Goal: Task Accomplishment & Management: Use online tool/utility

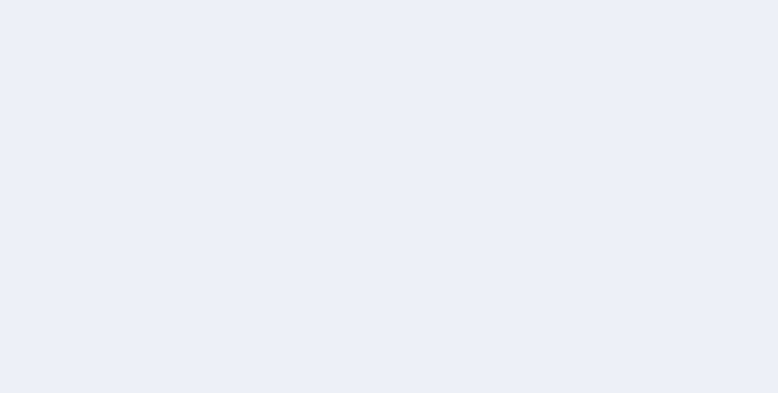
click at [722, 173] on div at bounding box center [389, 196] width 778 height 393
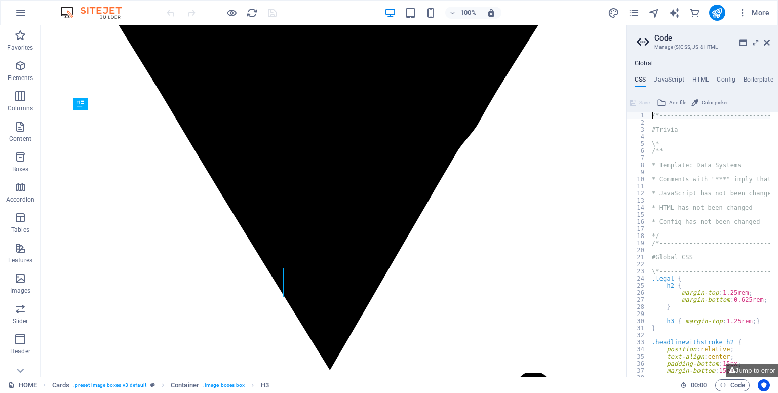
scroll to position [490, 0]
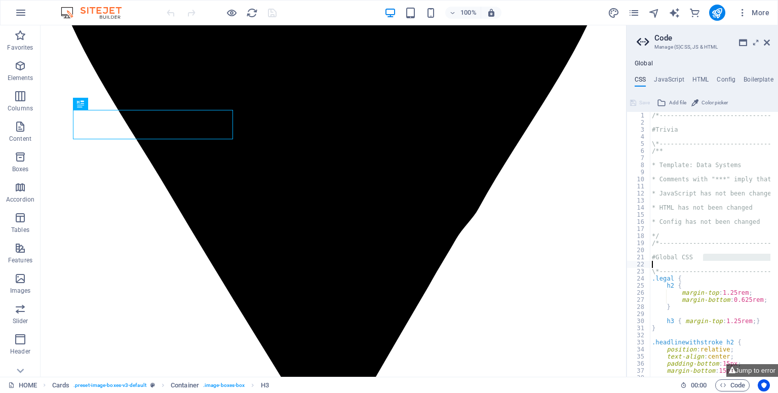
drag, startPoint x: 733, startPoint y: 233, endPoint x: 770, endPoint y: 266, distance: 49.5
type textarea "#Global CSS"
click at [766, 43] on icon at bounding box center [767, 42] width 6 height 8
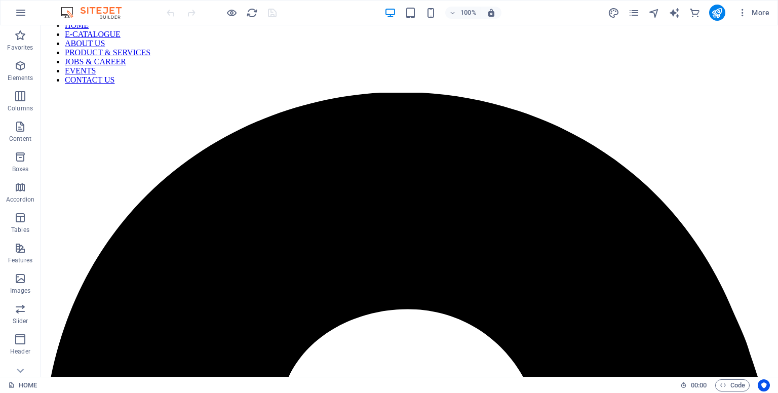
scroll to position [0, 0]
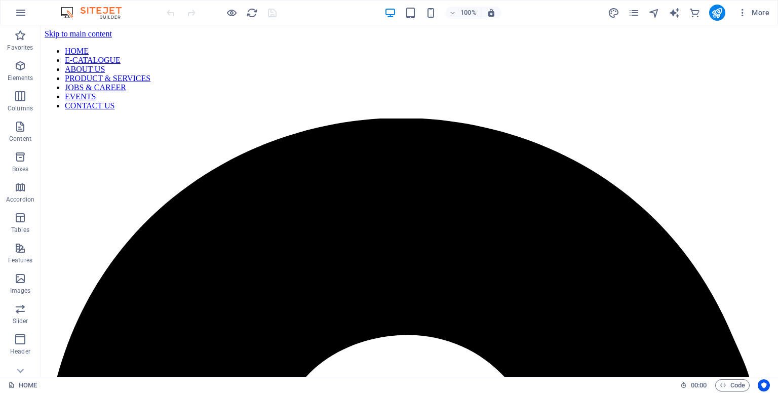
drag, startPoint x: 776, startPoint y: 226, endPoint x: 818, endPoint y: 49, distance: 182.1
click at [638, 10] on icon "pages" at bounding box center [634, 13] width 12 height 12
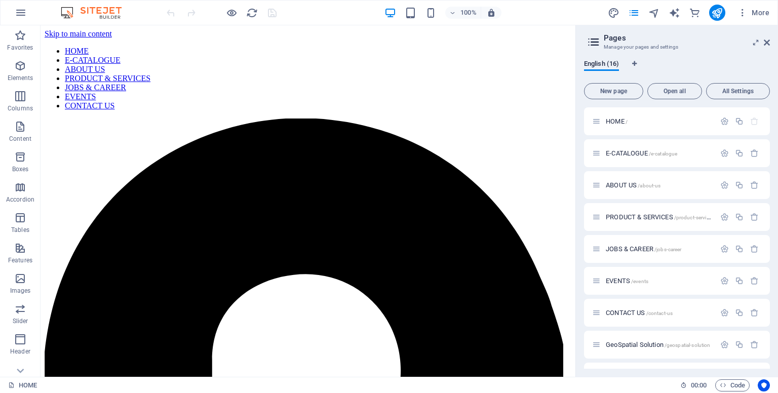
drag, startPoint x: 770, startPoint y: 144, endPoint x: 770, endPoint y: 183, distance: 39.0
click at [770, 184] on div "English (16) New page Open all All Settings HOME / E-CATALOGUE /e-catalogue ABO…" at bounding box center [677, 214] width 202 height 325
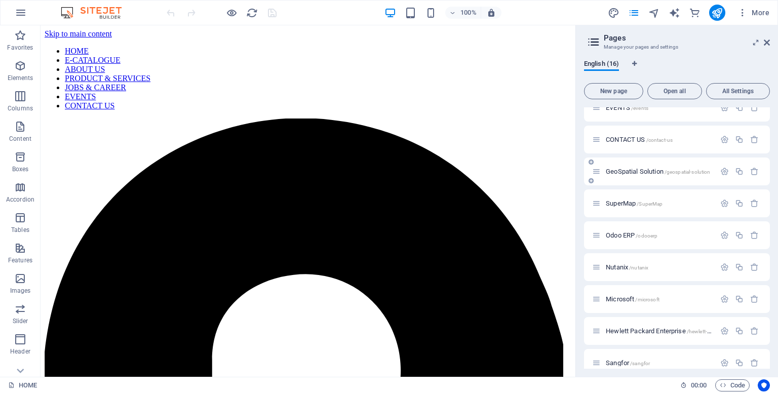
click at [694, 173] on span "/geospatial-solution" at bounding box center [687, 172] width 46 height 6
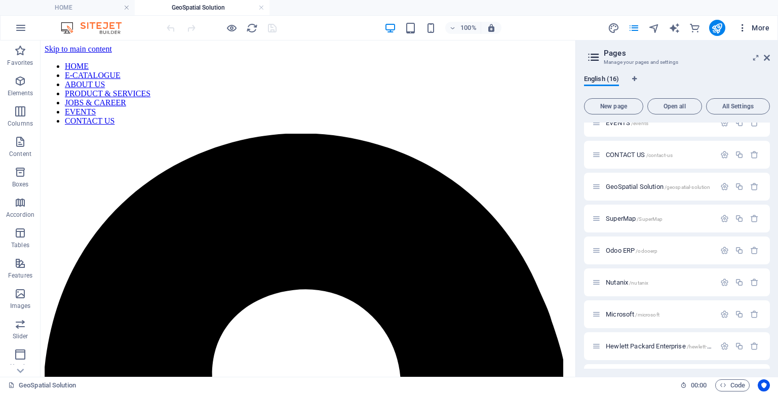
scroll to position [0, 0]
click at [768, 33] on button "More" at bounding box center [753, 28] width 40 height 16
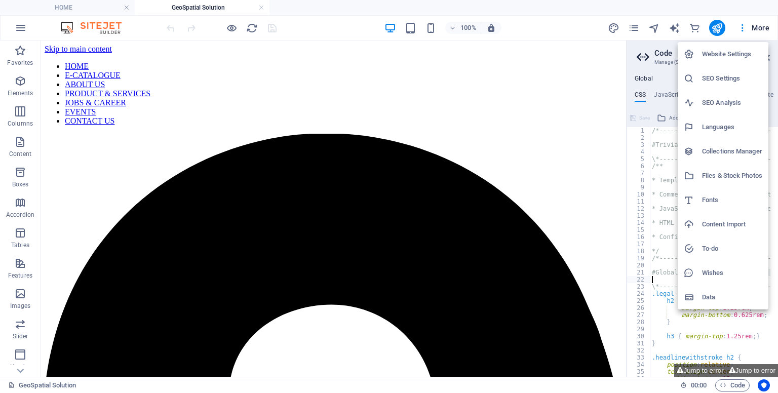
click at [775, 57] on div at bounding box center [389, 196] width 778 height 393
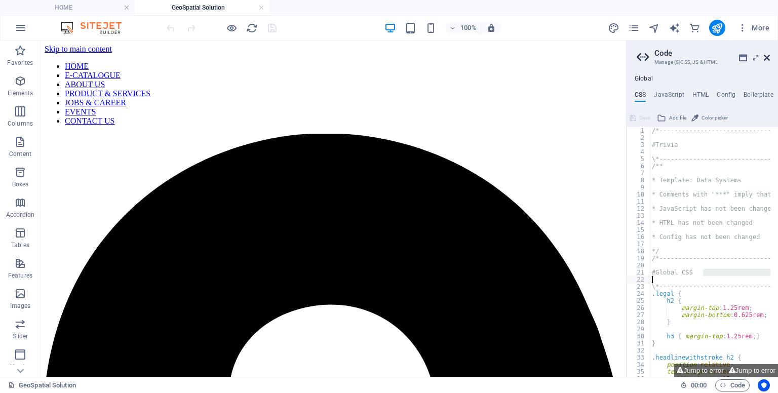
click at [767, 55] on icon at bounding box center [767, 58] width 6 height 8
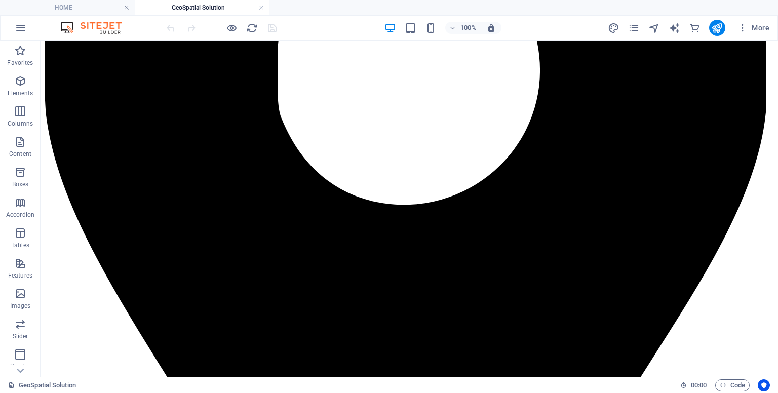
scroll to position [379, 0]
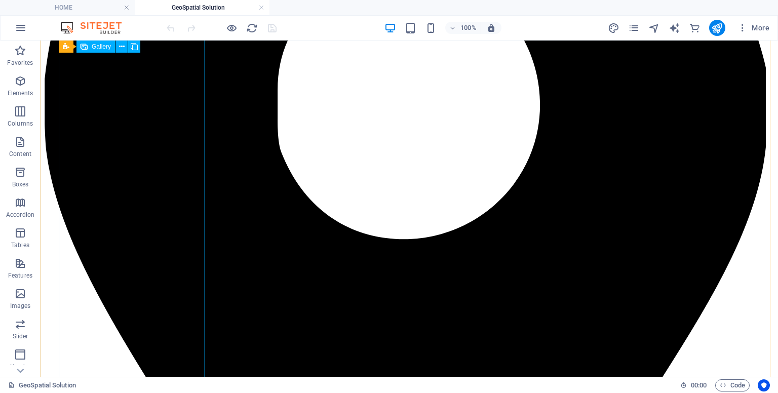
select select "4"
select select "px"
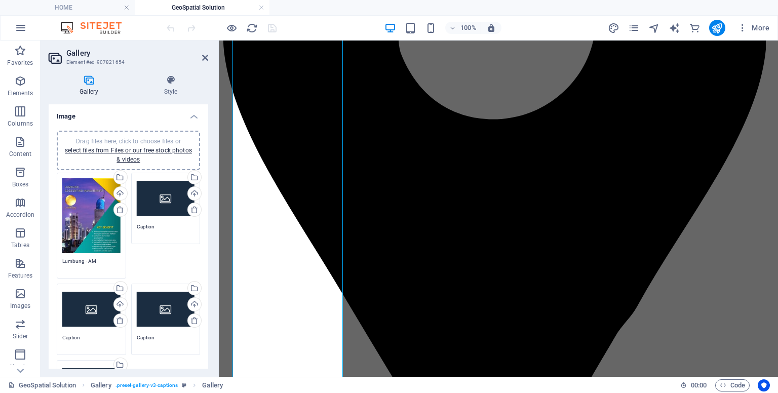
scroll to position [357, 0]
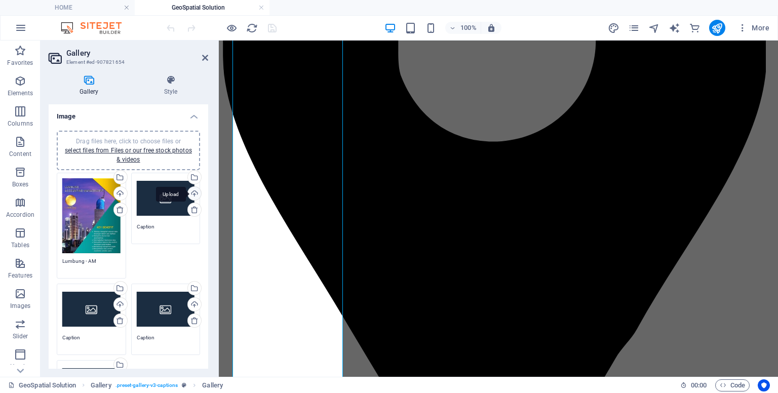
click at [191, 192] on div "Upload" at bounding box center [193, 194] width 15 height 15
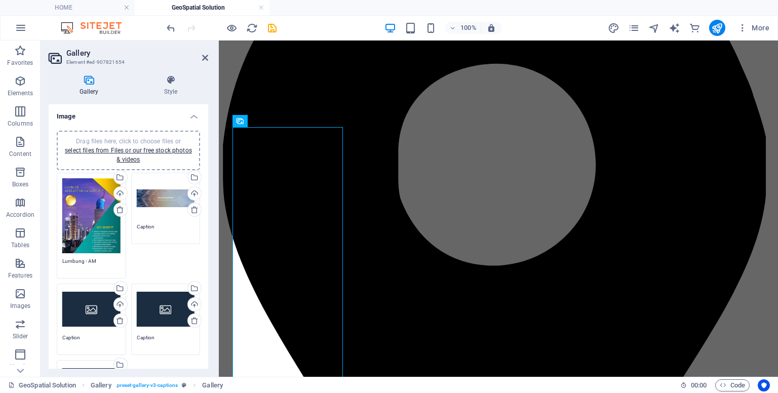
scroll to position [223, 0]
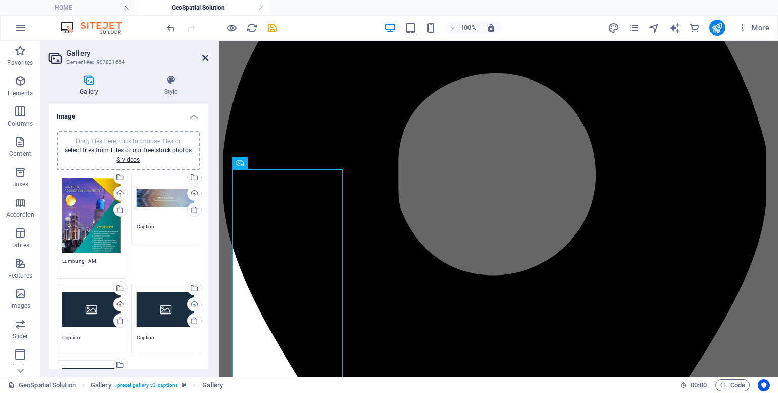
click at [205, 59] on icon at bounding box center [205, 58] width 6 height 8
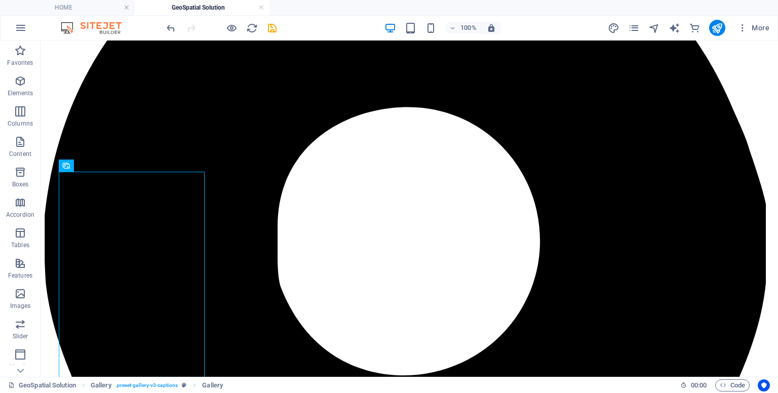
scroll to position [241, 0]
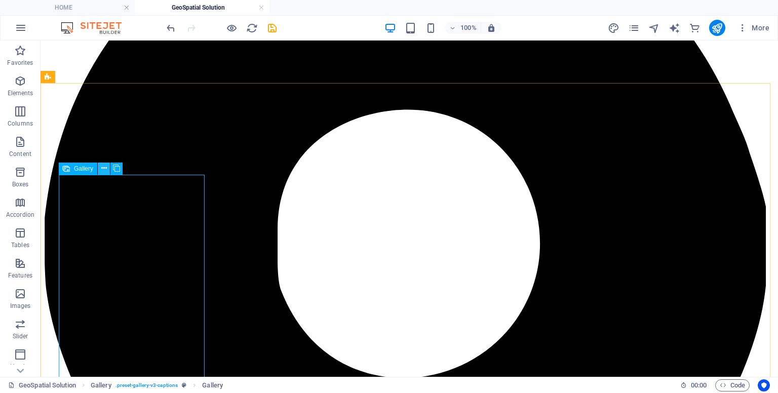
click at [106, 169] on icon at bounding box center [104, 168] width 6 height 11
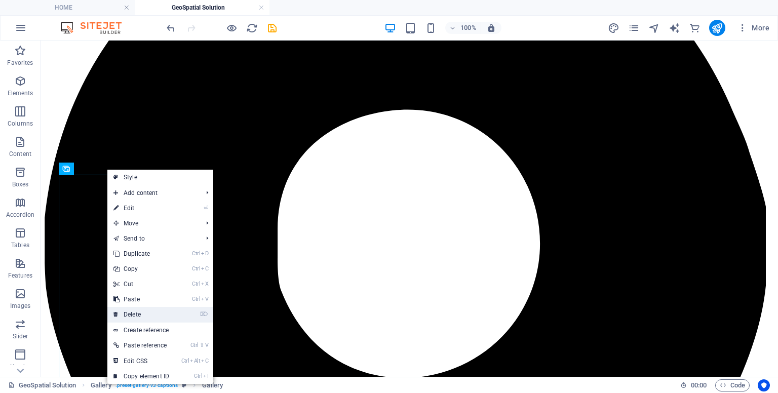
click at [144, 317] on link "⌦ Delete" at bounding box center [141, 314] width 68 height 15
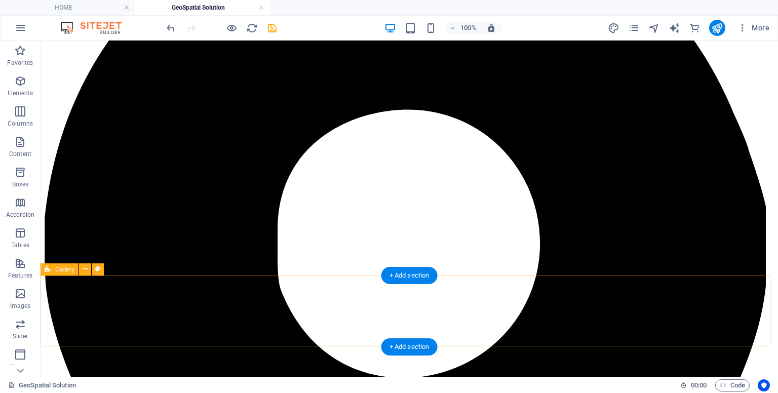
scroll to position [49, 0]
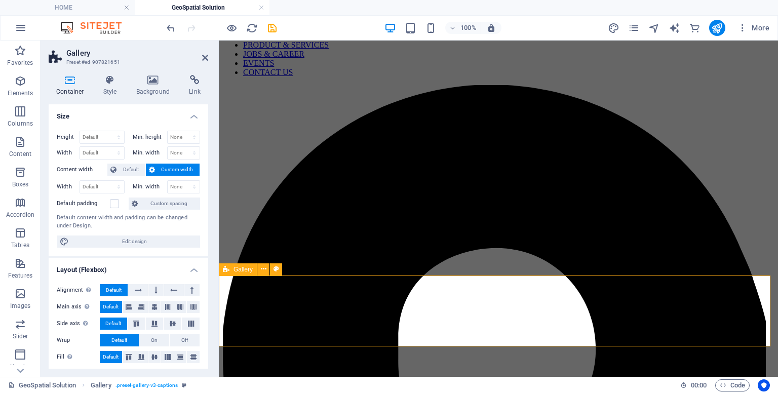
click at [264, 270] on icon at bounding box center [264, 269] width 6 height 11
click at [261, 270] on icon at bounding box center [264, 269] width 6 height 11
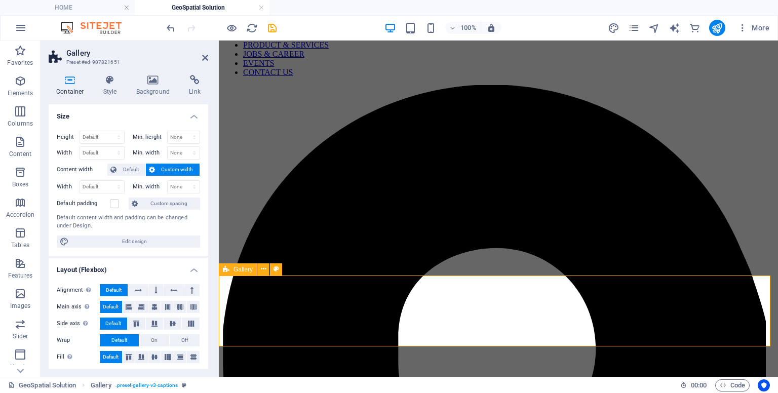
click at [158, 90] on h4 "Background" at bounding box center [155, 85] width 53 height 21
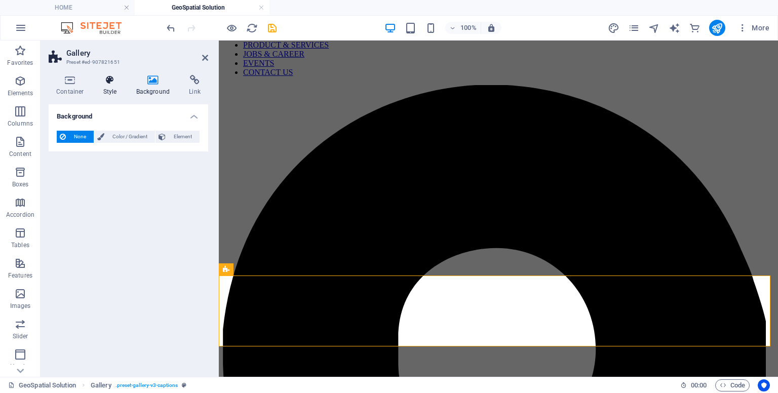
click at [113, 90] on h4 "Style" at bounding box center [112, 85] width 33 height 21
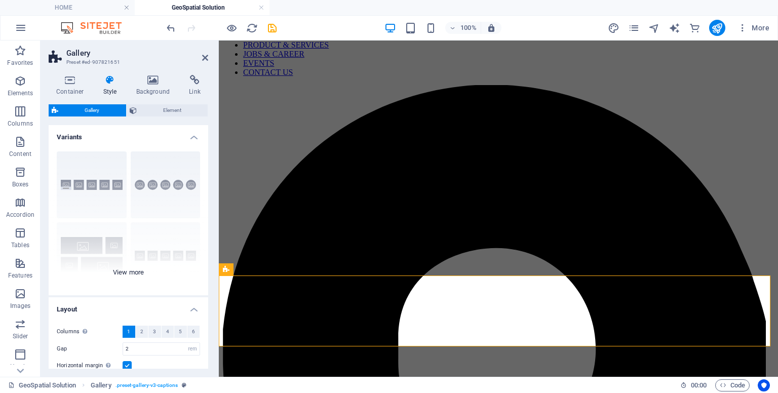
click at [140, 270] on div "Captions Circle Collage Default Grid Grid shifted" at bounding box center [129, 219] width 160 height 152
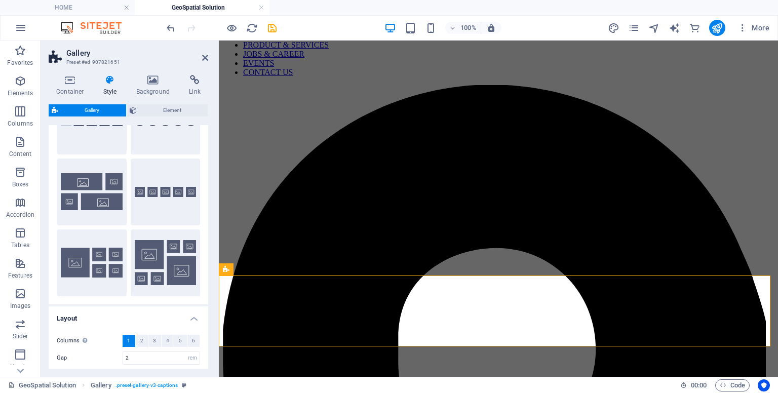
scroll to position [79, 0]
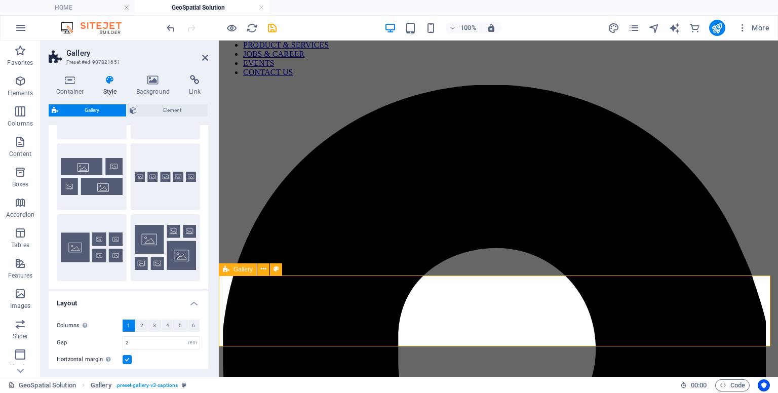
drag, startPoint x: 314, startPoint y: 224, endPoint x: 266, endPoint y: 325, distance: 111.9
drag, startPoint x: 332, startPoint y: 229, endPoint x: 275, endPoint y: 317, distance: 104.1
drag, startPoint x: 322, startPoint y: 200, endPoint x: 308, endPoint y: 333, distance: 133.9
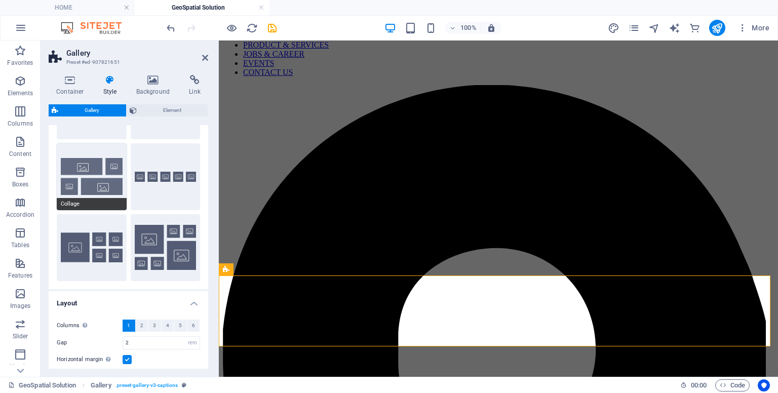
drag, startPoint x: 117, startPoint y: 147, endPoint x: 110, endPoint y: 148, distance: 7.7
click at [110, 147] on button "Collage" at bounding box center [92, 176] width 70 height 67
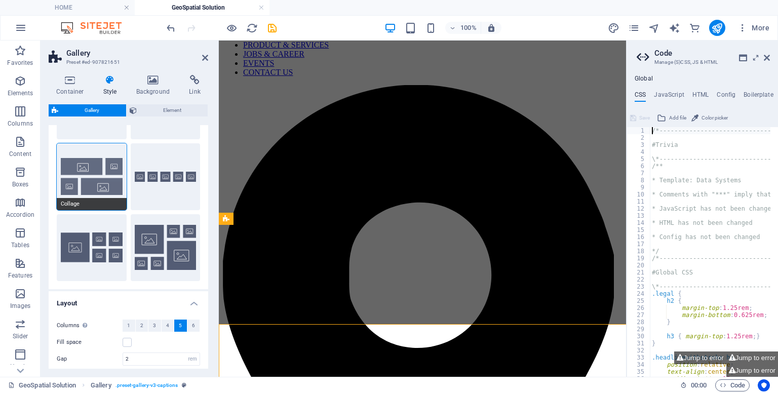
scroll to position [0, 0]
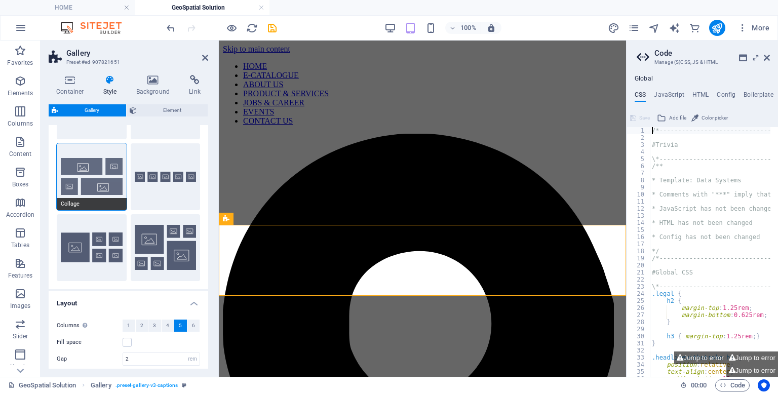
type input "1"
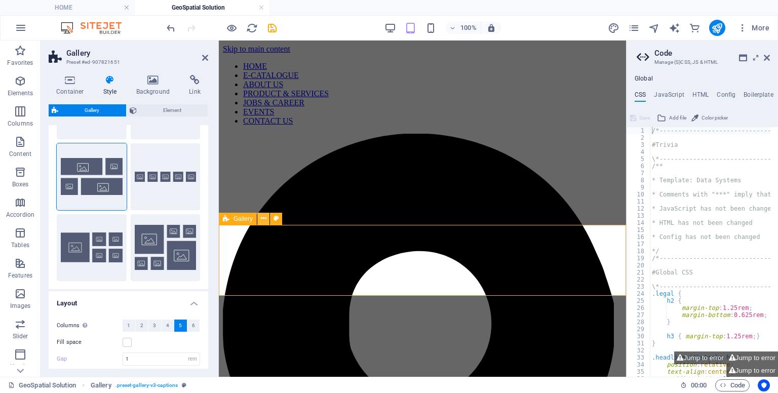
click at [265, 217] on icon at bounding box center [264, 218] width 6 height 11
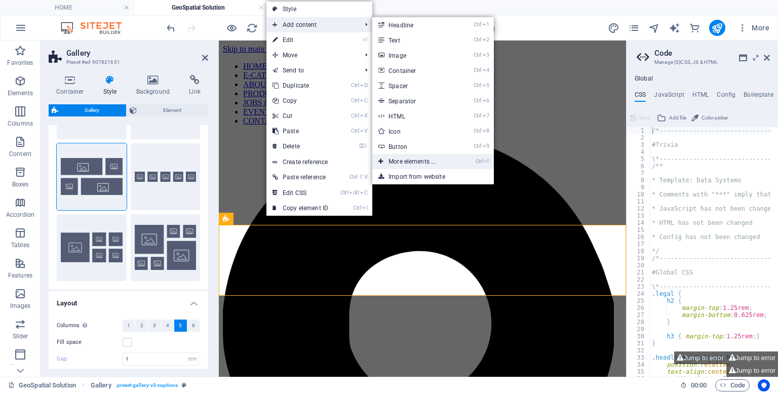
click at [409, 163] on link "Ctrl ⏎ More elements ..." at bounding box center [414, 161] width 84 height 15
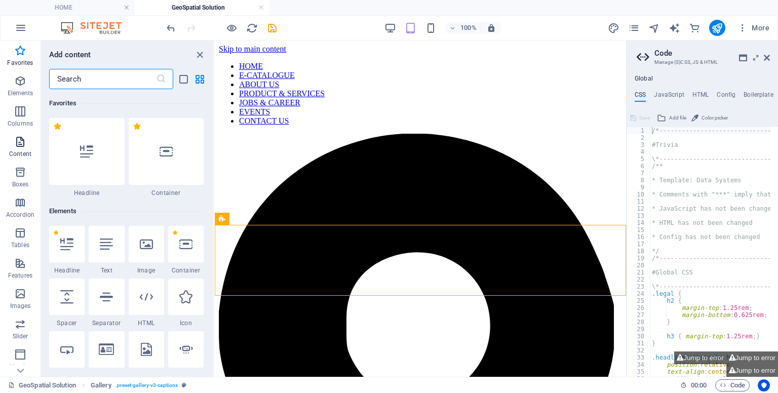
click at [22, 146] on icon "button" at bounding box center [20, 142] width 12 height 12
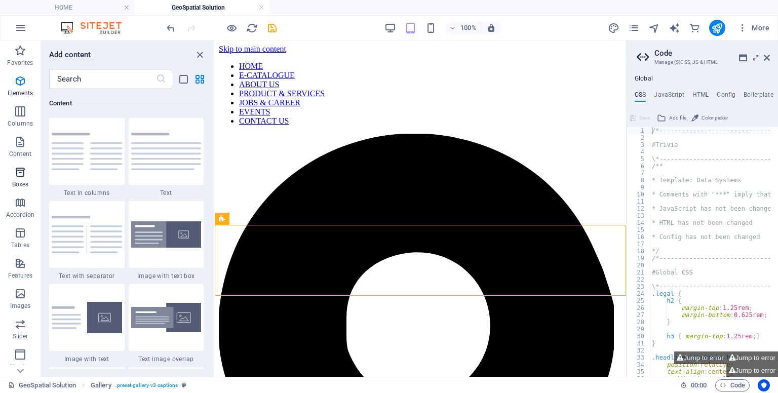
scroll to position [1772, 0]
click at [17, 230] on icon "button" at bounding box center [20, 233] width 12 height 12
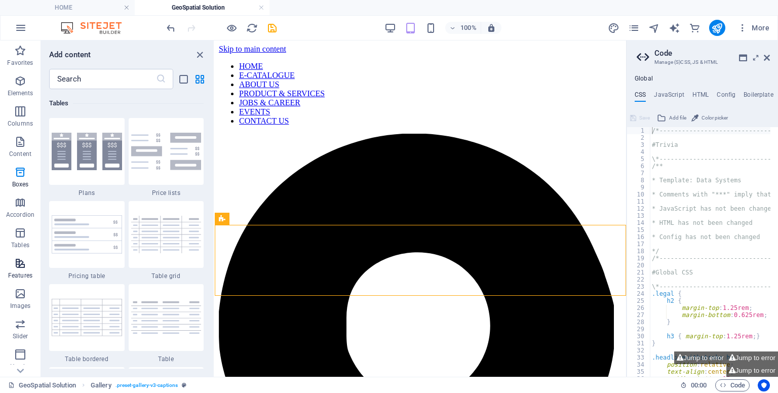
click at [15, 260] on icon "button" at bounding box center [20, 263] width 12 height 12
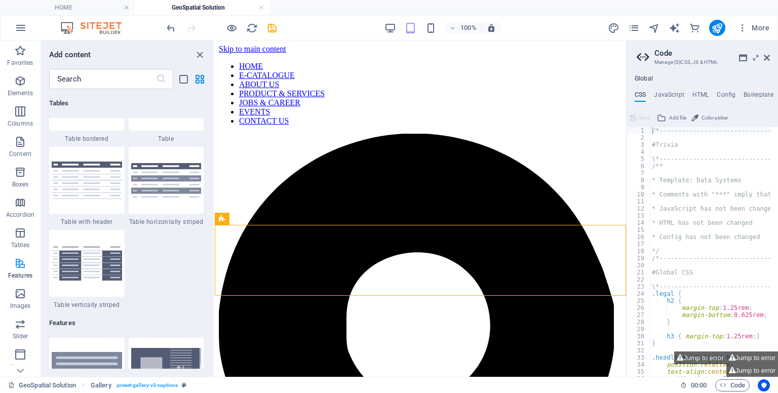
scroll to position [3947, 0]
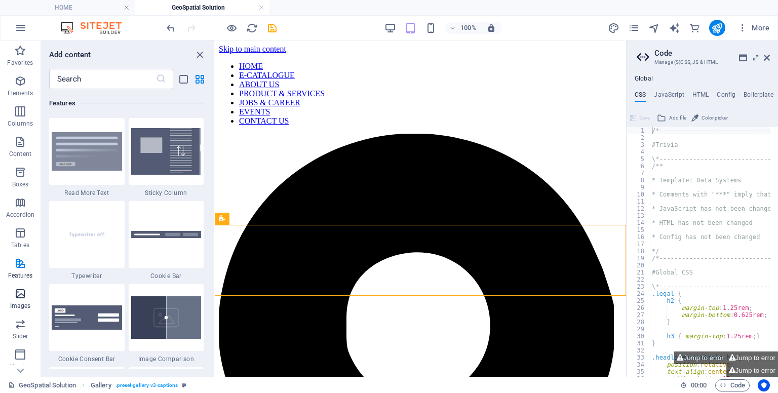
click at [20, 303] on p "Images" at bounding box center [20, 306] width 21 height 8
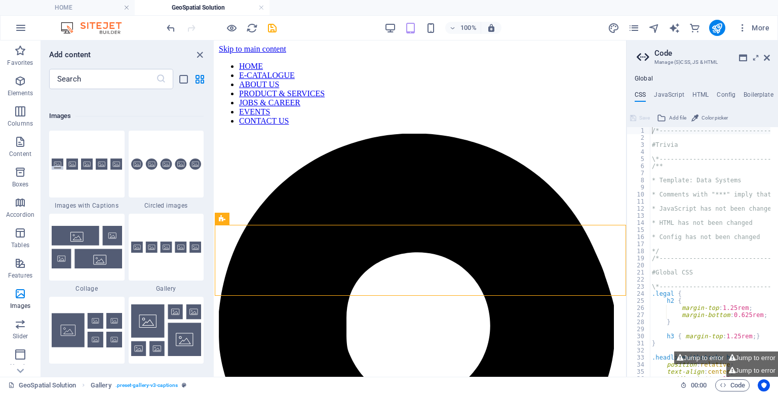
scroll to position [5137, 0]
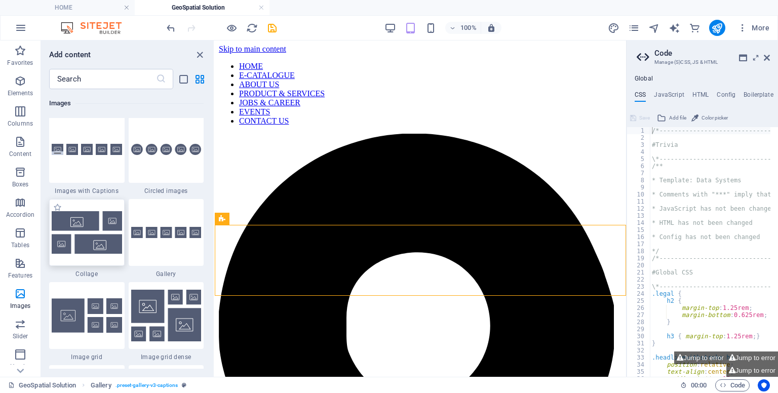
click at [90, 242] on img at bounding box center [87, 232] width 70 height 42
click at [215, 242] on div "Drag here to replace the existing content. Press “Ctrl” if you want to create a…" at bounding box center [420, 209] width 411 height 336
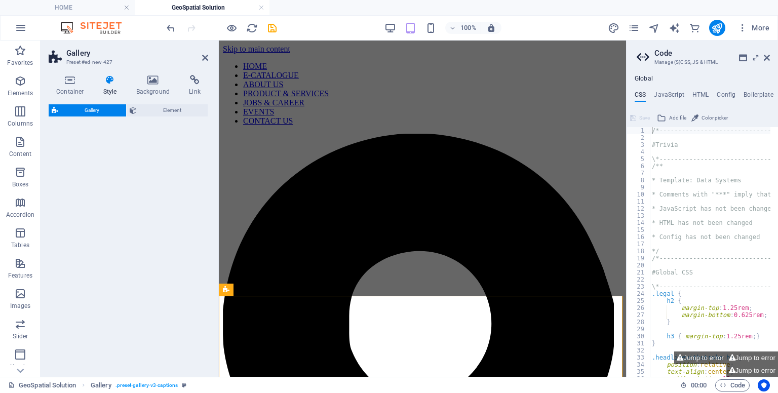
select select "rem"
select select "preset-gallery-v3-collage"
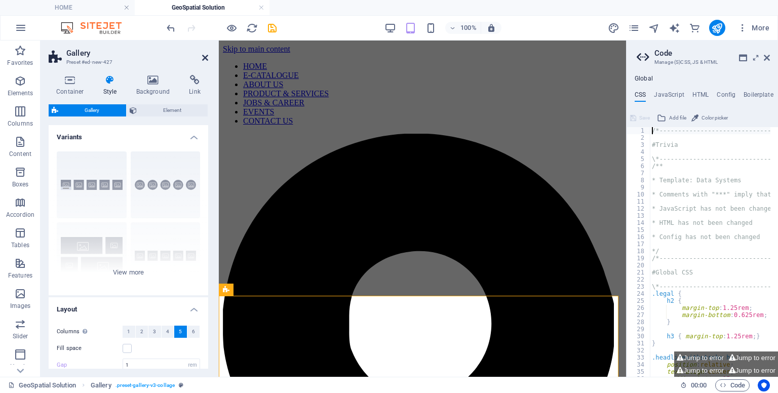
click at [207, 57] on icon at bounding box center [205, 58] width 6 height 8
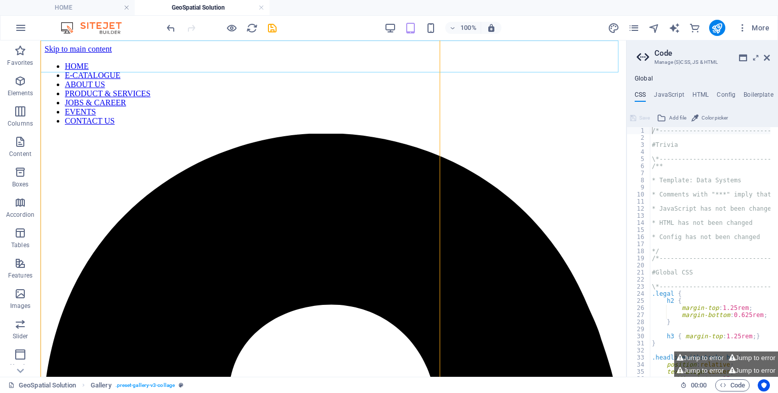
scroll to position [1235, 0]
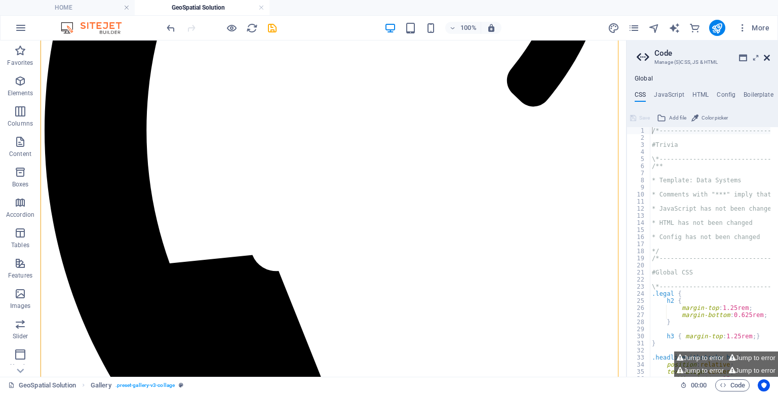
click at [768, 57] on icon at bounding box center [767, 58] width 6 height 8
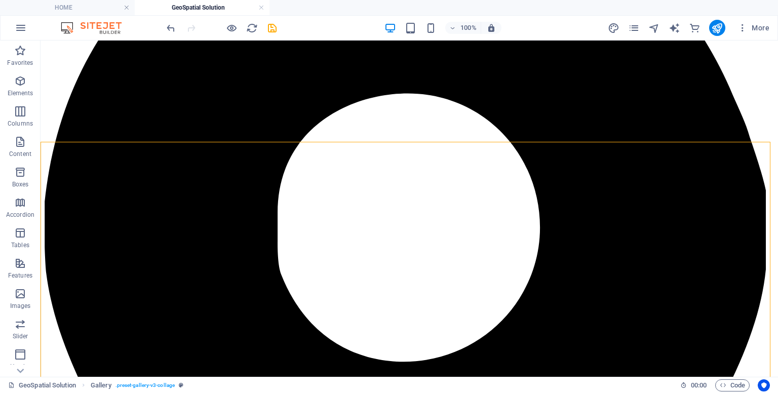
scroll to position [266, 0]
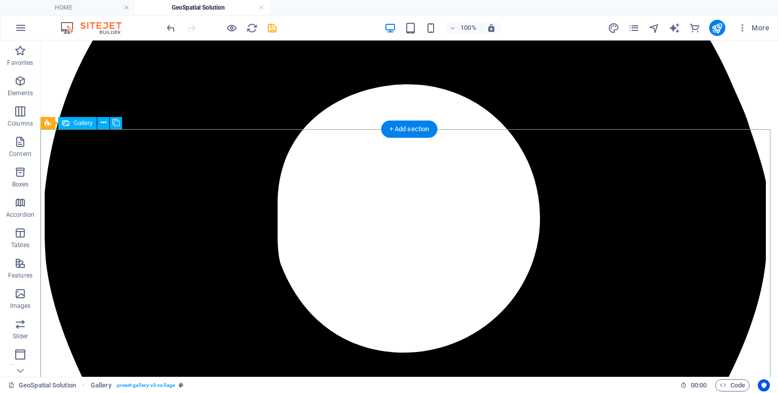
click at [104, 125] on icon at bounding box center [104, 122] width 6 height 11
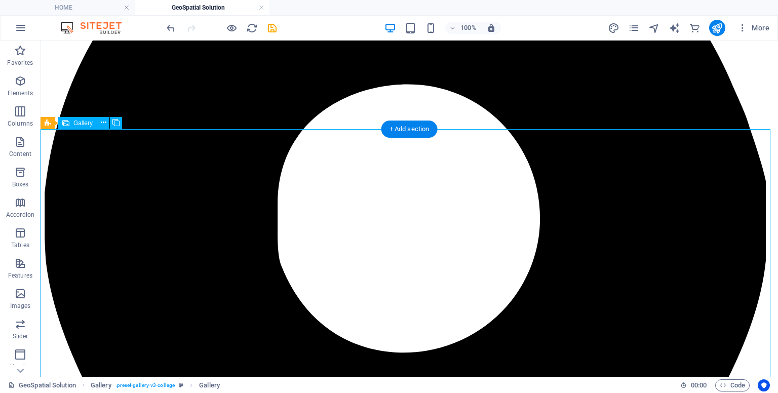
select select "4"
select select "px"
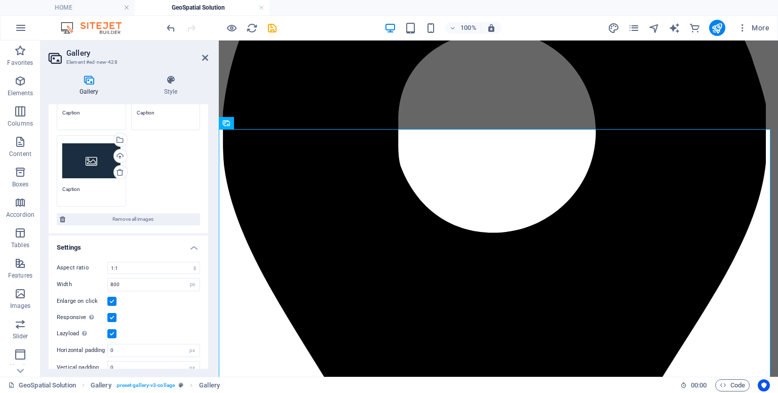
scroll to position [192, 0]
drag, startPoint x: 123, startPoint y: 281, endPoint x: 95, endPoint y: 272, distance: 29.1
click at [95, 272] on div "Aspect ratio No fixed aspect ratio 16:9 16:10 4:3 1:1 1:2 2:1 Width 800 px % En…" at bounding box center [129, 316] width 160 height 129
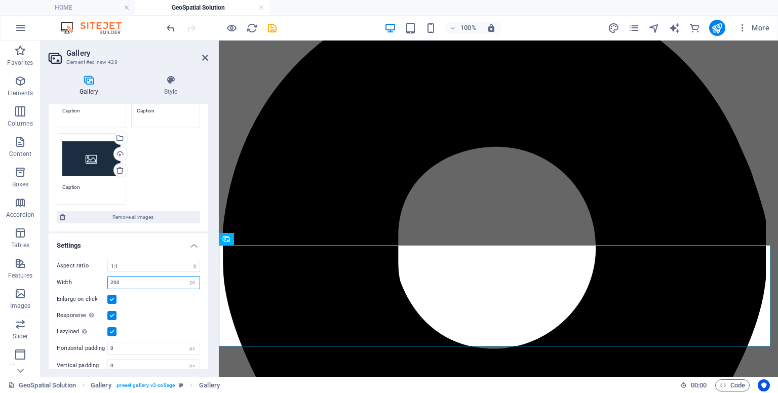
scroll to position [203, 0]
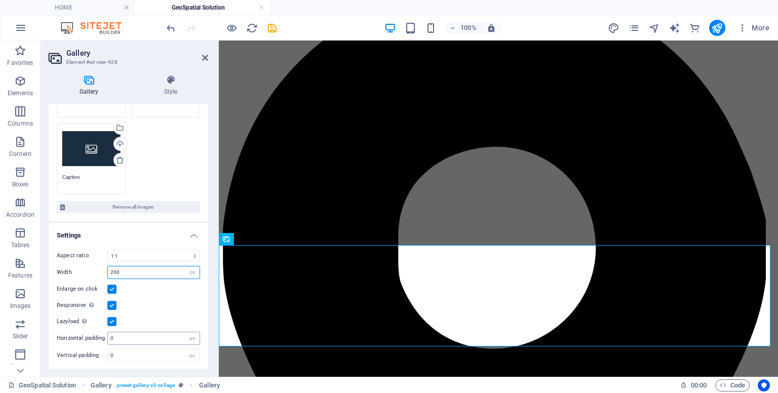
type input "200"
drag, startPoint x: 144, startPoint y: 335, endPoint x: 101, endPoint y: 330, distance: 42.9
click at [101, 330] on div "Aspect ratio No fixed aspect ratio 16:9 16:10 4:3 1:1 1:2 2:1 Width 200 px % En…" at bounding box center [129, 306] width 160 height 129
type input "2"
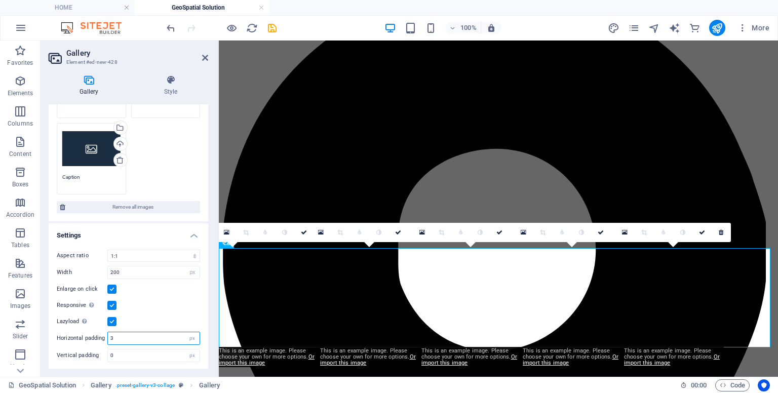
scroll to position [147, 0]
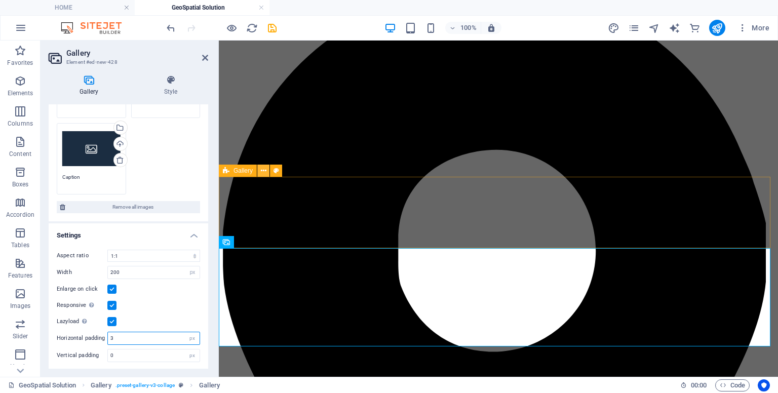
type input "3"
click at [265, 175] on icon at bounding box center [264, 171] width 6 height 11
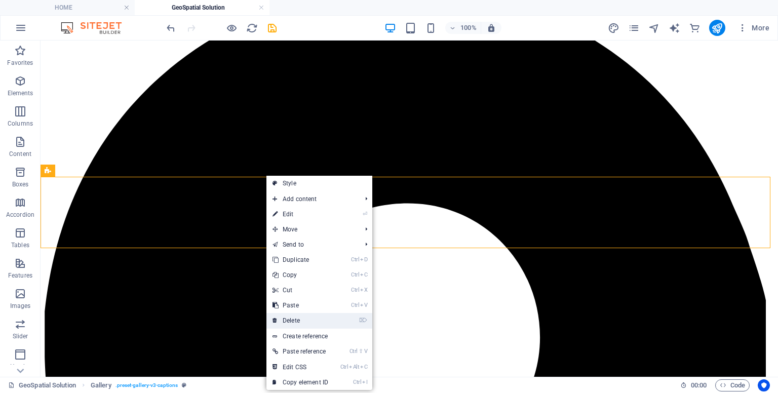
click at [290, 320] on link "⌦ Delete" at bounding box center [300, 320] width 68 height 15
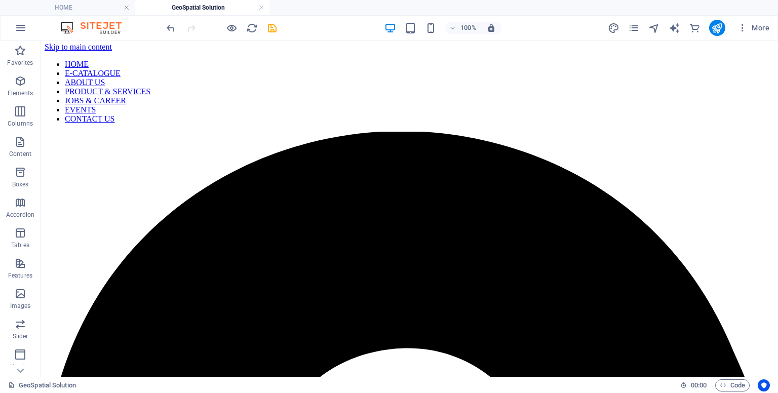
scroll to position [75, 0]
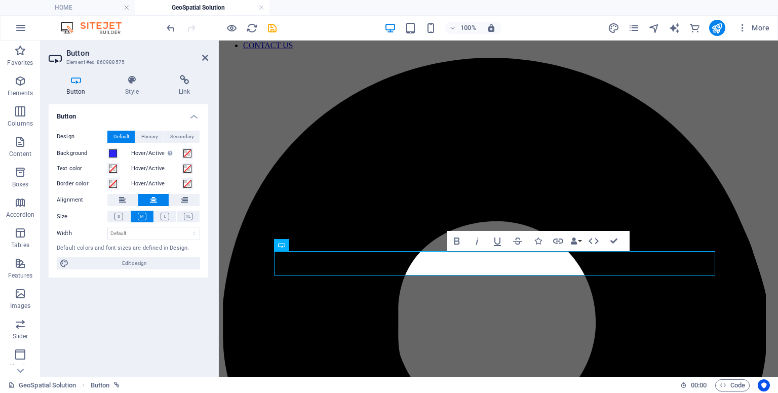
scroll to position [45, 0]
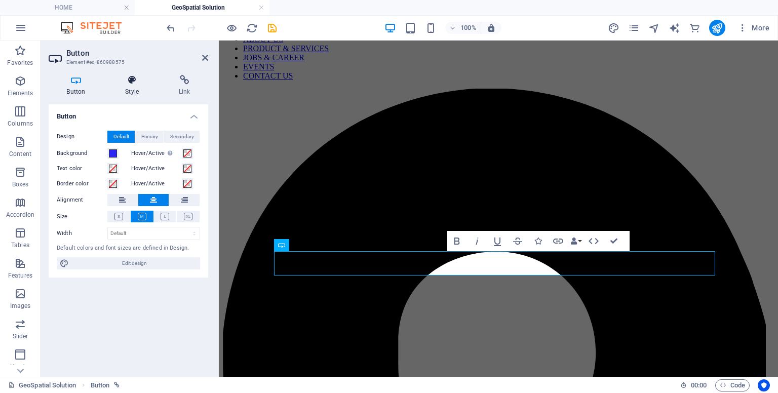
click at [129, 88] on h4 "Style" at bounding box center [134, 85] width 54 height 21
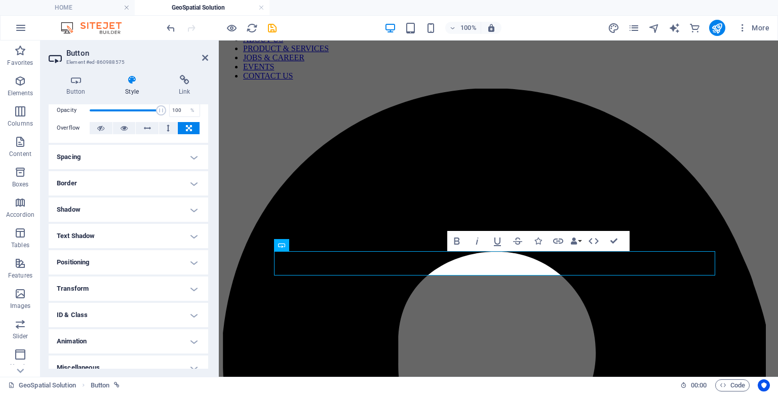
scroll to position [46, 0]
click at [175, 293] on h4 "Transform" at bounding box center [129, 287] width 160 height 24
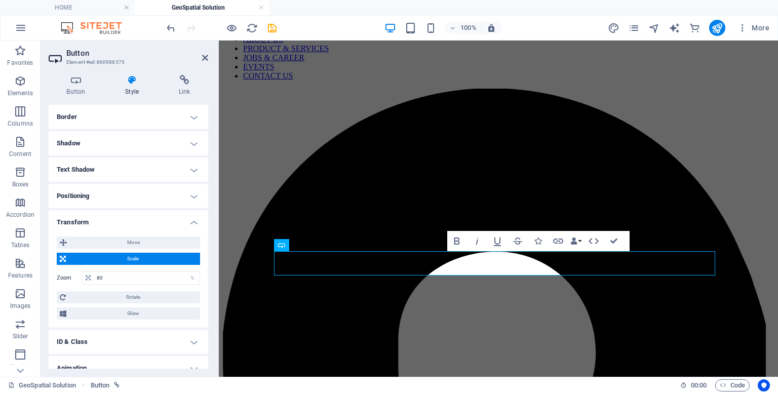
scroll to position [117, 0]
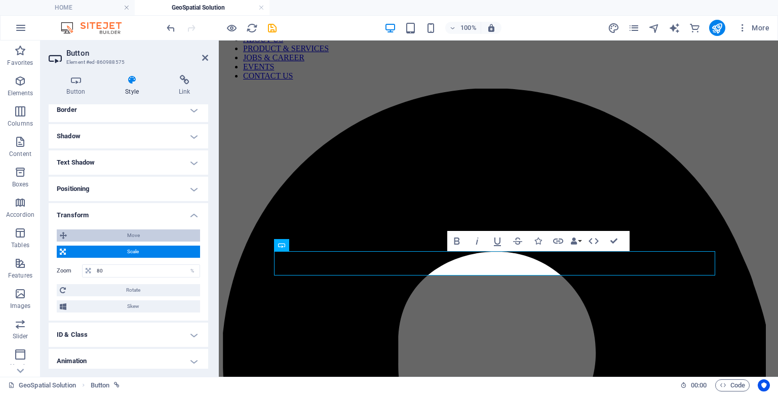
click at [136, 234] on span "Move" at bounding box center [133, 235] width 127 height 12
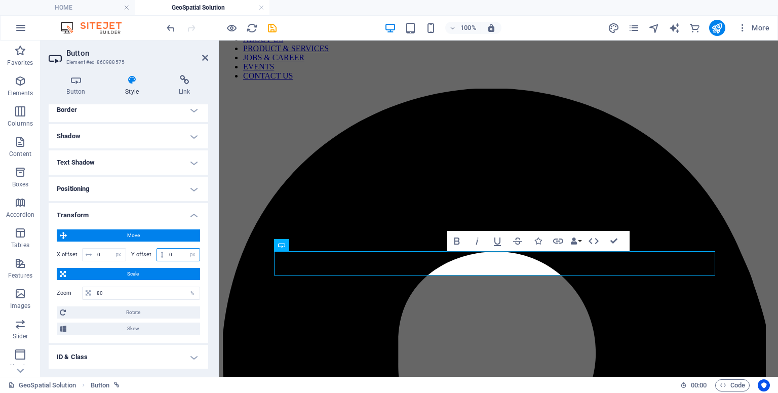
drag, startPoint x: 174, startPoint y: 254, endPoint x: 97, endPoint y: 239, distance: 78.4
click at [97, 239] on div "Move X offset 0 px rem % em vh vw Y offset 0 px rem % em vh vw Scale Zoom 80 % …" at bounding box center [128, 281] width 143 height 105
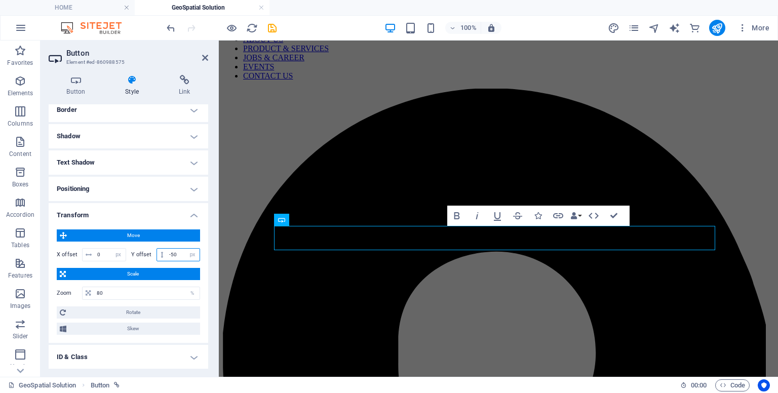
type input "-5"
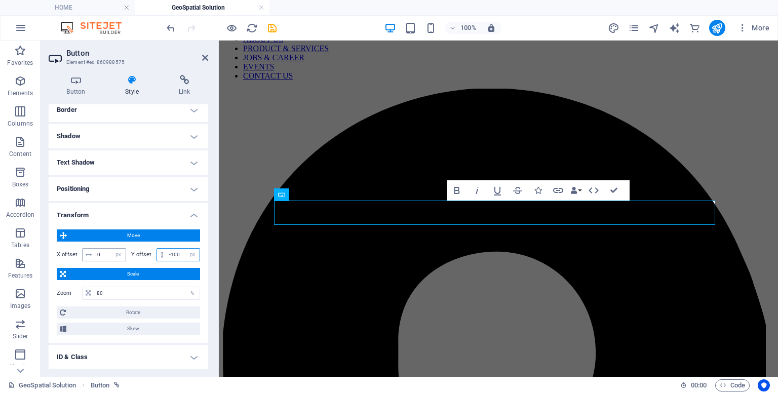
type input "-100"
click at [101, 256] on input "0" at bounding box center [110, 255] width 31 height 12
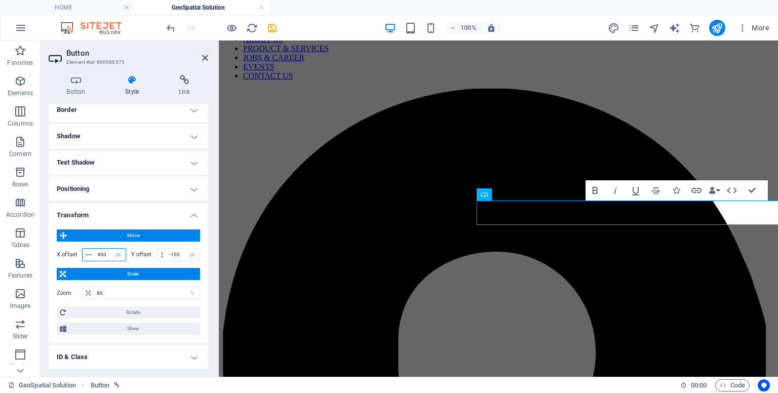
click at [96, 258] on input "400" at bounding box center [110, 255] width 31 height 12
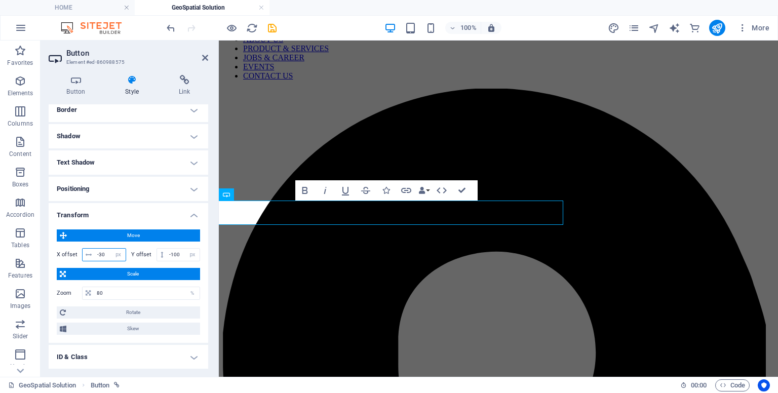
type input "-3"
type input "-2"
type input "-305"
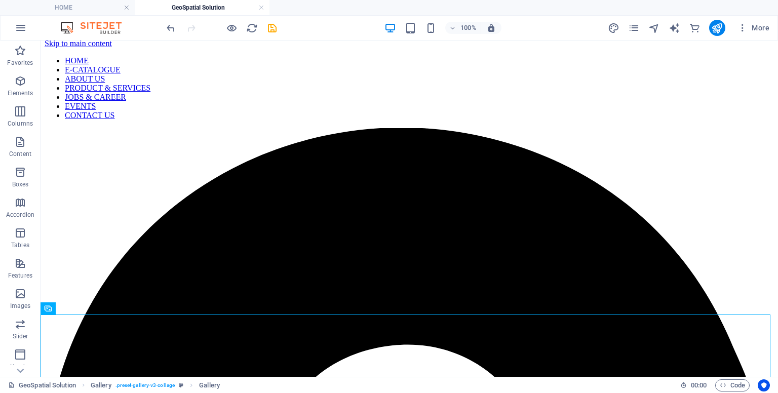
scroll to position [0, 0]
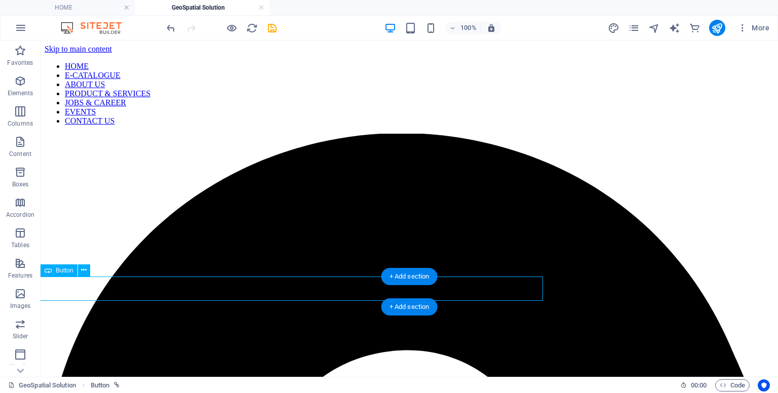
select select "px"
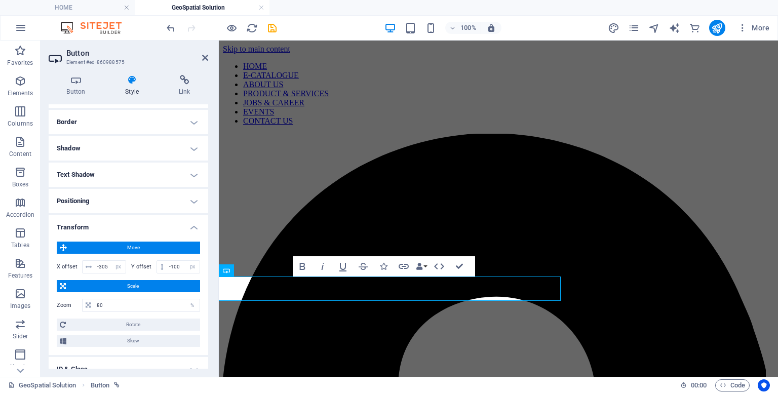
scroll to position [117, 0]
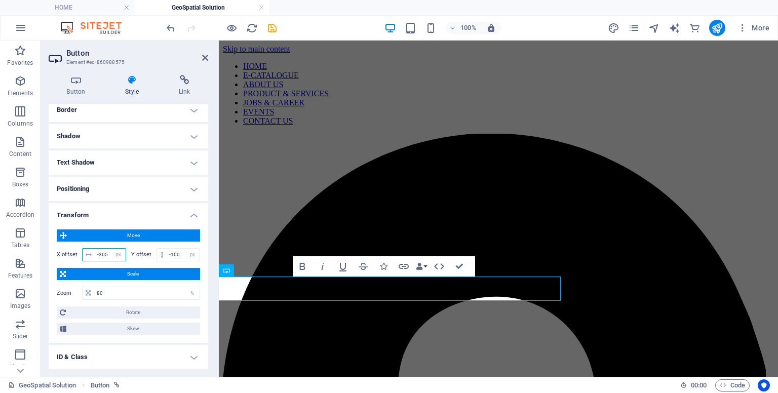
click at [109, 254] on input "-305" at bounding box center [110, 255] width 31 height 12
type input "-350"
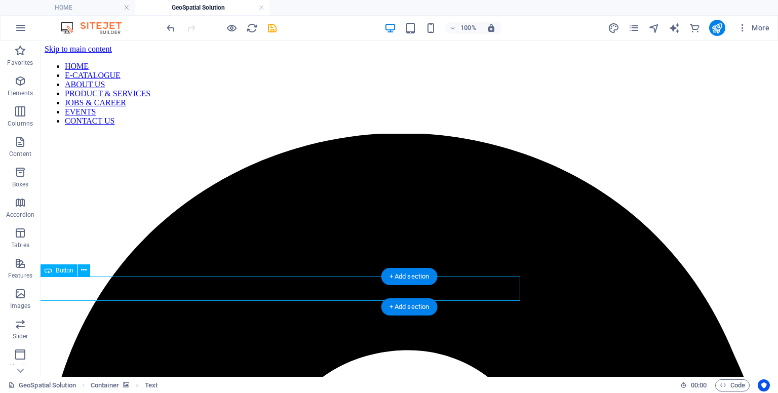
select select "px"
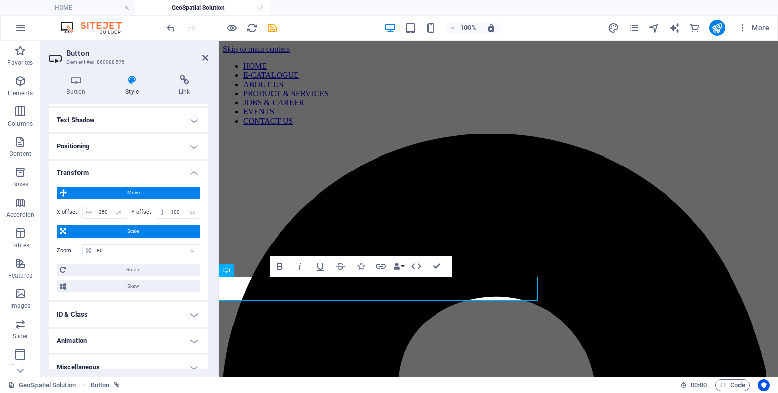
scroll to position [162, 0]
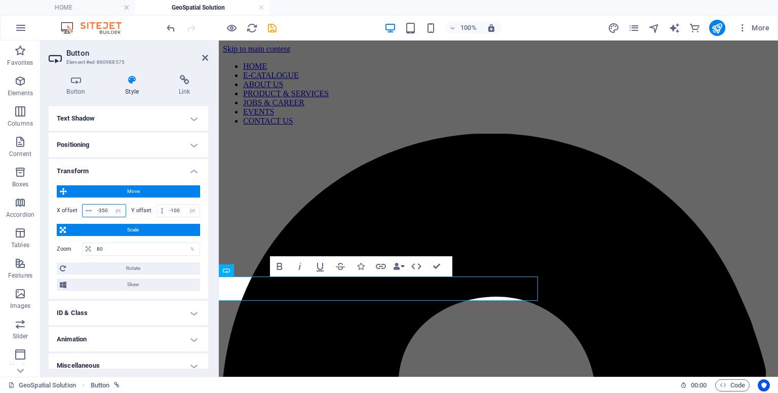
click at [108, 209] on input "-350" at bounding box center [110, 211] width 31 height 12
type input "-380"
click at [208, 59] on icon at bounding box center [205, 58] width 6 height 8
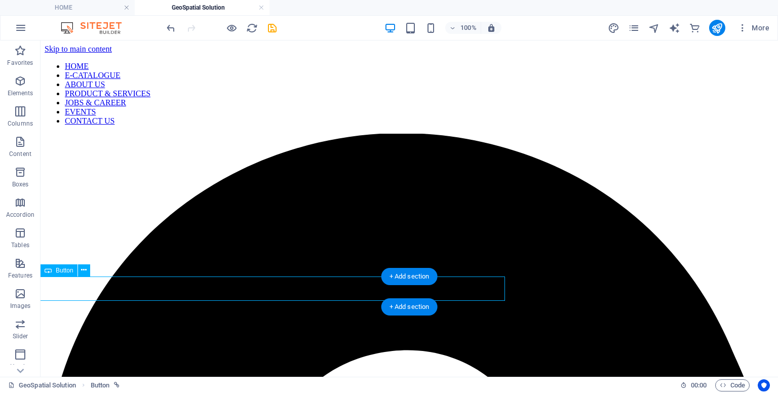
select select "px"
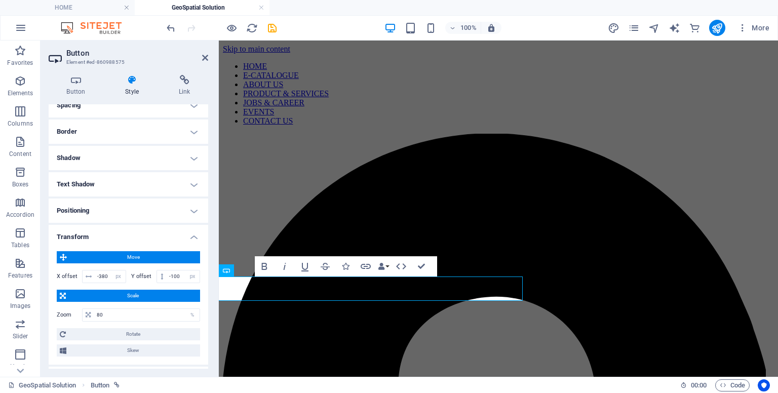
scroll to position [97, 0]
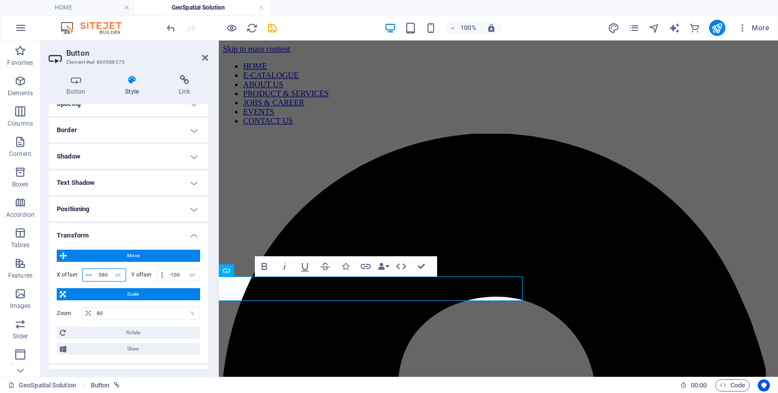
click at [108, 270] on input "-380" at bounding box center [110, 275] width 31 height 12
type input "-3"
type input "-400"
click at [205, 56] on icon at bounding box center [205, 58] width 6 height 8
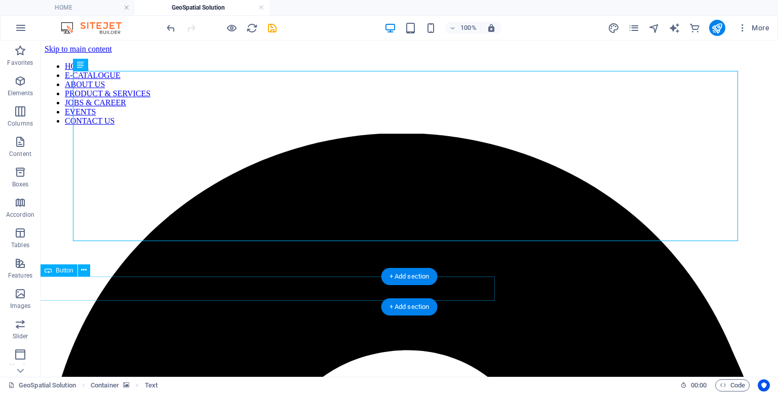
select select "px"
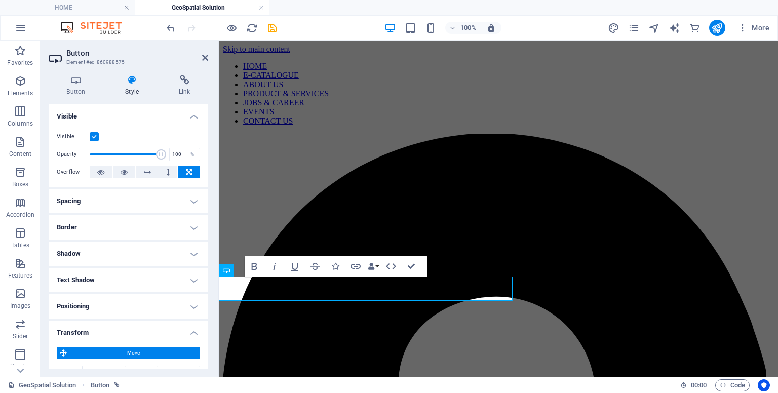
drag, startPoint x: 206, startPoint y: 228, endPoint x: 207, endPoint y: 259, distance: 31.4
click at [204, 270] on ul "Layout How this element expands within the layout (Flexbox). Size 100 Default a…" at bounding box center [129, 321] width 160 height 435
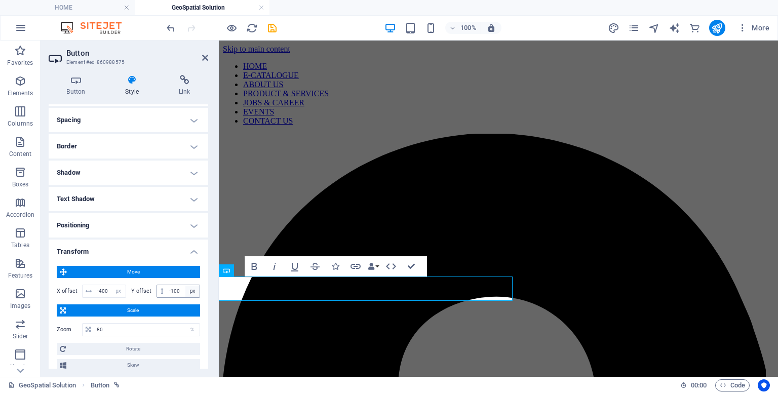
scroll to position [76, 0]
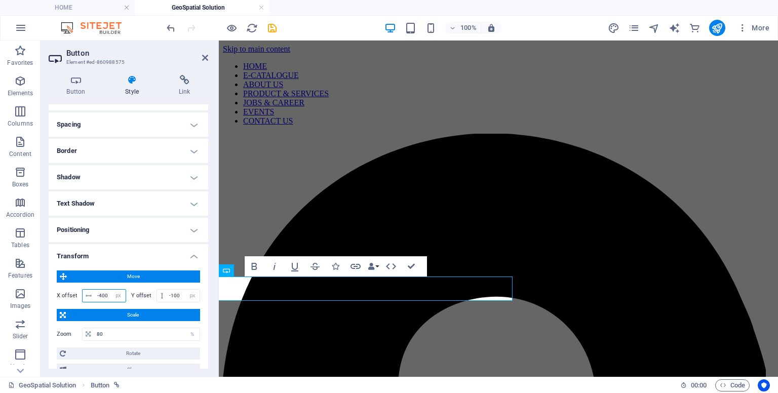
click at [109, 295] on input "-400" at bounding box center [110, 296] width 31 height 12
type input "-420"
click at [207, 61] on icon at bounding box center [205, 58] width 6 height 8
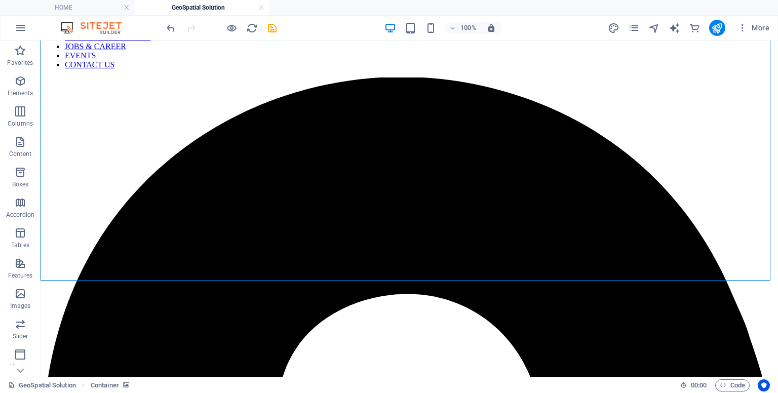
scroll to position [75, 0]
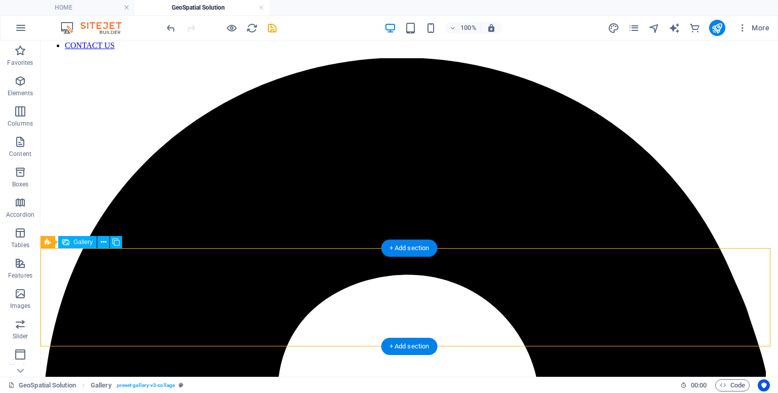
drag, startPoint x: 107, startPoint y: 278, endPoint x: 107, endPoint y: 272, distance: 6.1
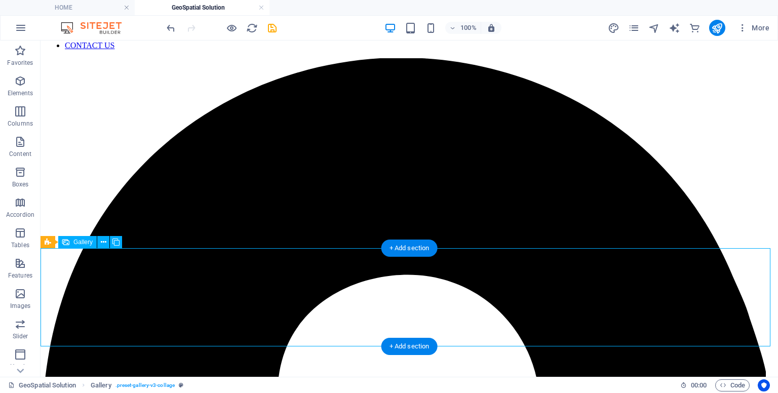
select select "4"
select select "px"
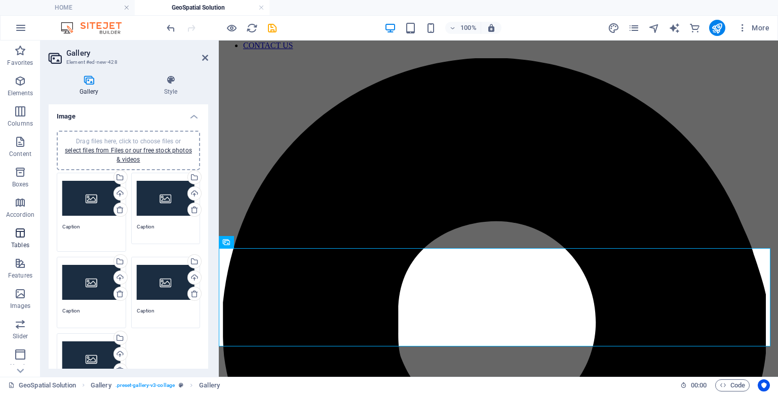
drag, startPoint x: 88, startPoint y: 229, endPoint x: 36, endPoint y: 223, distance: 51.5
click at [36, 223] on section "Favorites Elements Columns Content Boxes Accordion Tables Features Images Slide…" at bounding box center [389, 209] width 778 height 336
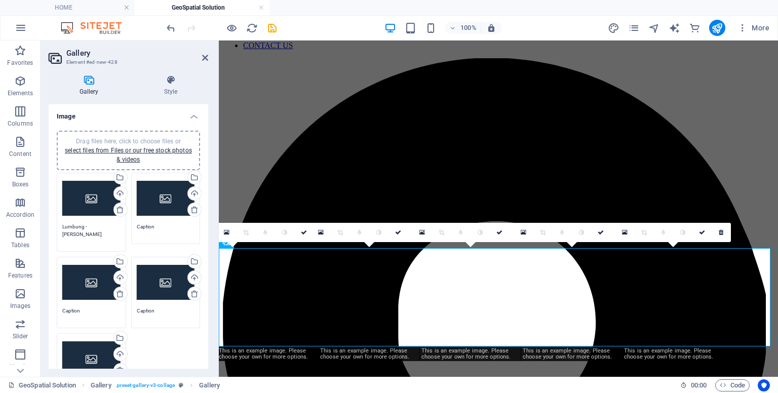
click at [153, 213] on div "Drag files here, click to choose files or select files from Files or our free s…" at bounding box center [166, 198] width 58 height 41
type textarea "Lumbung -[PERSON_NAME]"
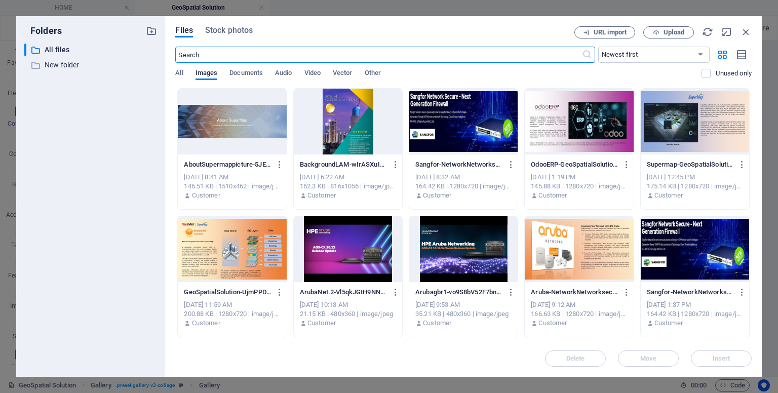
scroll to position [47, 0]
click at [278, 165] on icon "button" at bounding box center [280, 164] width 10 height 9
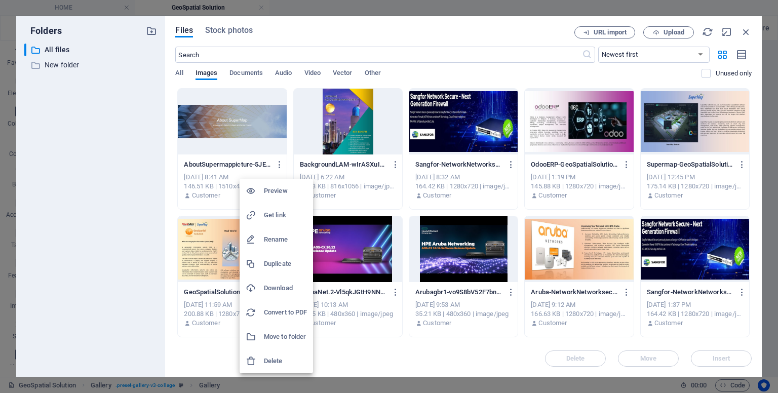
click at [267, 360] on h6 "Delete" at bounding box center [285, 361] width 43 height 12
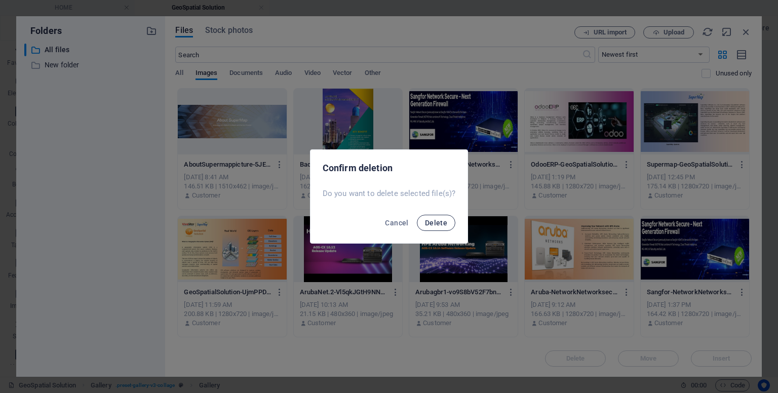
click at [431, 225] on span "Delete" at bounding box center [436, 223] width 22 height 8
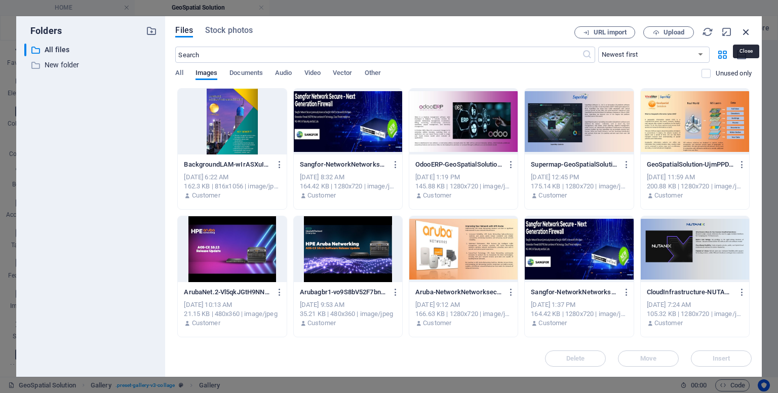
click at [744, 31] on icon "button" at bounding box center [745, 31] width 11 height 11
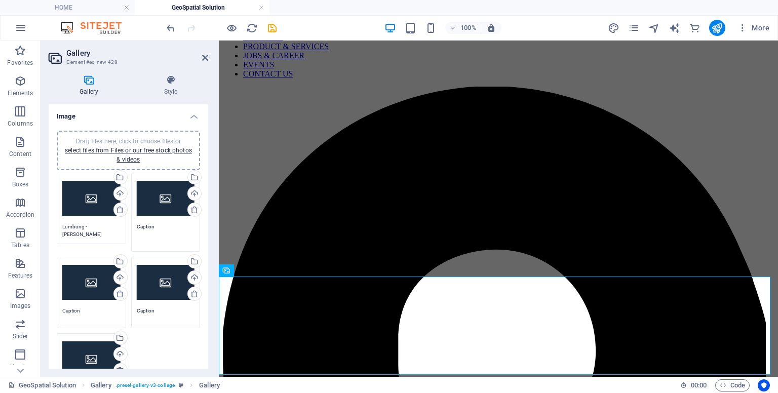
click at [155, 226] on textarea "Caption" at bounding box center [166, 234] width 58 height 23
drag, startPoint x: 155, startPoint y: 226, endPoint x: 111, endPoint y: 222, distance: 44.2
click at [111, 222] on div "Drag files here, click to choose files or select files from Files or our free s…" at bounding box center [128, 288] width 148 height 237
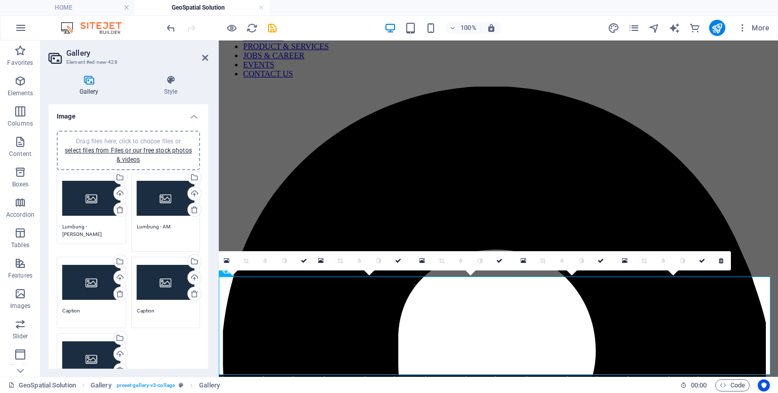
click at [144, 209] on div "Drag files here, click to choose files or select files from Files or our free s…" at bounding box center [166, 198] width 58 height 41
type textarea "Lumbung - AM"
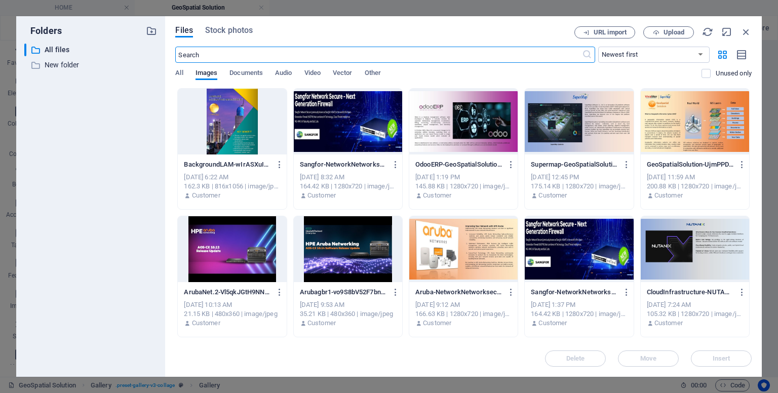
click at [229, 116] on div at bounding box center [232, 122] width 108 height 66
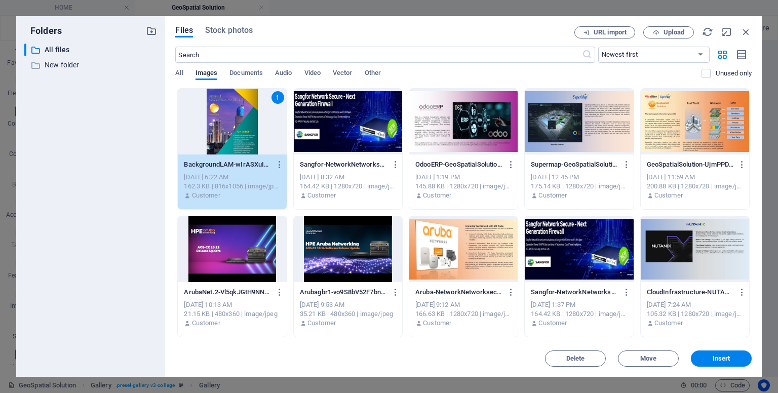
click at [229, 116] on div "1" at bounding box center [232, 122] width 108 height 66
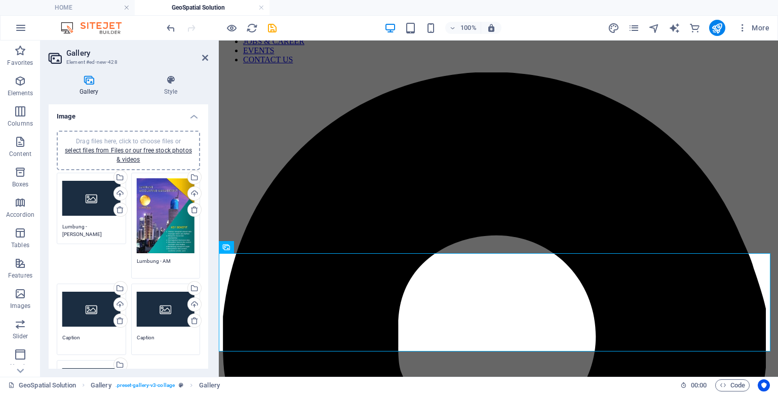
scroll to position [75, 0]
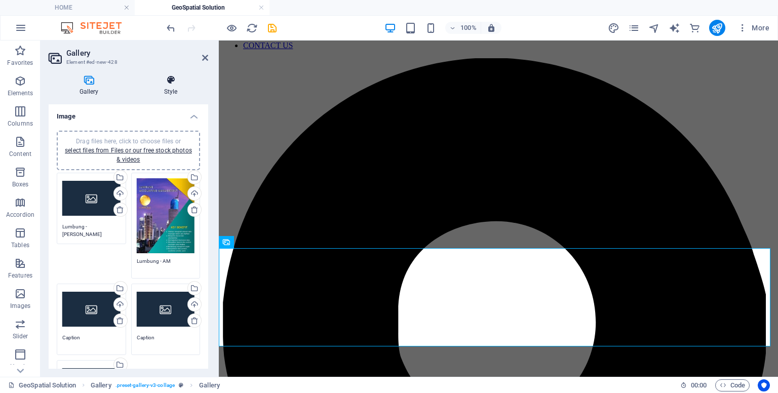
click at [172, 84] on icon at bounding box center [170, 80] width 75 height 10
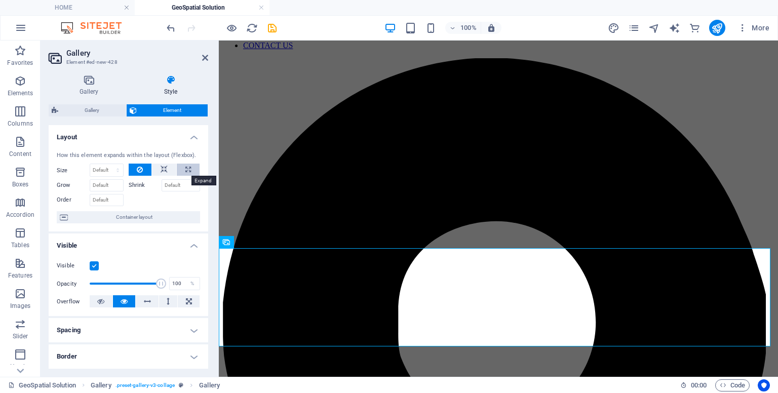
click at [188, 169] on icon at bounding box center [188, 170] width 6 height 12
type input "100"
select select "%"
click at [168, 168] on button at bounding box center [164, 170] width 24 height 12
select select "DISABLED_OPTION_VALUE"
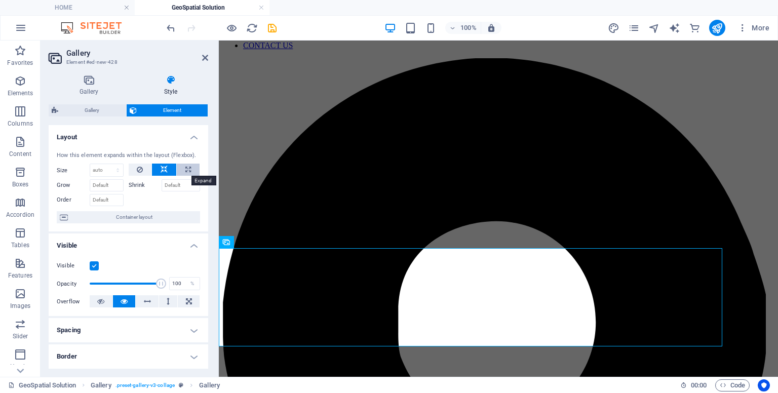
click at [190, 171] on button at bounding box center [188, 170] width 23 height 12
type input "100"
select select "%"
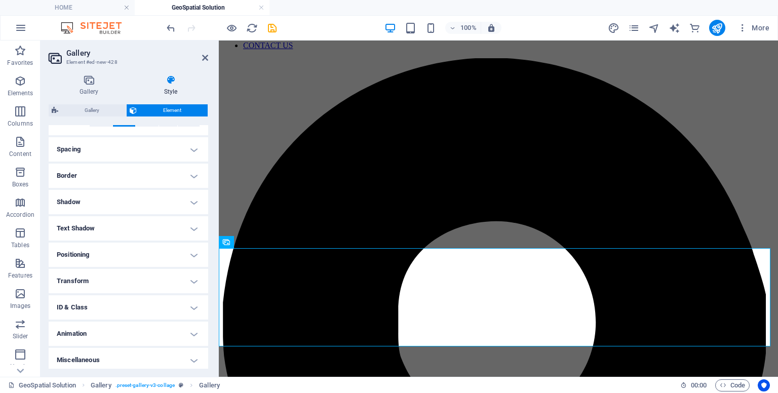
scroll to position [184, 0]
click at [157, 248] on h4 "Positioning" at bounding box center [129, 252] width 160 height 24
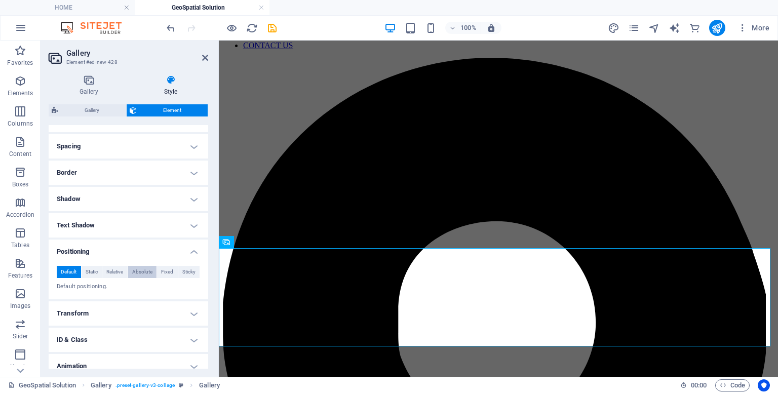
click at [150, 270] on span "Absolute" at bounding box center [142, 272] width 20 height 12
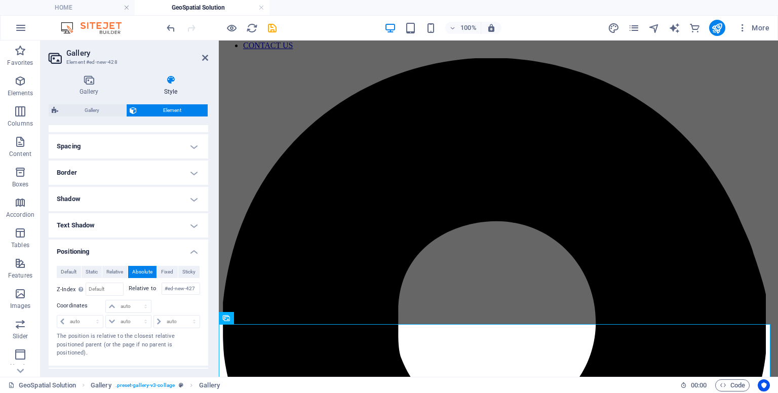
scroll to position [0, 0]
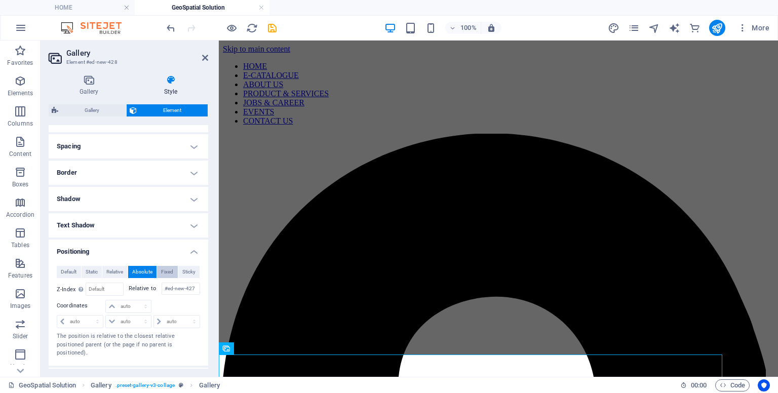
click at [167, 272] on span "Fixed" at bounding box center [167, 272] width 12 height 12
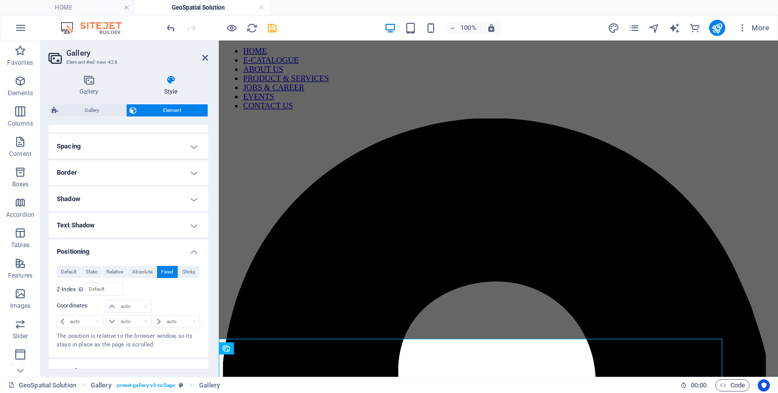
scroll to position [276, 0]
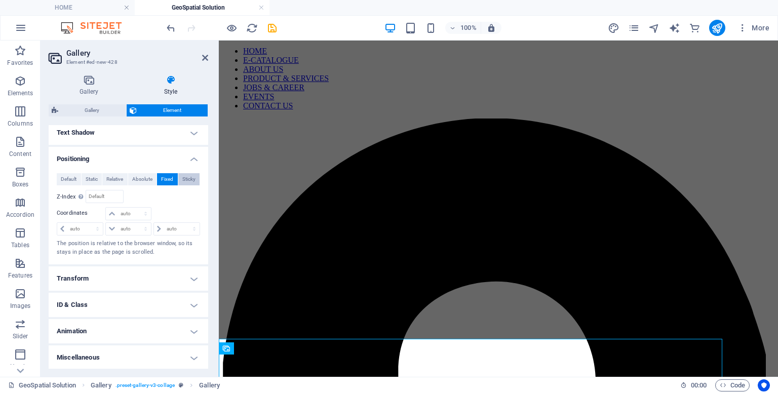
click at [186, 181] on span "Sticky" at bounding box center [188, 179] width 13 height 12
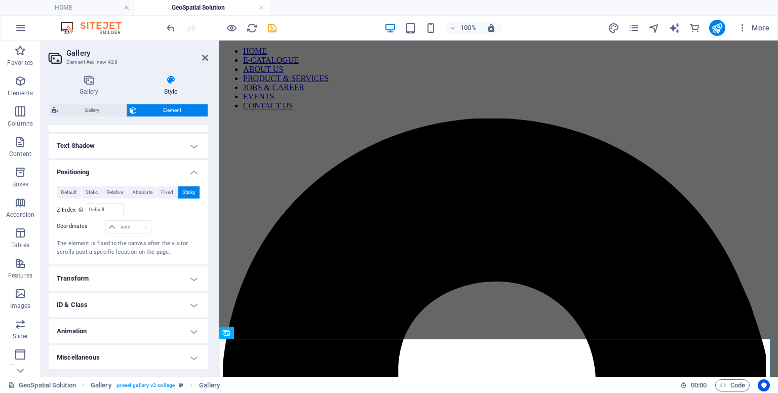
scroll to position [75, 0]
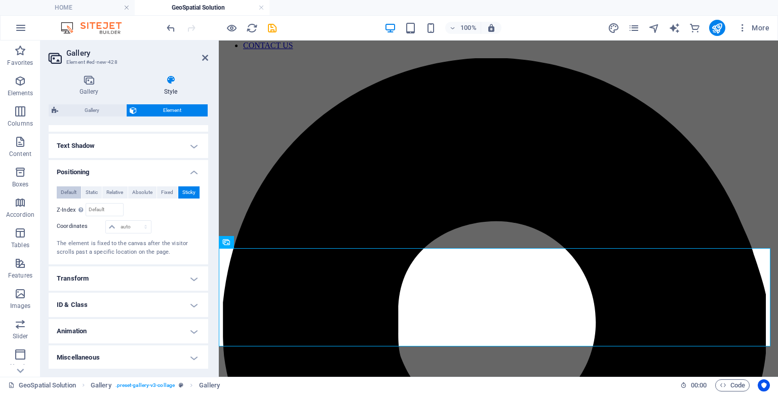
click at [65, 193] on span "Default" at bounding box center [69, 192] width 16 height 12
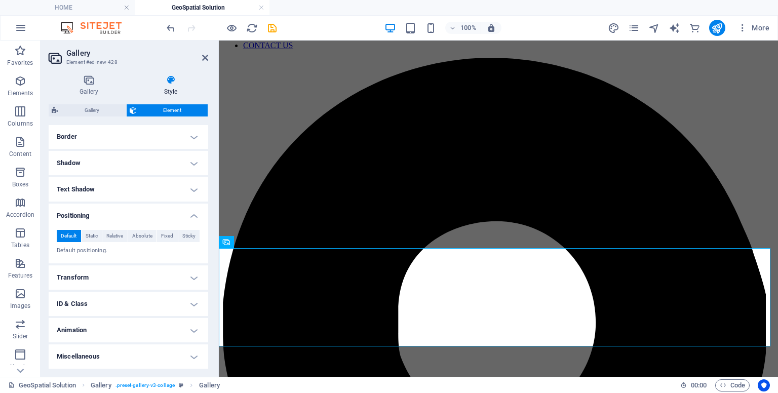
scroll to position [219, 0]
click at [93, 282] on h4 "Transform" at bounding box center [129, 278] width 160 height 24
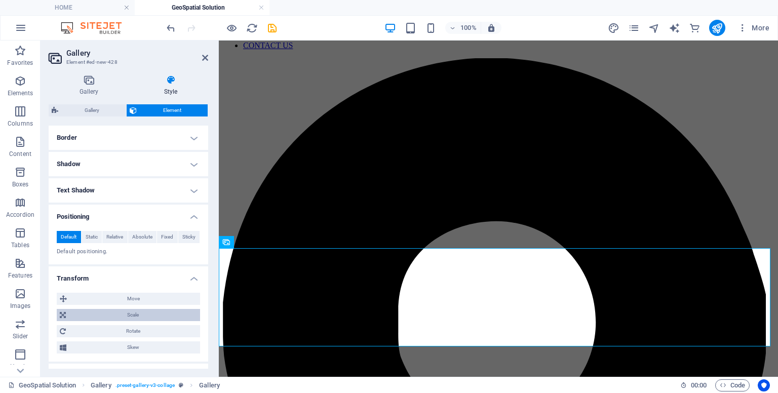
click at [109, 312] on span "Scale" at bounding box center [133, 315] width 128 height 12
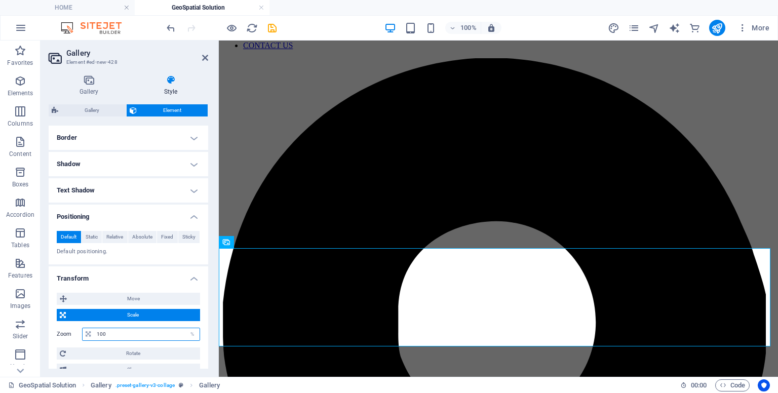
drag, startPoint x: 122, startPoint y: 331, endPoint x: 55, endPoint y: 323, distance: 67.8
click at [55, 323] on div "Move X offset 0 px rem % em vh vw Y offset 0 px rem % em vh vw Scale Zoom 100 %…" at bounding box center [129, 334] width 160 height 99
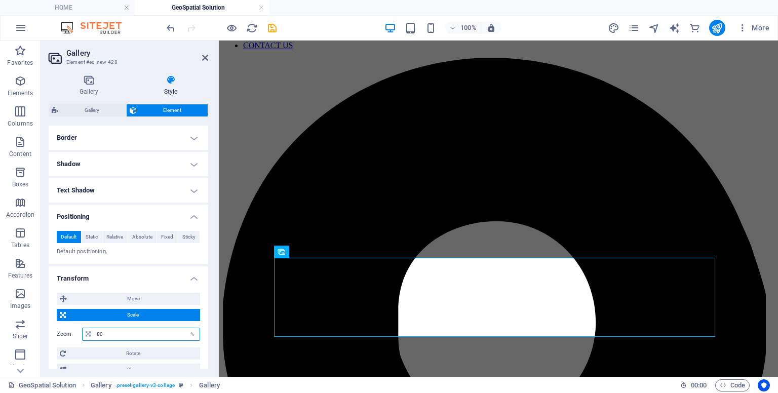
type input "8"
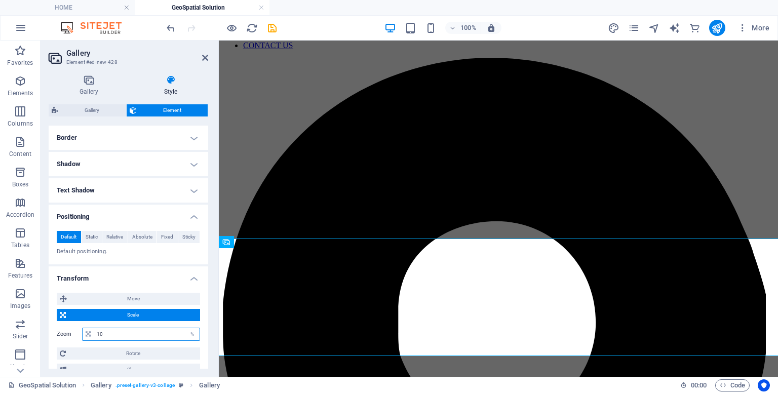
type input "100"
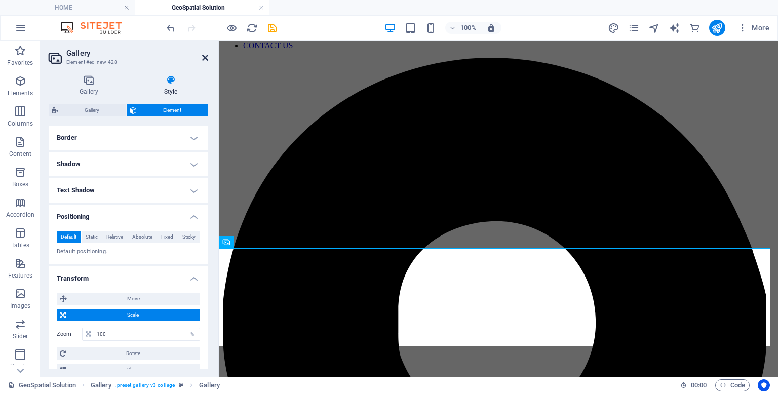
click at [206, 57] on icon at bounding box center [205, 58] width 6 height 8
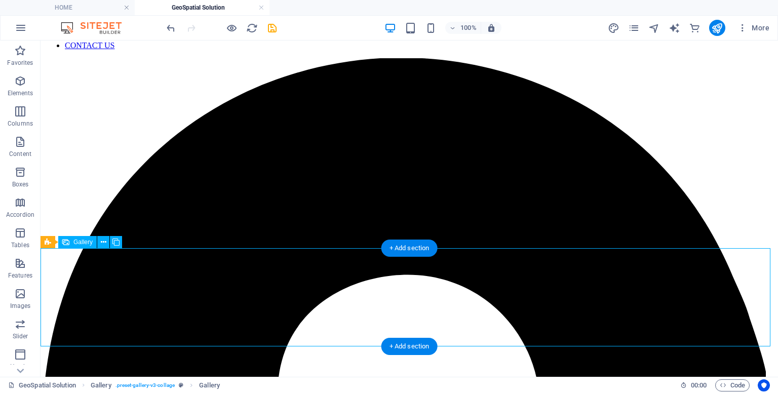
select select "%"
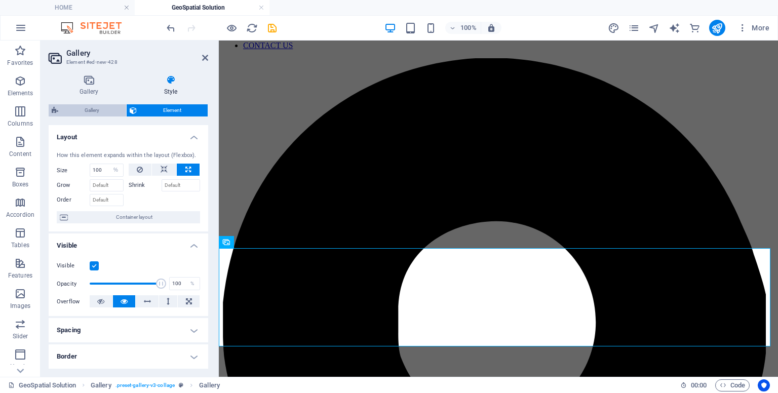
click at [104, 109] on span "Gallery" at bounding box center [92, 110] width 62 height 12
select select "rem"
select select "preset-gallery-v3-collage"
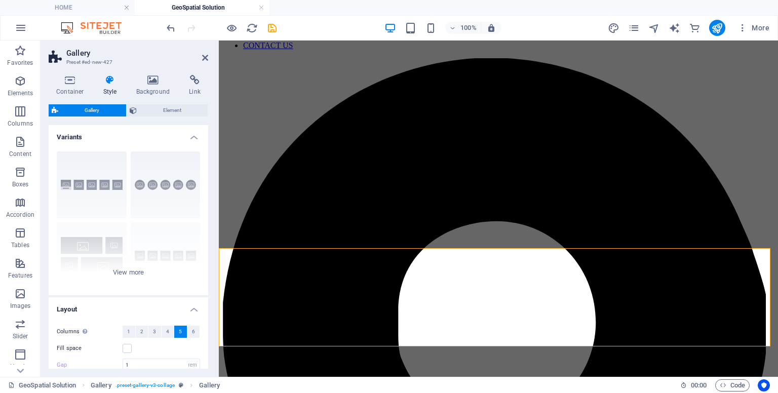
type input "2"
click at [189, 113] on span "Element" at bounding box center [172, 110] width 65 height 12
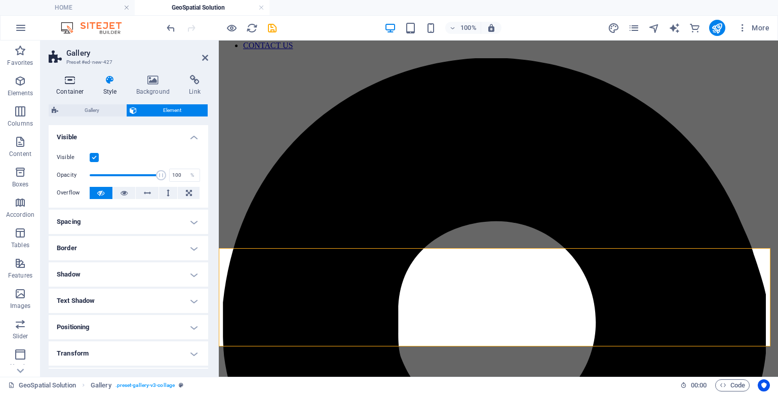
click at [70, 81] on icon at bounding box center [70, 80] width 43 height 10
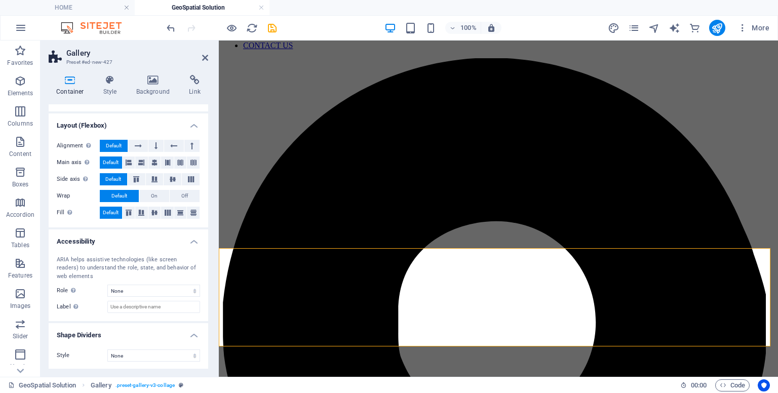
scroll to position [0, 0]
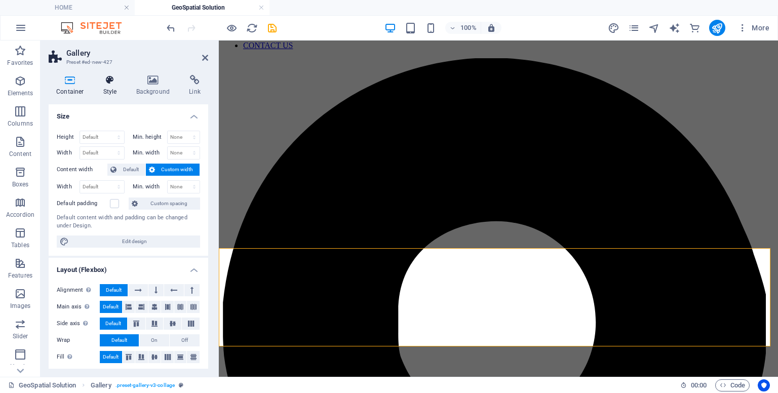
click at [116, 82] on icon at bounding box center [110, 80] width 29 height 10
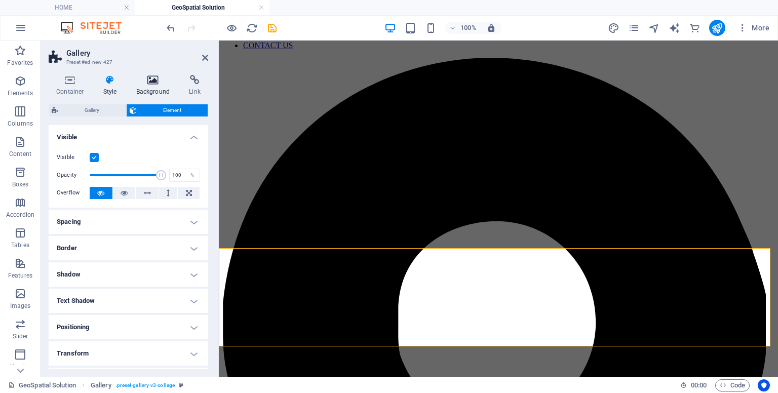
click at [165, 86] on h4 "Background" at bounding box center [155, 85] width 53 height 21
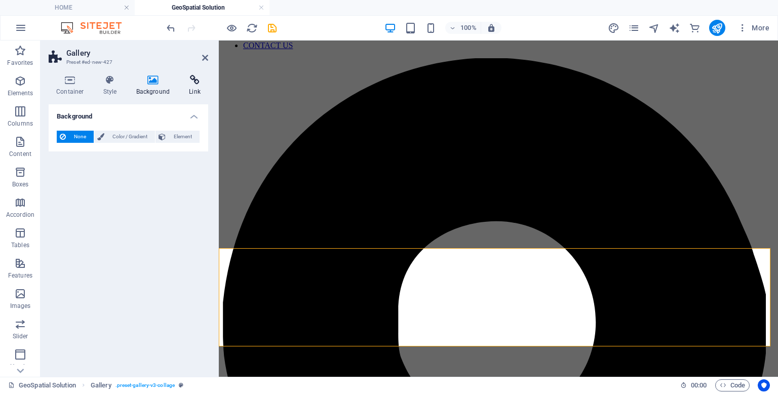
click at [192, 86] on h4 "Link" at bounding box center [194, 85] width 27 height 21
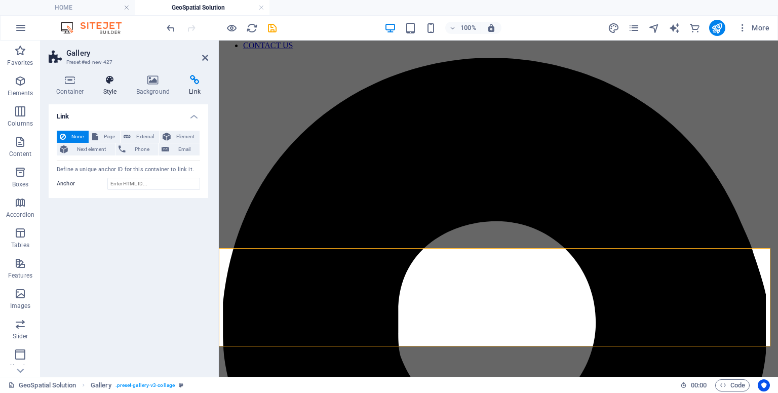
click at [107, 83] on icon at bounding box center [110, 80] width 29 height 10
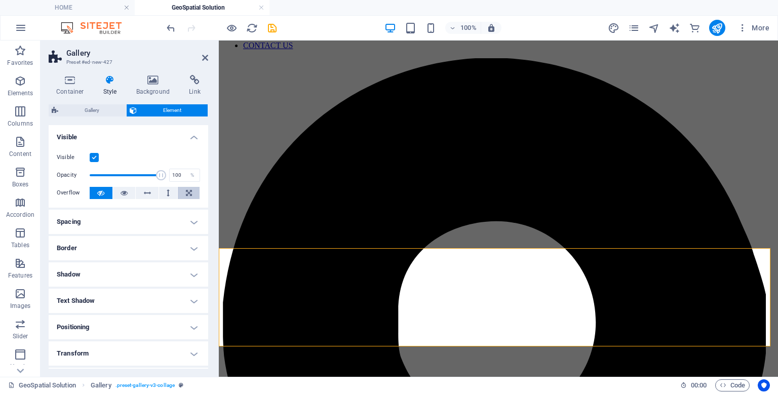
click at [192, 195] on button at bounding box center [189, 193] width 22 height 12
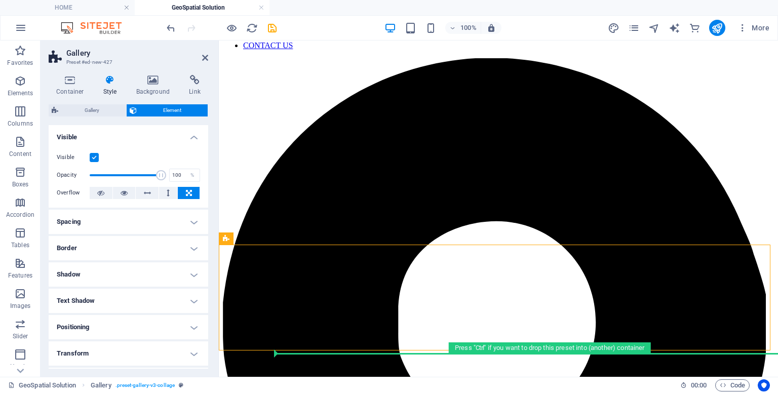
scroll to position [83, 0]
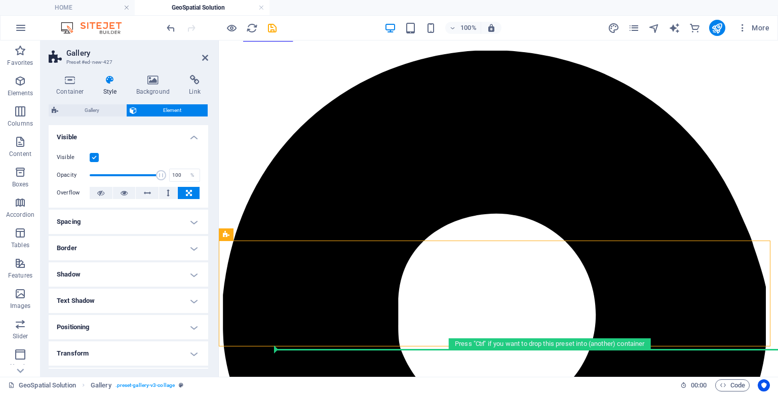
drag, startPoint x: 346, startPoint y: 348, endPoint x: 422, endPoint y: 353, distance: 75.6
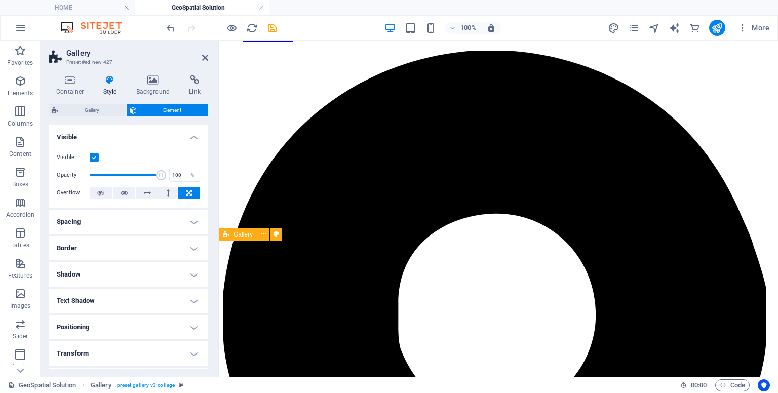
drag, startPoint x: 365, startPoint y: 340, endPoint x: 395, endPoint y: 342, distance: 30.4
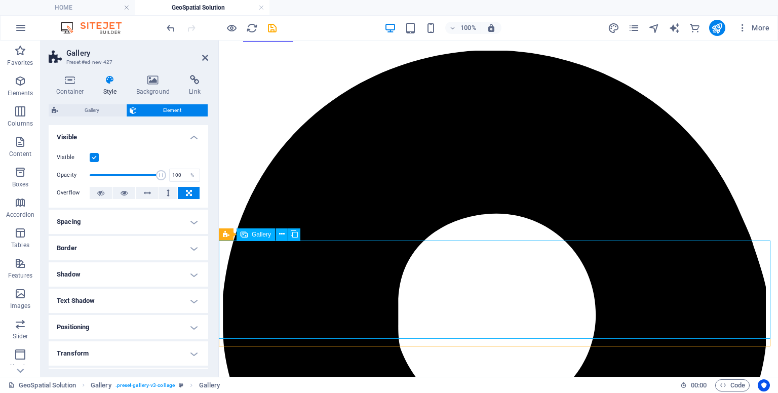
select select "%"
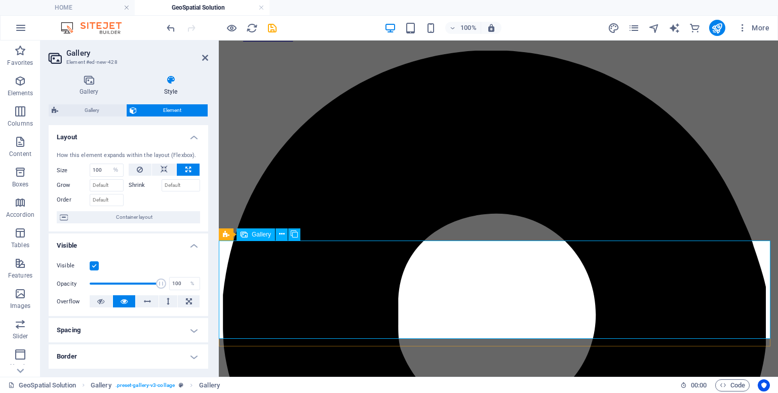
click at [178, 302] on button at bounding box center [189, 301] width 22 height 12
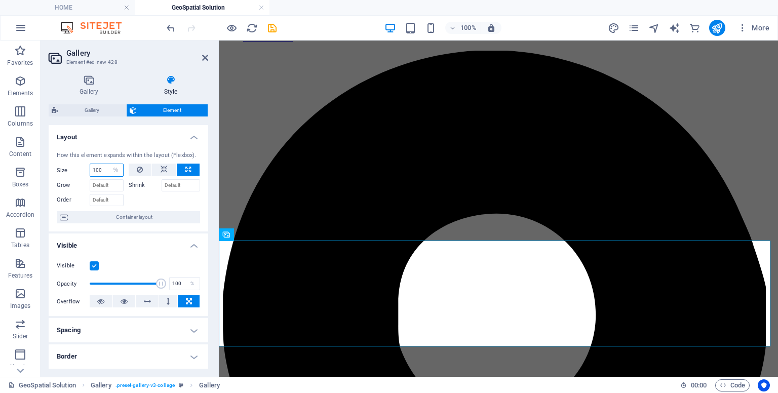
drag, startPoint x: 103, startPoint y: 170, endPoint x: 90, endPoint y: 165, distance: 14.3
click at [90, 165] on input "100" at bounding box center [106, 170] width 33 height 12
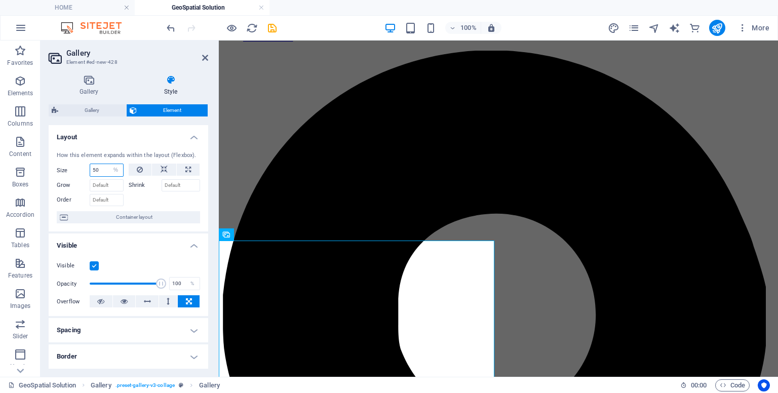
type input "5"
type input "100"
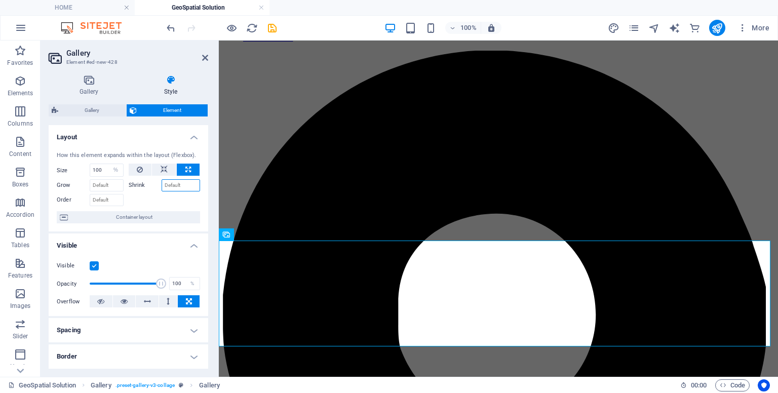
click at [168, 188] on input "Shrink" at bounding box center [181, 185] width 39 height 12
type input "1"
type input "-"
type input "5"
click at [132, 219] on span "Container layout" at bounding box center [134, 217] width 126 height 12
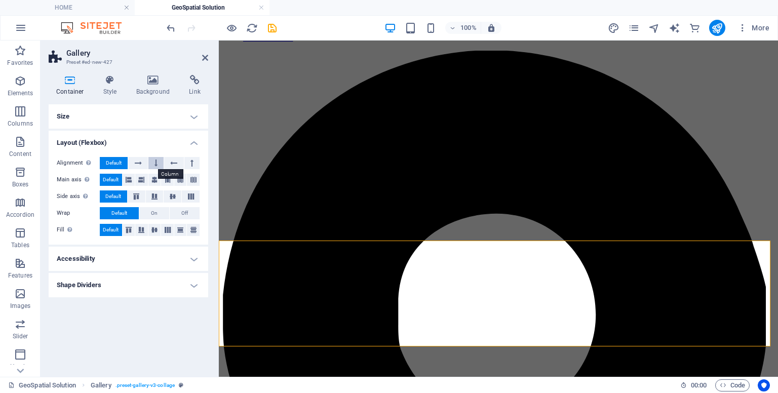
click at [155, 167] on icon at bounding box center [155, 163] width 3 height 12
click at [185, 255] on h4 "Accessibility" at bounding box center [129, 259] width 160 height 24
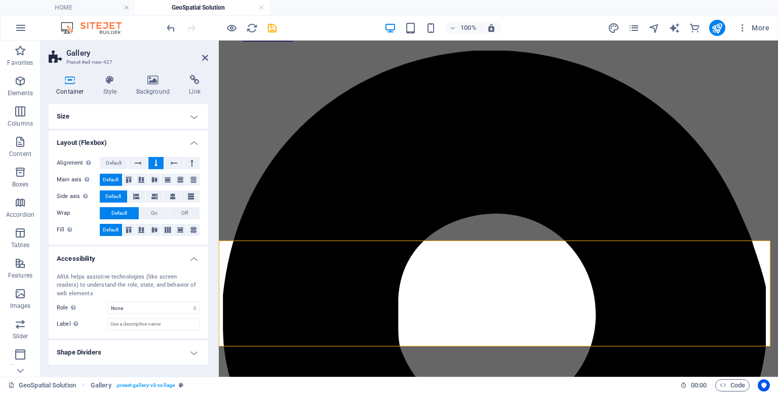
click at [185, 255] on h4 "Accessibility" at bounding box center [129, 256] width 160 height 18
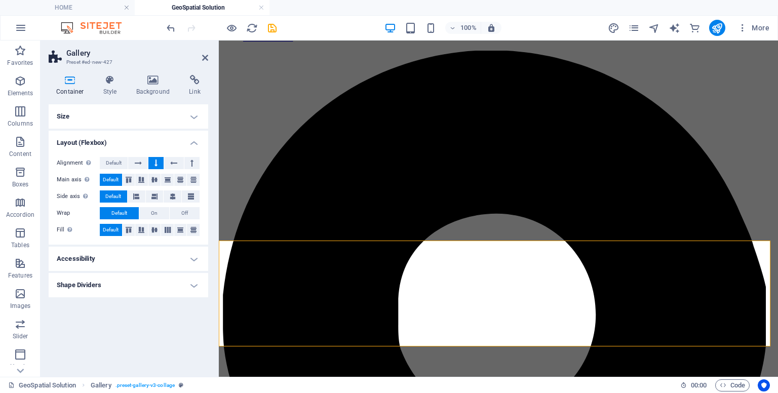
click at [153, 278] on h4 "Shape Dividers" at bounding box center [129, 285] width 160 height 24
click at [153, 278] on h4 "Shape Dividers" at bounding box center [129, 282] width 160 height 18
click at [153, 278] on h4 "Shape Dividers" at bounding box center [129, 285] width 160 height 24
click at [151, 301] on select "None Triangle Square Diagonal Polygon 1 Polygon 2 Zigzag Multiple Zigzags Waves…" at bounding box center [153, 305] width 93 height 12
click at [107, 299] on select "None Triangle Square Diagonal Polygon 1 Polygon 2 Zigzag Multiple Zigzags Waves…" at bounding box center [153, 305] width 93 height 12
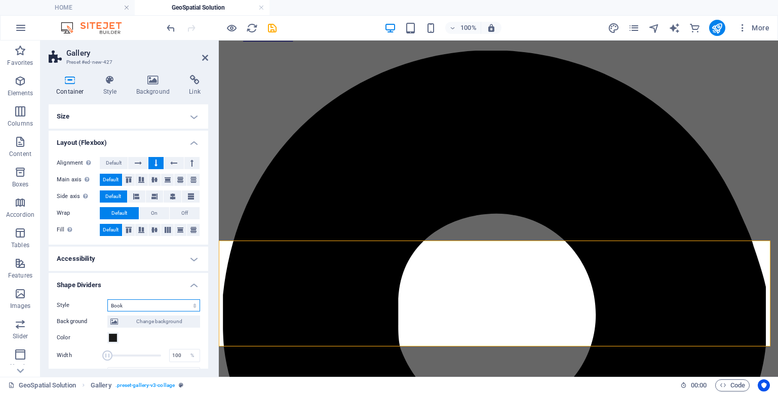
select select "none"
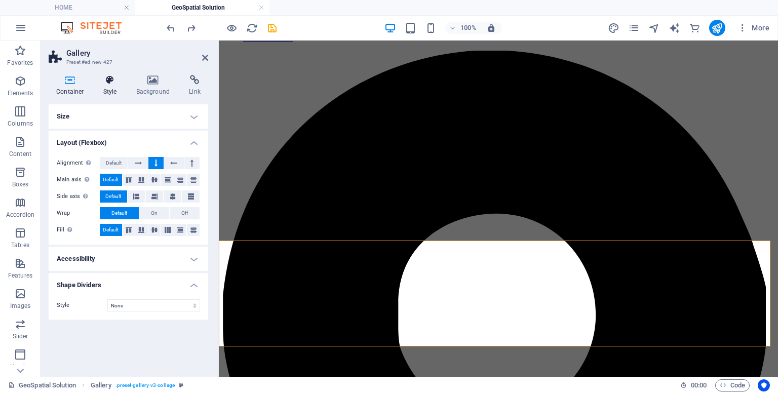
click at [116, 88] on h4 "Style" at bounding box center [112, 85] width 33 height 21
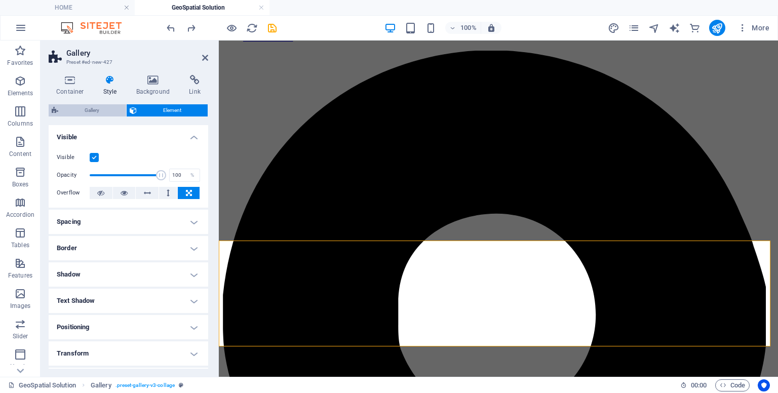
click at [94, 108] on span "Gallery" at bounding box center [92, 110] width 62 height 12
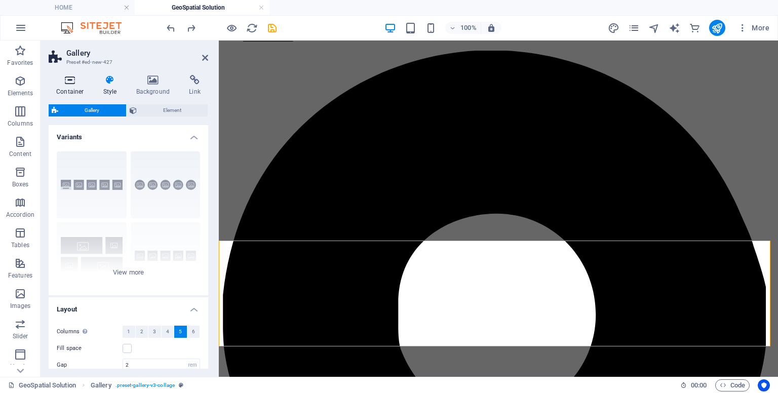
click at [81, 91] on h4 "Container" at bounding box center [72, 85] width 47 height 21
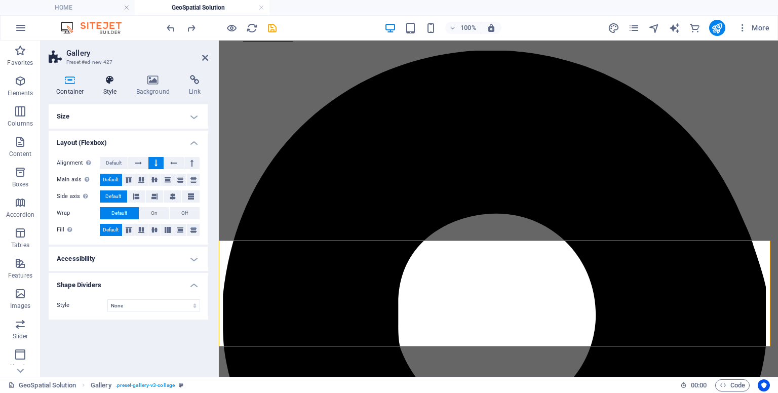
click at [116, 92] on h4 "Style" at bounding box center [112, 85] width 33 height 21
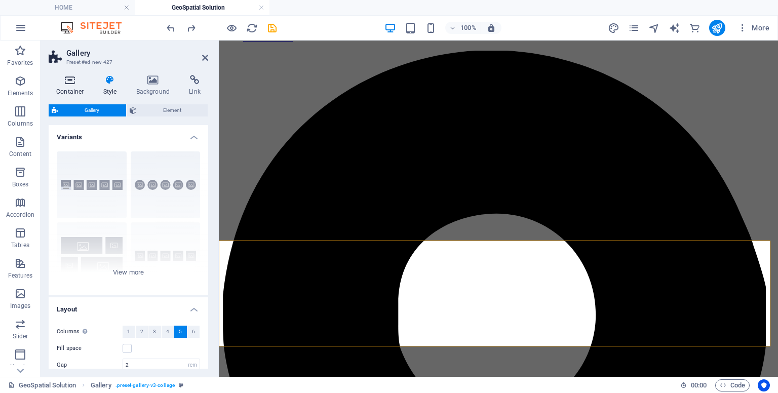
click at [82, 86] on h4 "Container" at bounding box center [72, 85] width 47 height 21
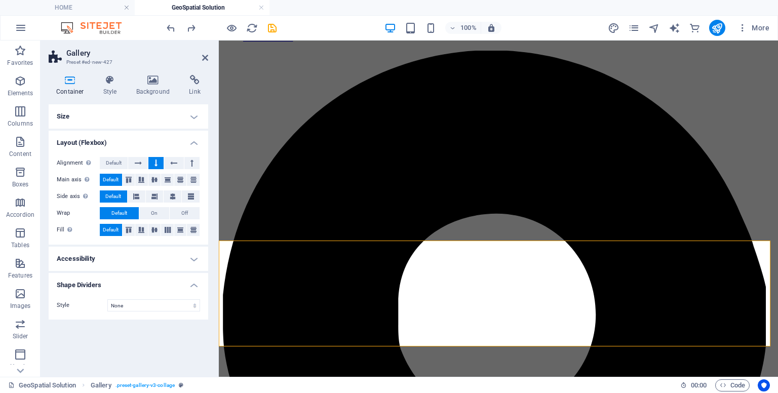
click at [192, 116] on h4 "Size" at bounding box center [129, 116] width 160 height 24
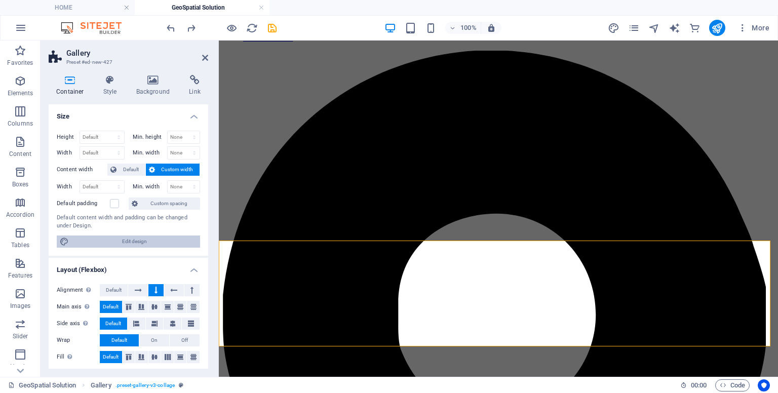
click at [110, 245] on span "Edit design" at bounding box center [134, 241] width 125 height 12
select select "rem"
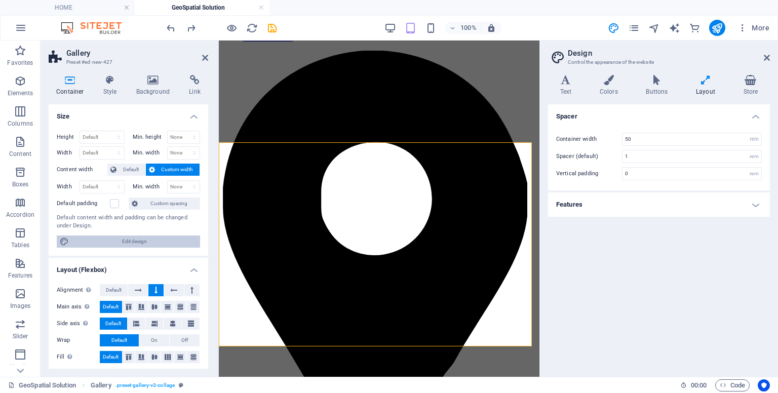
scroll to position [55, 0]
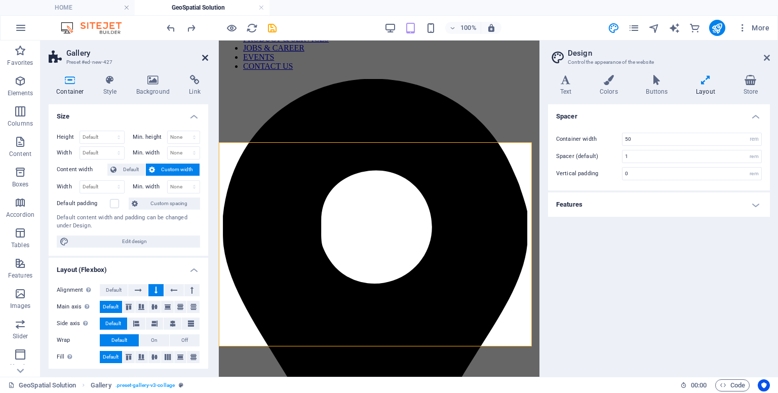
click at [207, 58] on icon at bounding box center [205, 58] width 6 height 8
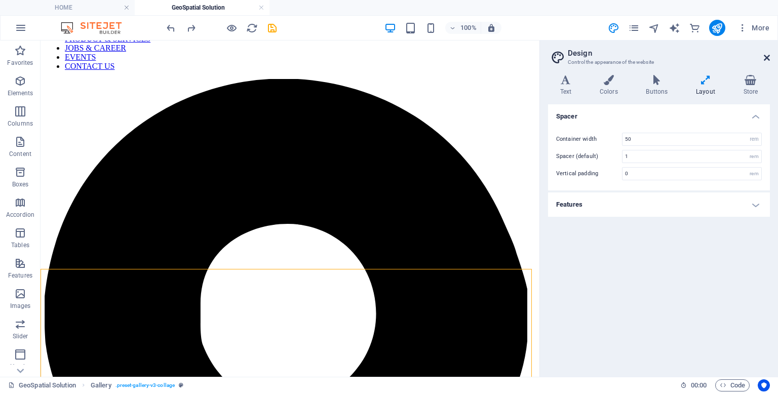
click at [768, 61] on icon at bounding box center [767, 58] width 6 height 8
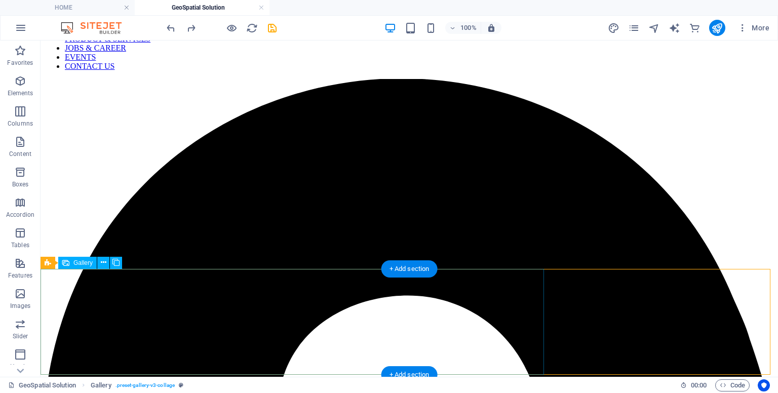
scroll to position [0, 1]
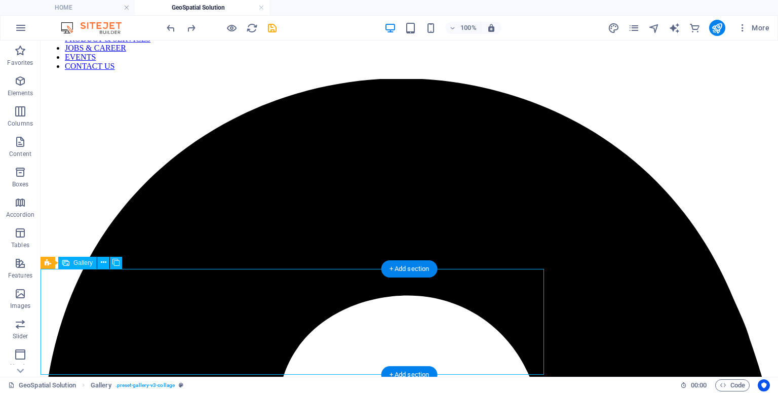
select select "%"
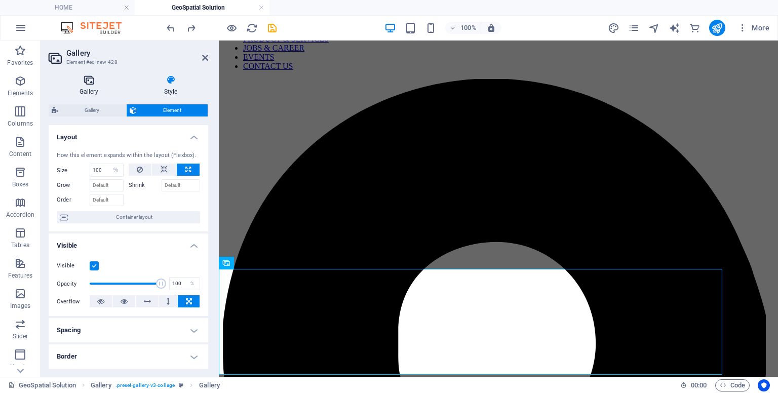
click at [95, 92] on h4 "Gallery" at bounding box center [91, 85] width 85 height 21
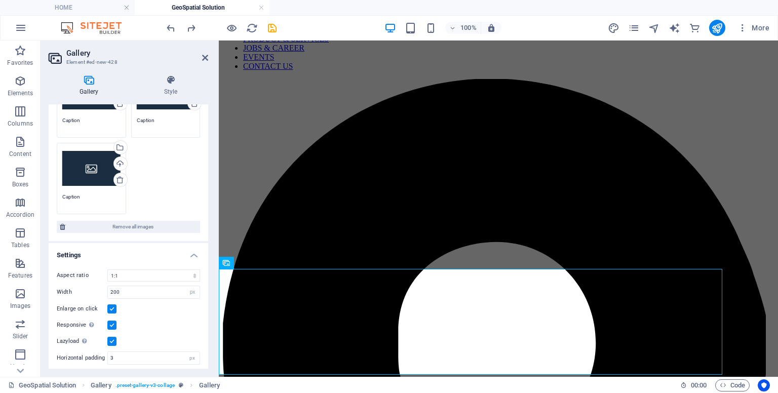
scroll to position [211, 0]
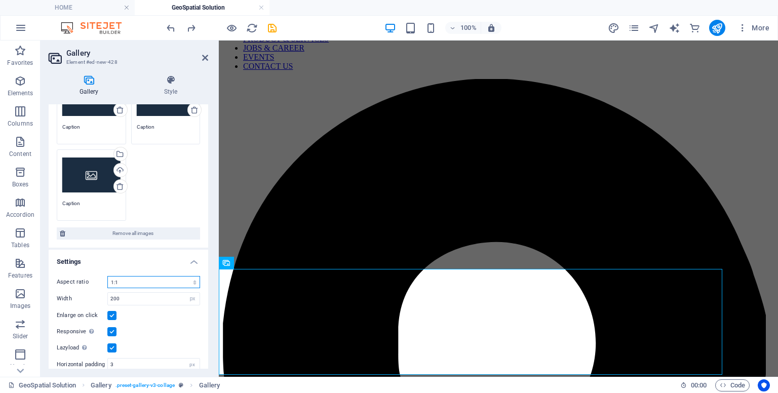
click at [180, 280] on select "No fixed aspect ratio 16:9 16:10 4:3 1:1 1:2 2:1" at bounding box center [153, 282] width 93 height 12
select select "5"
click at [107, 276] on select "No fixed aspect ratio 16:9 16:10 4:3 1:1 1:2 2:1" at bounding box center [153, 282] width 93 height 12
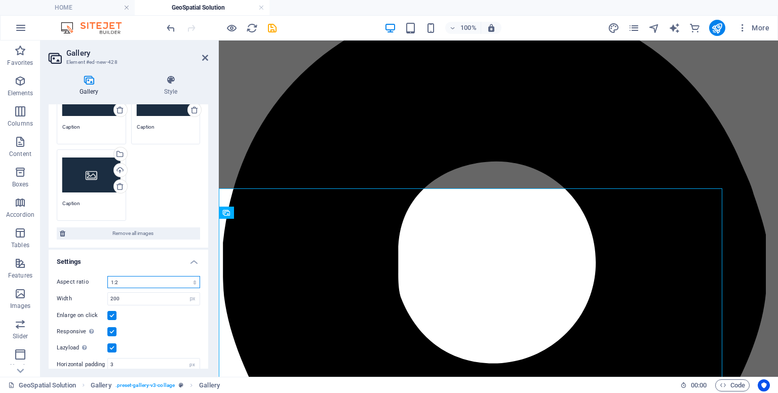
scroll to position [181, 0]
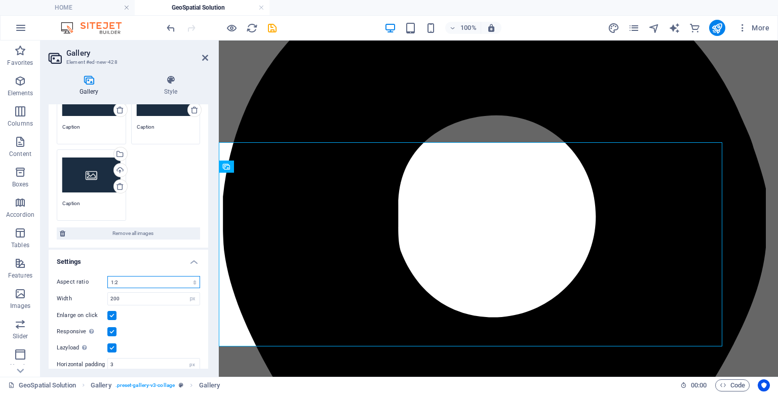
drag, startPoint x: 774, startPoint y: 244, endPoint x: 990, endPoint y: 423, distance: 281.2
drag, startPoint x: 132, startPoint y: 300, endPoint x: 60, endPoint y: 284, distance: 73.2
click at [60, 284] on div "Aspect ratio No fixed aspect ratio 16:9 16:10 4:3 1:1 1:2 2:1 Width 200 px % En…" at bounding box center [129, 332] width 160 height 129
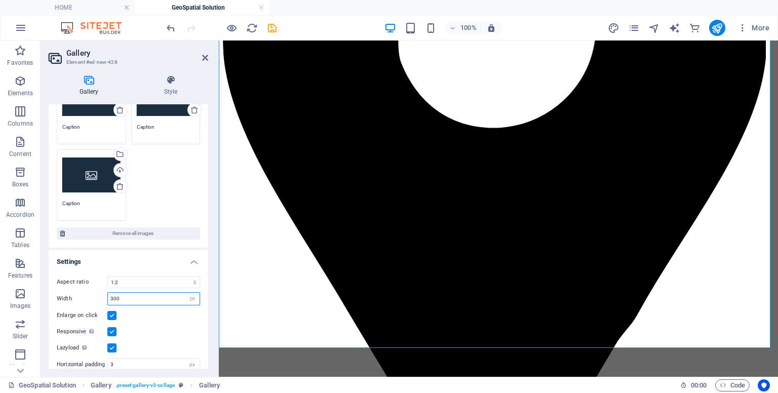
scroll to position [372, 0]
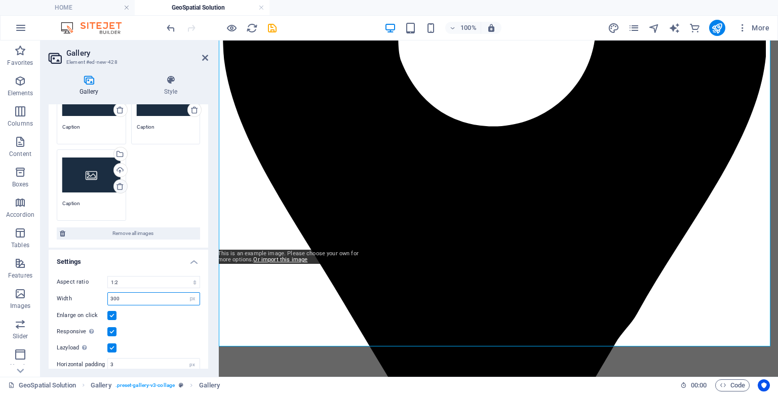
click at [122, 184] on icon at bounding box center [120, 186] width 8 height 8
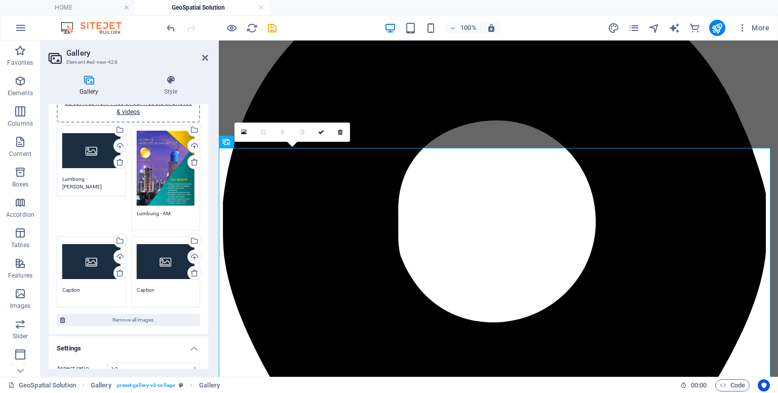
scroll to position [49, 0]
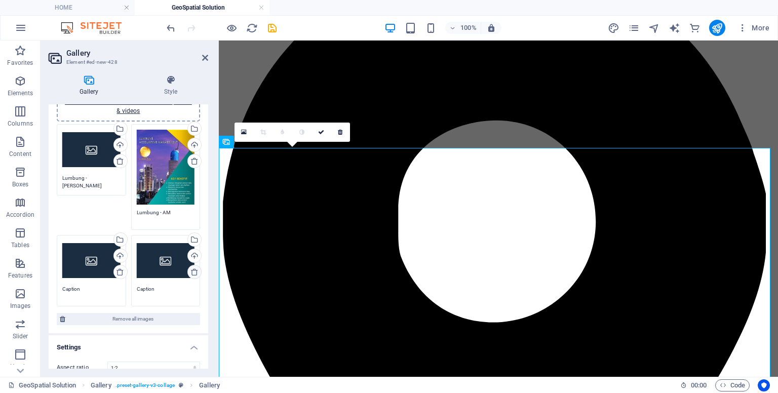
click at [190, 272] on icon at bounding box center [194, 272] width 8 height 8
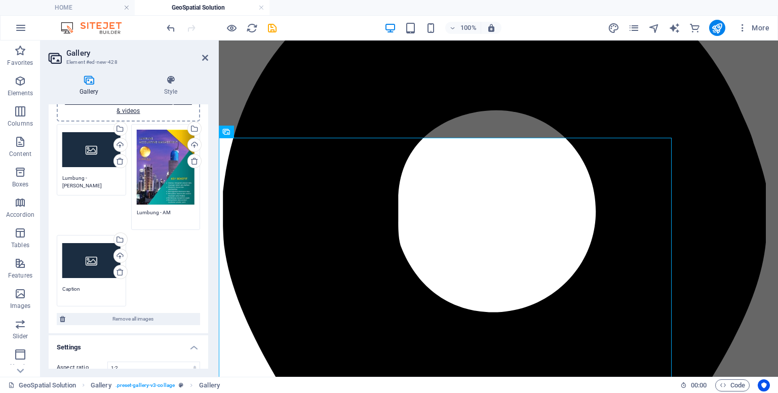
scroll to position [184, 0]
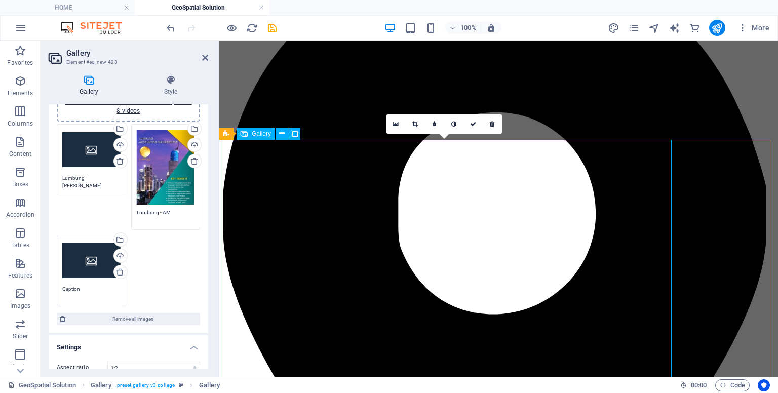
type input "300"
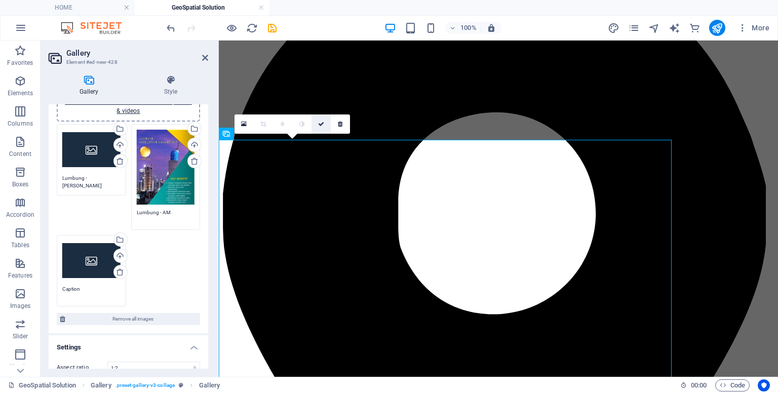
click at [320, 125] on icon at bounding box center [321, 124] width 6 height 6
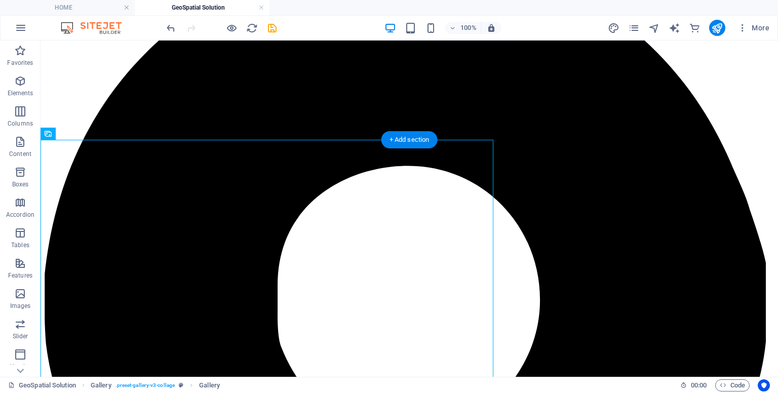
drag, startPoint x: 132, startPoint y: 288, endPoint x: 598, endPoint y: 307, distance: 466.2
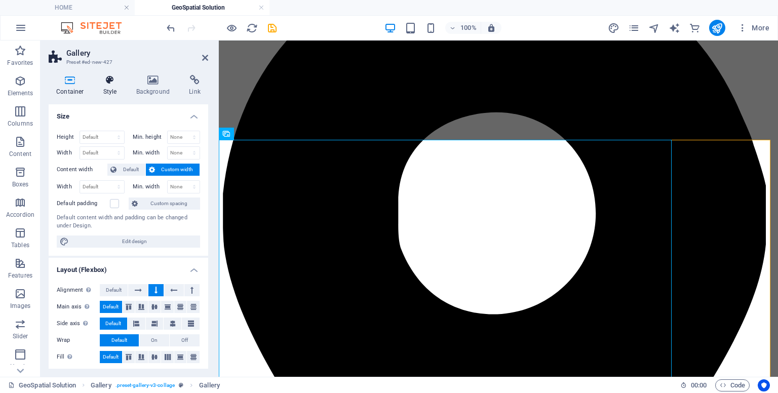
click at [102, 86] on h4 "Style" at bounding box center [112, 85] width 33 height 21
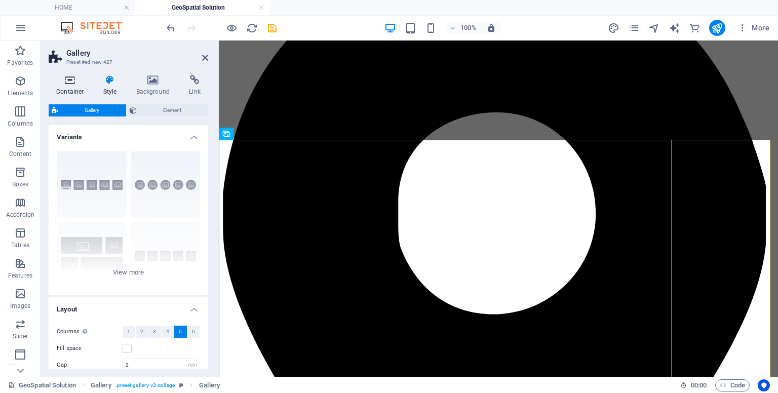
click at [67, 86] on h4 "Container" at bounding box center [72, 85] width 47 height 21
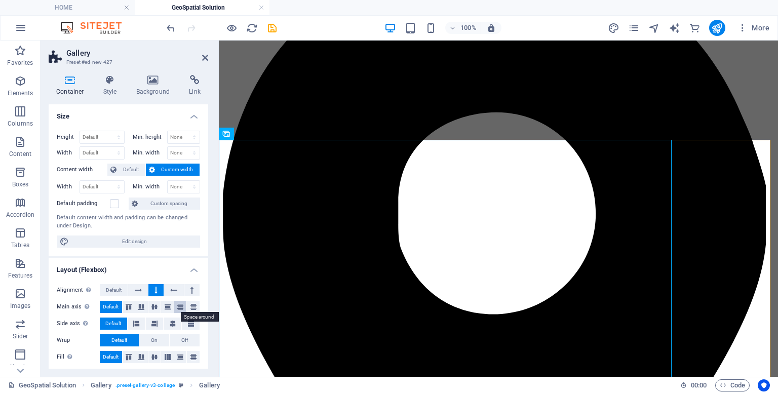
click at [182, 306] on icon at bounding box center [180, 307] width 12 height 6
click at [115, 84] on icon at bounding box center [110, 80] width 29 height 10
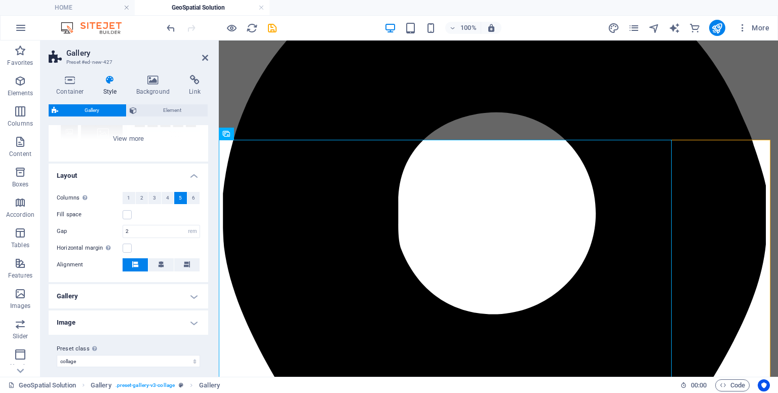
scroll to position [140, 0]
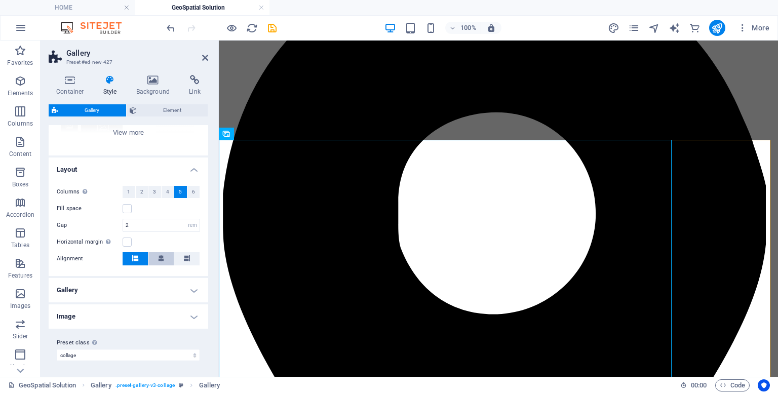
click at [160, 260] on icon at bounding box center [161, 258] width 6 height 6
click at [153, 296] on h4 "Gallery" at bounding box center [129, 290] width 160 height 24
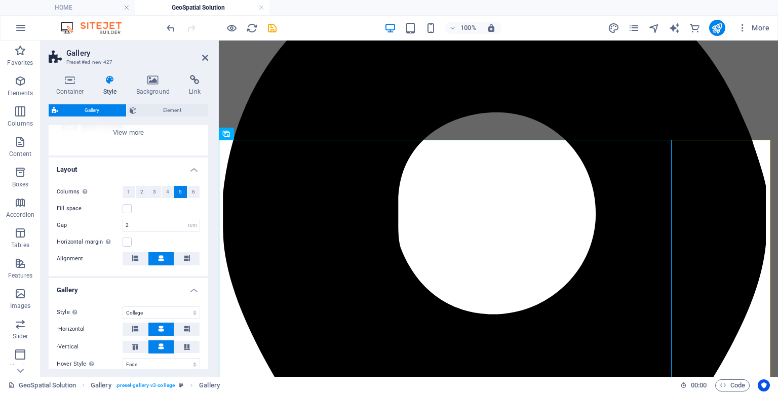
click at [153, 296] on div "Style Only for Desktop- and Tabletmode Default Grid Grid reverse Grid shifted C…" at bounding box center [129, 355] width 164 height 118
click at [173, 296] on div "Style Only for Desktop- and Tabletmode Default Grid Grid reverse Grid shifted C…" at bounding box center [129, 355] width 164 height 118
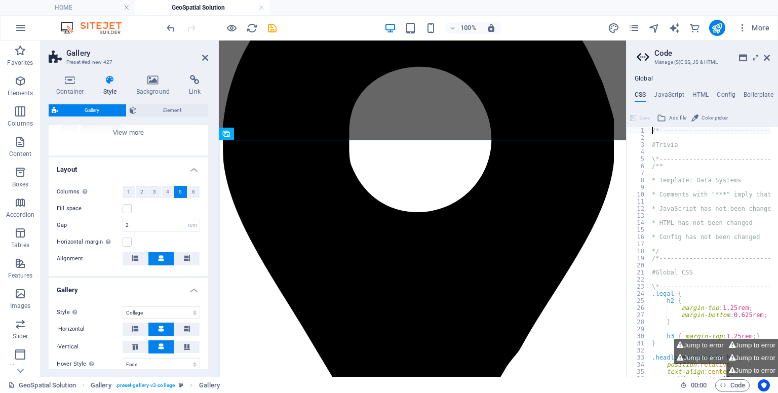
click at [191, 291] on h4 "Gallery" at bounding box center [129, 287] width 160 height 18
type input "1"
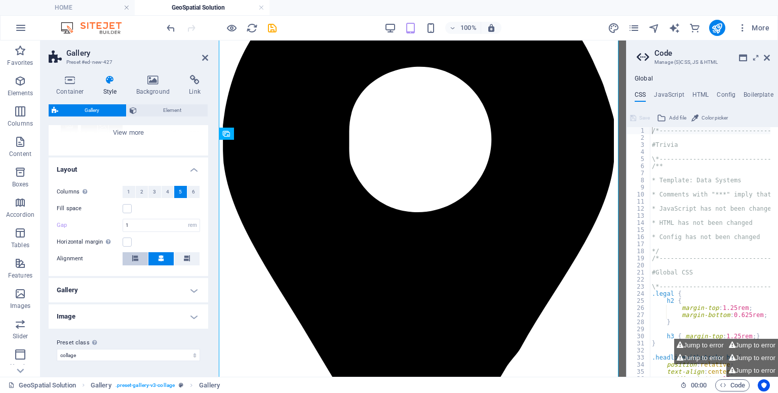
click at [138, 258] on button at bounding box center [135, 258] width 25 height 13
click at [205, 56] on icon at bounding box center [205, 58] width 6 height 8
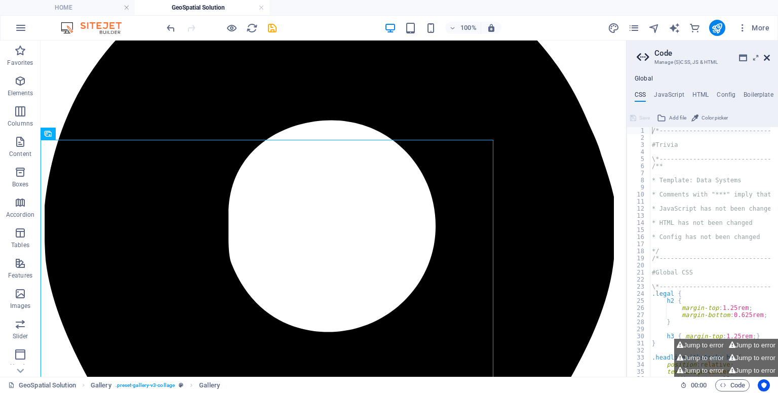
click at [767, 54] on icon at bounding box center [767, 58] width 6 height 8
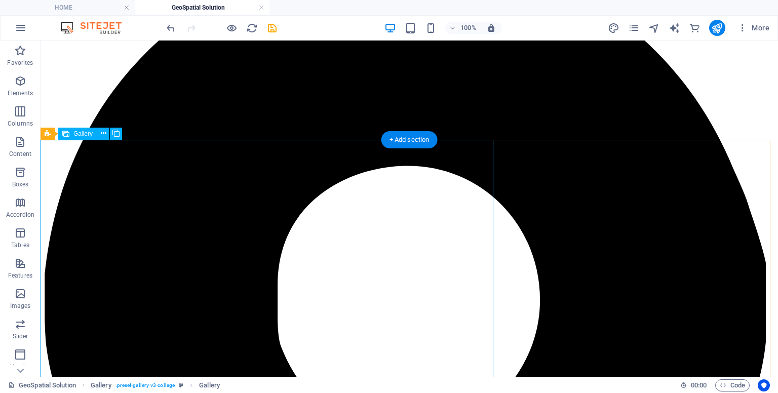
select select "5"
select select "px"
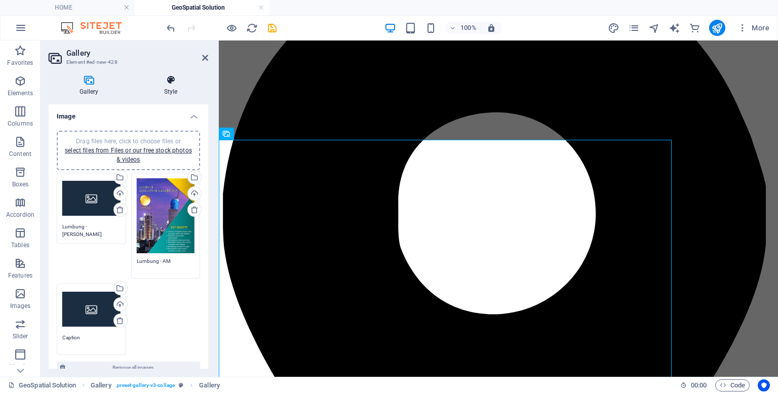
click at [173, 96] on h4 "Style" at bounding box center [170, 85] width 75 height 21
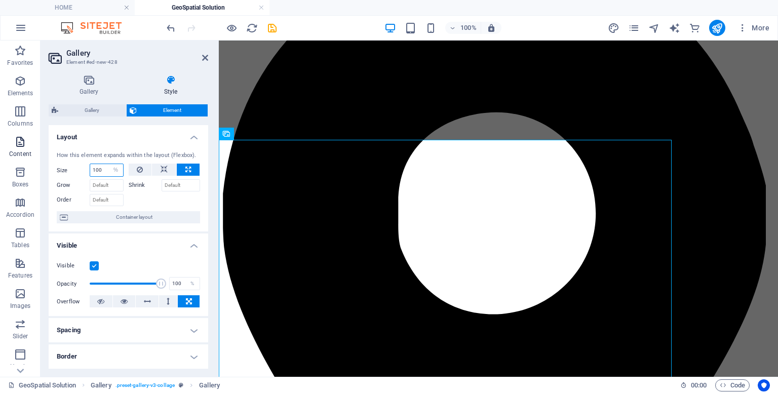
drag, startPoint x: 102, startPoint y: 173, endPoint x: 11, endPoint y: 158, distance: 92.7
click at [11, 158] on section "Favorites Elements Columns Content Boxes Accordion Tables Features Images Slide…" at bounding box center [389, 209] width 778 height 336
click at [185, 172] on icon at bounding box center [188, 170] width 6 height 12
type input "100"
click at [182, 183] on input "Shrink" at bounding box center [181, 185] width 39 height 12
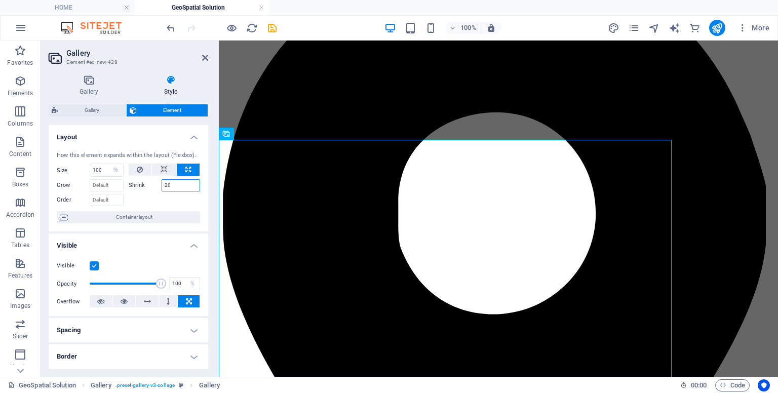
type input "2"
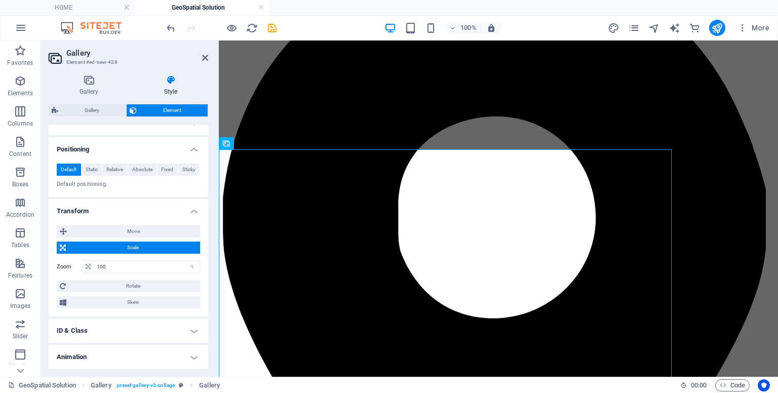
scroll to position [165, 0]
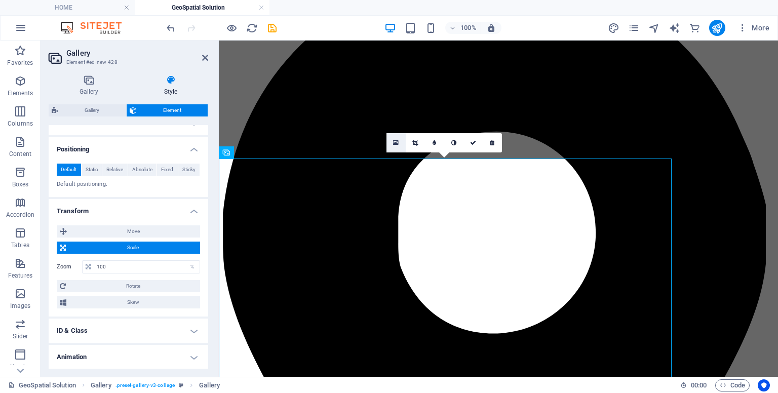
click at [399, 147] on link at bounding box center [395, 142] width 19 height 19
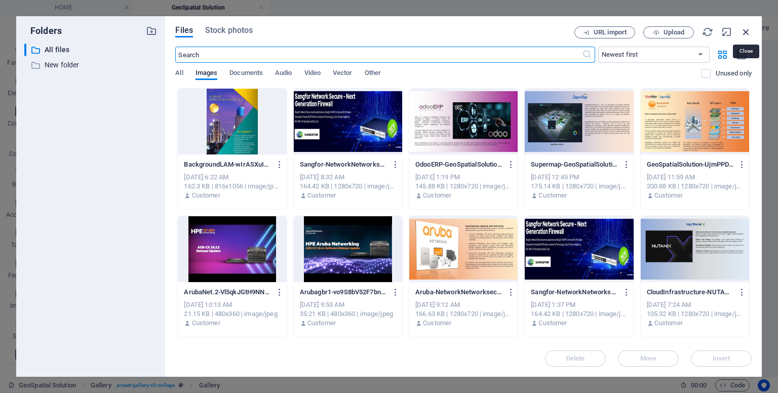
click at [747, 29] on icon "button" at bounding box center [745, 31] width 11 height 11
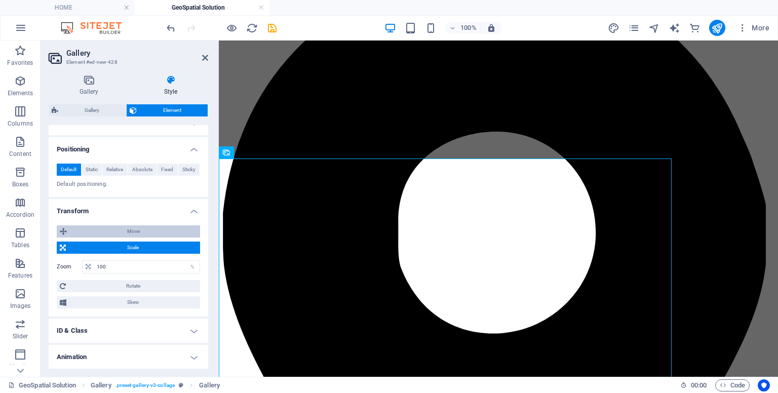
click at [144, 233] on span "Move" at bounding box center [133, 231] width 127 height 12
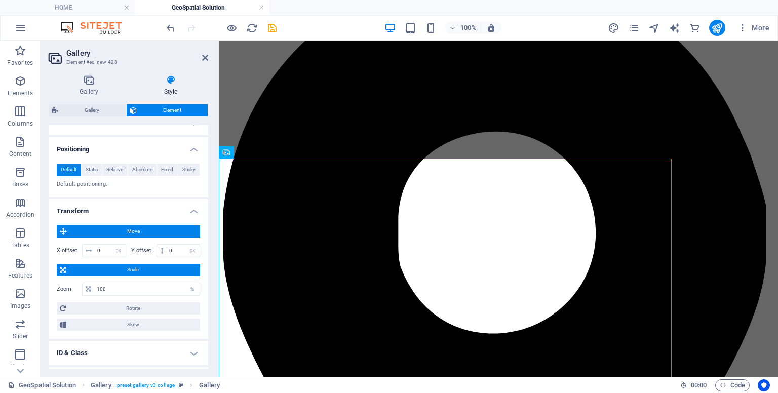
click at [144, 233] on span "Move" at bounding box center [133, 231] width 127 height 12
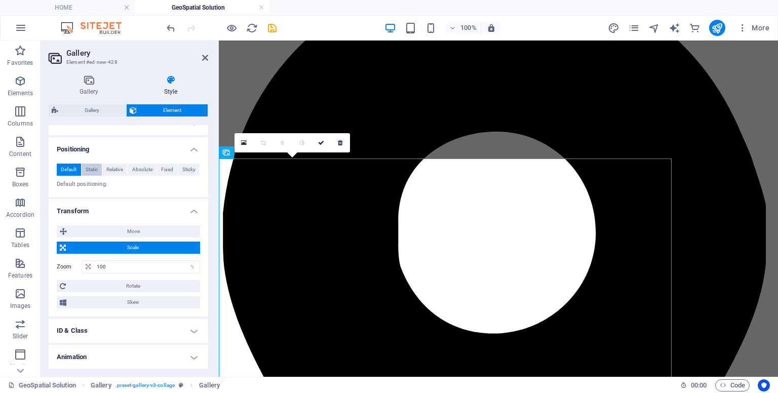
click at [96, 167] on span "Static" at bounding box center [92, 170] width 12 height 12
click at [122, 167] on span "Relative" at bounding box center [114, 170] width 17 height 12
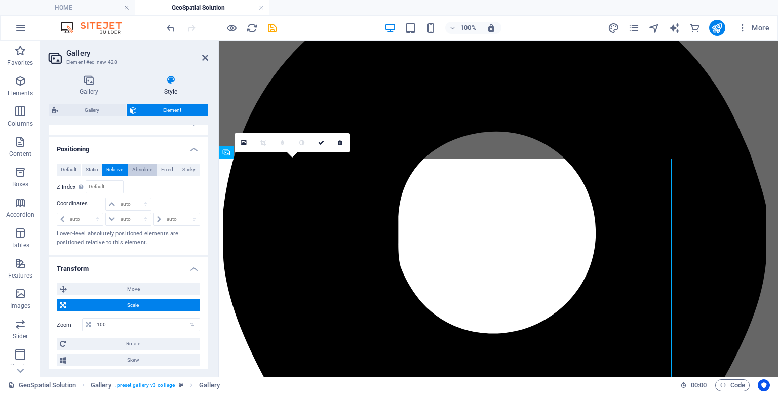
click at [134, 168] on span "Absolute" at bounding box center [142, 170] width 20 height 12
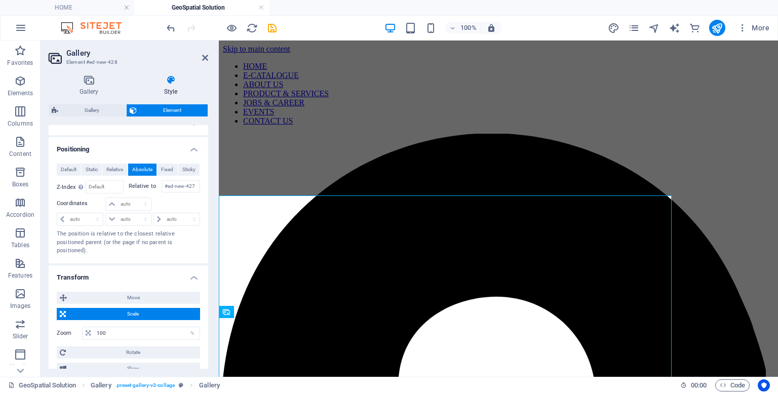
scroll to position [15, 0]
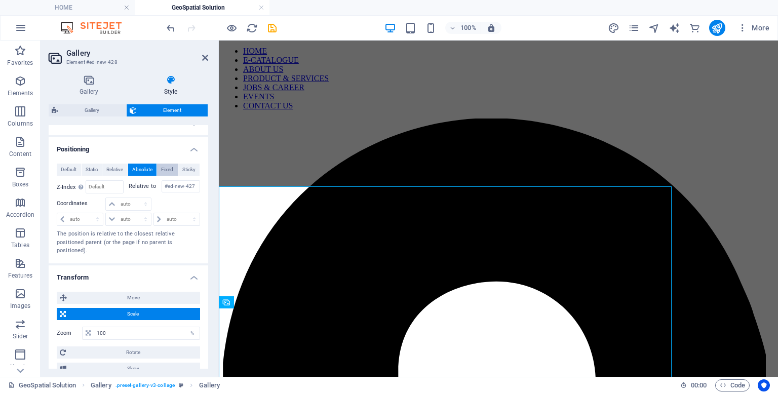
click at [164, 167] on span "Fixed" at bounding box center [167, 170] width 12 height 12
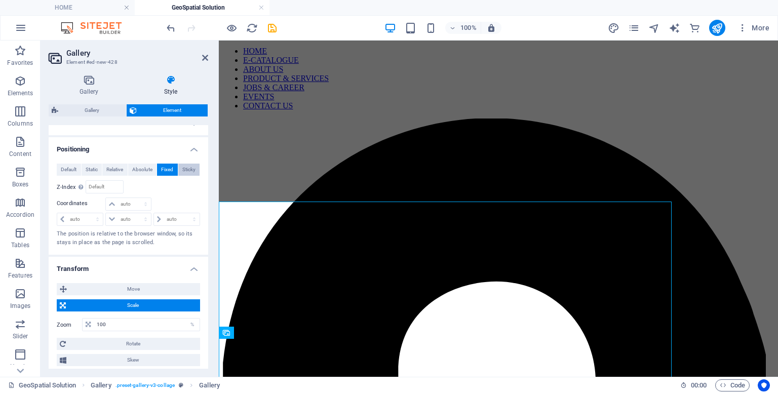
click at [184, 169] on span "Sticky" at bounding box center [188, 170] width 13 height 12
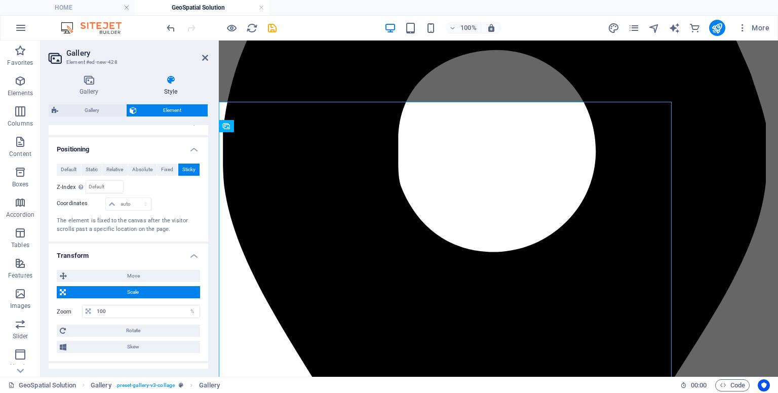
scroll to position [283, 0]
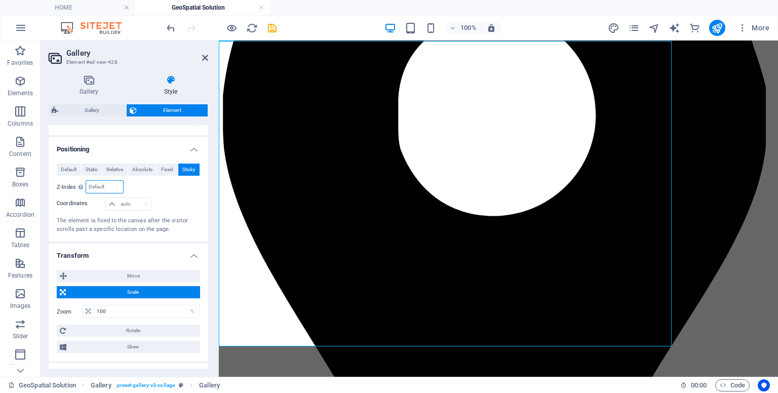
click at [97, 181] on input "number" at bounding box center [104, 187] width 36 height 12
click at [114, 204] on select "auto px rem % em" at bounding box center [128, 204] width 45 height 12
click at [106, 198] on select "auto px rem % em" at bounding box center [128, 204] width 45 height 12
select select "DISABLED_OPTION_VALUE"
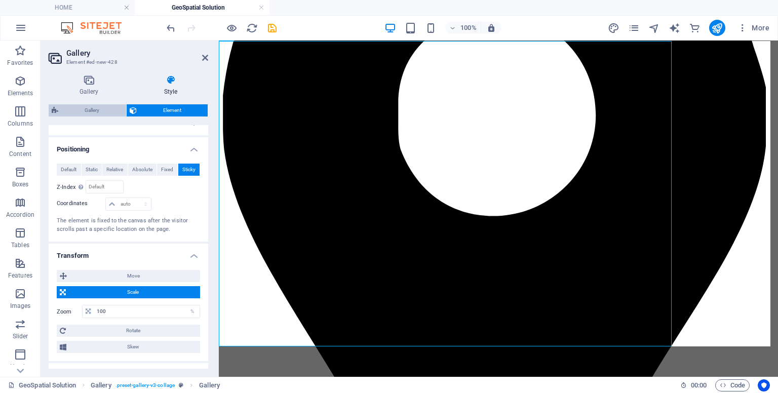
click at [79, 105] on span "Gallery" at bounding box center [92, 110] width 62 height 12
select select "rem"
select select "preset-gallery-v3-collage"
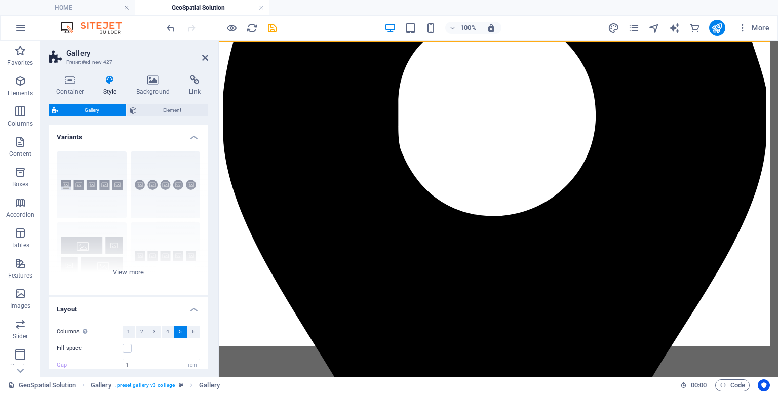
type input "2"
click at [165, 107] on span "Element" at bounding box center [172, 110] width 65 height 12
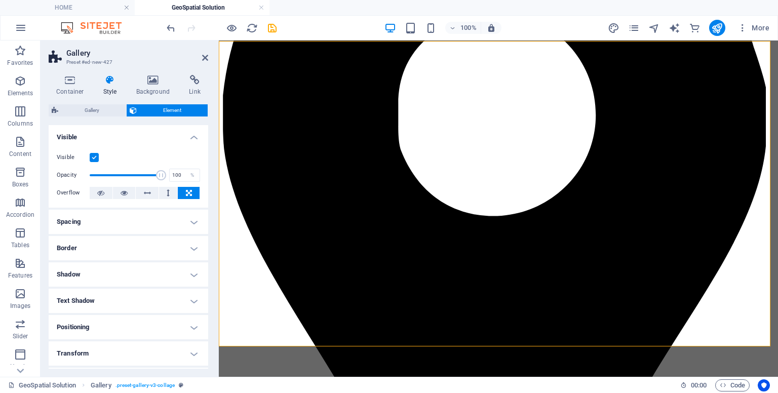
click at [209, 204] on div "Container Style Background Link Size Height Default px rem % vh vw Min. height …" at bounding box center [129, 222] width 176 height 310
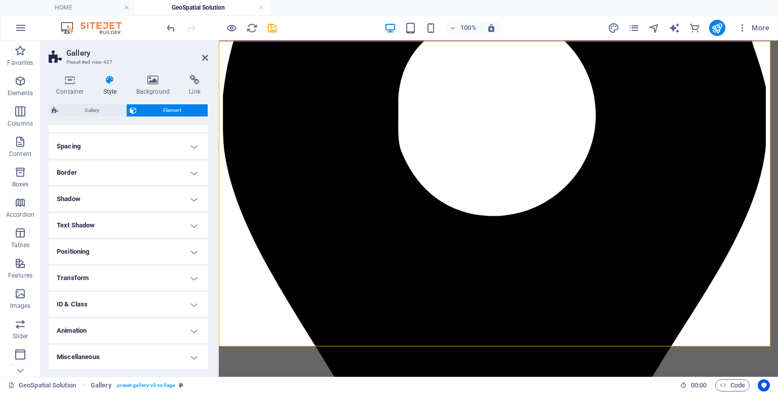
scroll to position [0, 0]
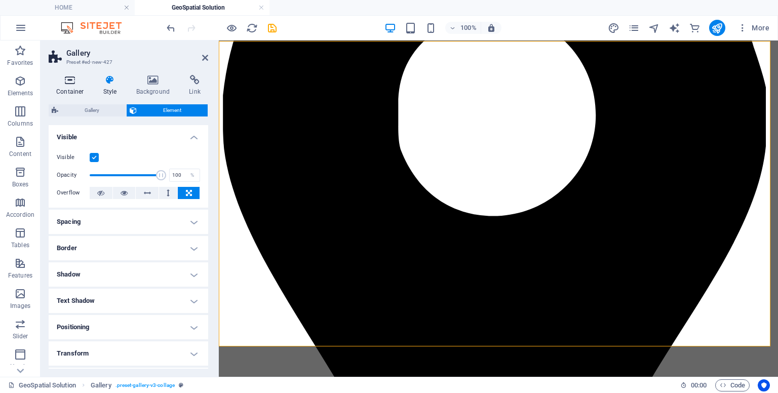
click at [55, 84] on icon at bounding box center [70, 80] width 43 height 10
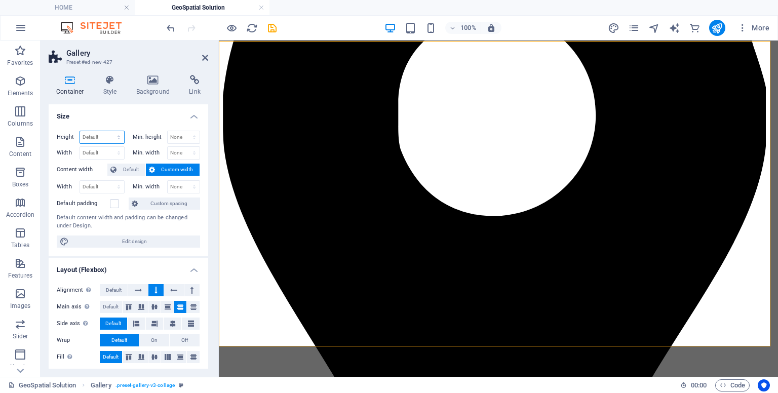
click at [95, 138] on select "Default px rem % vh vw" at bounding box center [102, 137] width 44 height 12
select select "px"
click at [108, 131] on select "Default px rem % vh vw" at bounding box center [102, 137] width 44 height 12
type input "603"
click at [99, 153] on select "Default px rem % em vh vw" at bounding box center [102, 153] width 44 height 12
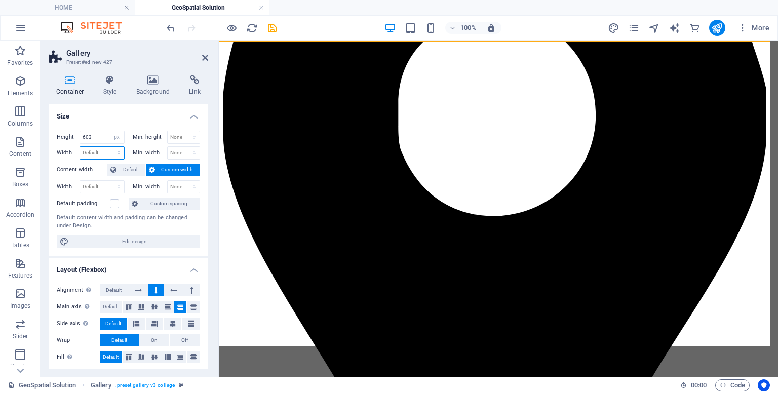
select select "px"
click at [108, 147] on select "Default px rem % em vh vw" at bounding box center [102, 153] width 44 height 12
type input "1089"
drag, startPoint x: 94, startPoint y: 139, endPoint x: 60, endPoint y: 131, distance: 35.3
click at [60, 131] on div "Height 603 Default px rem % vh vw" at bounding box center [91, 137] width 68 height 13
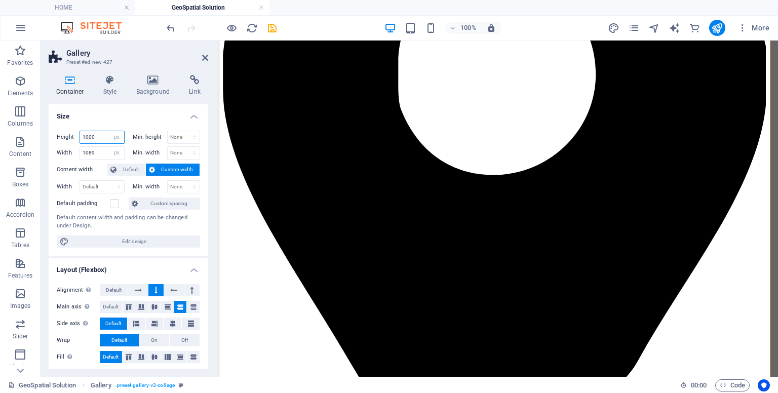
scroll to position [314, 0]
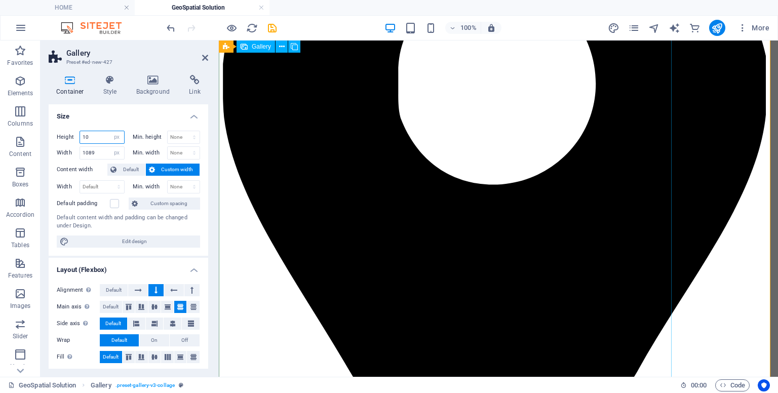
type input "1"
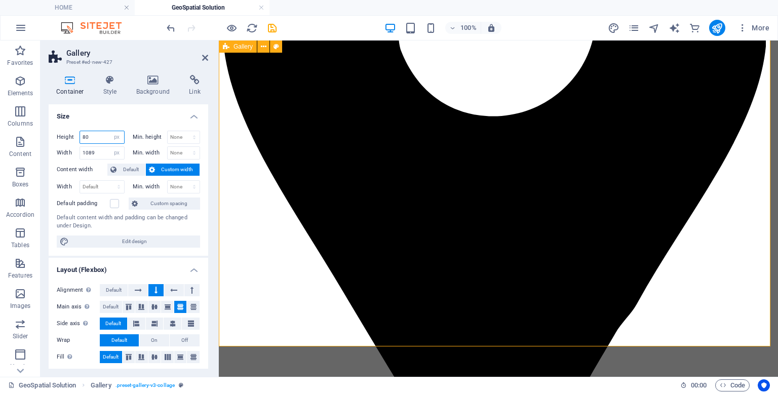
type input "8"
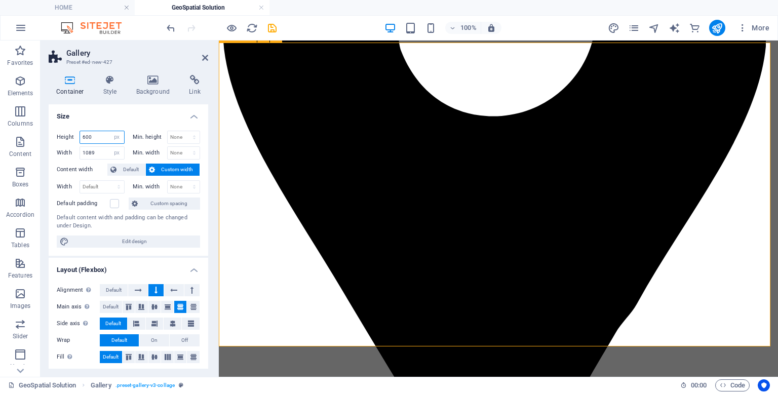
scroll to position [281, 0]
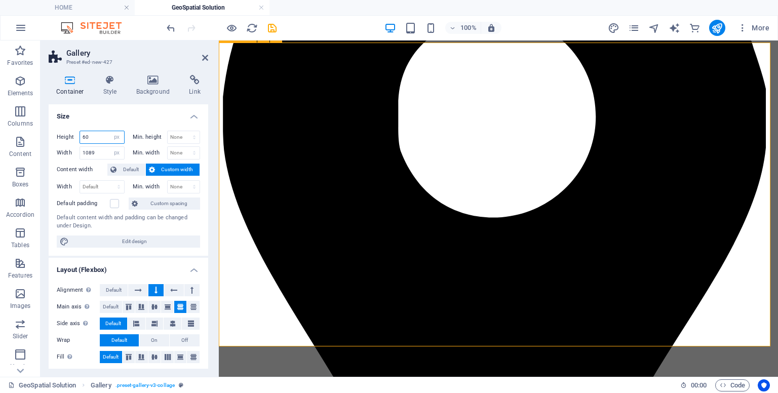
type input "6"
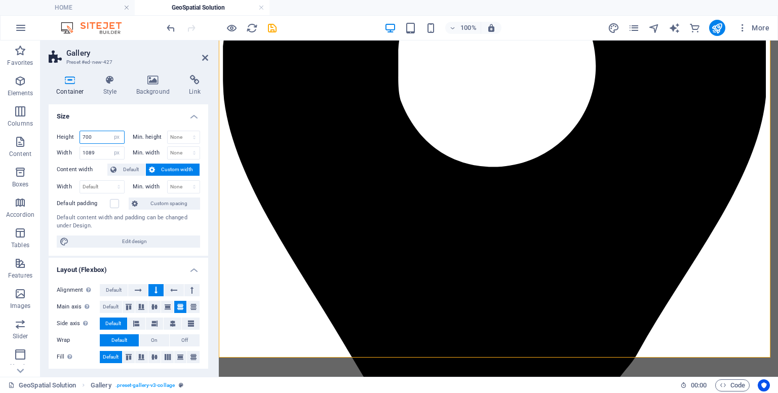
scroll to position [251, 0]
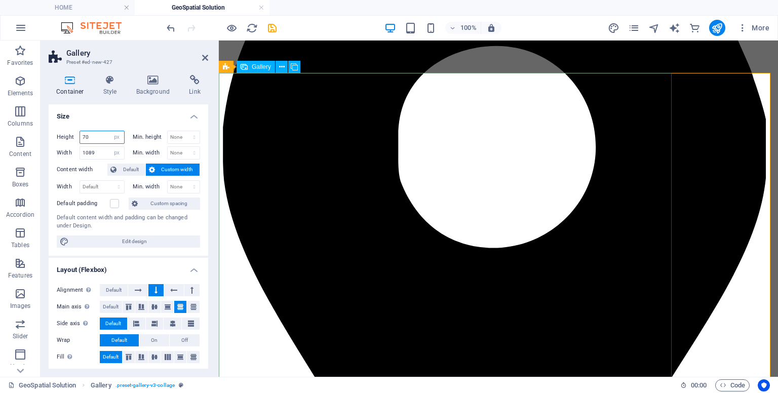
type input "7"
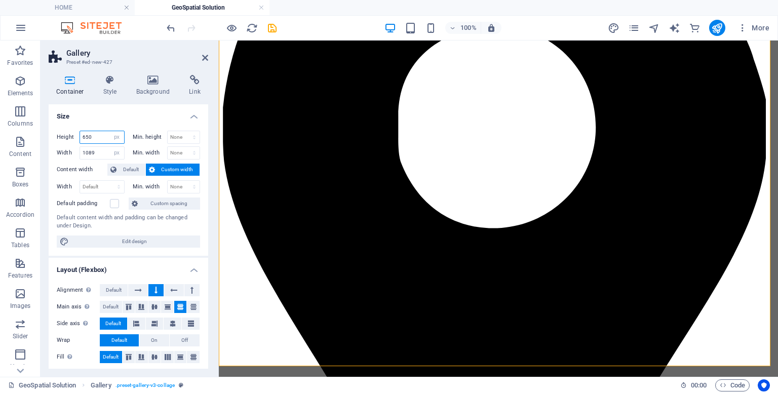
scroll to position [256, 0]
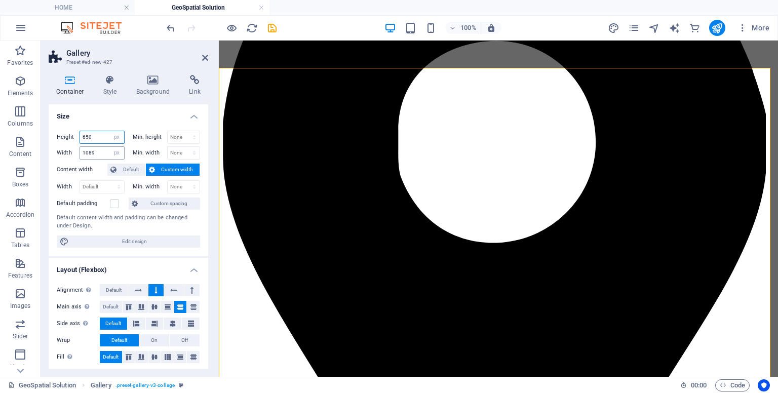
type input "650"
drag, startPoint x: 102, startPoint y: 152, endPoint x: 70, endPoint y: 152, distance: 31.9
click at [70, 152] on div "Width 1089 Default px rem % em vh vw" at bounding box center [91, 152] width 68 height 13
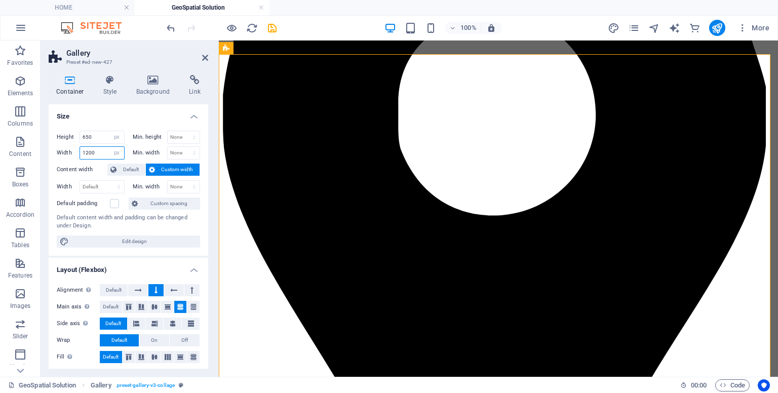
scroll to position [287, 0]
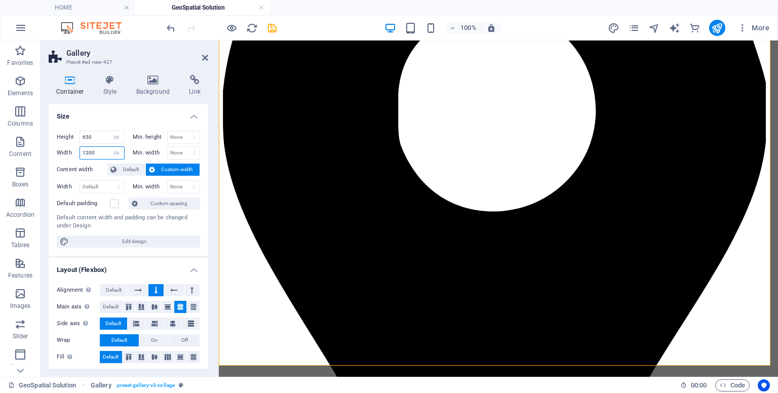
type input "1200"
click at [166, 172] on span "Custom width" at bounding box center [177, 170] width 39 height 12
click at [179, 156] on select "None px rem % vh vw" at bounding box center [184, 153] width 32 height 12
select select "px"
click at [183, 147] on select "None px rem % vh vw" at bounding box center [184, 153] width 32 height 12
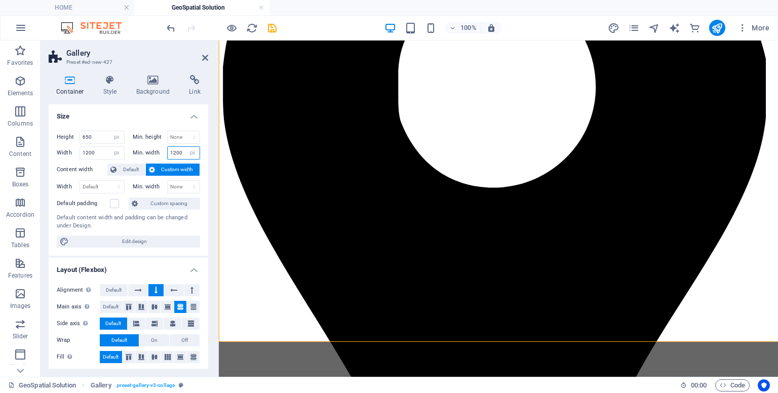
scroll to position [314, 0]
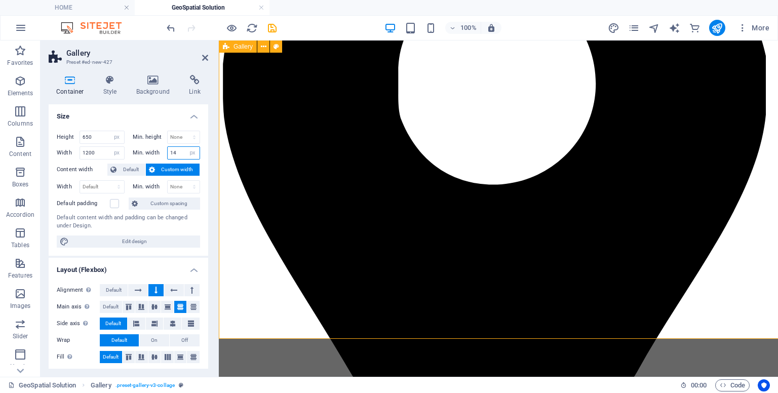
type input "1"
click at [192, 155] on select "None px rem % vh vw" at bounding box center [192, 153] width 14 height 12
click at [185, 147] on select "None px rem % vh vw" at bounding box center [192, 153] width 14 height 12
select select "DISABLED_OPTION_VALUE"
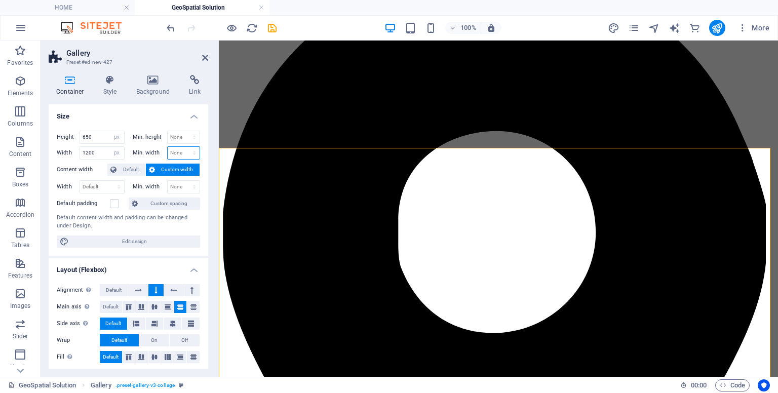
scroll to position [166, 0]
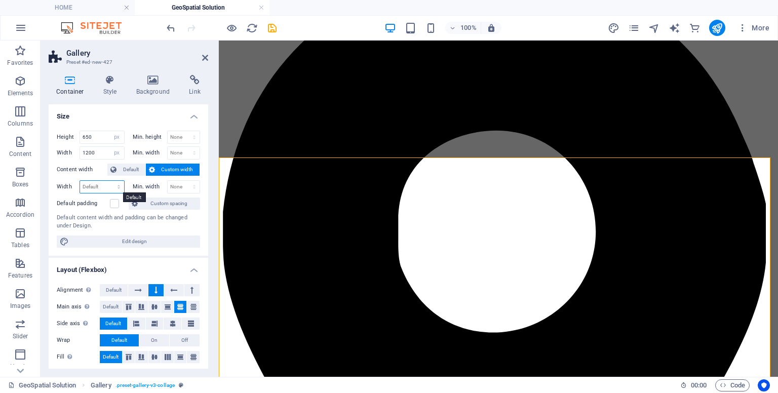
click at [109, 189] on select "Default px rem % em vh vw" at bounding box center [102, 187] width 44 height 12
click at [80, 181] on select "Default px rem % em vh vw" at bounding box center [102, 187] width 44 height 12
select select "DISABLED_OPTION_VALUE"
click at [169, 187] on select "None px rem % vh vw" at bounding box center [184, 187] width 32 height 12
select select "px"
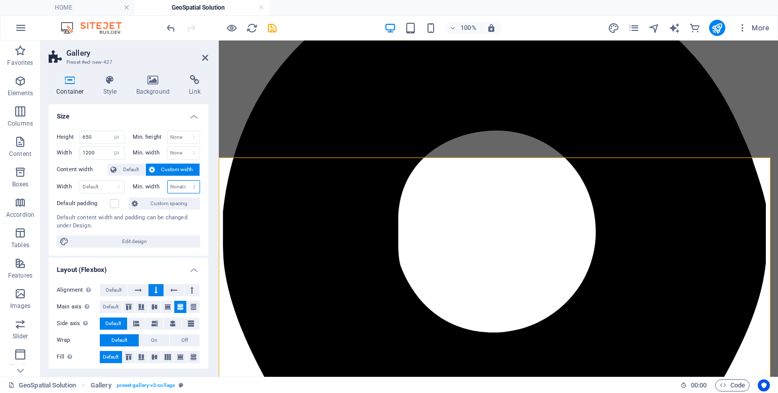
click at [183, 181] on select "None px rem % vh vw" at bounding box center [184, 187] width 32 height 12
type input "1"
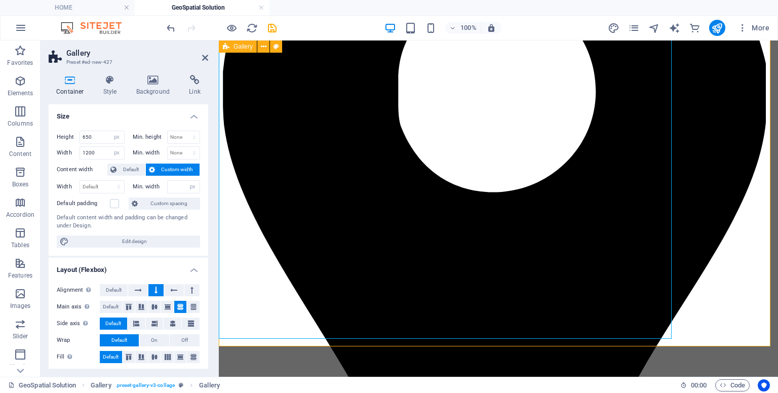
scroll to position [0, 0]
click at [154, 83] on icon at bounding box center [153, 80] width 49 height 10
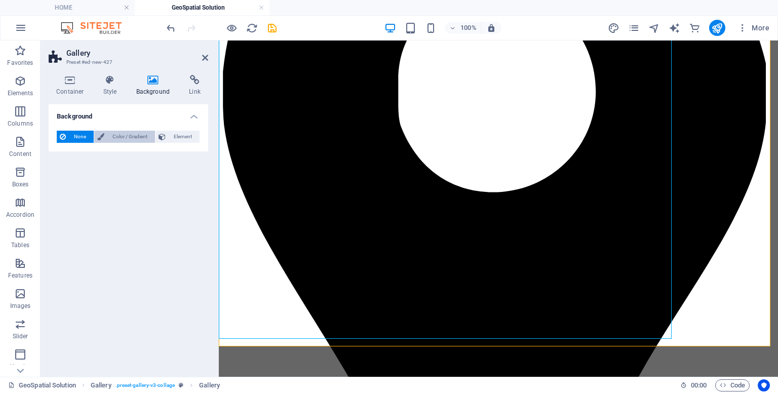
click at [127, 137] on span "Color / Gradient" at bounding box center [129, 137] width 45 height 12
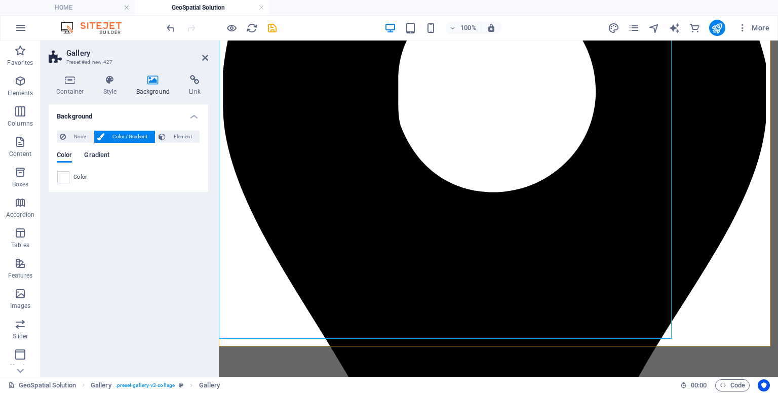
click at [97, 156] on span "Gradient" at bounding box center [96, 156] width 25 height 14
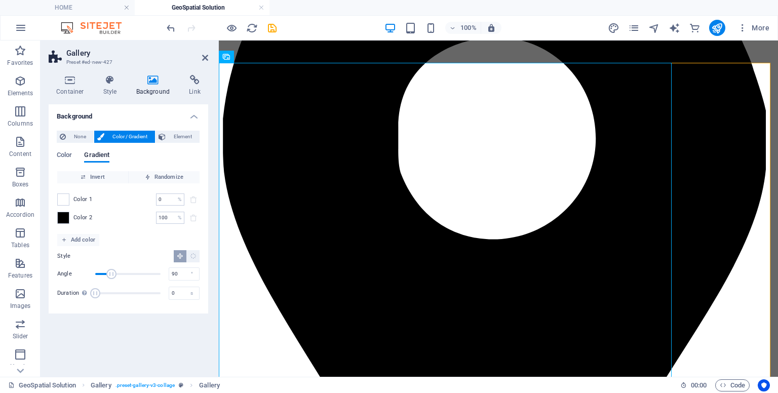
scroll to position [261, 0]
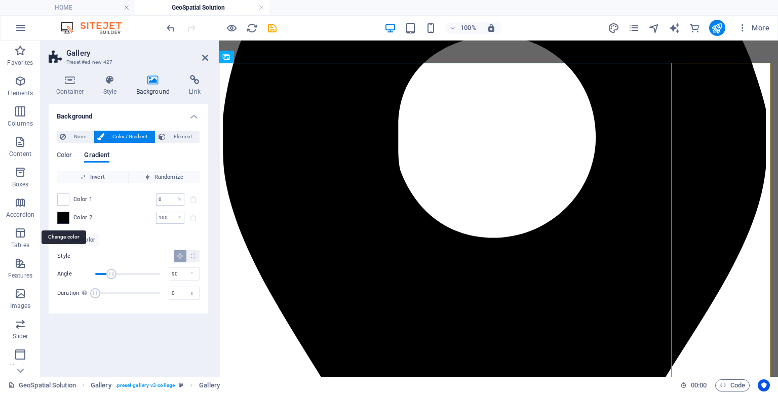
click at [67, 217] on span at bounding box center [63, 217] width 11 height 11
click at [87, 219] on span "Color 2" at bounding box center [82, 218] width 19 height 8
click at [65, 219] on span at bounding box center [63, 217] width 11 height 11
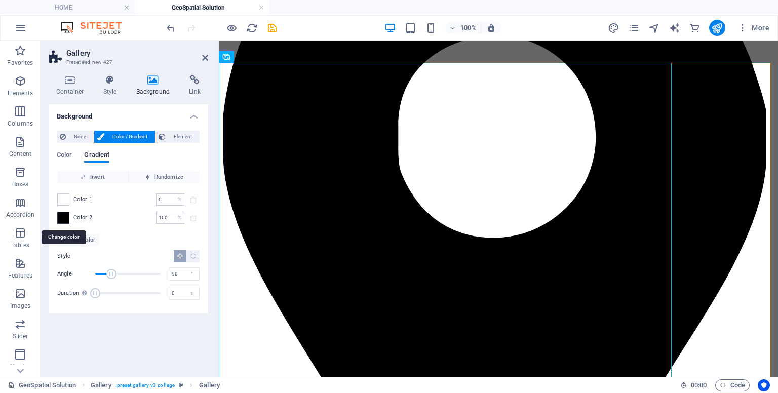
click at [65, 219] on span at bounding box center [63, 217] width 11 height 11
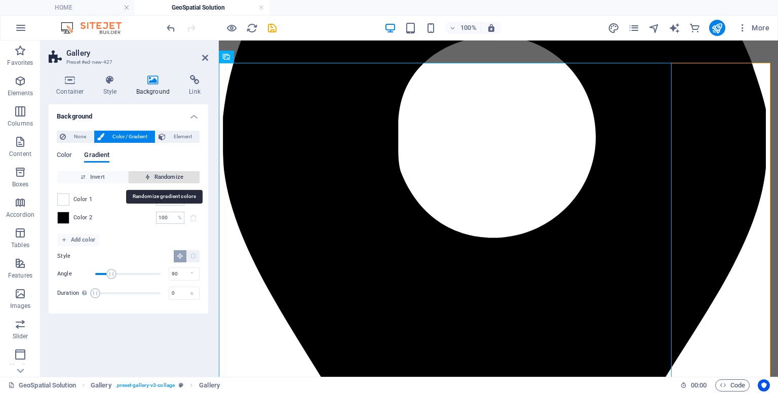
click at [171, 171] on span "Randomize" at bounding box center [164, 177] width 63 height 12
type input "2"
type input "101"
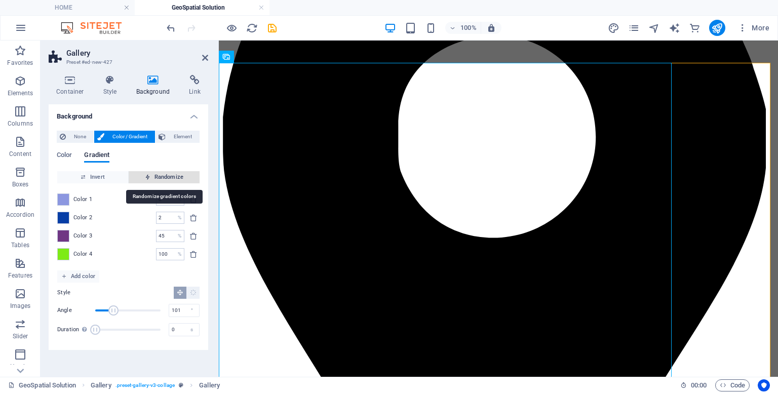
click at [171, 171] on span "Randomize" at bounding box center [164, 177] width 63 height 12
type input "100"
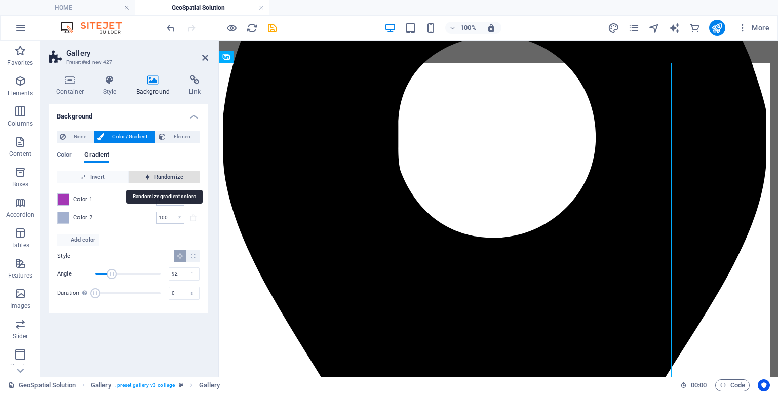
click at [171, 171] on span "Randomize" at bounding box center [164, 177] width 63 height 12
type input "188"
click at [171, 171] on span "Randomize" at bounding box center [164, 177] width 63 height 12
type input "40"
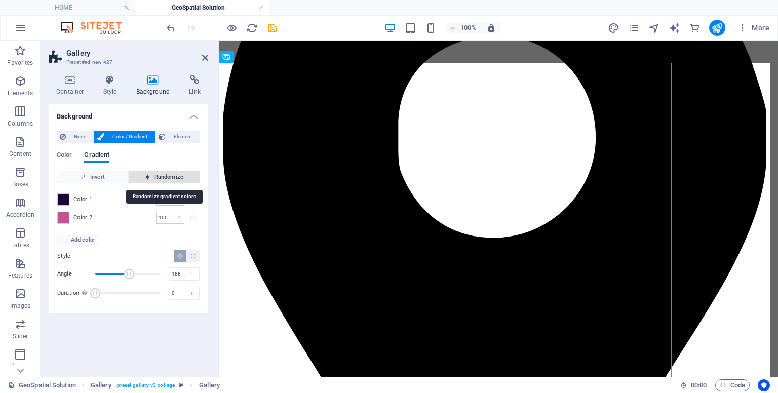
type input "161"
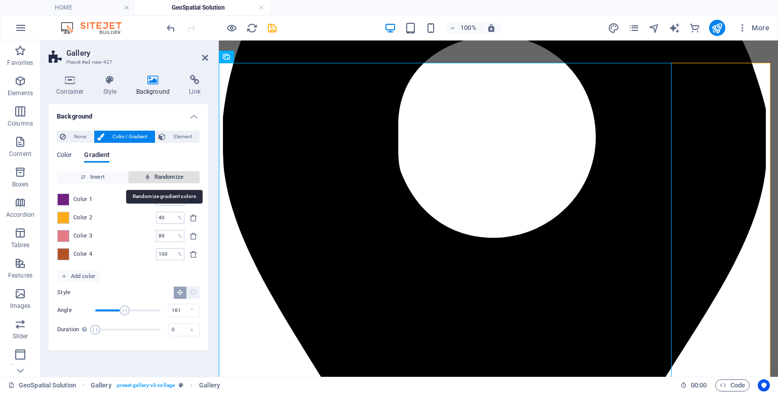
click at [171, 171] on span "Randomize" at bounding box center [164, 177] width 63 height 12
type input "43"
type input "191"
type input "95"
click at [171, 171] on span "Randomize" at bounding box center [164, 177] width 63 height 12
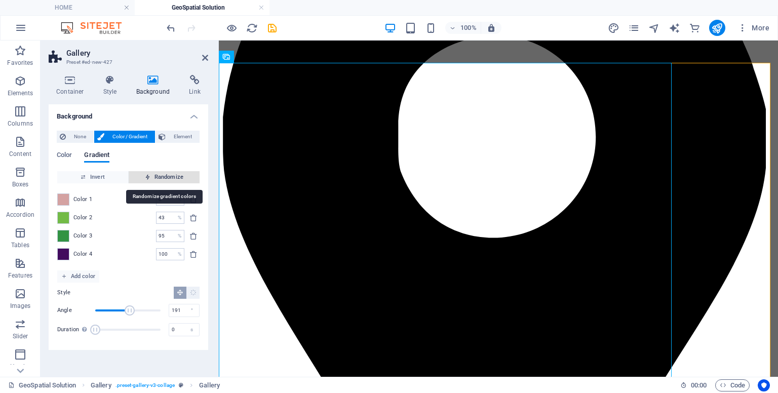
type input "39"
type input "146"
type input "84"
click at [171, 171] on span "Randomize" at bounding box center [164, 177] width 63 height 12
type input "100"
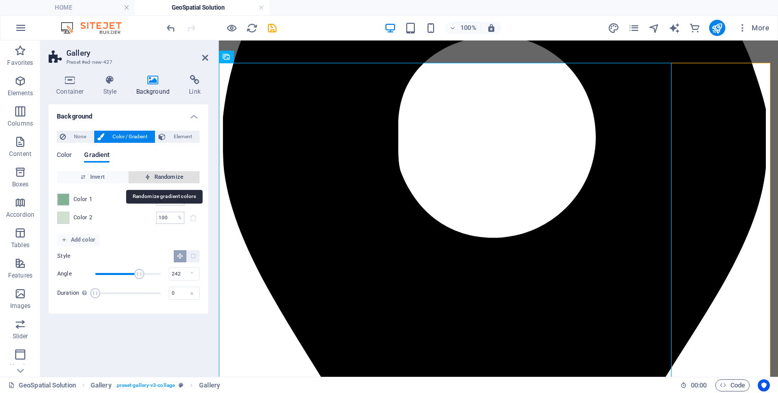
click at [171, 171] on span "Randomize" at bounding box center [164, 177] width 63 height 12
type input "274"
click at [171, 171] on span "Randomize" at bounding box center [164, 177] width 63 height 12
type input "55"
type input "28"
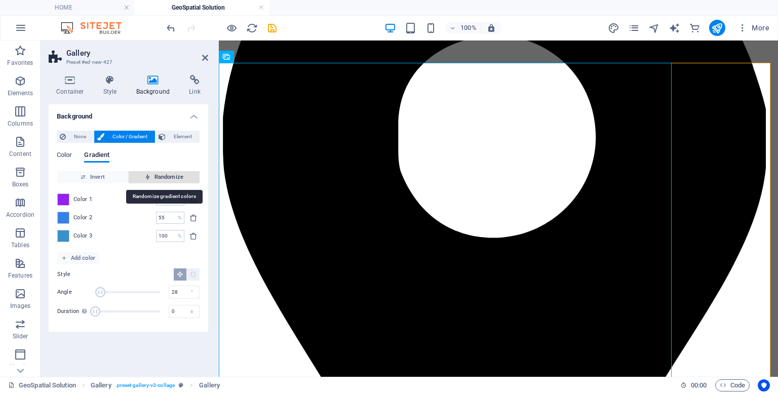
click at [171, 171] on span "Randomize" at bounding box center [164, 177] width 63 height 12
type input "46"
type input "298"
click at [171, 171] on span "Randomize" at bounding box center [164, 177] width 63 height 12
type input "100"
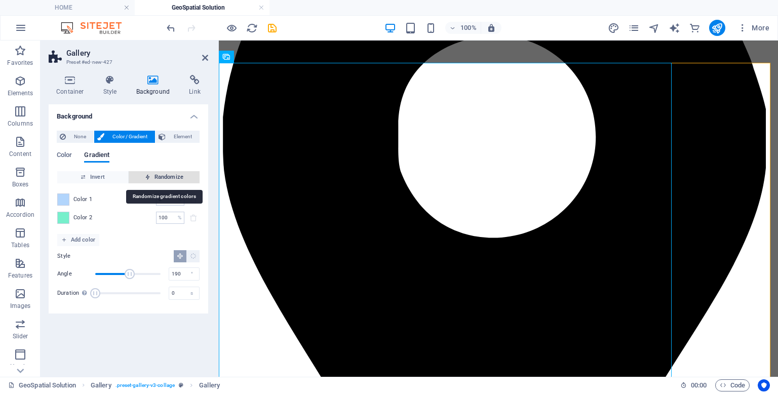
click at [171, 171] on span "Randomize" at bounding box center [164, 177] width 63 height 12
type input "6"
click at [171, 171] on span "Randomize" at bounding box center [164, 177] width 63 height 12
type input "67"
type input "31"
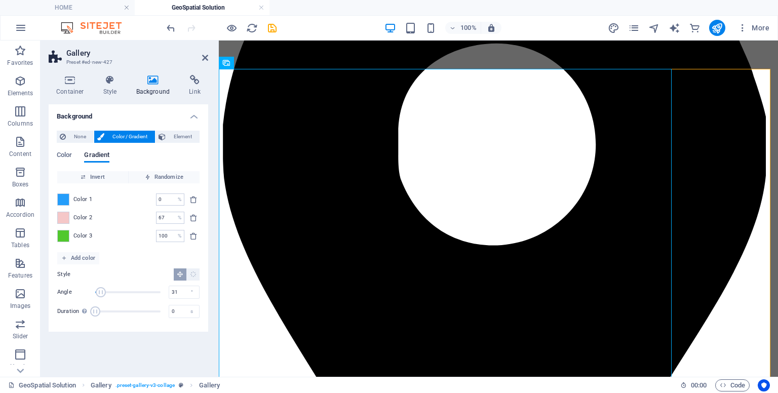
scroll to position [255, 0]
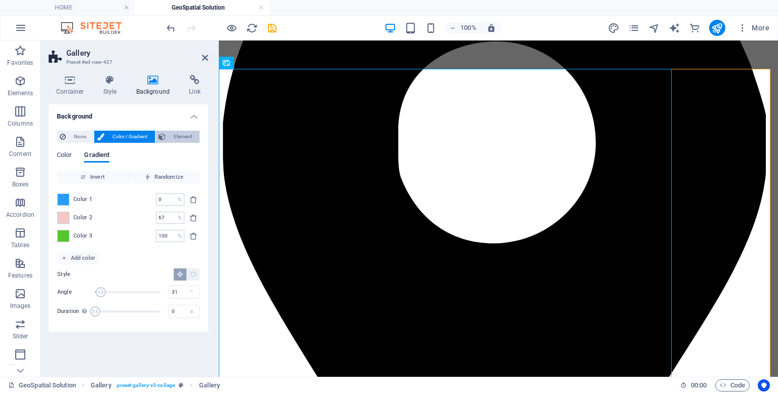
click at [183, 138] on span "Element" at bounding box center [183, 137] width 28 height 12
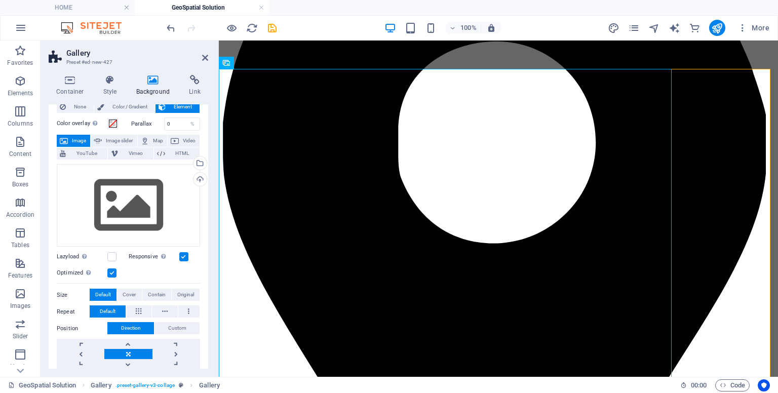
scroll to position [33, 0]
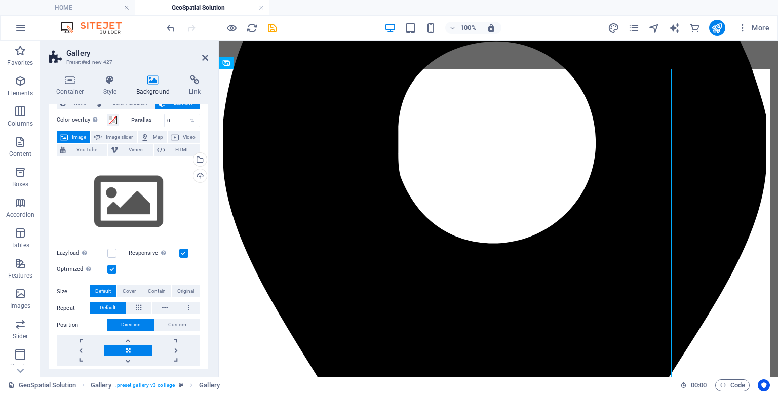
click at [140, 120] on label "Parallax" at bounding box center [147, 120] width 33 height 6
drag, startPoint x: 174, startPoint y: 122, endPoint x: 147, endPoint y: 116, distance: 28.0
click at [147, 116] on div "Parallax 0 %" at bounding box center [165, 120] width 69 height 13
type input "1"
type input "0"
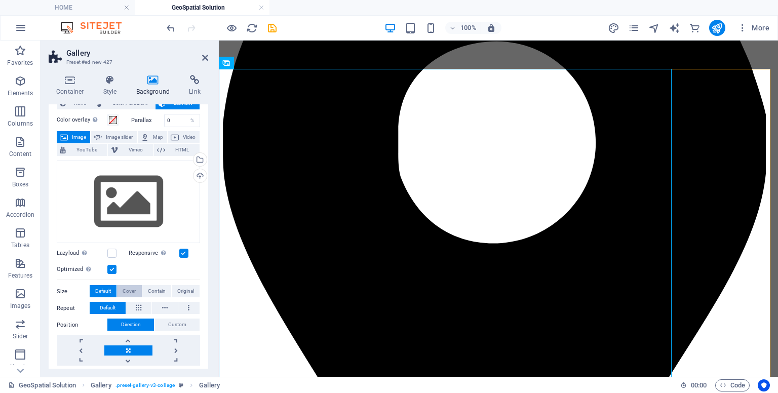
click at [130, 289] on span "Cover" at bounding box center [129, 291] width 13 height 12
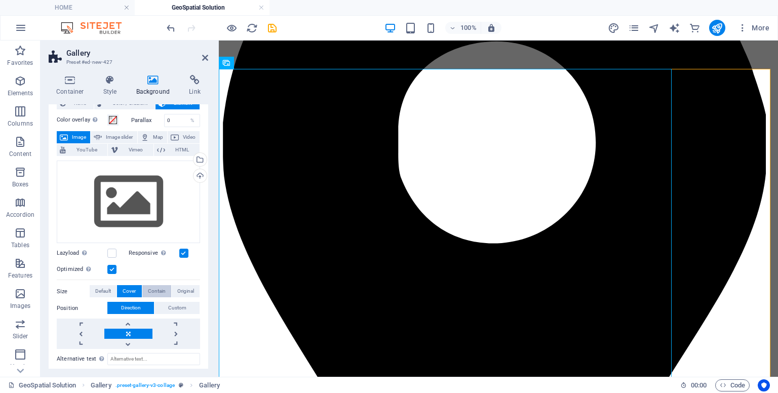
click at [157, 288] on span "Contain" at bounding box center [157, 291] width 18 height 12
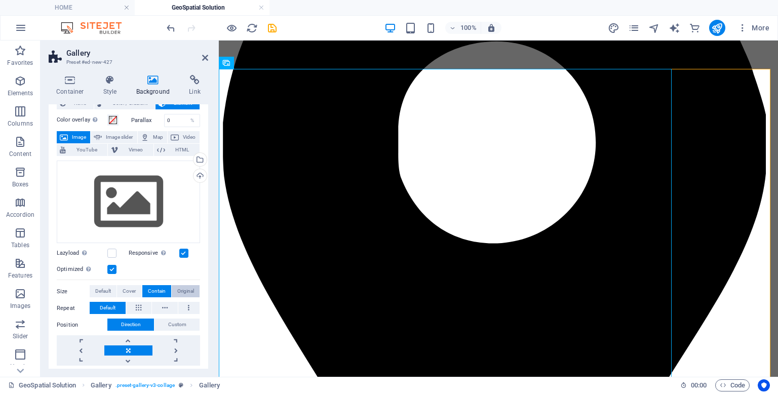
click at [193, 288] on button "Original" at bounding box center [186, 291] width 28 height 12
click at [207, 59] on icon at bounding box center [205, 58] width 6 height 8
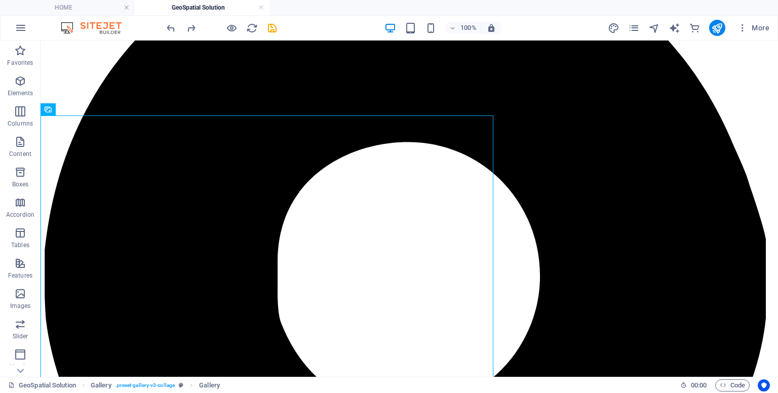
scroll to position [306, 0]
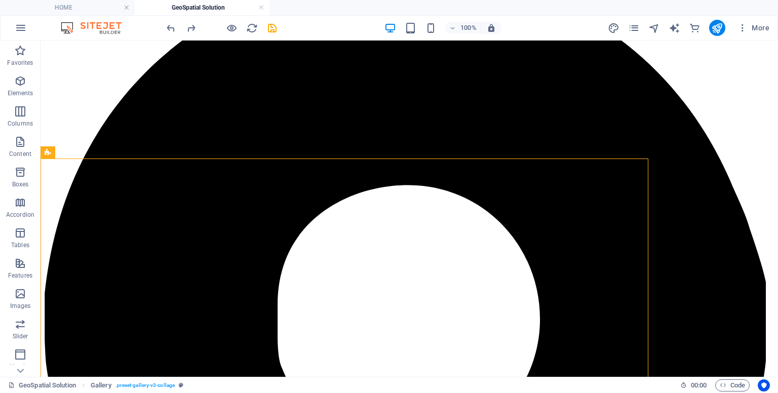
scroll to position [187, 0]
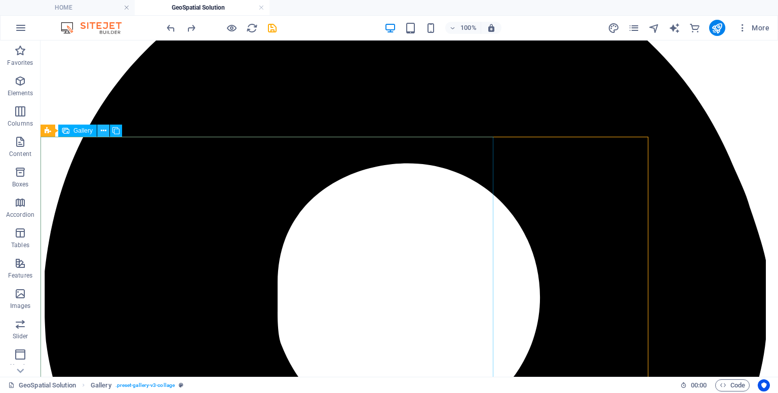
click at [107, 128] on button at bounding box center [103, 131] width 12 height 12
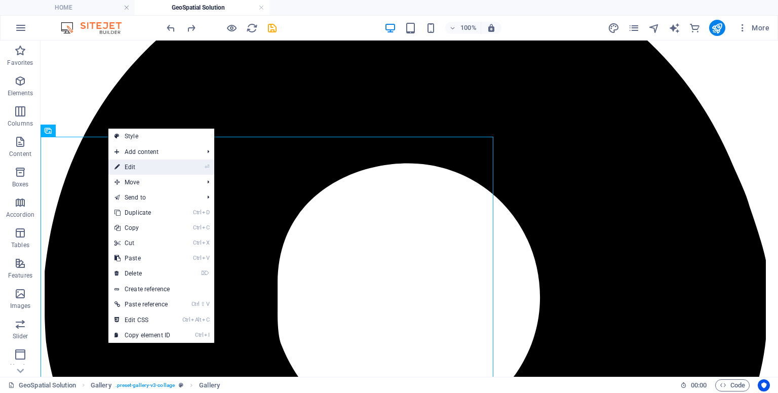
click at [130, 165] on link "⏎ Edit" at bounding box center [142, 167] width 68 height 15
select select "%"
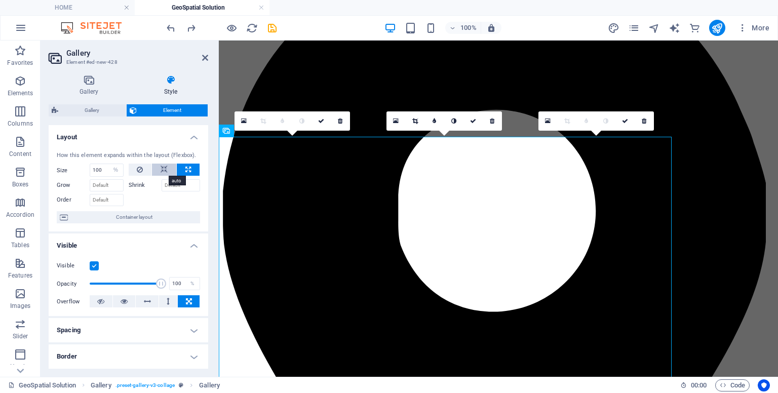
click at [167, 172] on button at bounding box center [164, 170] width 24 height 12
select select "DISABLED_OPTION_VALUE"
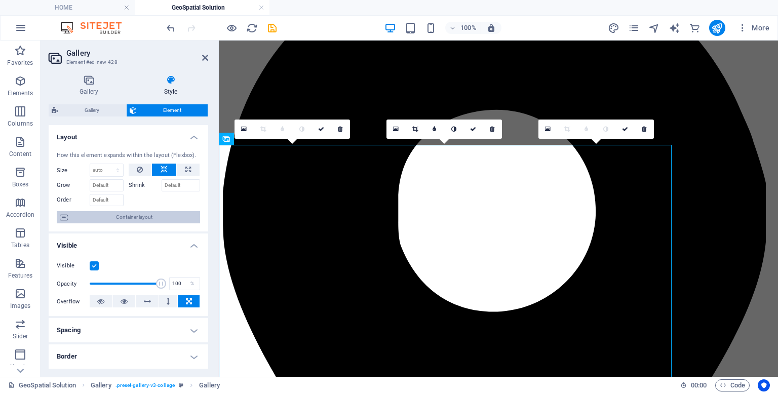
click at [185, 216] on span "Container layout" at bounding box center [134, 217] width 126 height 12
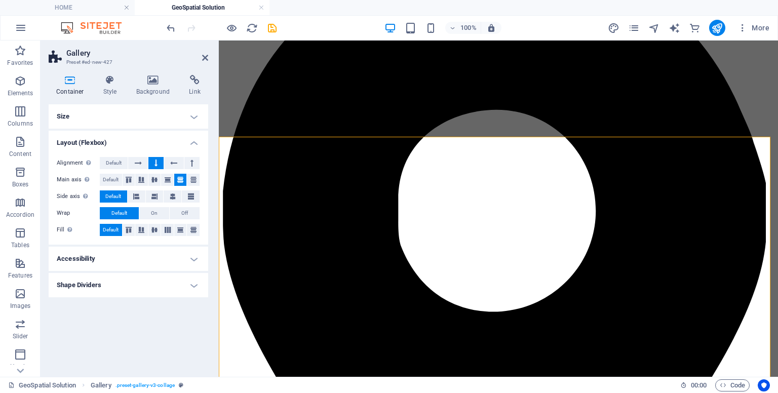
click at [181, 254] on h4 "Accessibility" at bounding box center [129, 259] width 160 height 24
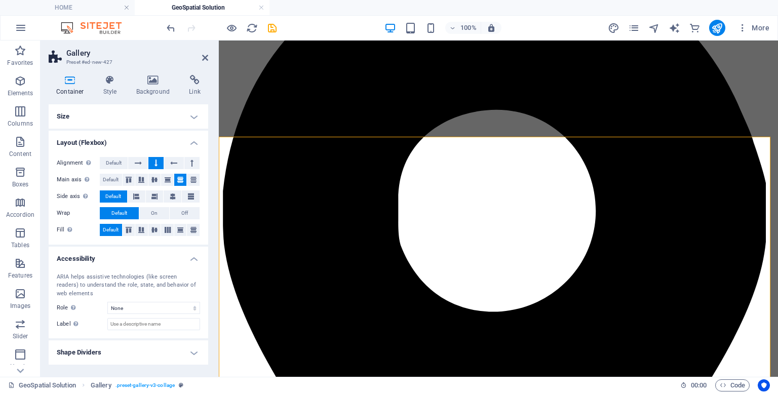
click at [181, 254] on h4 "Accessibility" at bounding box center [129, 256] width 160 height 18
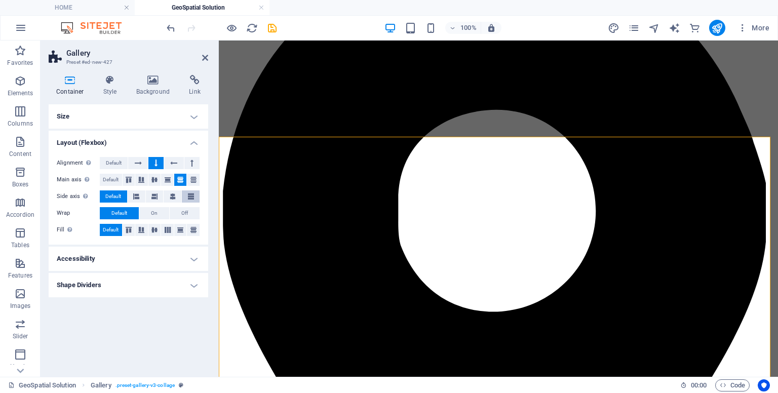
click at [191, 193] on icon at bounding box center [191, 196] width 6 height 12
click at [116, 175] on span "Default" at bounding box center [111, 180] width 16 height 12
click at [112, 163] on span "Default" at bounding box center [114, 163] width 16 height 12
click at [112, 192] on span "Default" at bounding box center [113, 196] width 16 height 12
click at [148, 210] on button "On" at bounding box center [154, 213] width 30 height 12
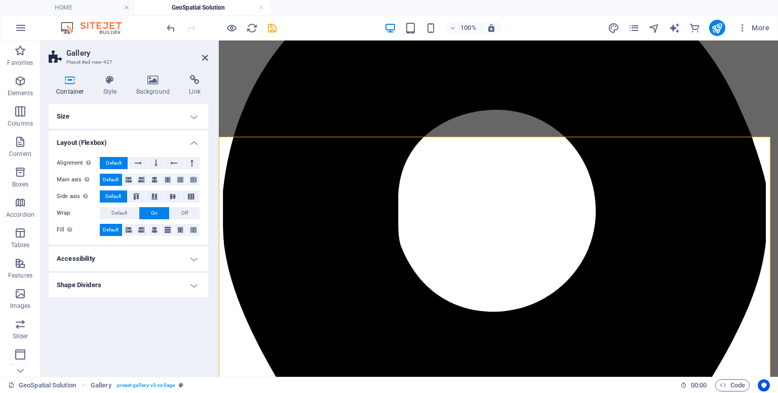
click at [148, 210] on button "On" at bounding box center [154, 213] width 30 height 12
click at [129, 212] on button "Default" at bounding box center [119, 213] width 39 height 12
click at [139, 229] on icon at bounding box center [141, 230] width 6 height 12
click at [130, 231] on icon at bounding box center [129, 230] width 6 height 12
click at [139, 231] on icon at bounding box center [141, 230] width 6 height 12
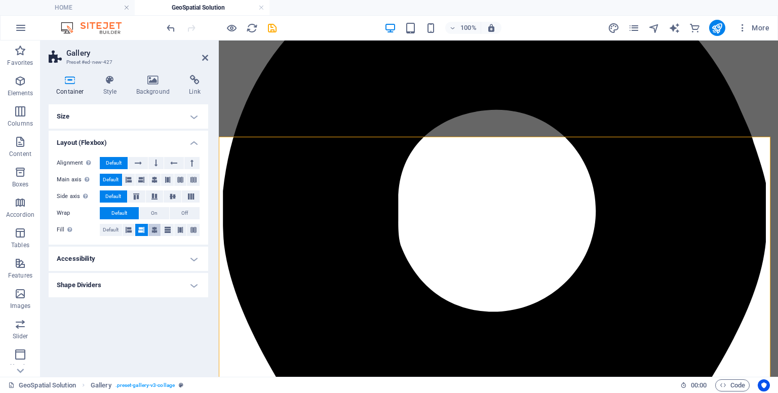
click at [153, 231] on icon at bounding box center [154, 230] width 6 height 12
click at [169, 231] on icon at bounding box center [168, 230] width 6 height 12
click at [184, 231] on button at bounding box center [180, 230] width 13 height 12
click at [196, 233] on button at bounding box center [193, 230] width 13 height 12
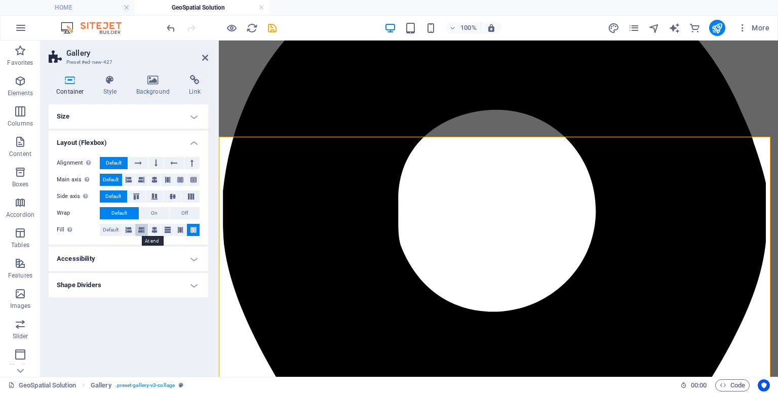
click at [139, 229] on icon at bounding box center [141, 230] width 6 height 12
click at [130, 230] on icon at bounding box center [129, 230] width 6 height 12
click at [142, 233] on icon at bounding box center [141, 230] width 6 height 12
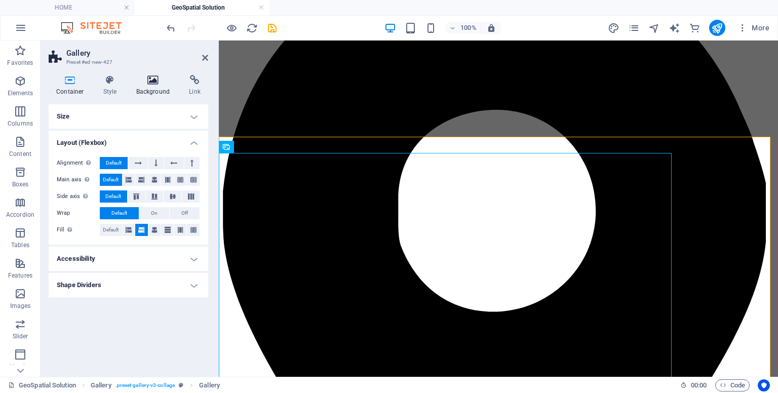
click at [160, 85] on icon at bounding box center [153, 80] width 49 height 10
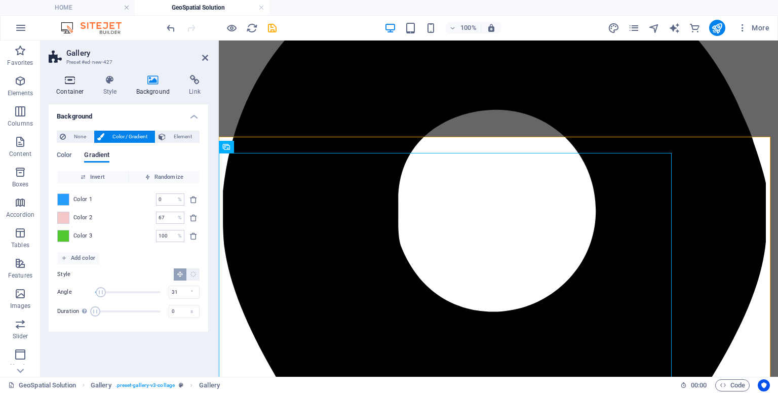
click at [75, 89] on h4 "Container" at bounding box center [72, 85] width 47 height 21
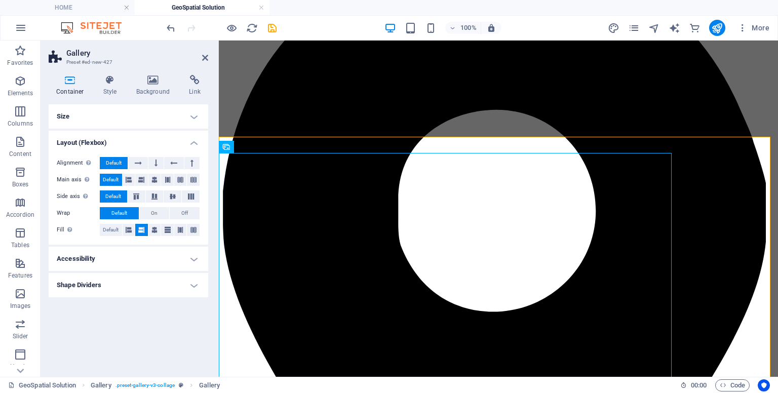
click at [189, 142] on h4 "Layout (Flexbox)" at bounding box center [129, 140] width 160 height 18
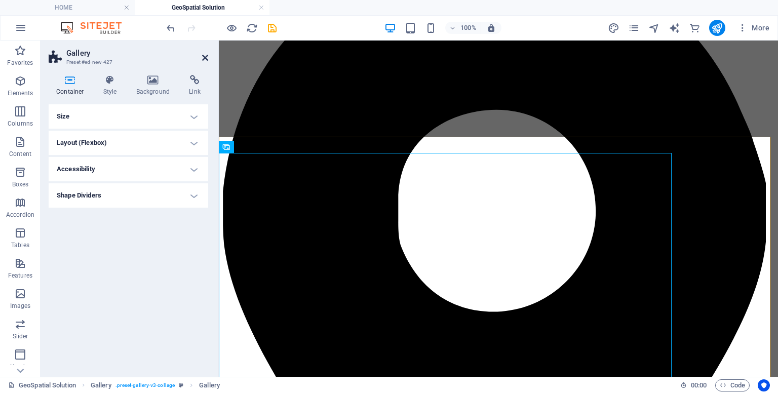
click at [205, 60] on icon at bounding box center [205, 58] width 6 height 8
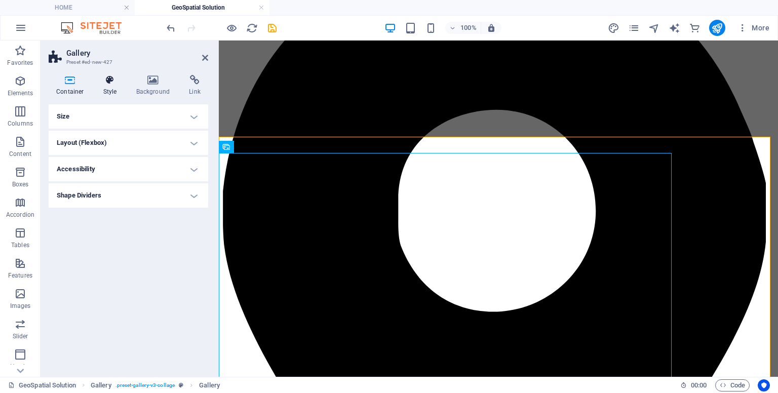
click at [118, 87] on h4 "Style" at bounding box center [112, 85] width 33 height 21
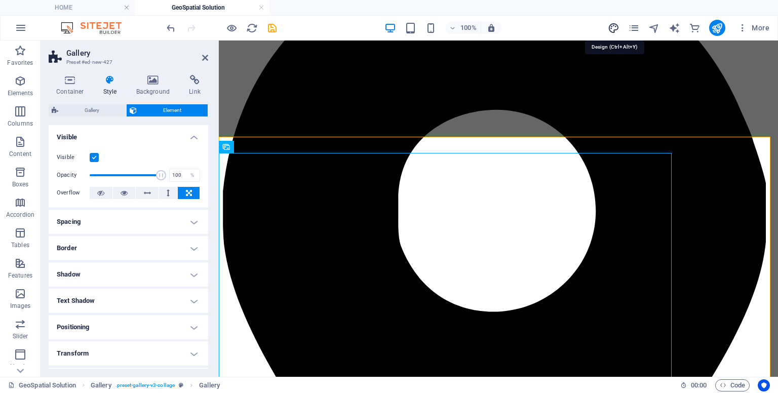
click at [614, 32] on icon "design" at bounding box center [614, 28] width 12 height 12
select select "rem"
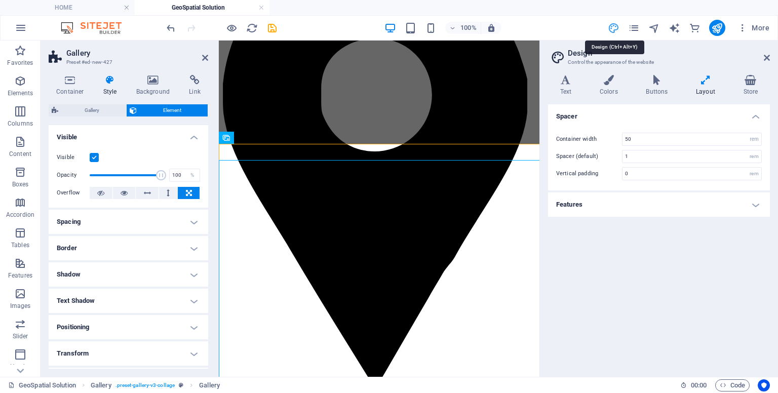
scroll to position [180, 0]
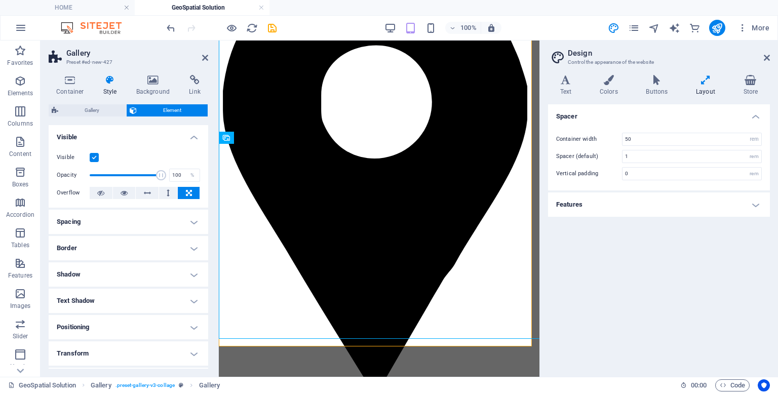
click at [645, 201] on h4 "Features" at bounding box center [659, 204] width 222 height 24
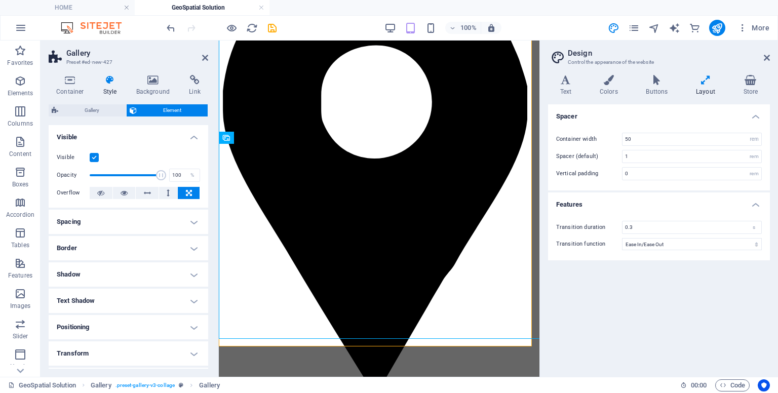
click at [645, 201] on h4 "Features" at bounding box center [659, 201] width 222 height 18
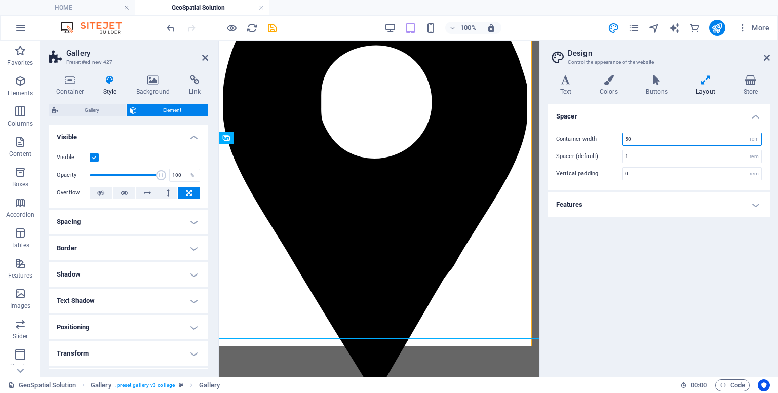
click at [638, 134] on input "50" at bounding box center [691, 139] width 139 height 12
type input "5"
type input "40"
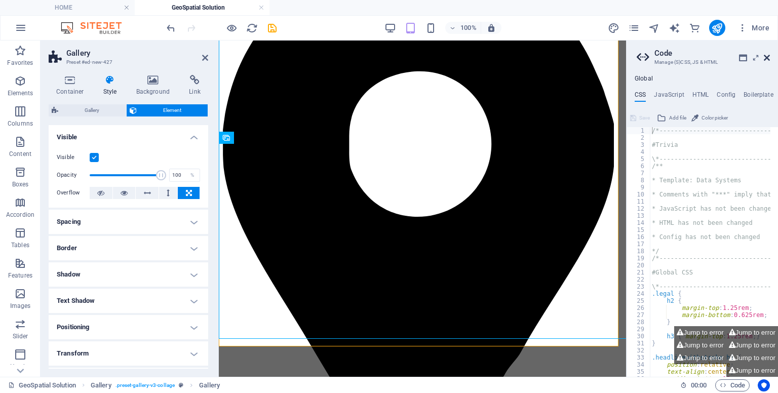
click at [769, 57] on aside "Code Manage (S)CSS, JS & HTML Global CSS JavaScript HTML Config Boilerplate /*-…" at bounding box center [702, 209] width 152 height 336
click at [769, 57] on icon at bounding box center [767, 58] width 6 height 8
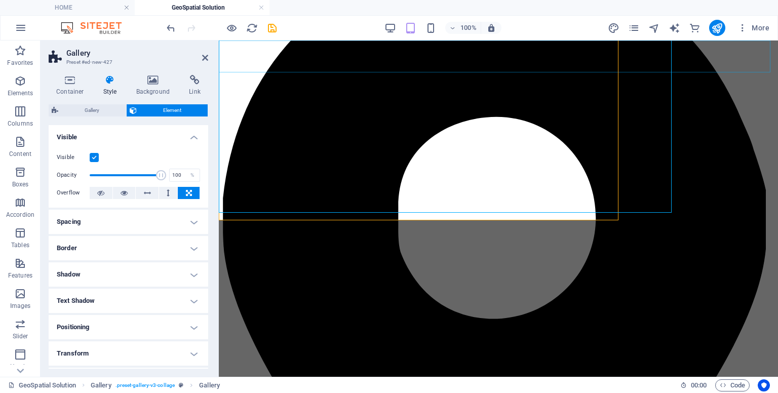
scroll to position [306, 0]
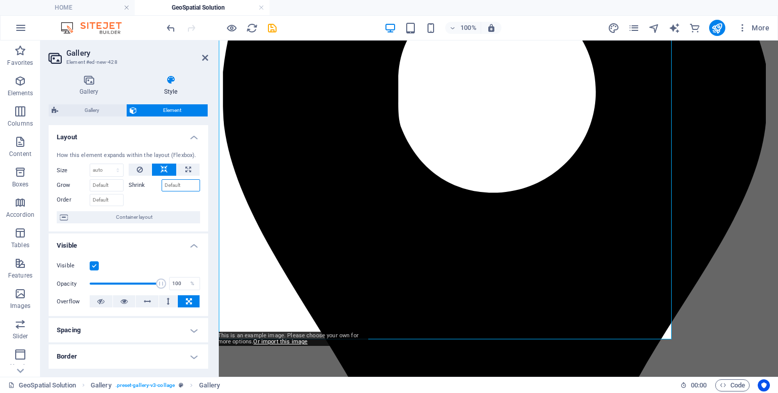
click at [184, 187] on input "Shrink" at bounding box center [181, 185] width 39 height 12
type input "30"
drag, startPoint x: 112, startPoint y: 179, endPoint x: 110, endPoint y: 188, distance: 9.2
click at [110, 188] on input "Grow" at bounding box center [107, 185] width 34 height 12
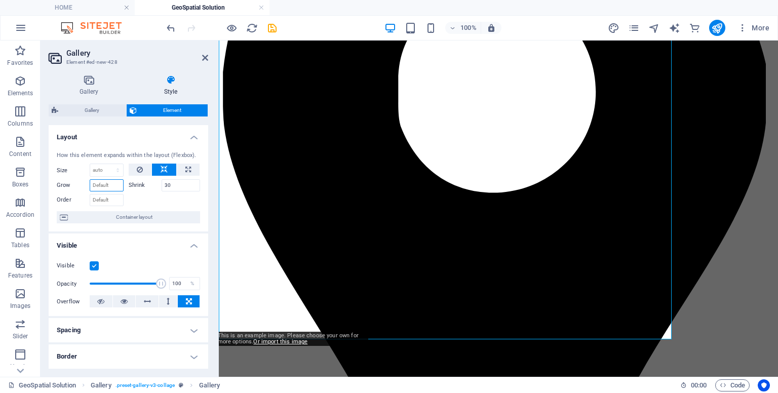
click at [96, 184] on input "Grow" at bounding box center [107, 185] width 34 height 12
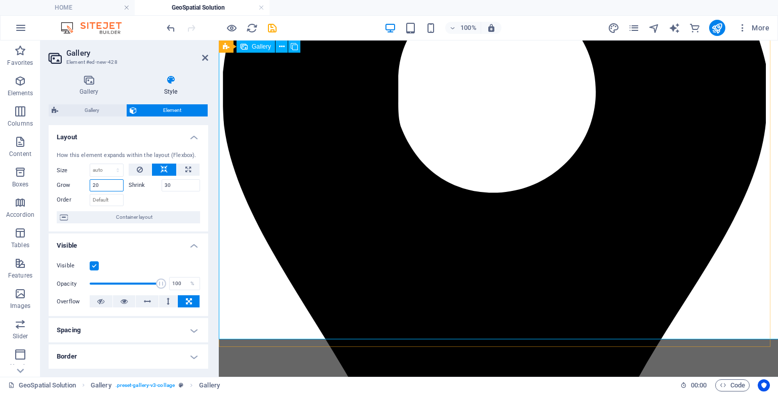
type input "20"
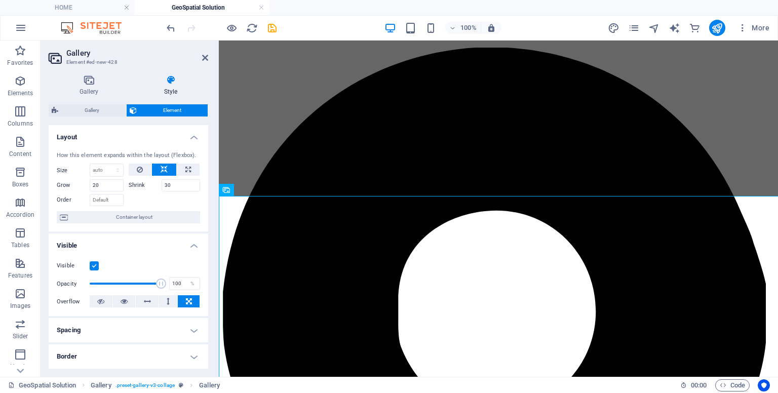
scroll to position [214, 0]
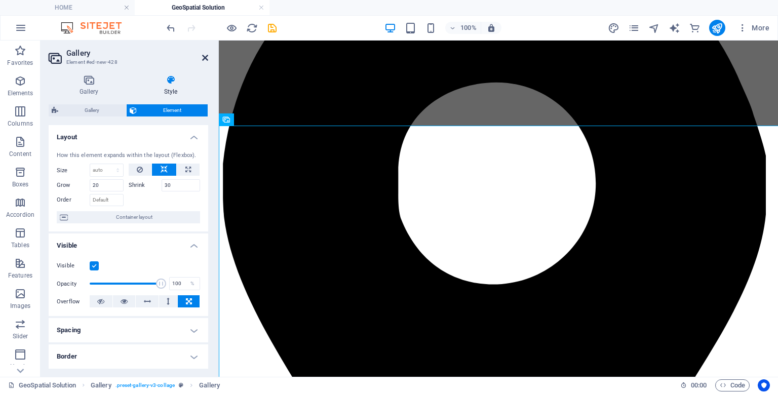
click at [205, 59] on icon at bounding box center [205, 58] width 6 height 8
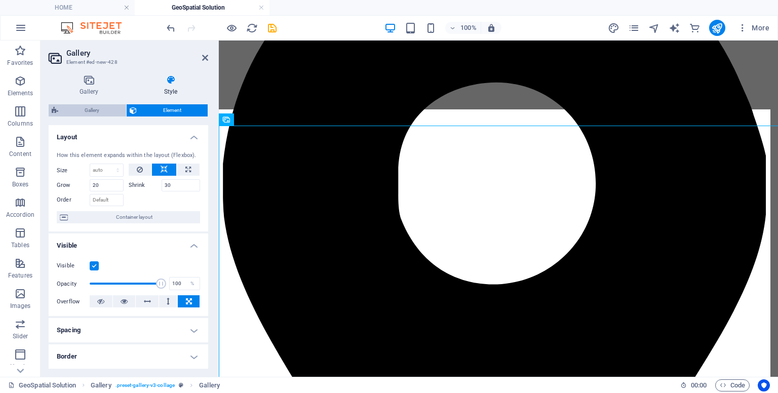
click at [93, 113] on span "Gallery" at bounding box center [92, 110] width 62 height 12
select select "rem"
select select "preset-gallery-v3-collage"
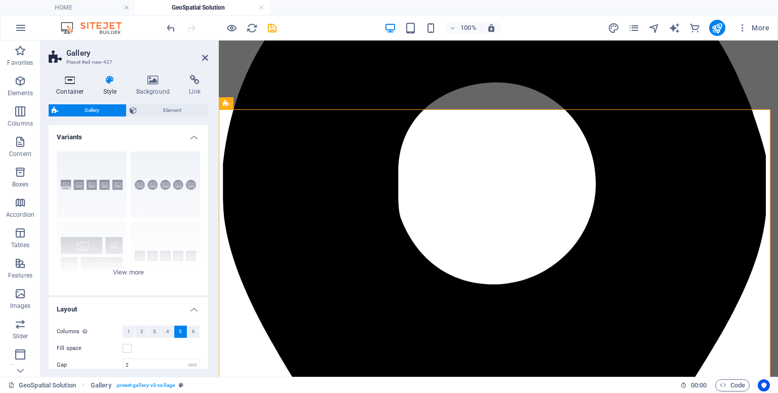
click at [64, 90] on h4 "Container" at bounding box center [72, 85] width 47 height 21
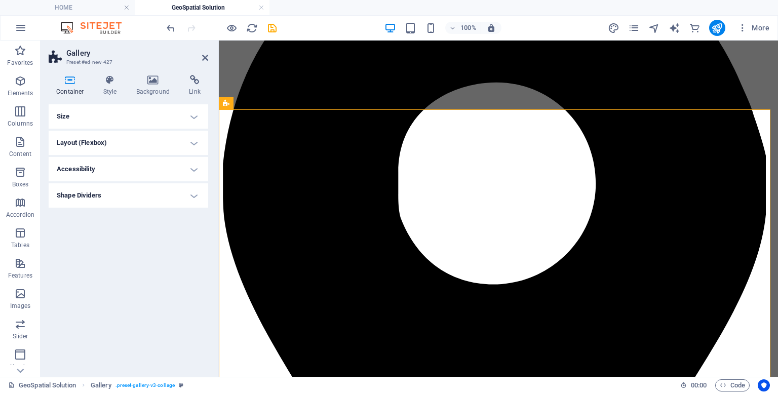
click at [97, 143] on h4 "Layout (Flexbox)" at bounding box center [129, 143] width 160 height 24
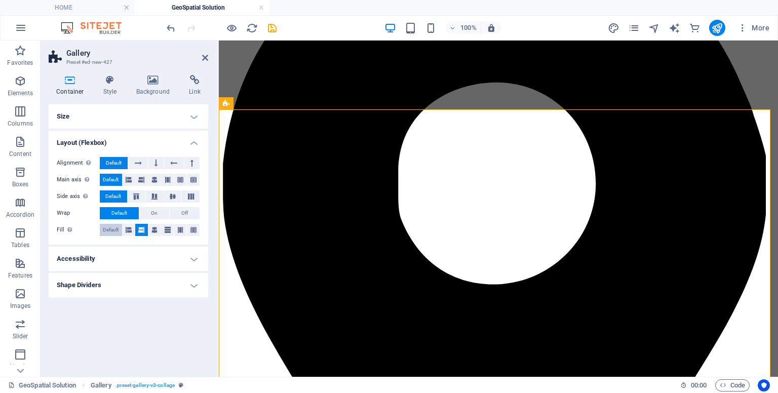
click at [111, 226] on span "Default" at bounding box center [111, 230] width 16 height 12
click at [206, 59] on icon at bounding box center [205, 58] width 6 height 8
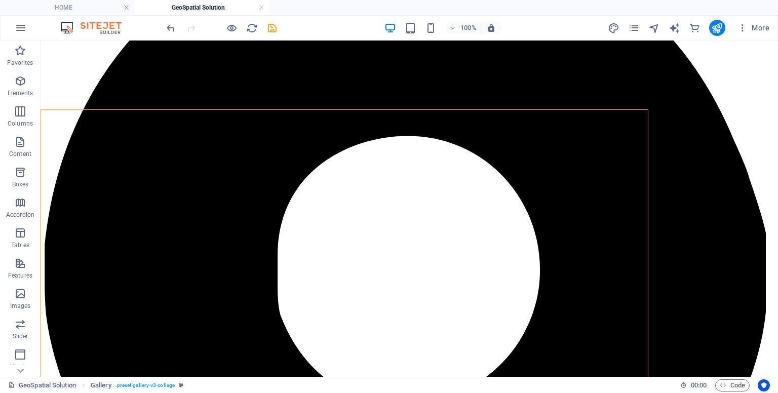
scroll to position [306, 0]
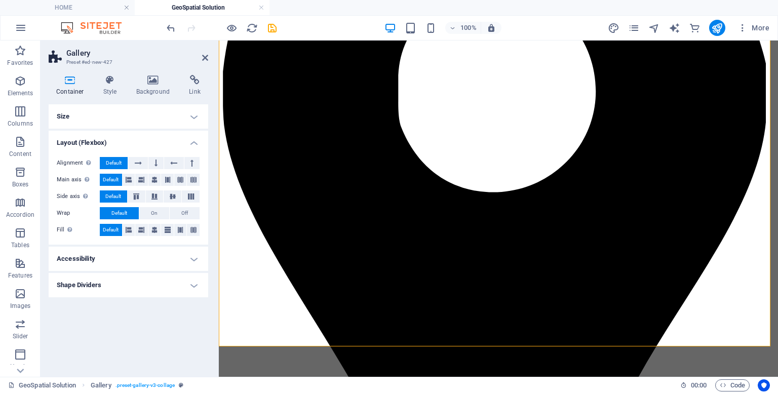
click at [128, 285] on h4 "Shape Dividers" at bounding box center [129, 285] width 160 height 24
click at [128, 285] on h4 "Shape Dividers" at bounding box center [129, 282] width 160 height 18
click at [118, 255] on h4 "Accessibility" at bounding box center [129, 259] width 160 height 24
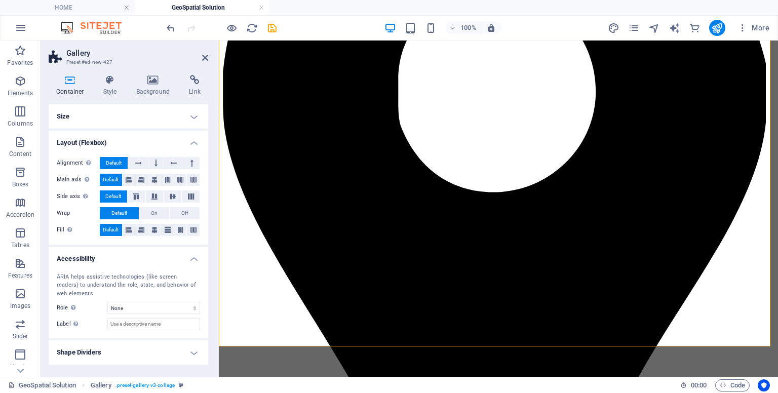
click at [118, 255] on h4 "Accessibility" at bounding box center [129, 256] width 160 height 18
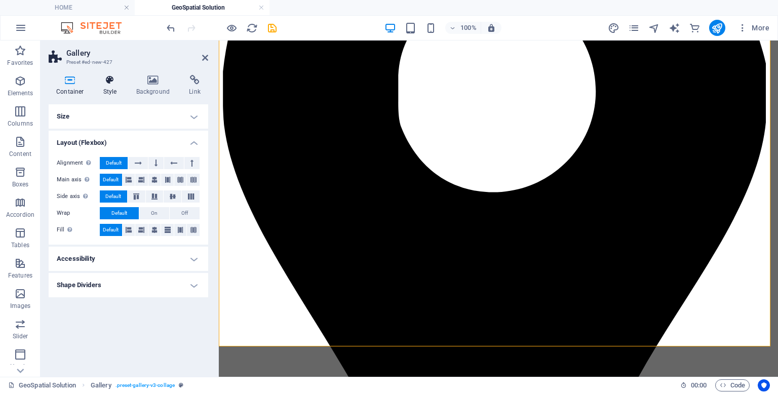
click at [117, 82] on icon at bounding box center [110, 80] width 29 height 10
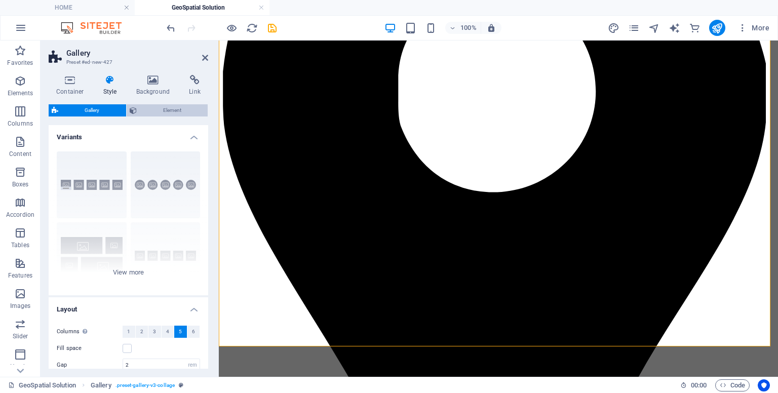
click at [164, 109] on span "Element" at bounding box center [172, 110] width 65 height 12
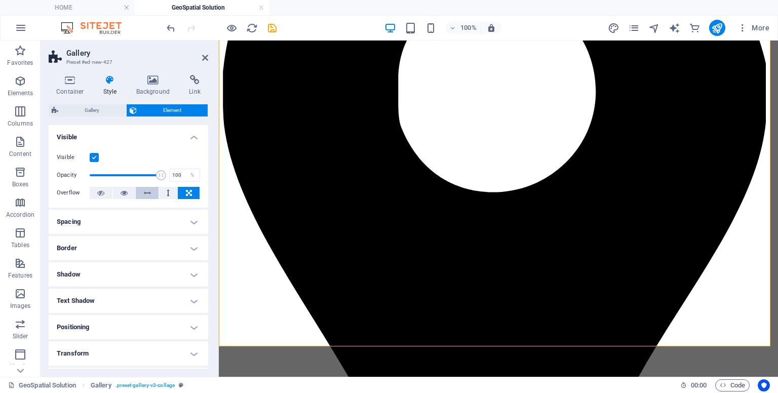
click at [148, 194] on icon at bounding box center [147, 193] width 7 height 12
click at [203, 58] on icon at bounding box center [205, 58] width 6 height 8
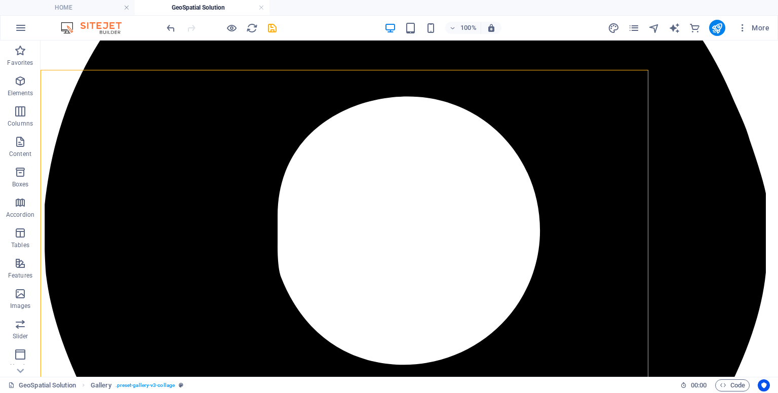
scroll to position [253, 0]
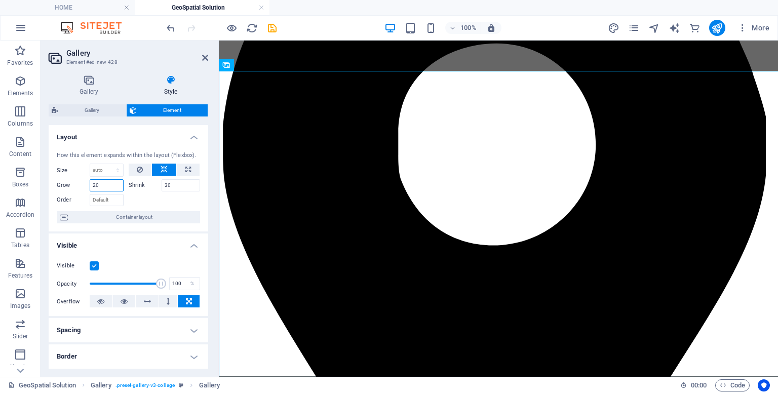
click at [103, 189] on input "20" at bounding box center [107, 185] width 34 height 12
type input "2"
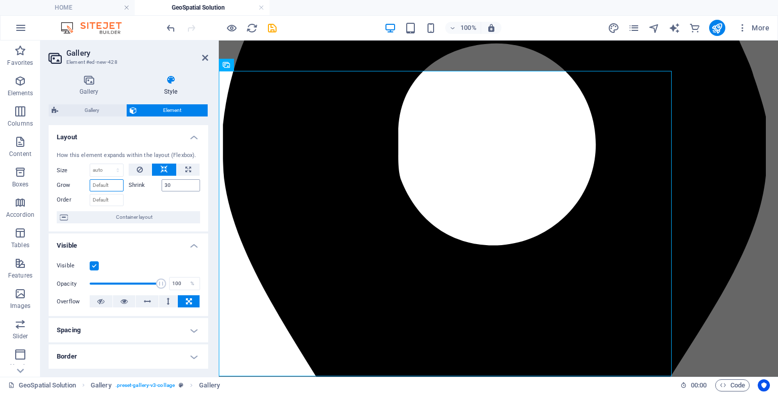
scroll to position [0, 1]
click at [167, 182] on input "30" at bounding box center [181, 185] width 39 height 12
click at [171, 183] on input "30" at bounding box center [181, 185] width 39 height 12
type input "3"
click at [111, 188] on input "Grow" at bounding box center [107, 185] width 34 height 12
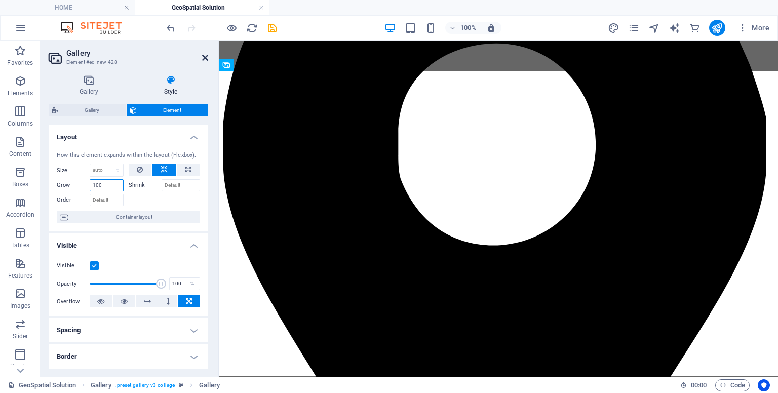
type input "100"
click at [207, 60] on icon at bounding box center [205, 58] width 6 height 8
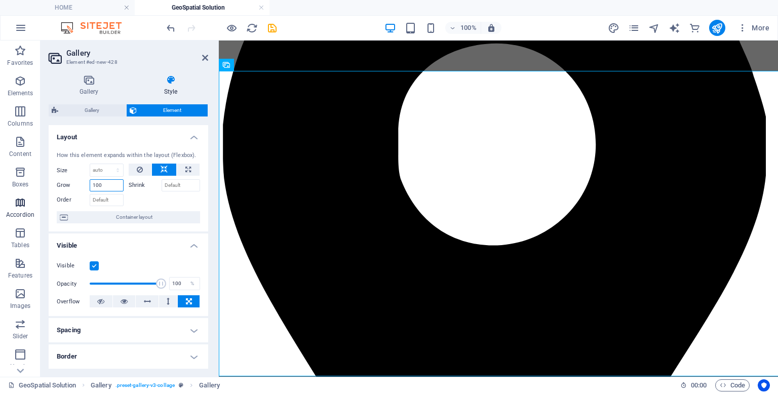
drag, startPoint x: 110, startPoint y: 185, endPoint x: 0, endPoint y: 211, distance: 113.5
click at [0, 211] on section "Favorites Elements Columns Content Boxes Accordion Tables Features Images Slide…" at bounding box center [389, 209] width 778 height 336
type input "200"
click at [207, 56] on icon at bounding box center [205, 58] width 6 height 8
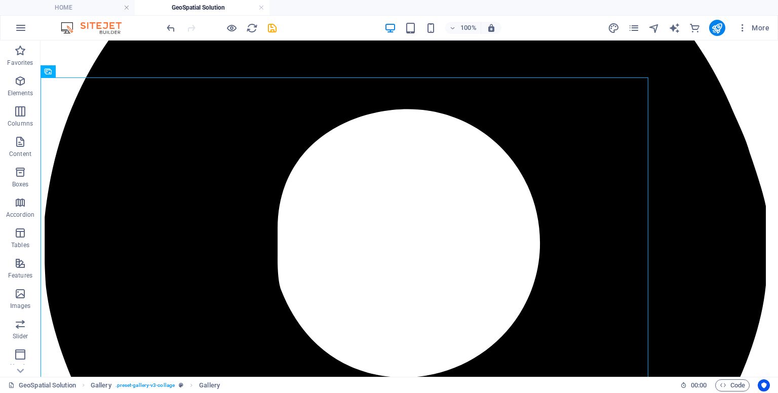
scroll to position [246, 0]
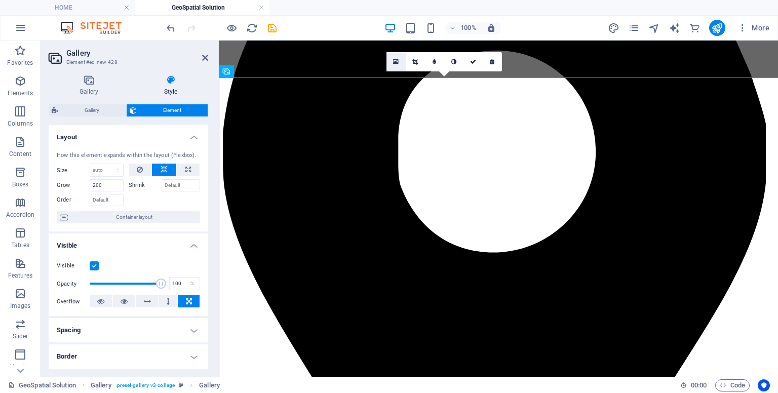
click at [400, 64] on link at bounding box center [395, 61] width 19 height 19
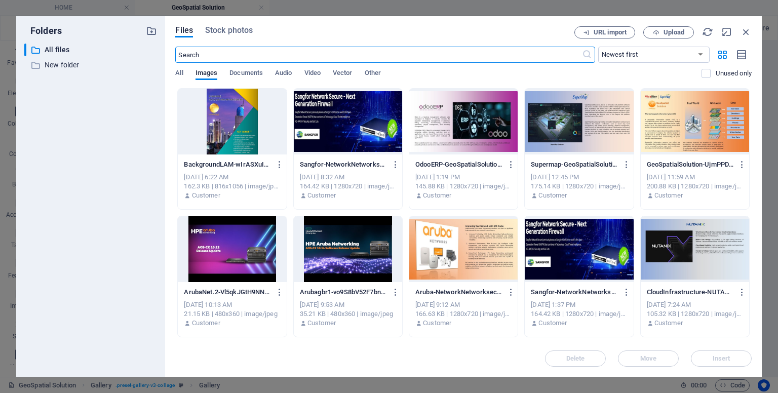
scroll to position [180, 0]
click at [745, 26] on icon "button" at bounding box center [745, 31] width 11 height 11
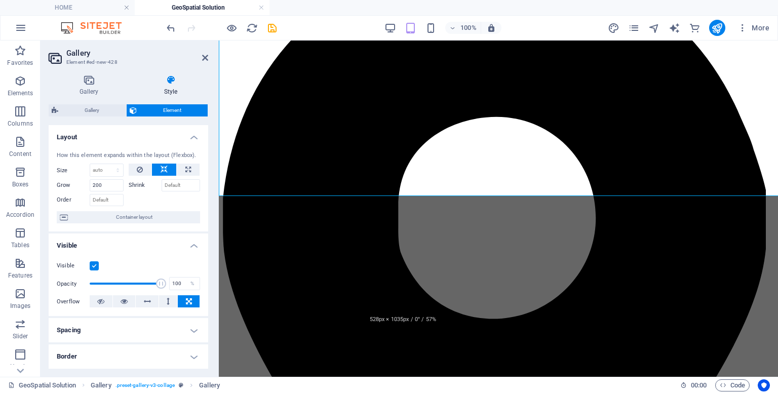
scroll to position [306, 0]
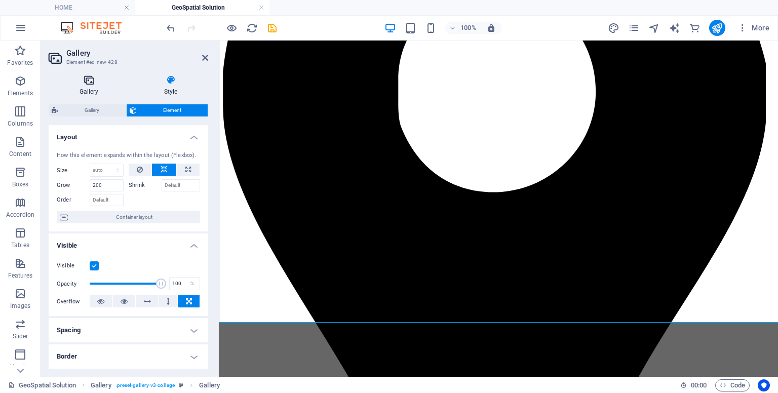
click at [85, 82] on icon at bounding box center [89, 80] width 81 height 10
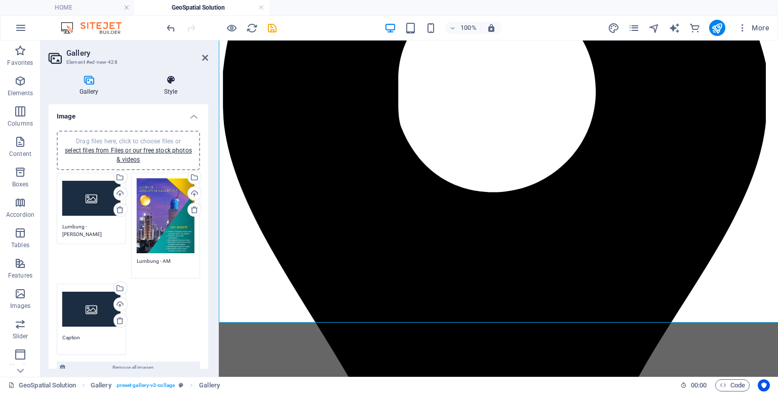
click at [165, 87] on h4 "Style" at bounding box center [170, 85] width 75 height 21
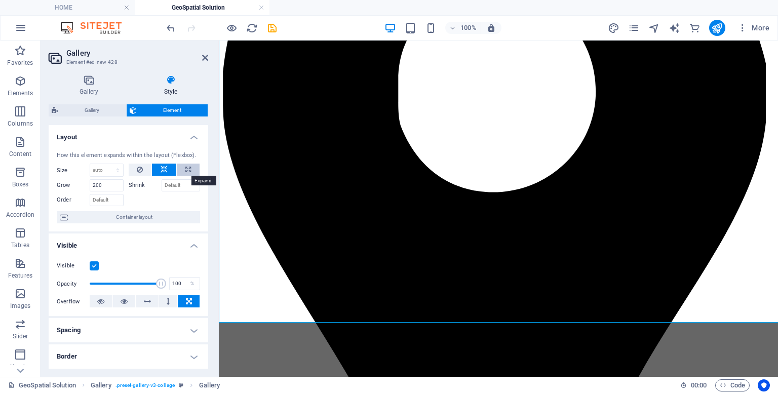
click at [189, 173] on button at bounding box center [188, 170] width 23 height 12
type input "100"
select select "%"
click at [184, 215] on span "Container layout" at bounding box center [134, 217] width 126 height 12
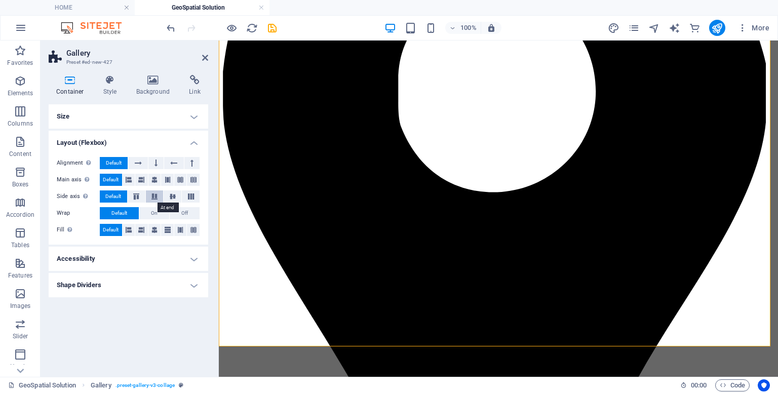
click at [152, 195] on icon at bounding box center [154, 196] width 12 height 6
click at [124, 195] on button "Default" at bounding box center [113, 196] width 27 height 12
click at [114, 82] on icon at bounding box center [110, 80] width 29 height 10
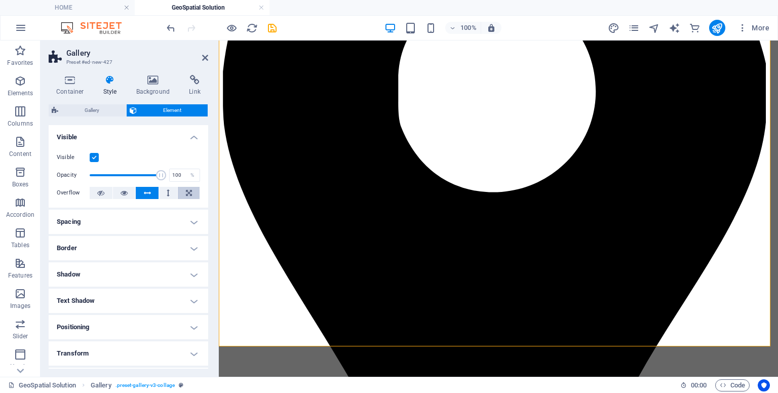
click at [186, 191] on icon at bounding box center [189, 193] width 6 height 12
drag, startPoint x: 208, startPoint y: 191, endPoint x: 190, endPoint y: 301, distance: 111.8
click at [190, 301] on div "Container Style Background Link Size Height 650 Default px rem % vh vw Min. hei…" at bounding box center [129, 222] width 176 height 310
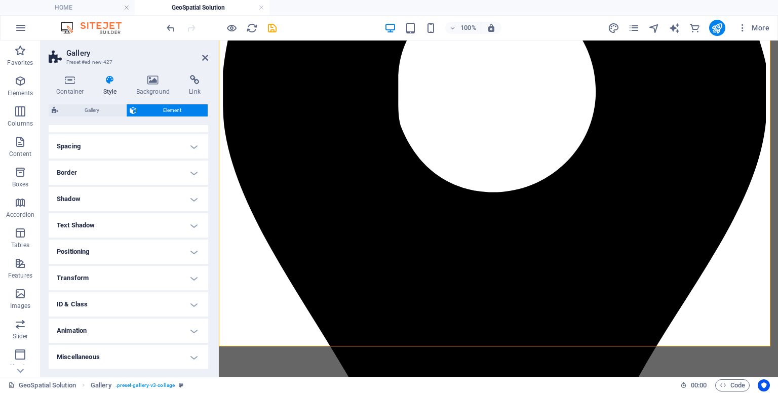
click at [113, 283] on h4 "Transform" at bounding box center [129, 278] width 160 height 24
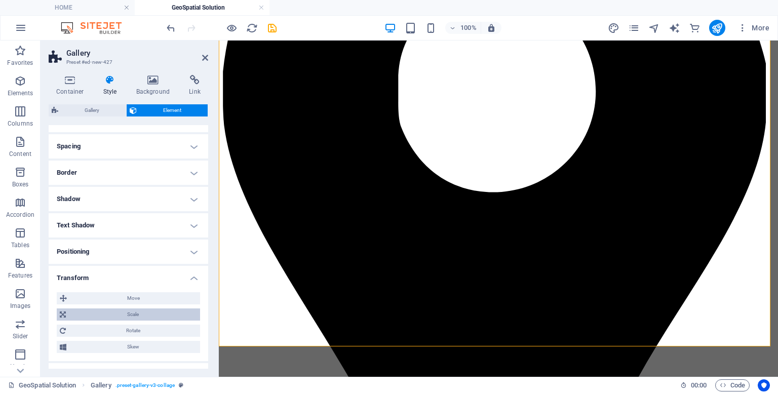
click at [122, 311] on span "Scale" at bounding box center [133, 314] width 128 height 12
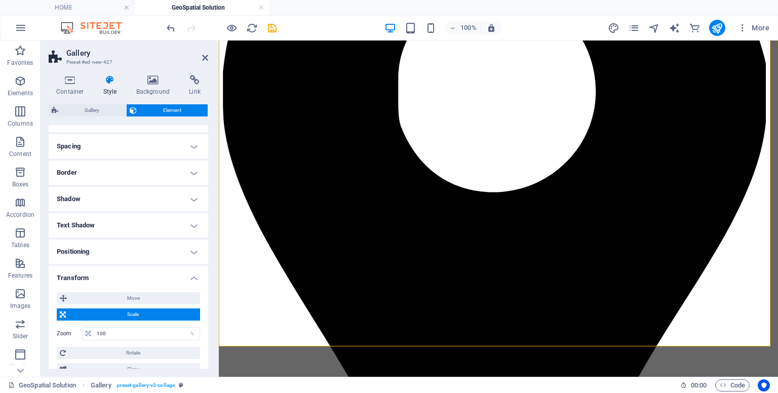
click at [122, 311] on span "Scale" at bounding box center [133, 314] width 128 height 12
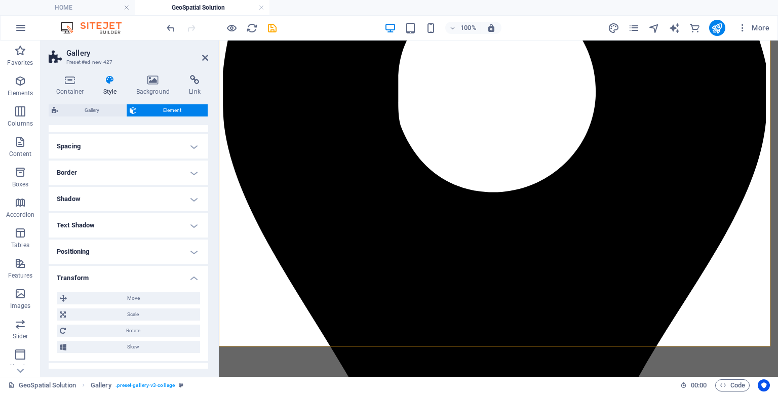
click at [113, 254] on h4 "Positioning" at bounding box center [129, 252] width 160 height 24
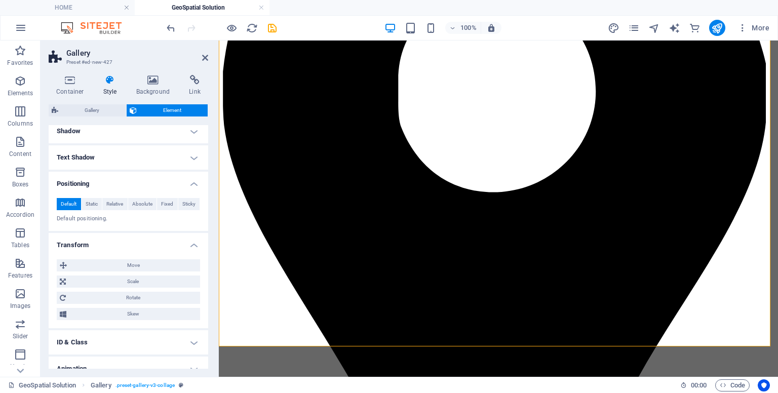
scroll to position [144, 0]
click at [98, 205] on button "Static" at bounding box center [92, 203] width 21 height 12
click at [109, 205] on span "Relative" at bounding box center [114, 203] width 17 height 12
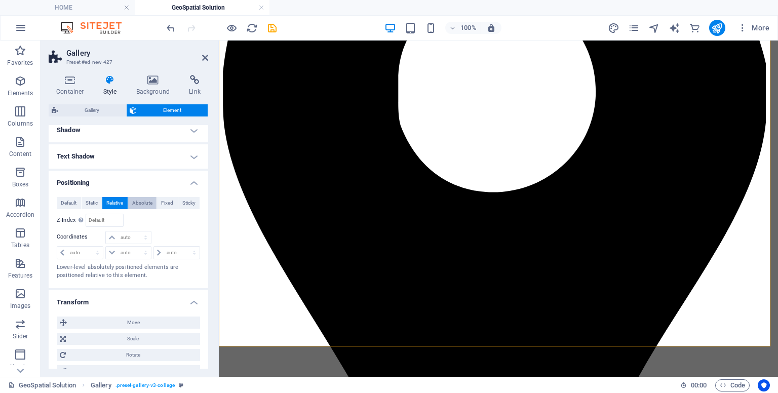
click at [145, 205] on span "Absolute" at bounding box center [142, 203] width 20 height 12
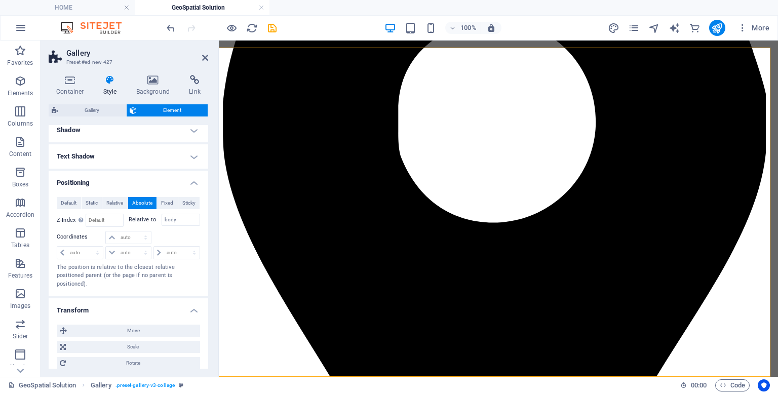
scroll to position [276, 56]
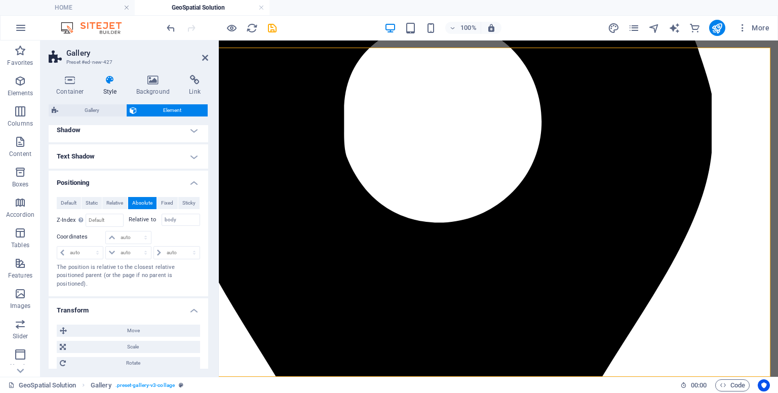
drag, startPoint x: 318, startPoint y: 370, endPoint x: 725, endPoint y: 422, distance: 409.9
click at [209, 59] on aside "Gallery Preset #ed-new-427 Container Style Background Link Size Height 650 Defa…" at bounding box center [130, 209] width 178 height 336
click at [206, 58] on icon at bounding box center [205, 58] width 6 height 8
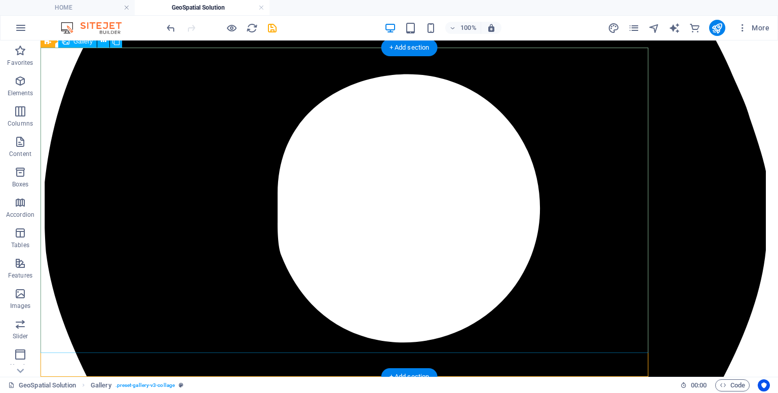
select select "%"
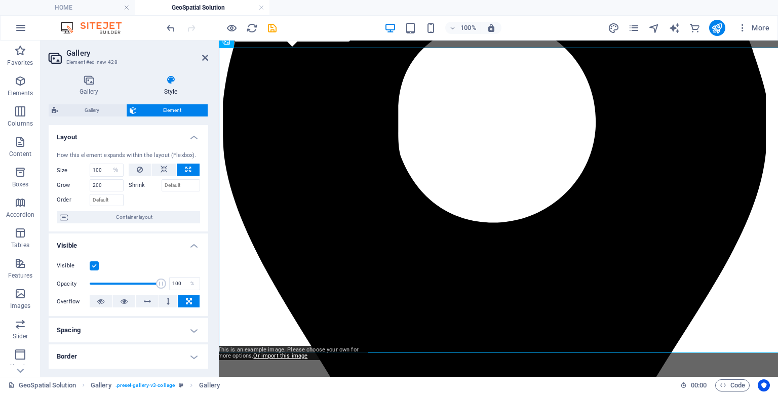
drag, startPoint x: 209, startPoint y: 219, endPoint x: 209, endPoint y: 265, distance: 46.1
click at [209, 266] on div "Gallery Style Image Drag files here, click to choose files or select files from…" at bounding box center [129, 222] width 176 height 310
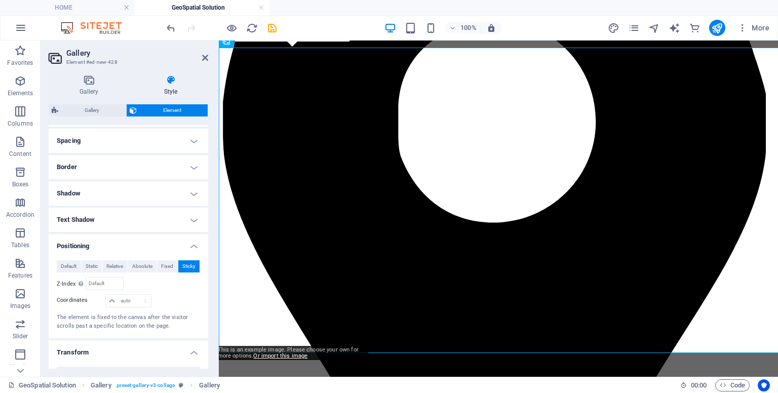
scroll to position [196, 0]
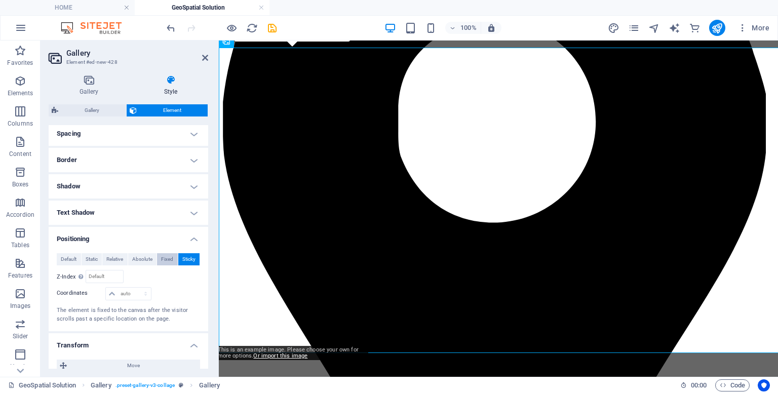
click at [170, 259] on span "Fixed" at bounding box center [167, 259] width 12 height 12
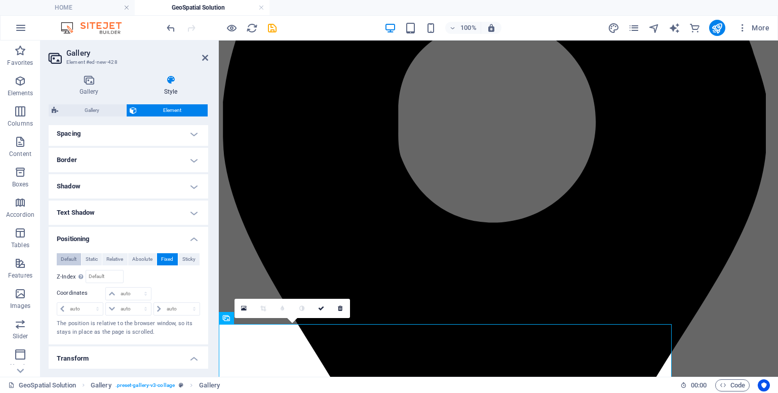
click at [75, 254] on span "Default" at bounding box center [69, 259] width 16 height 12
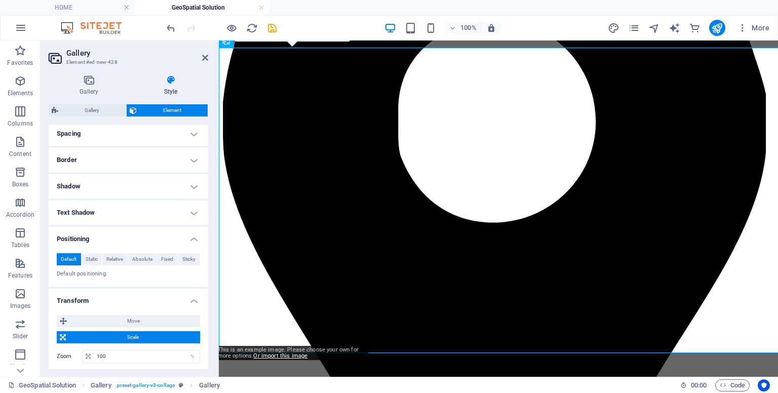
drag, startPoint x: 205, startPoint y: 301, endPoint x: 206, endPoint y: 331, distance: 29.9
click at [206, 331] on li "Transform Move X offset 0 px rem % em vh vw Y offset 0 px rem % em vh vw Scale …" at bounding box center [129, 347] width 160 height 117
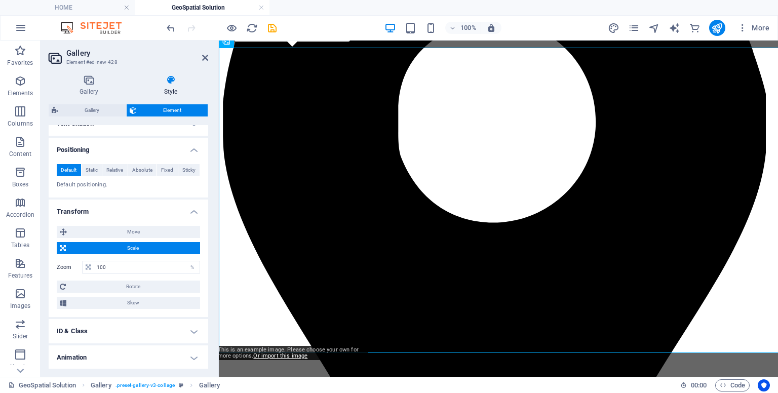
scroll to position [312, 0]
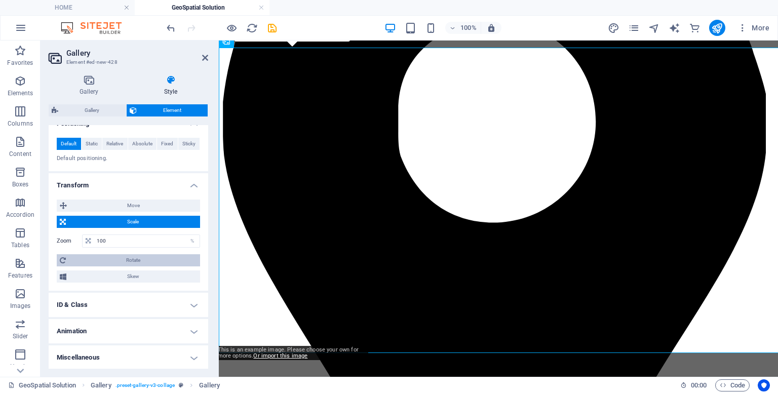
click at [110, 264] on span "Rotate" at bounding box center [133, 260] width 128 height 12
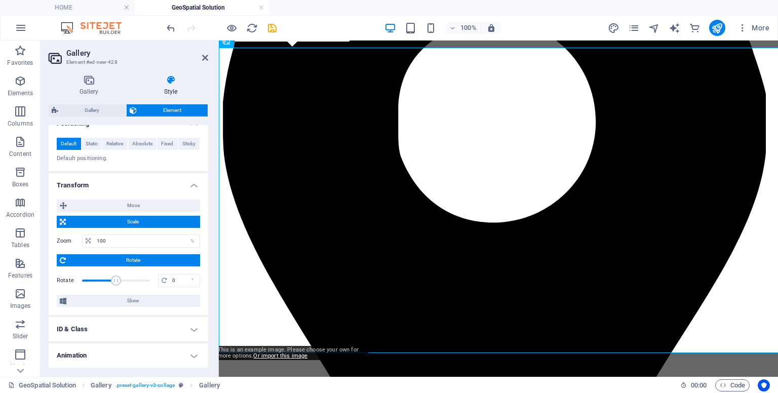
click at [110, 264] on span "Rotate" at bounding box center [133, 260] width 128 height 12
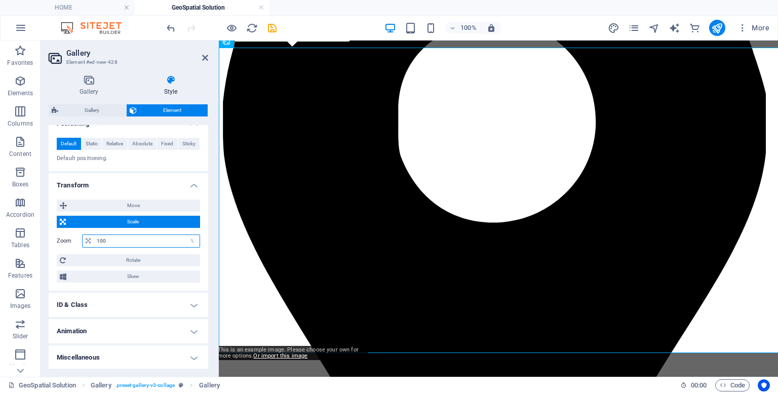
click at [111, 240] on input "100" at bounding box center [146, 241] width 105 height 12
click at [116, 219] on span "Scale" at bounding box center [133, 222] width 128 height 12
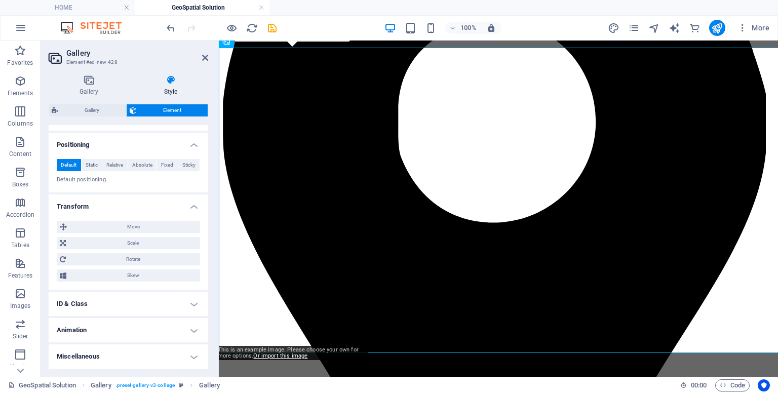
scroll to position [290, 0]
click at [122, 229] on span "Move" at bounding box center [133, 228] width 127 height 12
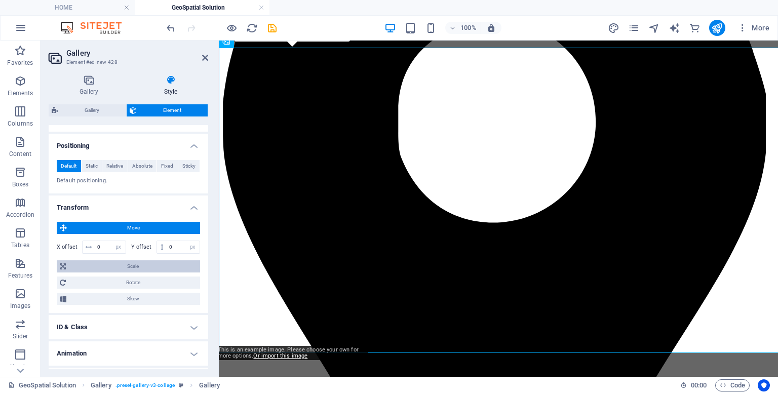
click at [140, 260] on span "Scale" at bounding box center [133, 266] width 128 height 12
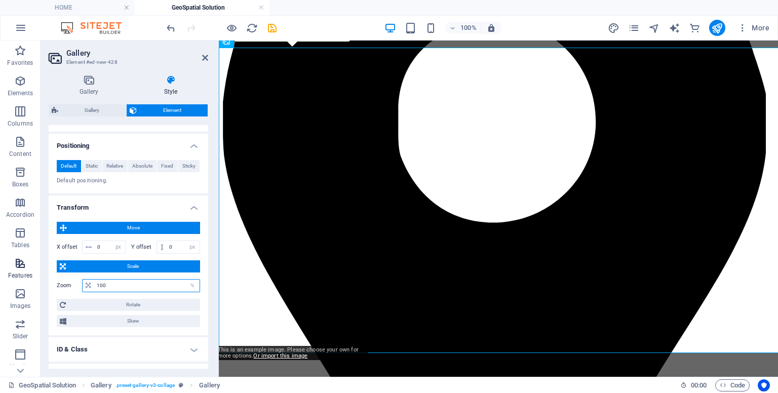
drag, startPoint x: 114, startPoint y: 286, endPoint x: 0, endPoint y: 263, distance: 116.3
click at [0, 263] on section "Favorites Elements Columns Content Boxes Accordion Tables Features Images Slide…" at bounding box center [389, 209] width 778 height 336
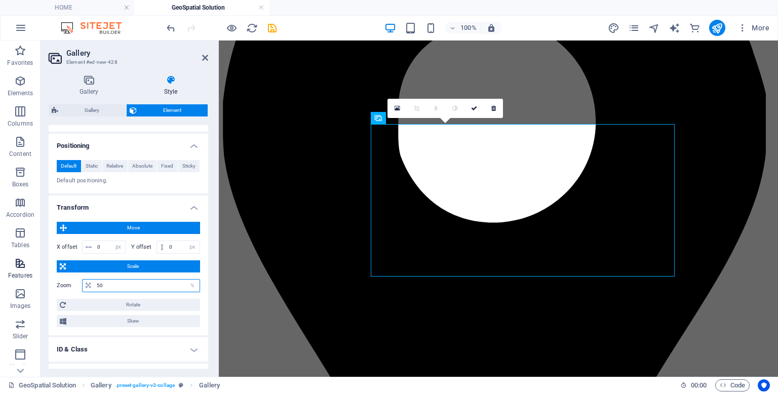
type input "5"
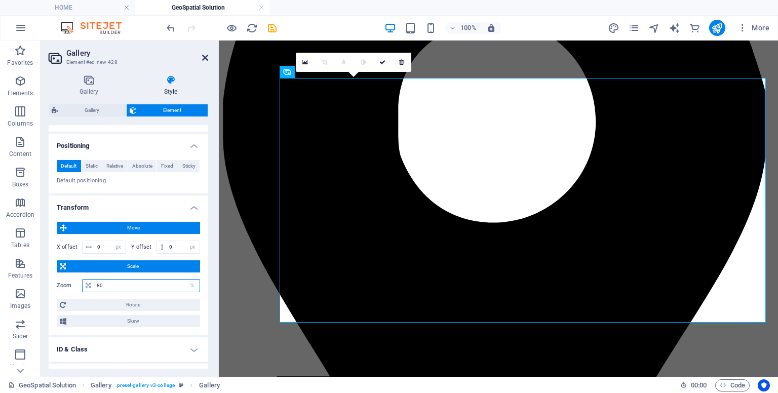
type input "80"
click at [207, 57] on icon at bounding box center [205, 58] width 6 height 8
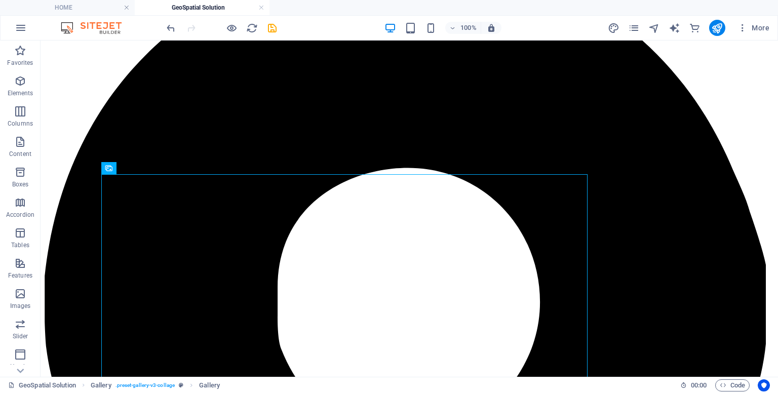
scroll to position [180, 0]
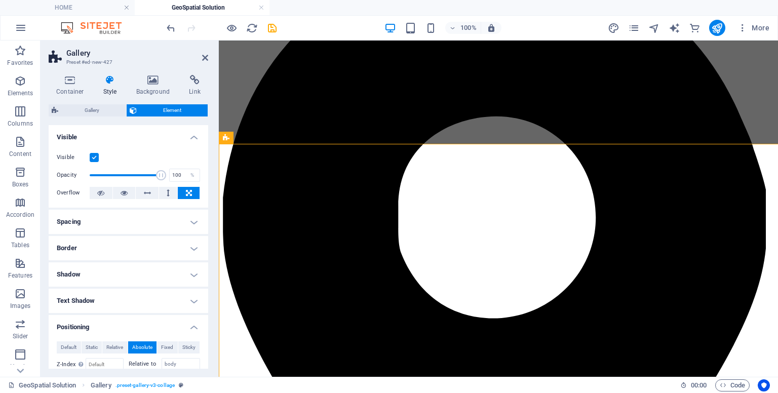
drag, startPoint x: 209, startPoint y: 169, endPoint x: 204, endPoint y: 252, distance: 83.2
click at [203, 252] on div "Container Style Background Link Size Height 650 Default px rem % vh vw Min. hei…" at bounding box center [129, 222] width 176 height 310
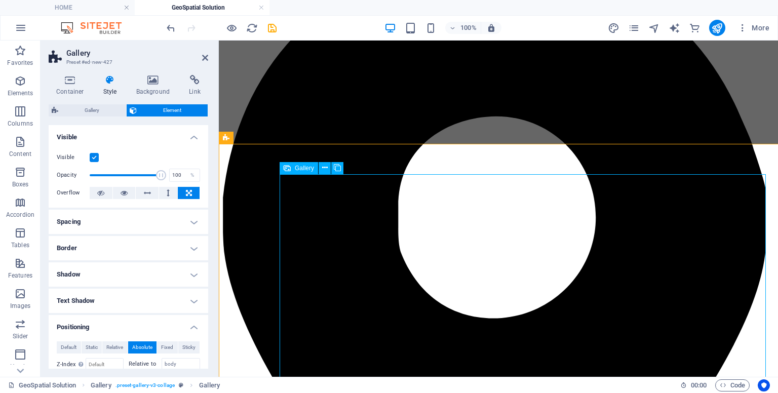
select select "%"
select select "px"
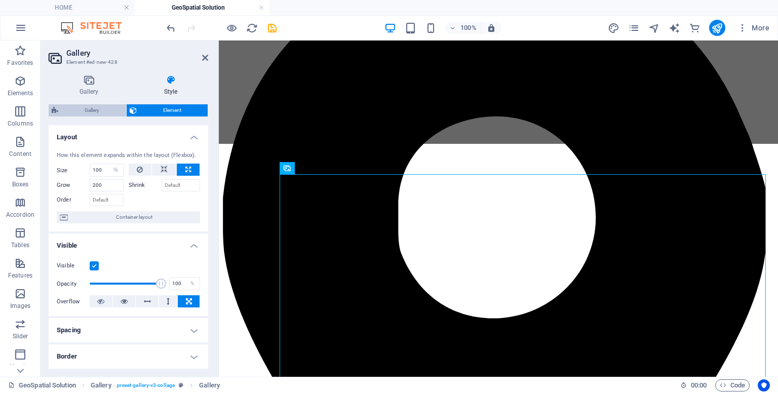
click at [106, 112] on span "Gallery" at bounding box center [92, 110] width 62 height 12
select select "rem"
select select "preset-gallery-v3-collage"
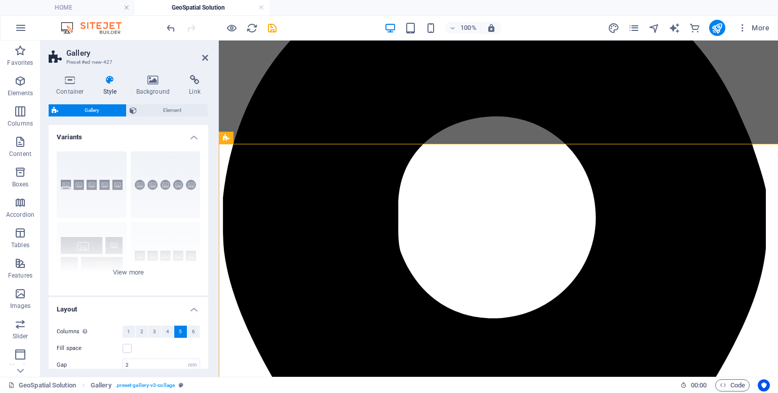
drag, startPoint x: 209, startPoint y: 190, endPoint x: 215, endPoint y: 229, distance: 40.0
click at [197, 289] on div "Container Style Background Link Size Height 650 Default px rem % vh vw Min. hei…" at bounding box center [129, 222] width 176 height 310
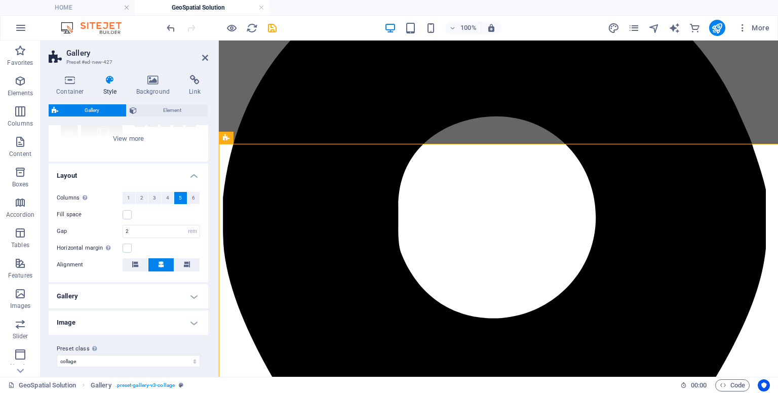
scroll to position [140, 0]
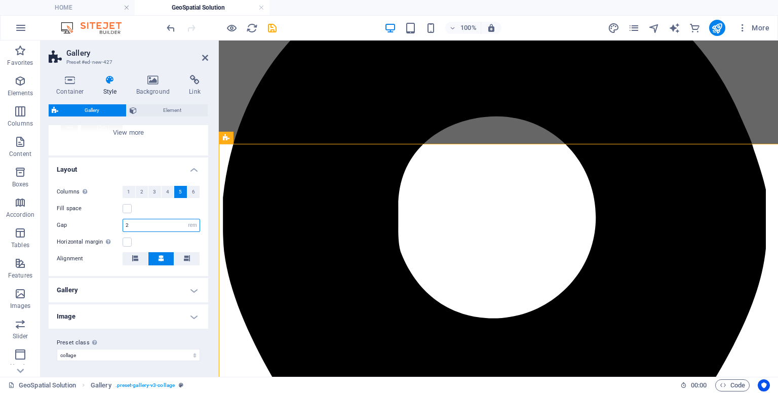
drag, startPoint x: 147, startPoint y: 228, endPoint x: 97, endPoint y: 224, distance: 50.3
click at [97, 224] on div "Gap 2 px rem % vh vw" at bounding box center [128, 225] width 143 height 13
click at [128, 212] on label at bounding box center [127, 208] width 9 height 9
click at [0, 0] on input "Fill space" at bounding box center [0, 0] width 0 height 0
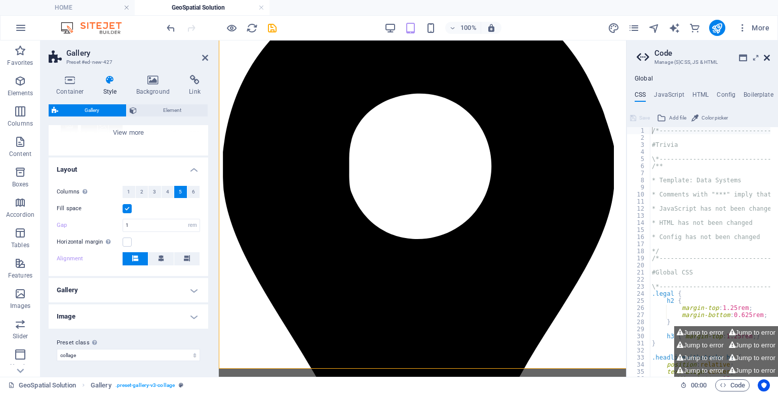
click at [766, 60] on icon at bounding box center [767, 58] width 6 height 8
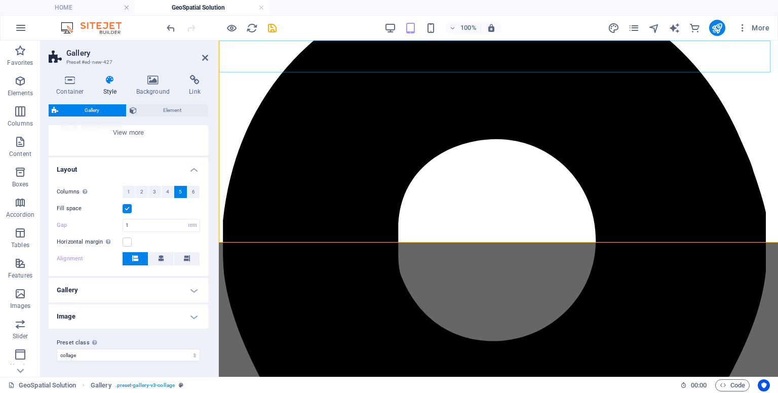
scroll to position [284, 0]
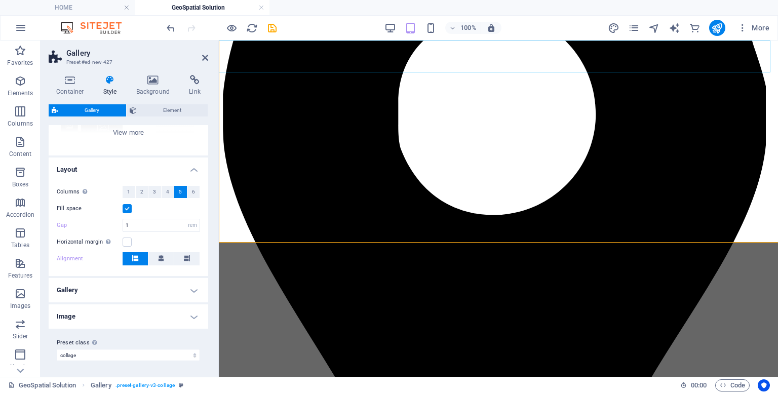
type input "2"
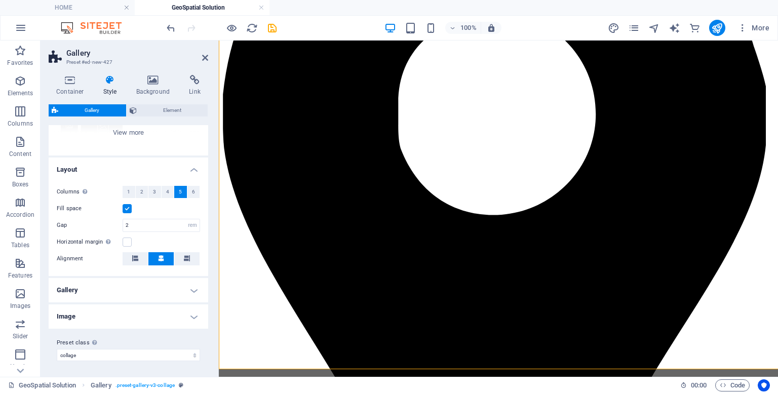
click at [132, 240] on div "Horizontal margin Only if the containers "Content width" is not set to "Default"" at bounding box center [128, 242] width 143 height 12
click at [129, 241] on label at bounding box center [127, 241] width 9 height 9
click at [0, 0] on input "Horizontal margin Only if the containers "Content width" is not set to "Default"" at bounding box center [0, 0] width 0 height 0
drag, startPoint x: 146, startPoint y: 218, endPoint x: 145, endPoint y: 229, distance: 11.2
click at [145, 229] on div "Columns Only if "Style" is set to "Default". 1 2 3 4 5 6 Fill space Gap 2 px re…" at bounding box center [129, 226] width 164 height 100
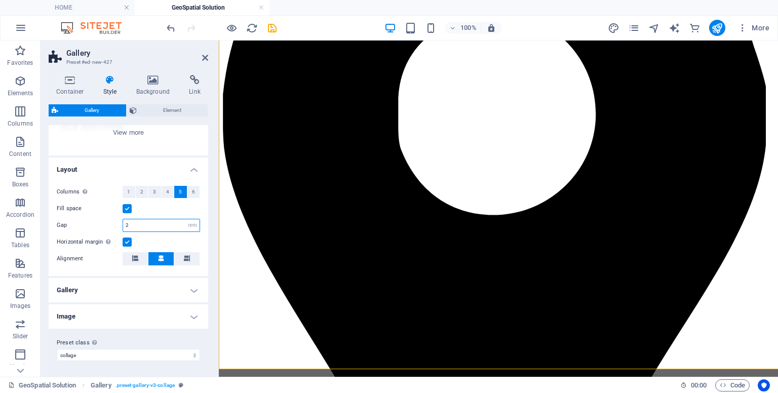
click at [145, 229] on input "2" at bounding box center [161, 225] width 76 height 12
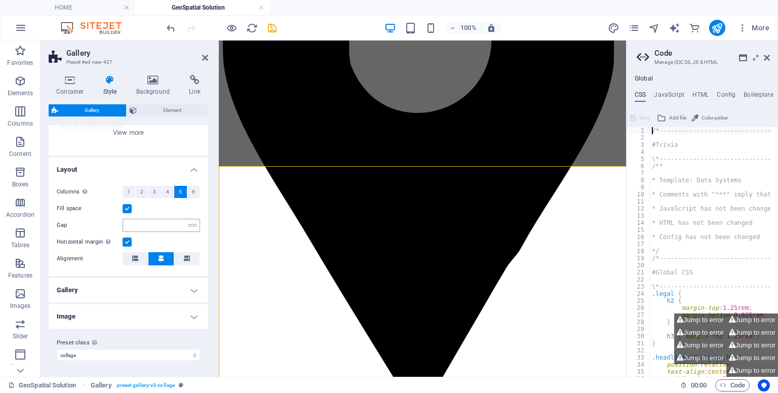
scroll to position [157, 0]
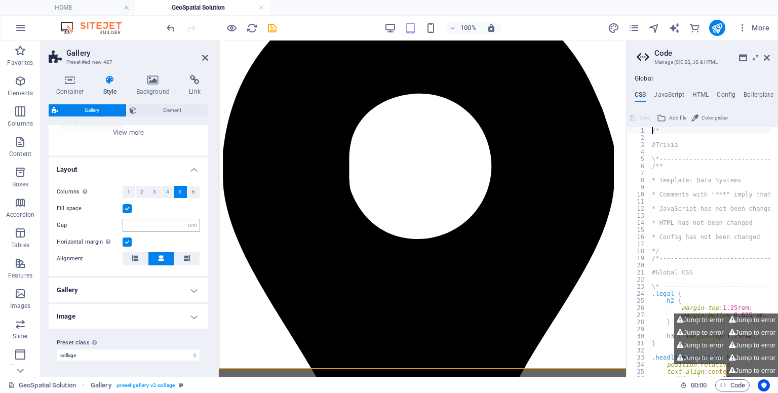
type textarea "1/*------------------------------------*\"
type input "1"
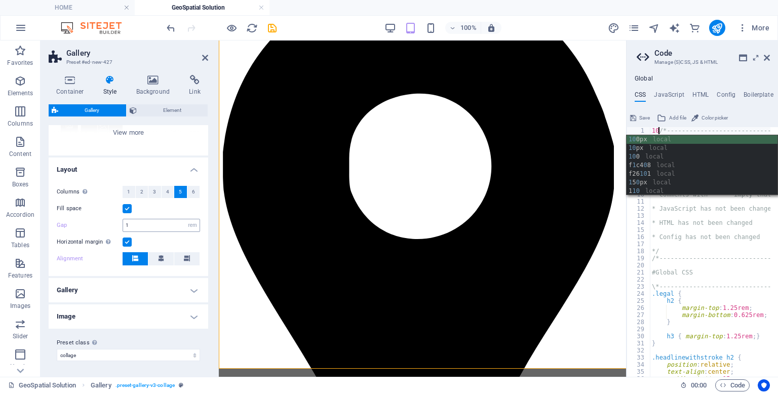
scroll to position [0, 1]
type textarea "10/*------------------------------------*\"
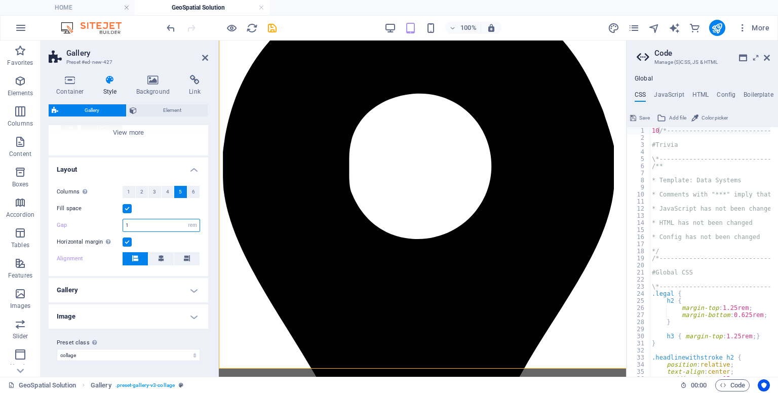
click at [145, 229] on input "1" at bounding box center [161, 225] width 76 height 12
type input "10"
type textarea "/*------------------------------------*\"
click at [767, 57] on icon at bounding box center [767, 58] width 6 height 8
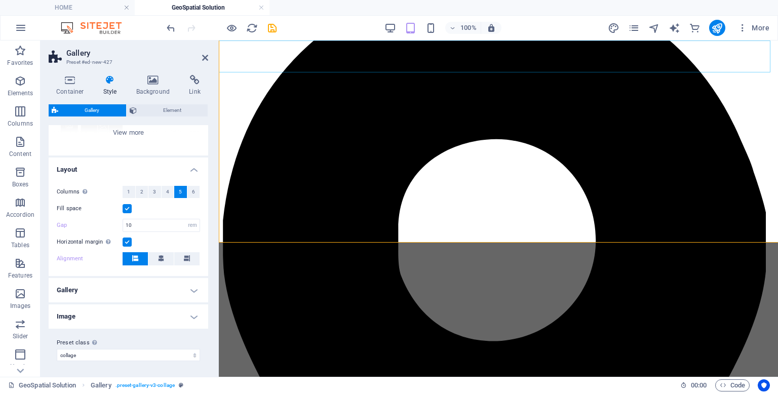
scroll to position [284, 0]
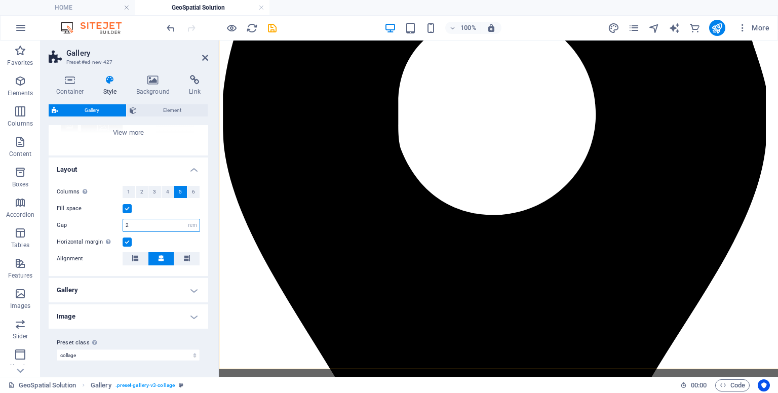
click at [128, 222] on input "2" at bounding box center [161, 225] width 76 height 12
click at [127, 241] on label at bounding box center [127, 241] width 9 height 9
click at [0, 0] on input "Horizontal margin Only if the containers "Content width" is not set to "Default"" at bounding box center [0, 0] width 0 height 0
click at [168, 293] on h4 "Gallery" at bounding box center [129, 290] width 160 height 24
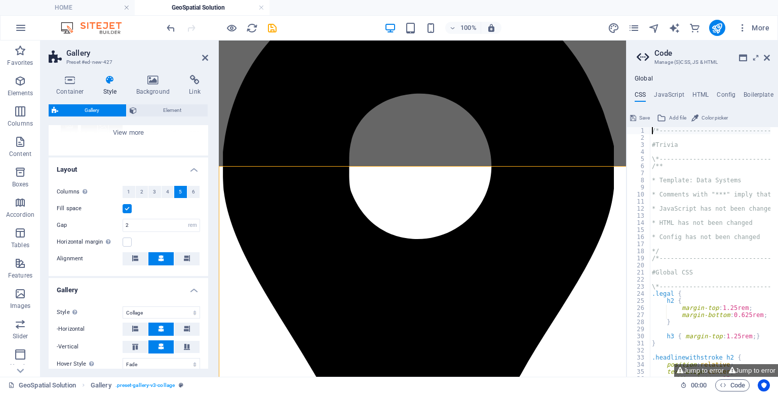
type input "10"
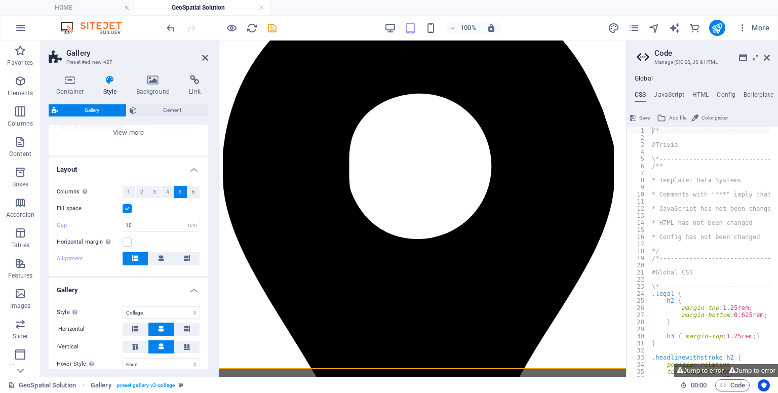
click at [168, 293] on h4 "Gallery" at bounding box center [129, 287] width 160 height 18
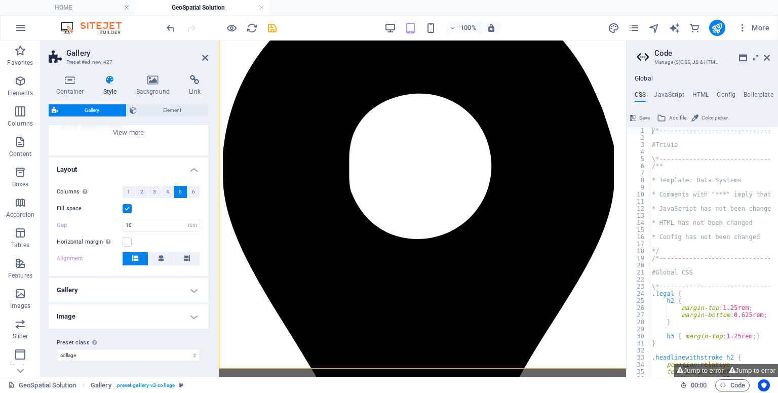
click at [168, 312] on h4 "Image" at bounding box center [129, 316] width 160 height 24
click at [195, 339] on button at bounding box center [192, 339] width 13 height 12
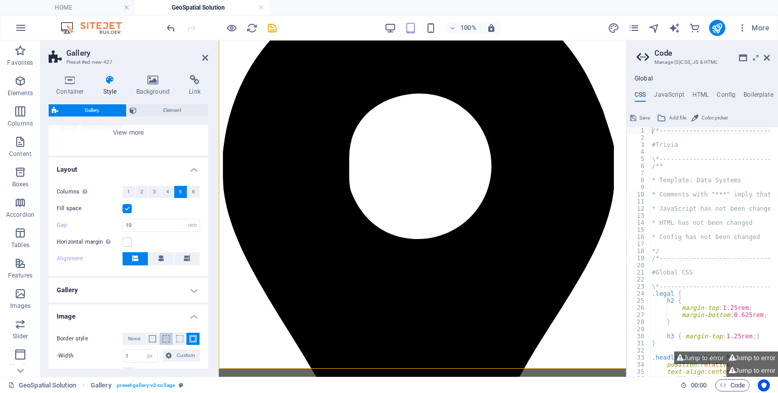
click at [166, 342] on button at bounding box center [166, 339] width 13 height 12
click at [149, 339] on span at bounding box center [152, 338] width 7 height 7
click at [138, 339] on span "None" at bounding box center [134, 339] width 12 height 12
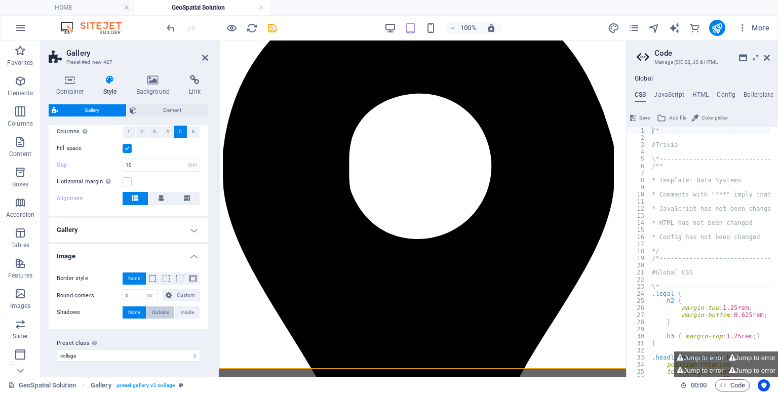
click at [164, 316] on span "Outside" at bounding box center [160, 312] width 17 height 12
type input "2"
type input "4"
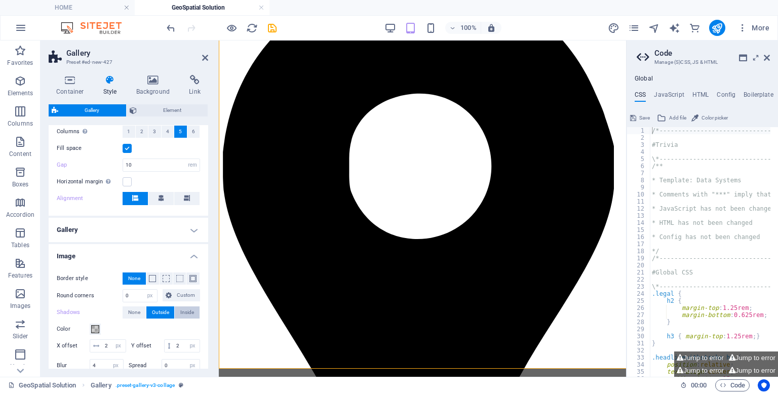
click at [180, 315] on span "Inside" at bounding box center [187, 312] width 14 height 12
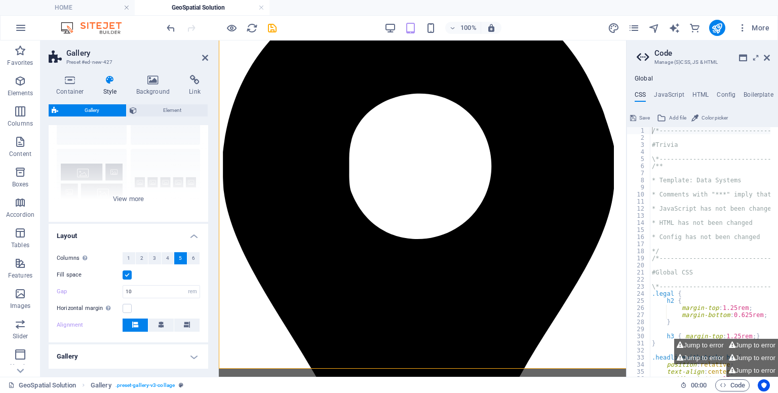
scroll to position [59, 0]
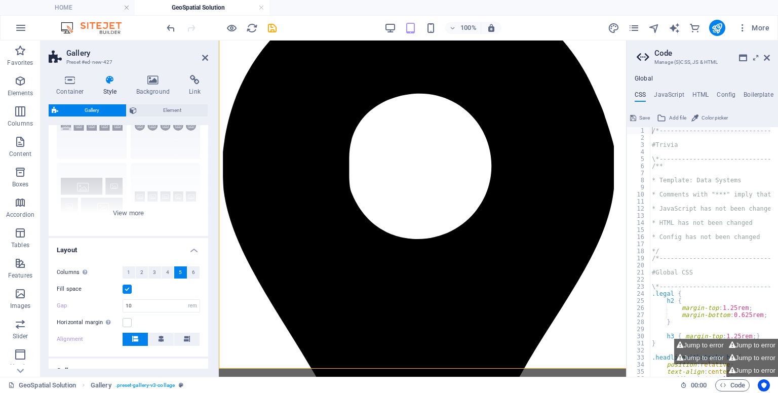
click at [130, 292] on label at bounding box center [127, 289] width 9 height 9
click at [0, 0] on input "Fill space" at bounding box center [0, 0] width 0 height 0
click at [136, 304] on input "10" at bounding box center [161, 306] width 76 height 12
click at [163, 337] on button at bounding box center [160, 339] width 25 height 13
click at [770, 58] on aside "Code Manage (S)CSS, JS & HTML Global CSS JavaScript HTML Config Boilerplate /*-…" at bounding box center [702, 209] width 152 height 336
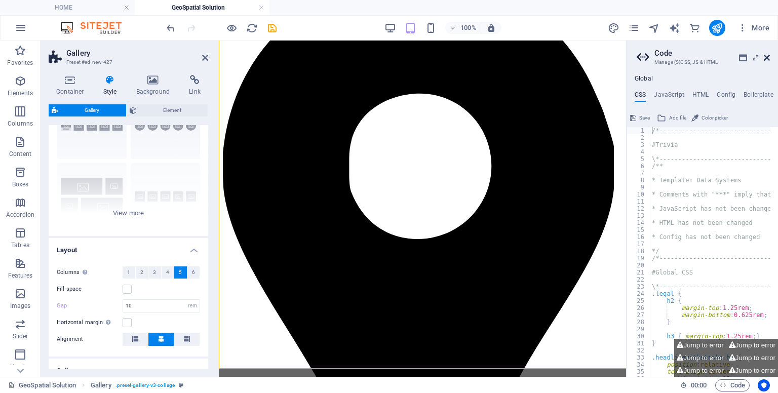
click at [769, 58] on icon at bounding box center [767, 58] width 6 height 8
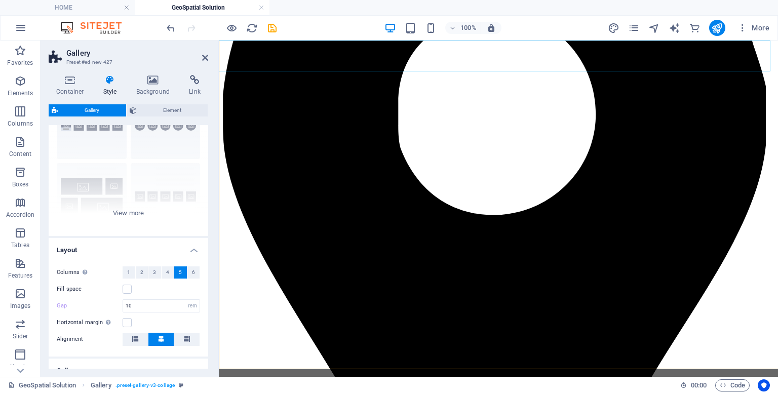
type input "2"
click at [205, 56] on icon at bounding box center [205, 58] width 6 height 8
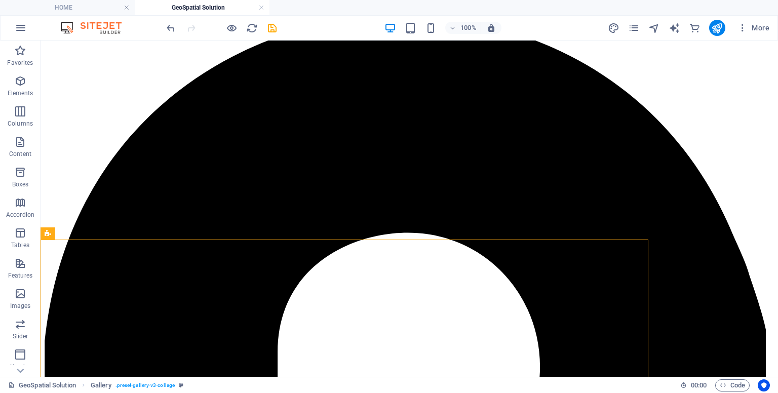
scroll to position [83, 0]
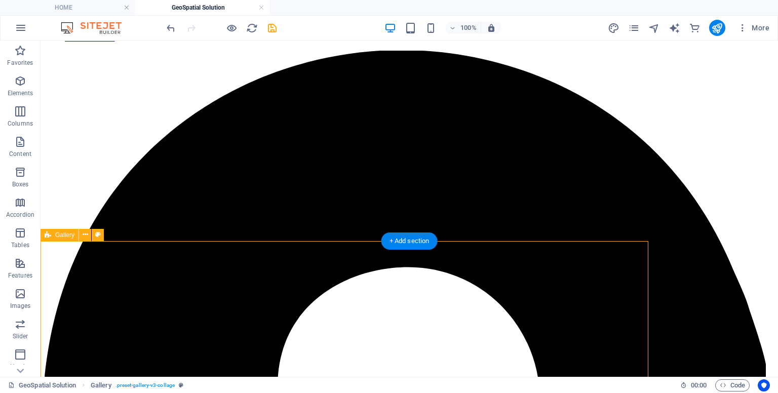
select select "rem"
select select "px"
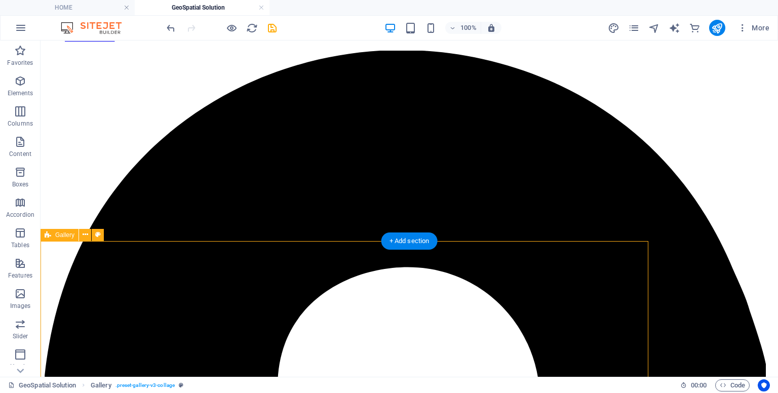
select select "preset-gallery-v3-collage"
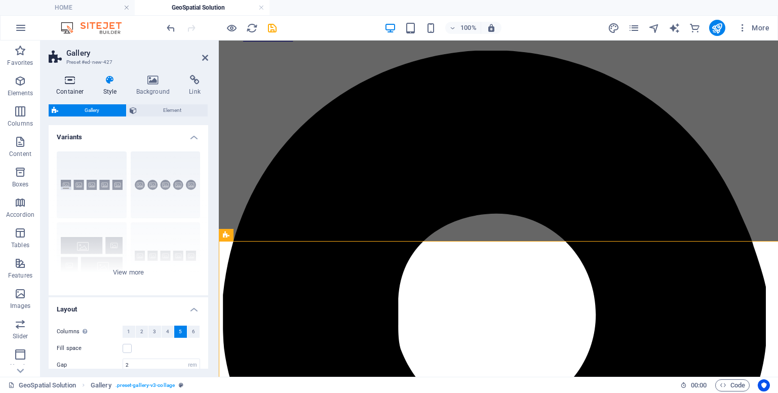
click at [85, 92] on h4 "Container" at bounding box center [72, 85] width 47 height 21
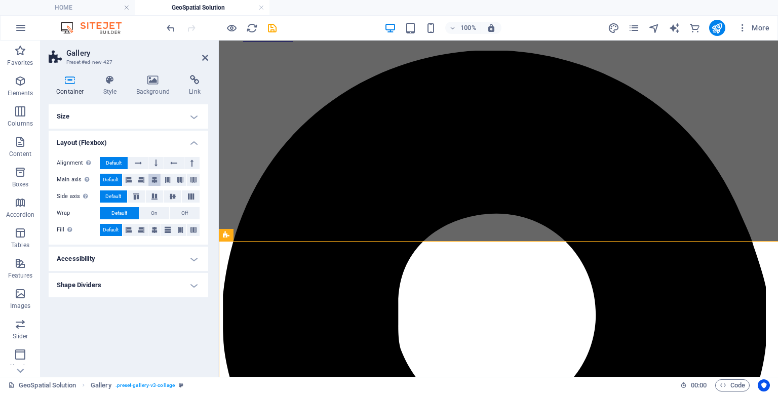
click at [151, 176] on button at bounding box center [154, 180] width 13 height 12
click at [152, 198] on icon at bounding box center [154, 196] width 12 height 6
click at [113, 179] on span "Default" at bounding box center [111, 180] width 16 height 12
click at [115, 204] on div "Alignment Determines the flex direction. Default Main axis Determine how elemen…" at bounding box center [129, 197] width 160 height 96
click at [112, 193] on span "Default" at bounding box center [113, 196] width 16 height 12
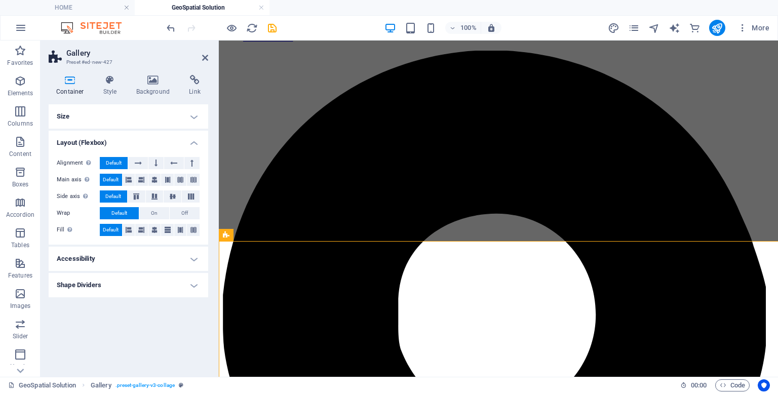
click at [120, 122] on h4 "Size" at bounding box center [129, 116] width 160 height 24
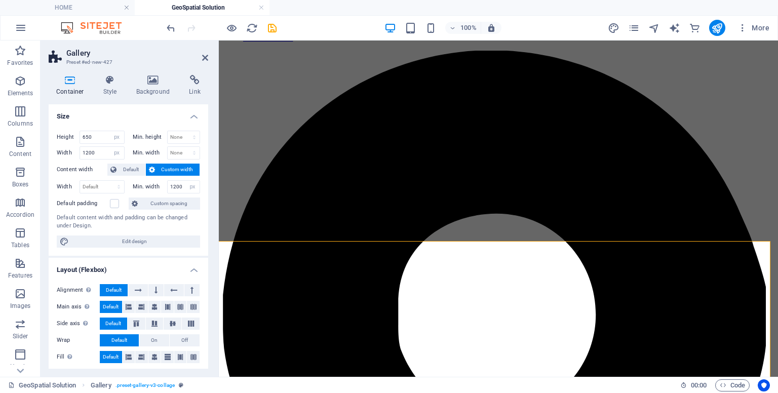
scroll to position [83, 56]
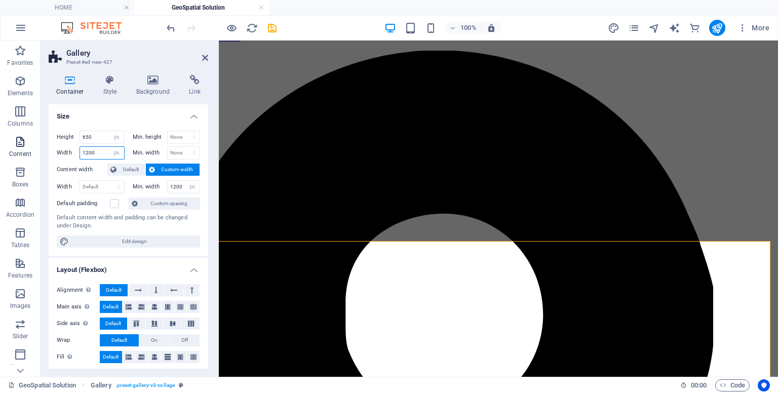
drag, startPoint x: 97, startPoint y: 155, endPoint x: 3, endPoint y: 140, distance: 95.3
click at [3, 140] on section "Favorites Elements Columns Content Boxes Accordion Tables Features Images Slide…" at bounding box center [389, 209] width 778 height 336
type input "2000"
click at [207, 55] on icon at bounding box center [205, 58] width 6 height 8
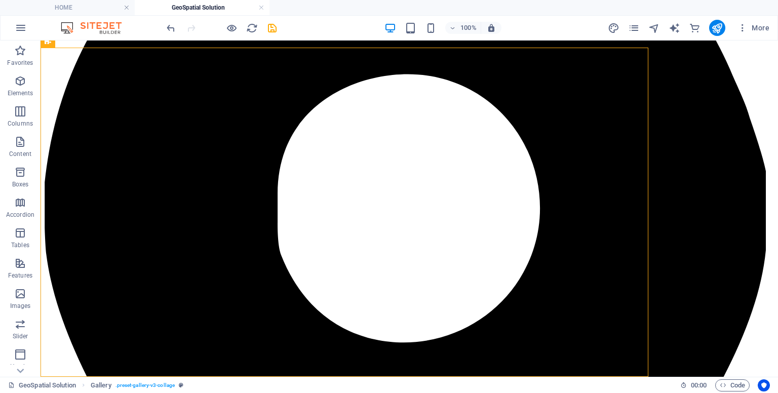
scroll to position [0, 0]
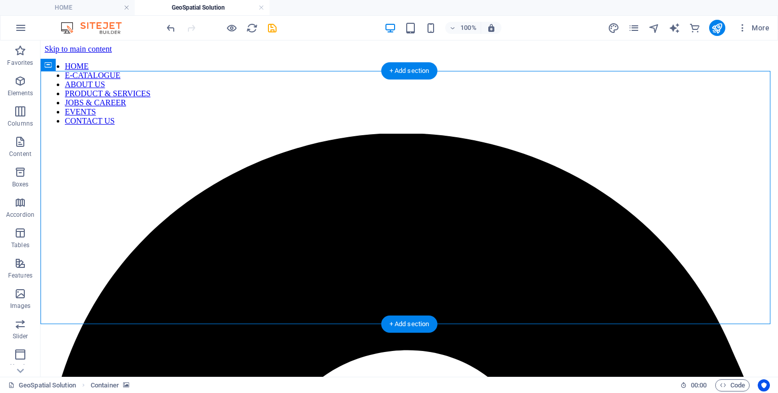
select select "px"
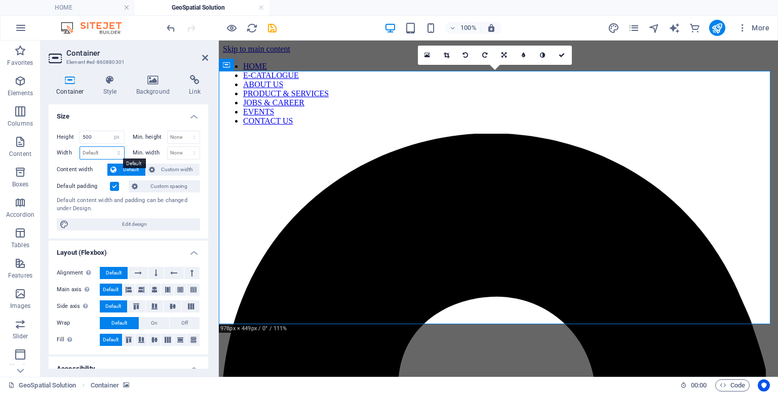
click at [95, 149] on select "Default px rem % em vh vw" at bounding box center [102, 153] width 44 height 12
click at [80, 147] on select "Default px rem % em vh vw" at bounding box center [102, 153] width 44 height 12
select select "DISABLED_OPTION_VALUE"
drag, startPoint x: 93, startPoint y: 138, endPoint x: 56, endPoint y: 136, distance: 37.0
click at [56, 136] on div "Height 500 Default px rem % vh vw Min. height None px rem % vh vw Width Default…" at bounding box center [129, 181] width 160 height 116
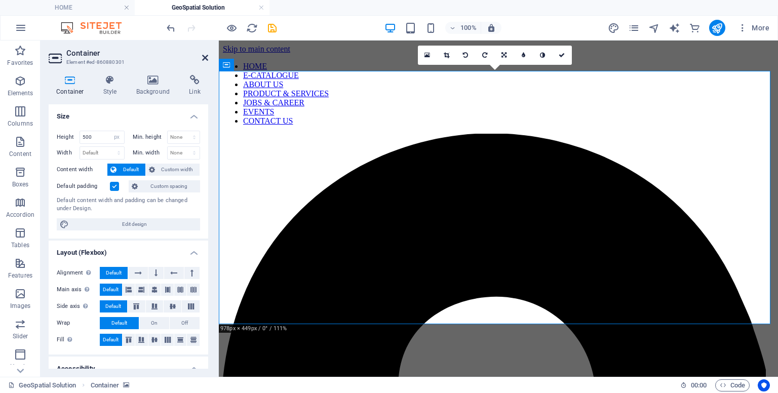
click at [205, 56] on icon at bounding box center [205, 58] width 6 height 8
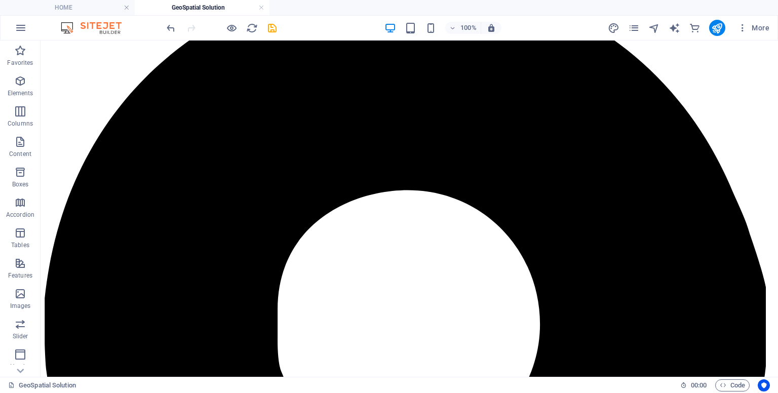
scroll to position [151, 0]
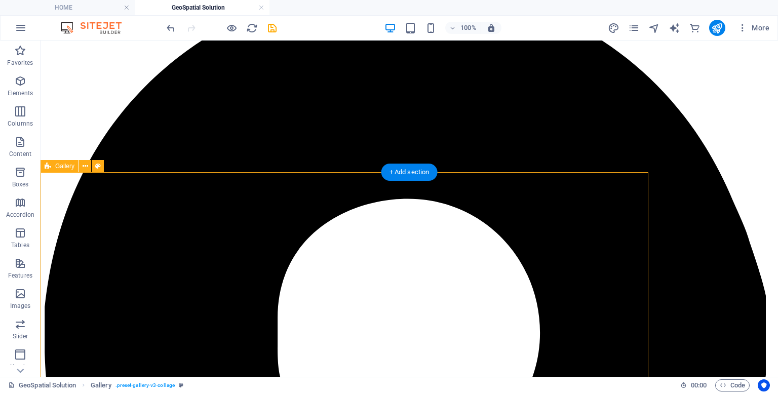
click at [86, 164] on icon at bounding box center [86, 166] width 6 height 11
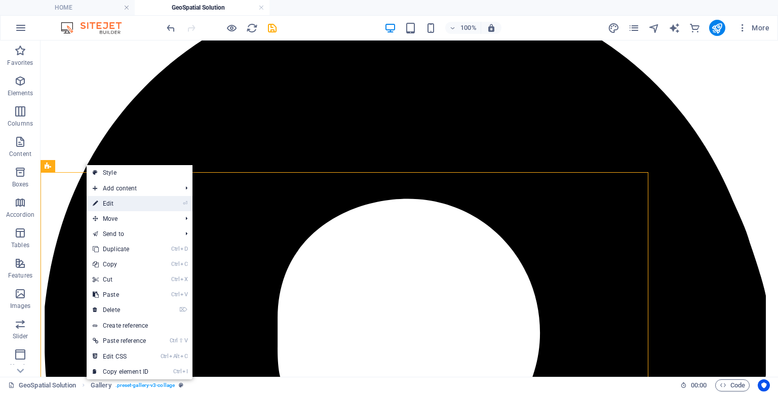
click at [113, 206] on link "⏎ Edit" at bounding box center [121, 203] width 68 height 15
select select "px"
select select "rem"
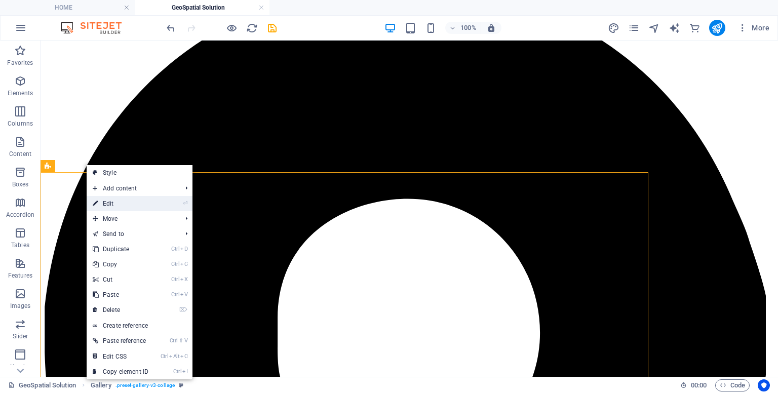
select select "px"
select select "preset-gallery-v3-collage"
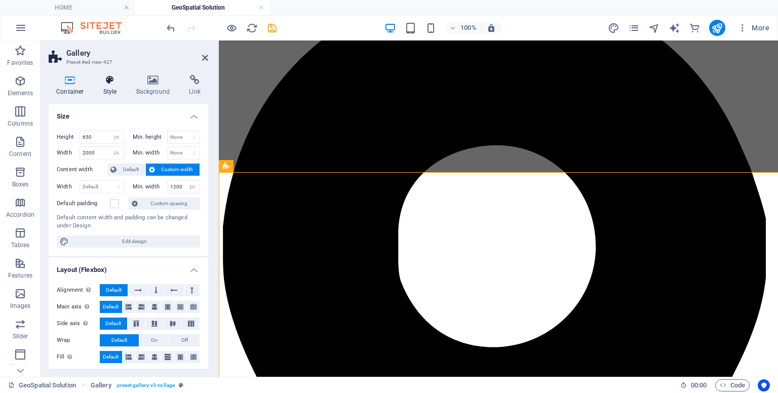
click at [107, 92] on h4 "Style" at bounding box center [112, 85] width 33 height 21
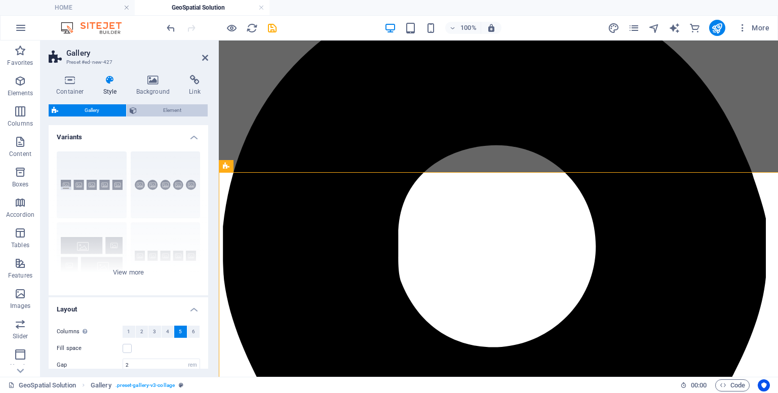
click at [148, 110] on span "Element" at bounding box center [172, 110] width 65 height 12
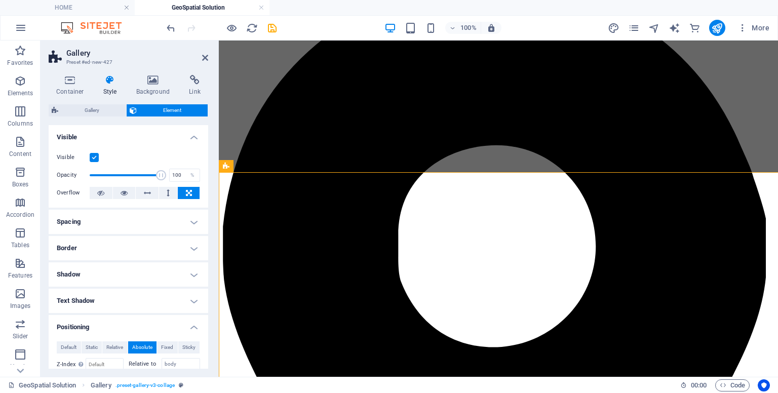
click at [209, 277] on div "Container Style Background Link Size Height 650 Default px rem % vh vw Min. hei…" at bounding box center [129, 222] width 176 height 310
click at [73, 347] on span "Default" at bounding box center [69, 347] width 16 height 12
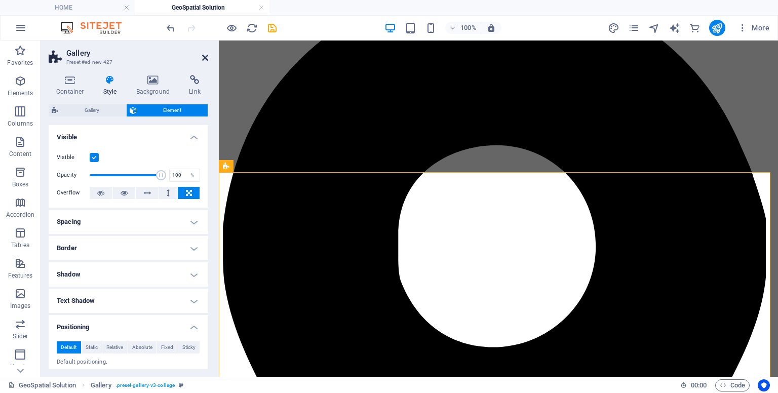
click at [206, 57] on icon at bounding box center [205, 58] width 6 height 8
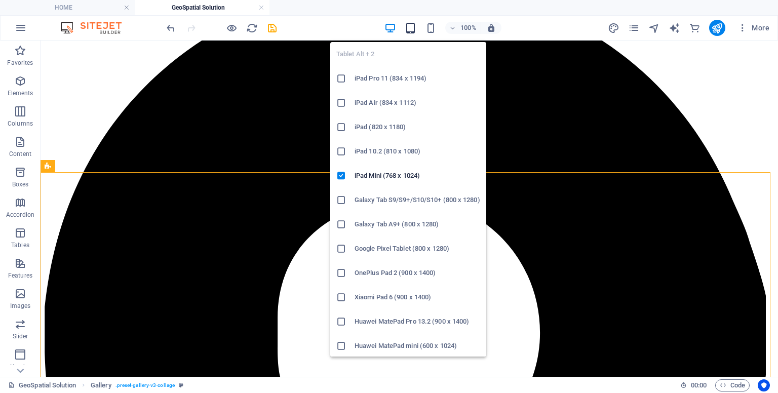
click at [410, 29] on icon "button" at bounding box center [411, 28] width 12 height 12
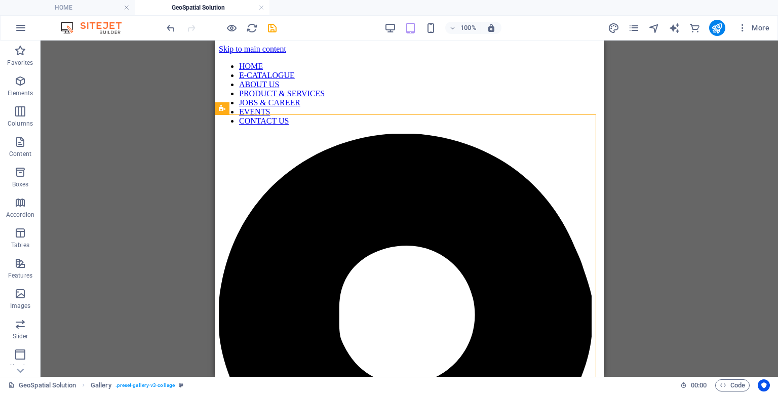
scroll to position [180, 0]
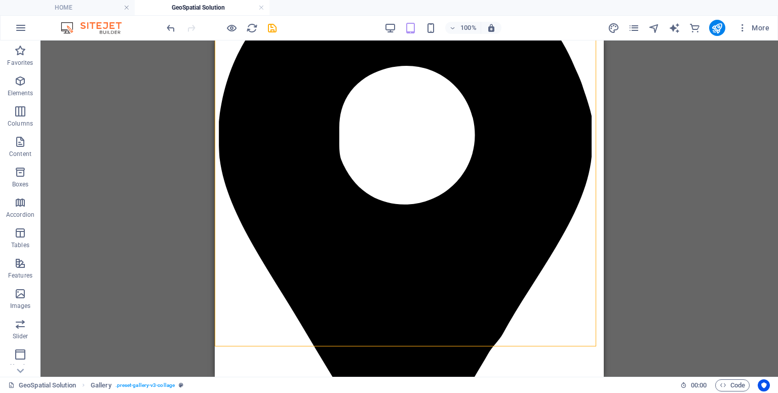
drag, startPoint x: 601, startPoint y: 221, endPoint x: 838, endPoint y: 324, distance: 258.8
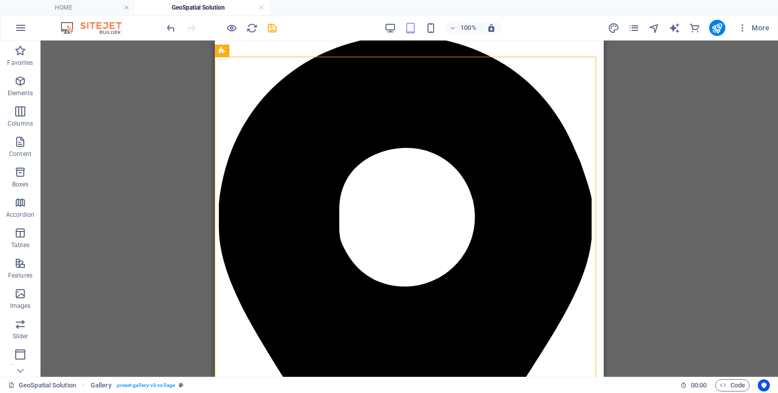
scroll to position [172, 0]
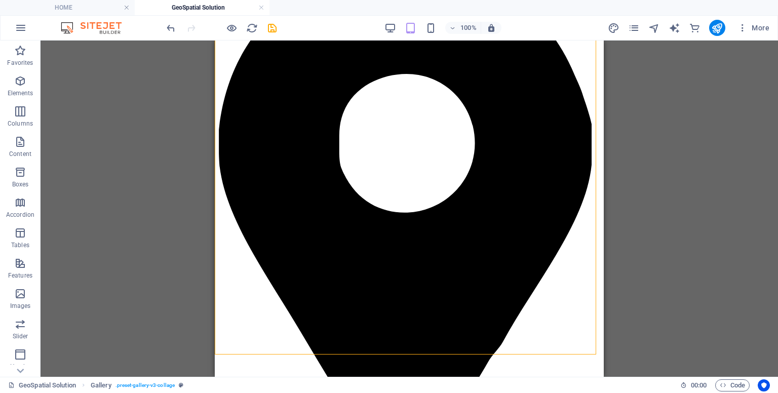
drag, startPoint x: 600, startPoint y: 245, endPoint x: 818, endPoint y: 298, distance: 224.5
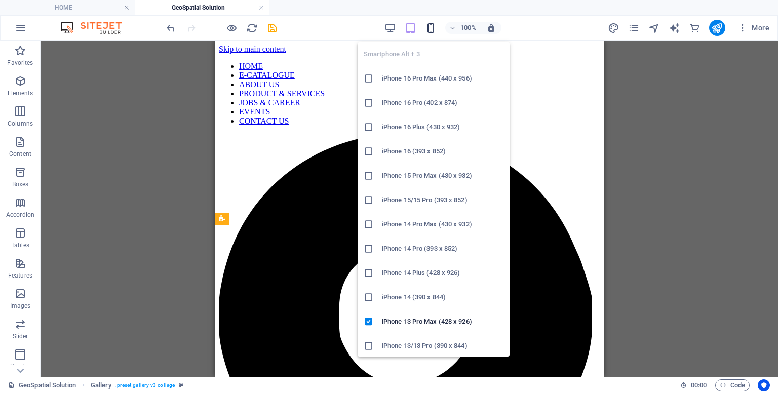
click at [433, 29] on icon "button" at bounding box center [431, 28] width 12 height 12
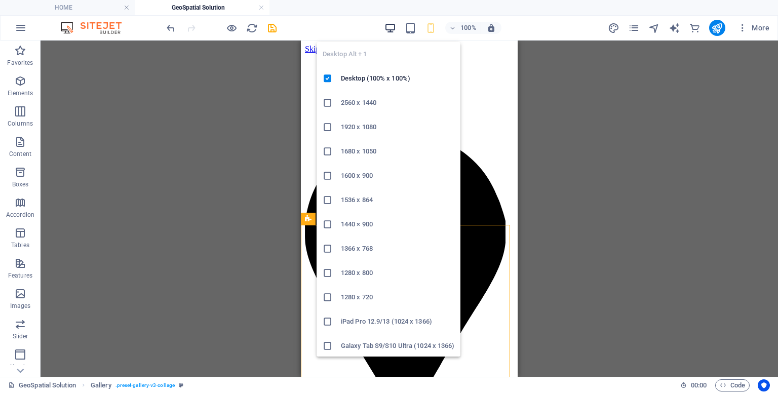
click at [386, 29] on icon "button" at bounding box center [390, 28] width 12 height 12
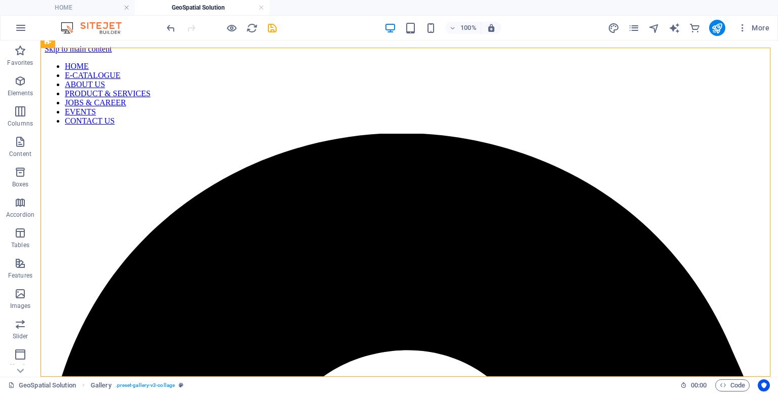
scroll to position [306, 0]
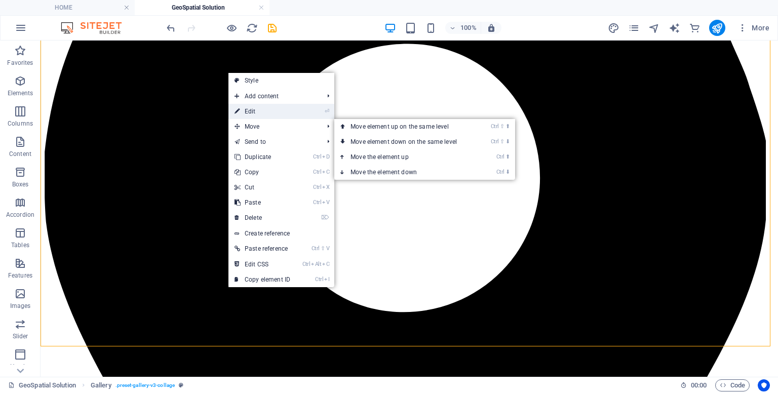
click at [242, 112] on link "⏎ Edit" at bounding box center [262, 111] width 68 height 15
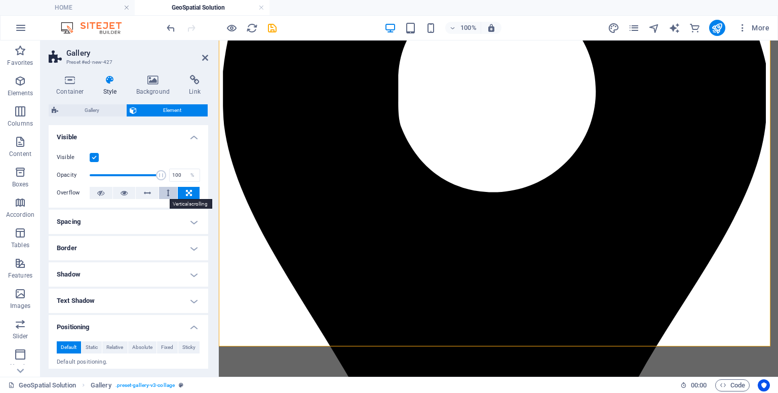
click at [167, 191] on icon at bounding box center [168, 193] width 3 height 12
click at [149, 191] on icon at bounding box center [147, 193] width 7 height 12
click at [125, 195] on icon at bounding box center [124, 193] width 7 height 12
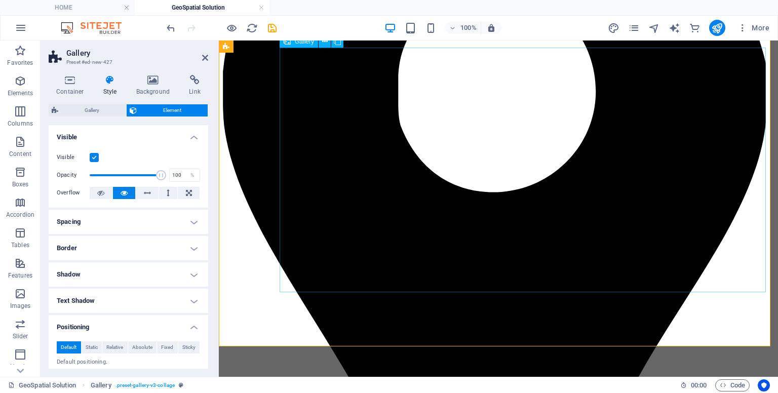
click at [186, 195] on icon at bounding box center [189, 193] width 6 height 12
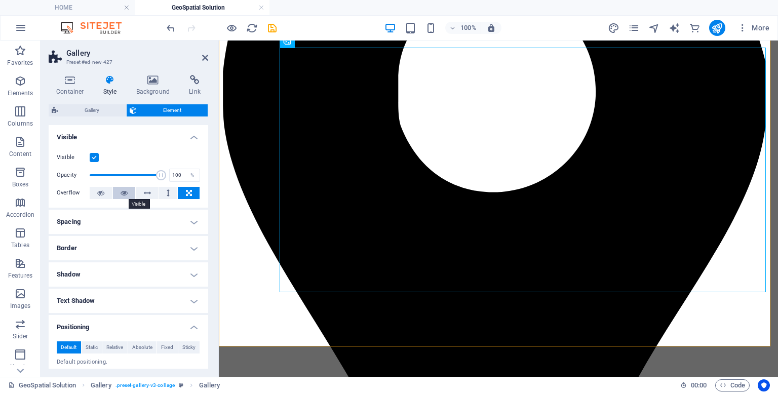
click at [122, 191] on icon at bounding box center [124, 193] width 7 height 12
click at [207, 57] on icon at bounding box center [205, 58] width 6 height 8
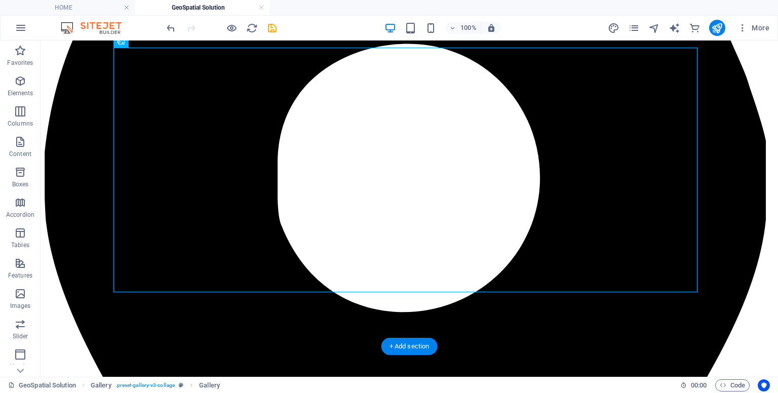
drag, startPoint x: 418, startPoint y: 160, endPoint x: 752, endPoint y: 181, distance: 334.8
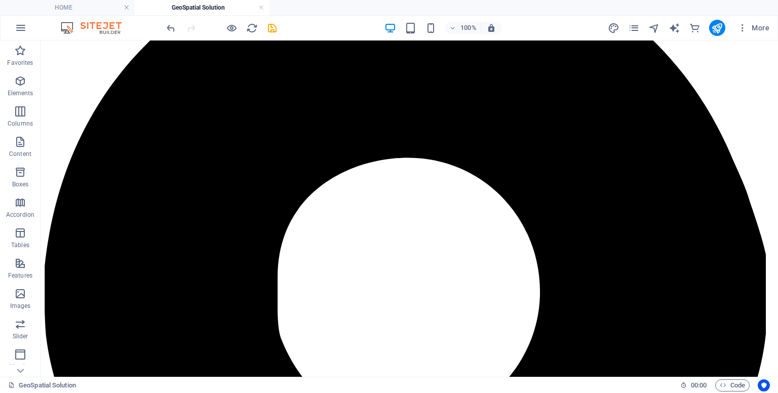
scroll to position [195, 0]
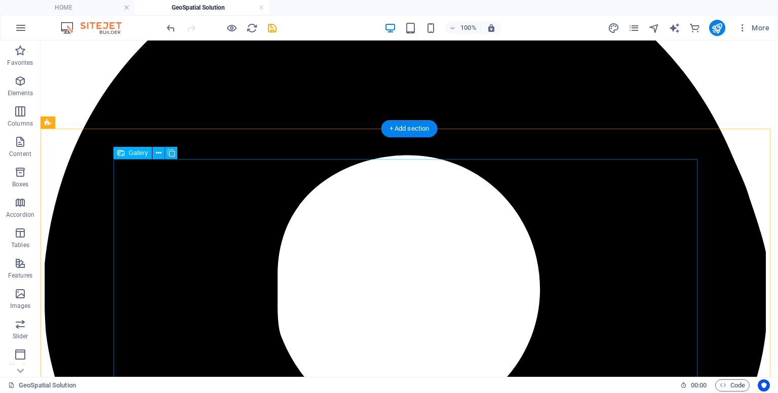
select select "%"
select select "px"
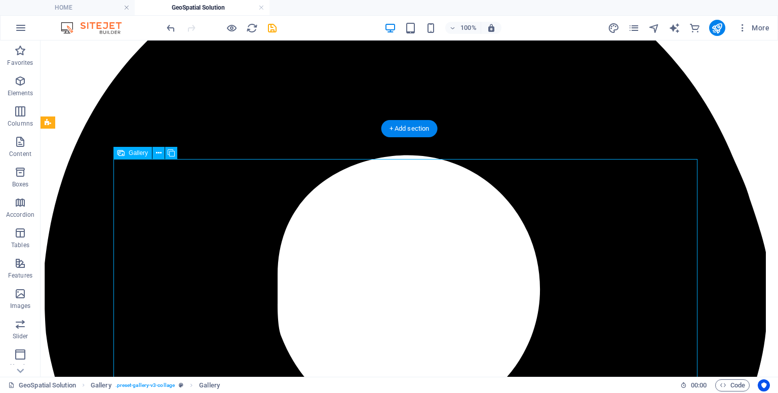
select select "px"
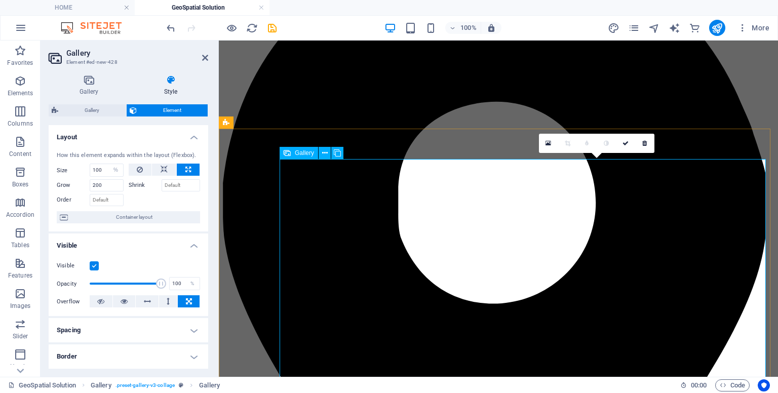
drag, startPoint x: 569, startPoint y: 217, endPoint x: 698, endPoint y: 210, distance: 129.3
drag, startPoint x: 631, startPoint y: 201, endPoint x: 766, endPoint y: 168, distance: 138.8
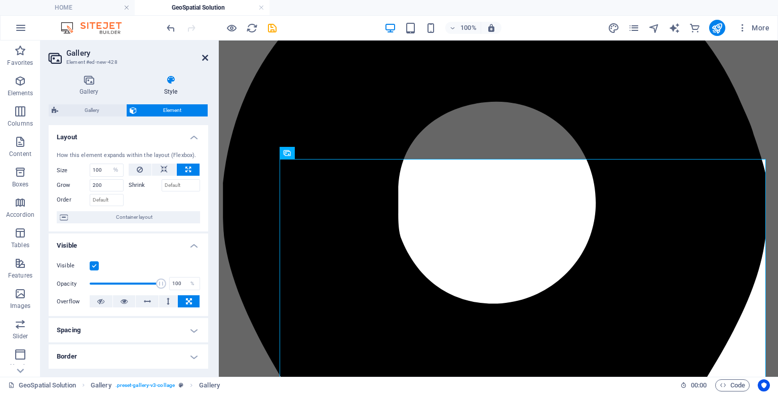
click at [206, 58] on icon at bounding box center [205, 58] width 6 height 8
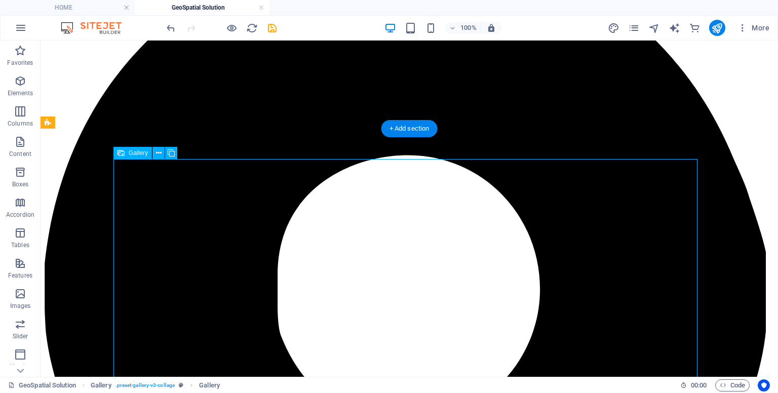
drag, startPoint x: 457, startPoint y: 190, endPoint x: 447, endPoint y: 195, distance: 11.8
drag, startPoint x: 447, startPoint y: 195, endPoint x: 529, endPoint y: 210, distance: 83.3
drag, startPoint x: 452, startPoint y: 207, endPoint x: 510, endPoint y: 233, distance: 63.7
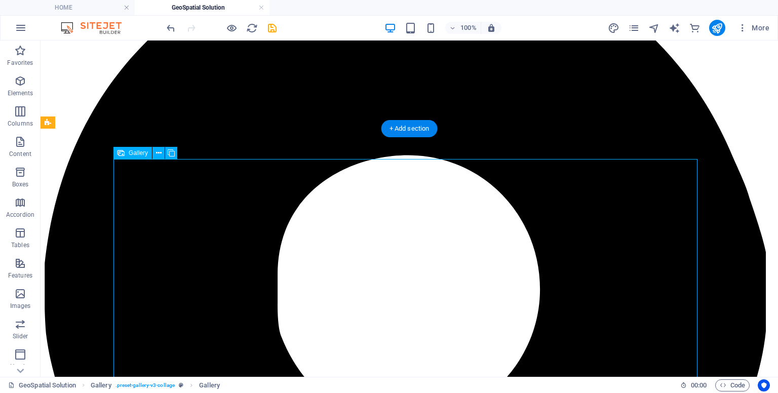
drag, startPoint x: 470, startPoint y: 220, endPoint x: 572, endPoint y: 190, distance: 106.6
drag, startPoint x: 311, startPoint y: 227, endPoint x: 516, endPoint y: 215, distance: 205.4
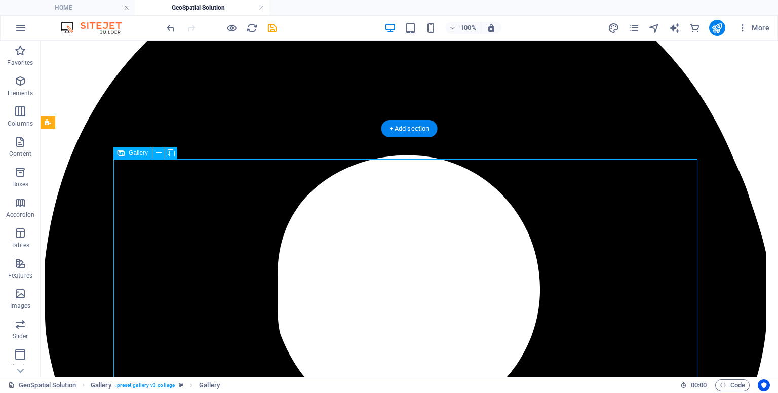
drag, startPoint x: 186, startPoint y: 193, endPoint x: 494, endPoint y: 231, distance: 309.7
click at [159, 157] on icon at bounding box center [159, 153] width 6 height 11
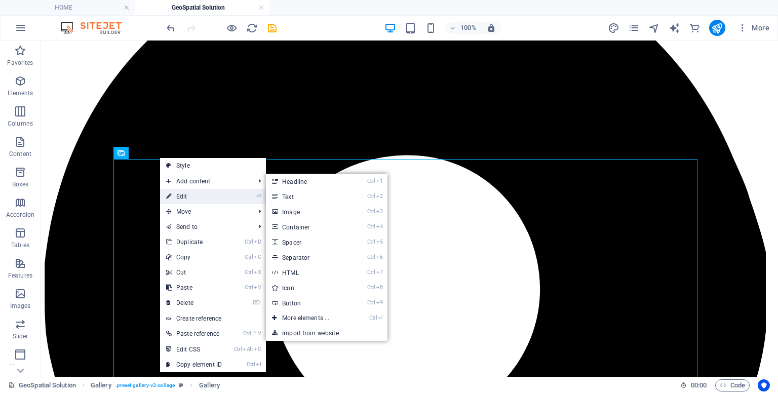
click at [177, 200] on link "⏎ Edit" at bounding box center [194, 196] width 68 height 15
select select "%"
select select "px"
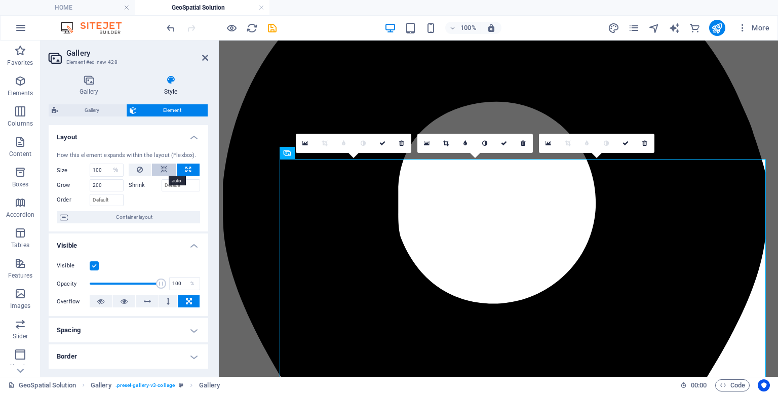
click at [163, 172] on icon at bounding box center [164, 170] width 7 height 12
select select "DISABLED_OPTION_VALUE"
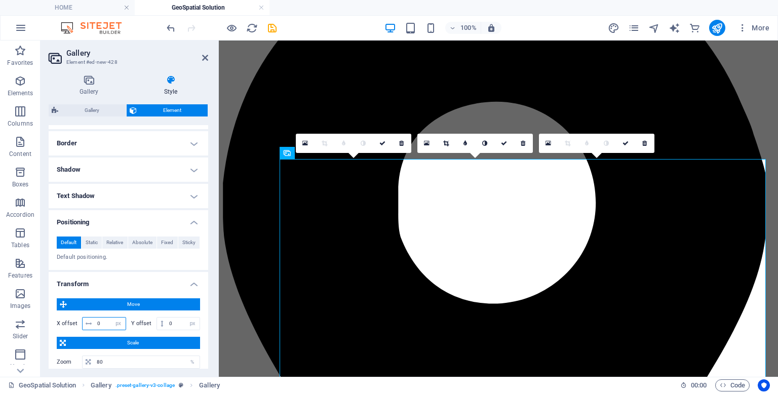
drag, startPoint x: 103, startPoint y: 325, endPoint x: 91, endPoint y: 320, distance: 13.0
click at [91, 320] on div "0 px rem % em vh vw" at bounding box center [104, 323] width 44 height 13
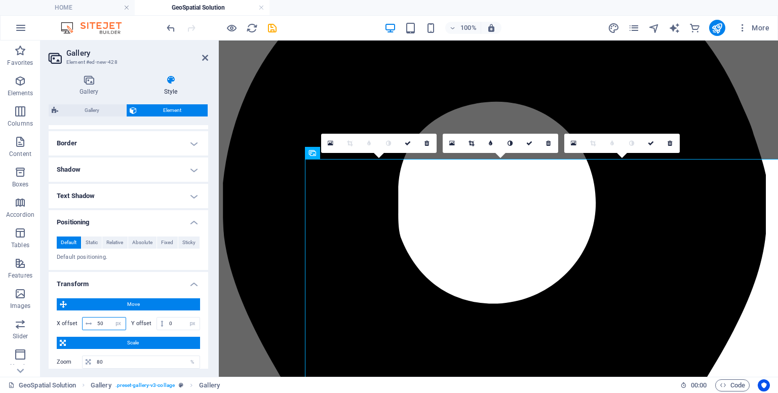
type input "5"
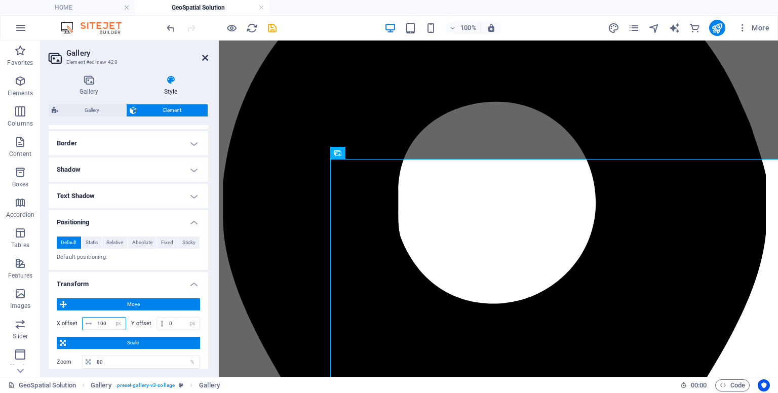
type input "100"
click at [207, 56] on icon at bounding box center [205, 58] width 6 height 8
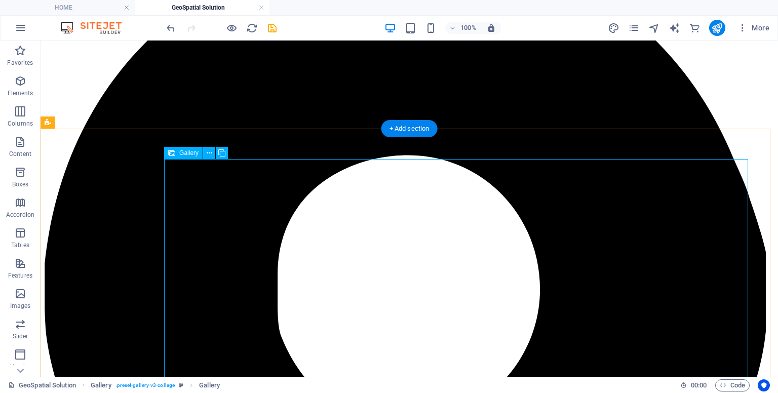
select select "px"
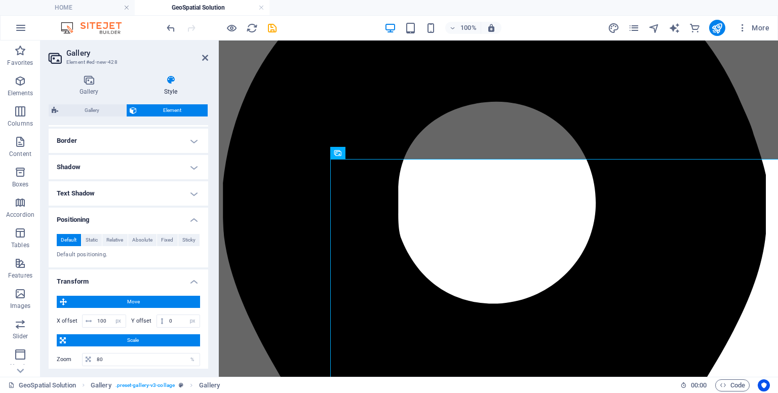
scroll to position [217, 0]
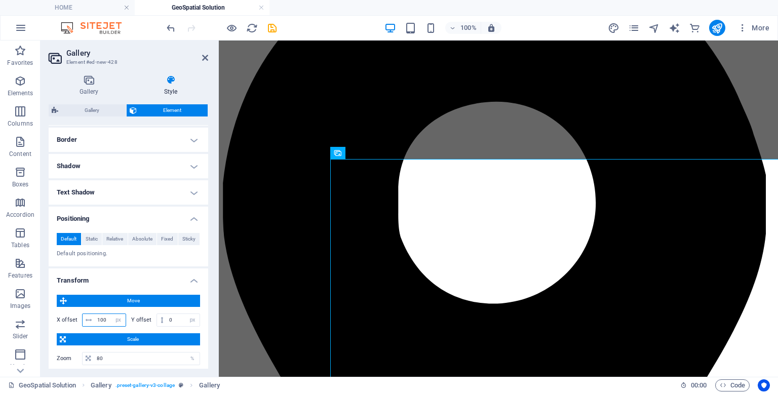
drag, startPoint x: 107, startPoint y: 321, endPoint x: 66, endPoint y: 317, distance: 40.7
click at [66, 317] on div "X offset 100 px rem % em vh vw" at bounding box center [91, 319] width 69 height 13
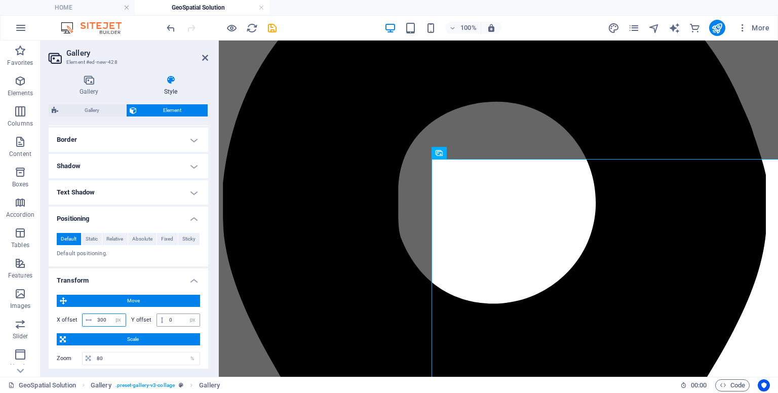
type input "300"
drag, startPoint x: 171, startPoint y: 317, endPoint x: 150, endPoint y: 320, distance: 21.4
click at [150, 320] on div "Y offset 0 px rem % em vh vw" at bounding box center [165, 319] width 69 height 13
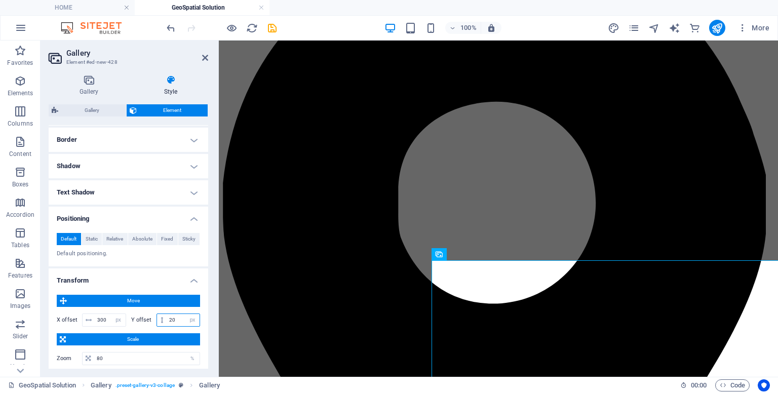
type input "2"
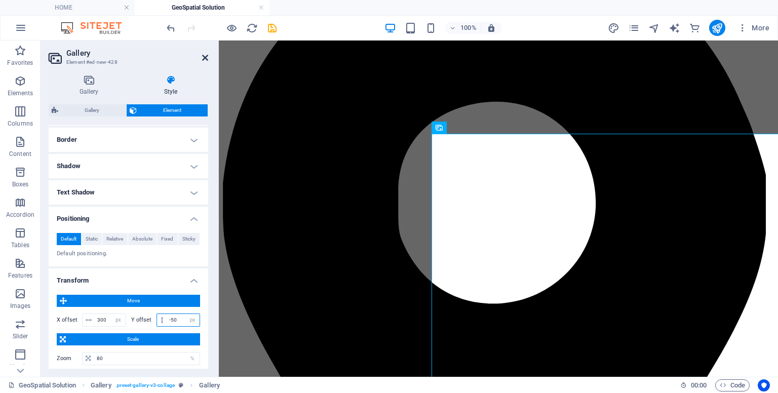
type input "-50"
click at [206, 58] on icon at bounding box center [205, 58] width 6 height 8
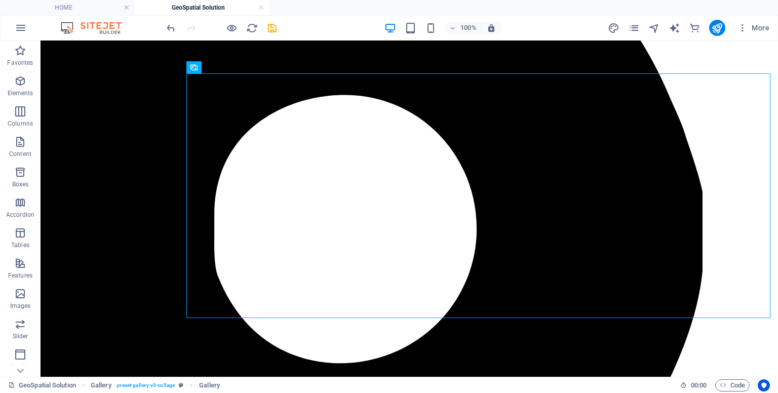
scroll to position [255, 79]
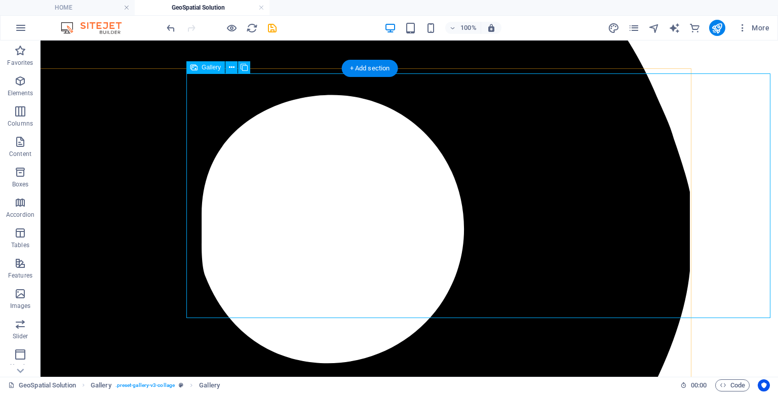
select select "px"
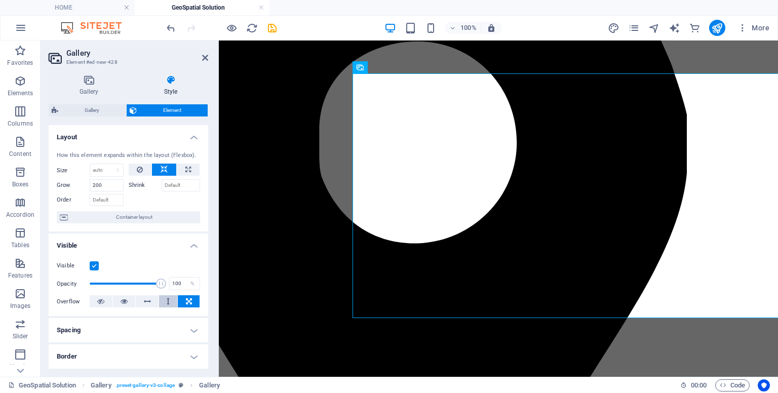
click at [167, 304] on icon at bounding box center [168, 301] width 3 height 12
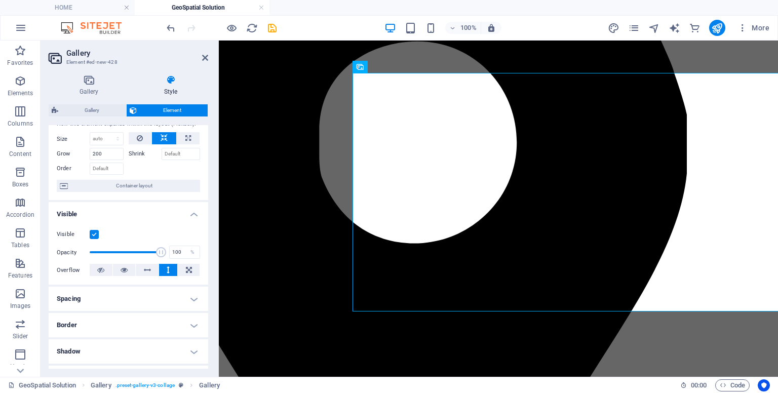
scroll to position [0, 0]
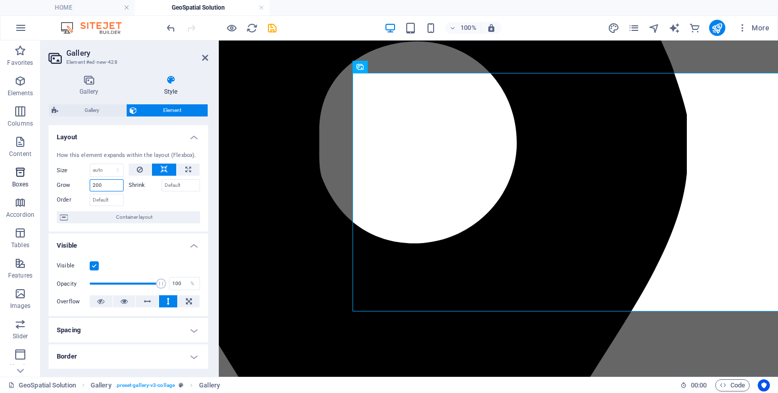
drag, startPoint x: 111, startPoint y: 183, endPoint x: 1, endPoint y: 188, distance: 111.0
click at [1, 188] on section "Favorites Elements Columns Content Boxes Accordion Tables Features Images Slide…" at bounding box center [389, 209] width 778 height 336
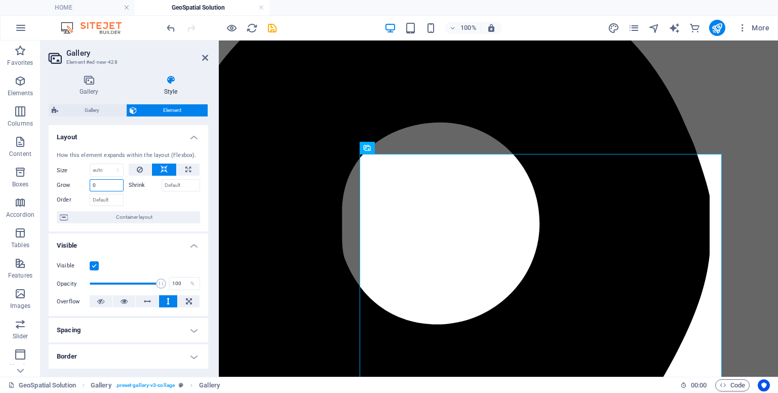
scroll to position [170, 56]
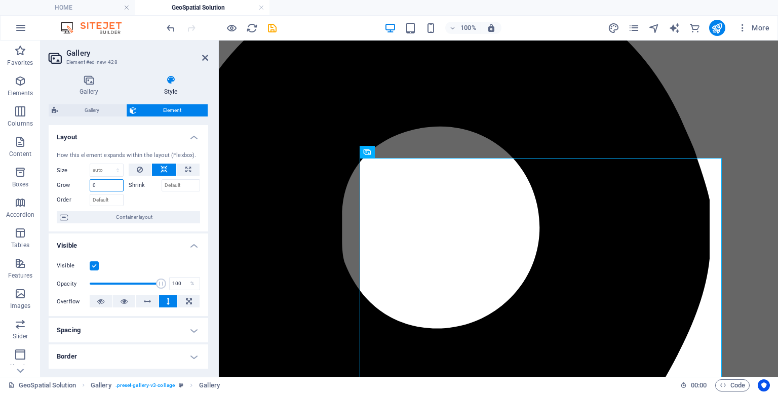
type input "0"
click at [173, 106] on span "Element" at bounding box center [172, 110] width 65 height 12
click at [191, 170] on button at bounding box center [188, 170] width 23 height 12
type input "100"
select select "%"
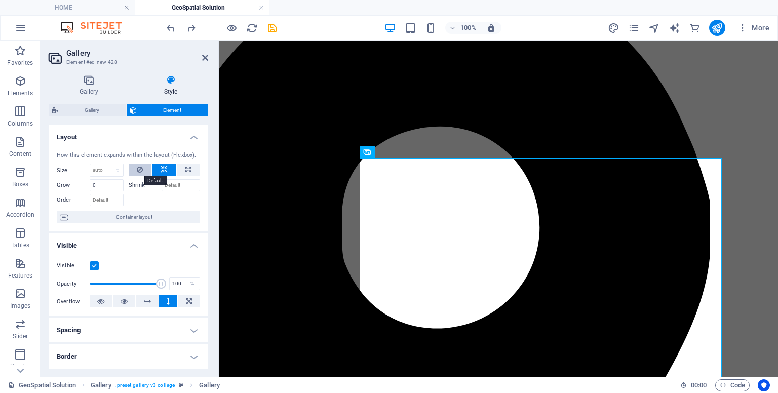
click at [142, 172] on icon at bounding box center [140, 170] width 6 height 12
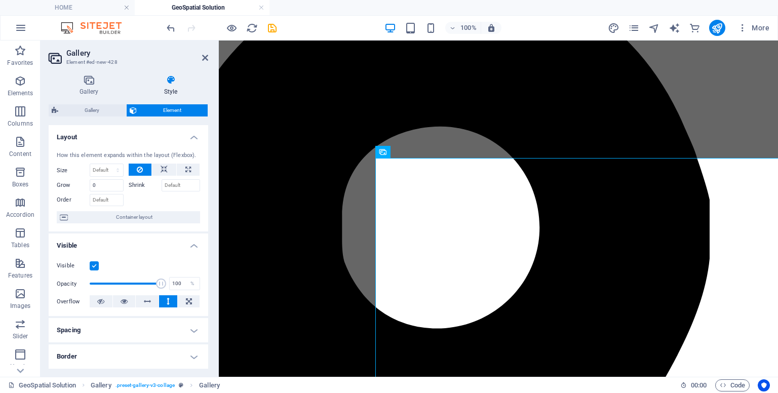
click at [142, 172] on icon at bounding box center [140, 170] width 6 height 12
click at [102, 169] on select "Default auto px % 1/1 1/2 1/3 1/4 1/5 1/6 1/7 1/8 1/9 1/10" at bounding box center [106, 170] width 33 height 12
click at [90, 164] on select "Default auto px % 1/1 1/2 1/3 1/4 1/5 1/6 1/7 1/8 1/9 1/10" at bounding box center [106, 170] width 33 height 12
select select "DISABLED_OPTION_VALUE"
click at [164, 173] on icon at bounding box center [164, 170] width 7 height 12
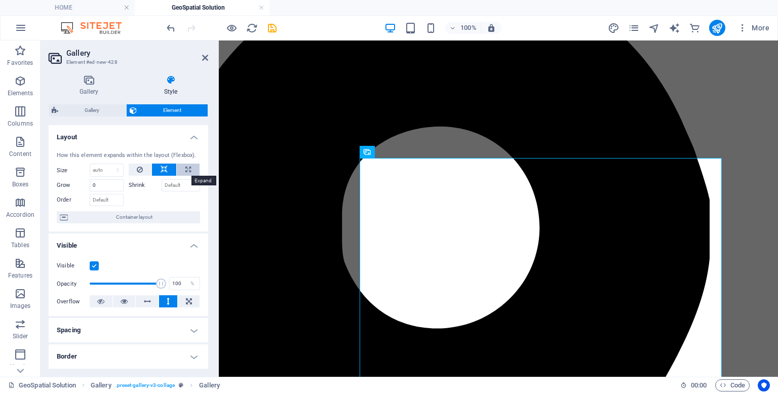
click at [185, 171] on icon at bounding box center [188, 170] width 6 height 12
type input "100"
select select "%"
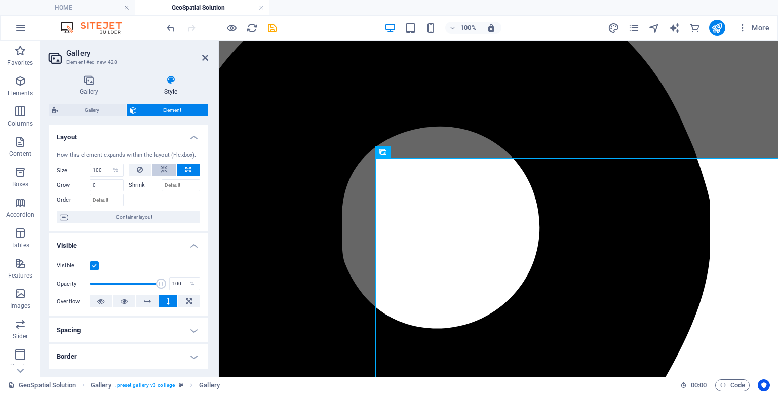
click at [168, 170] on button at bounding box center [164, 170] width 24 height 12
select select "DISABLED_OPTION_VALUE"
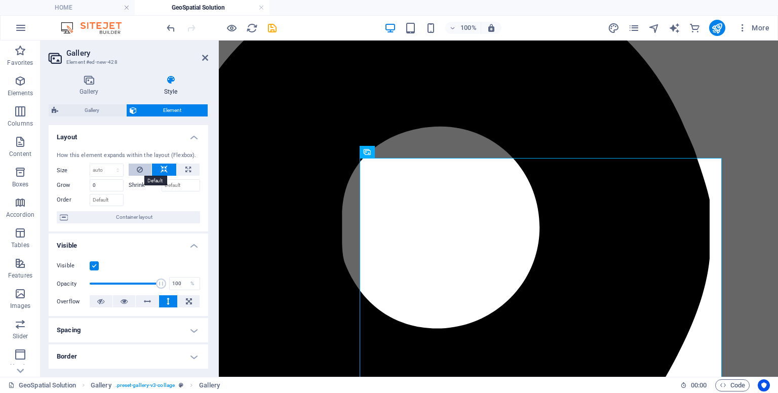
click at [144, 170] on button at bounding box center [140, 170] width 23 height 12
type input "100"
select select "%"
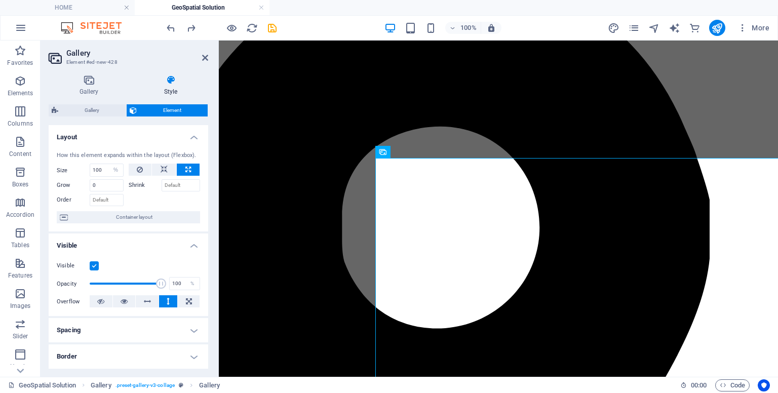
select select "DISABLED_OPTION_VALUE"
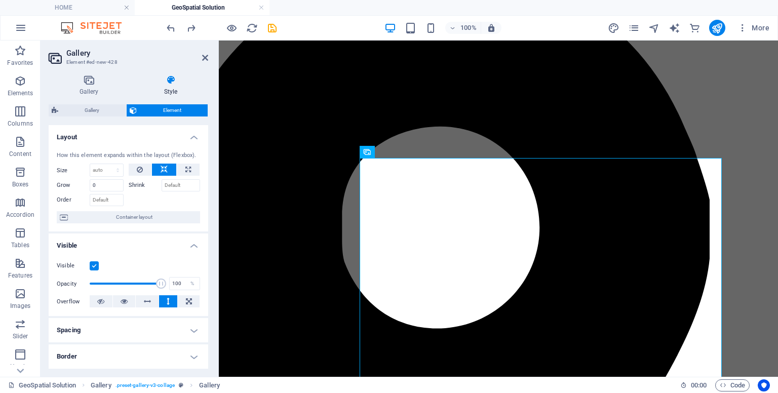
type input "200"
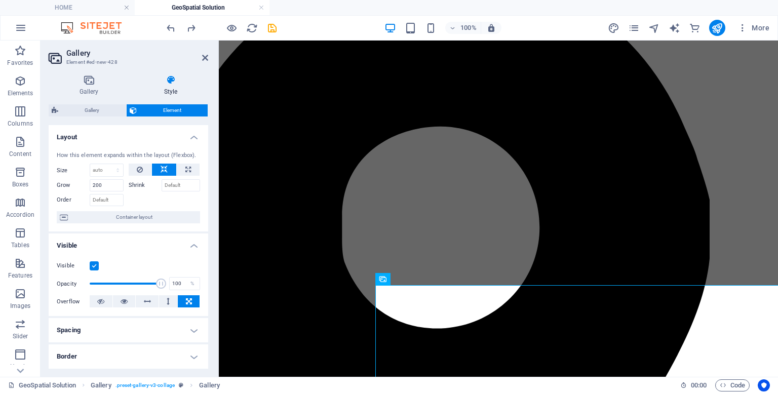
type input "0"
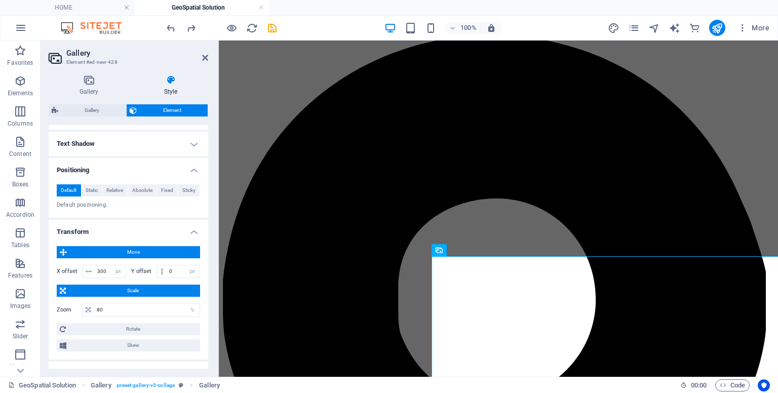
scroll to position [267, 0]
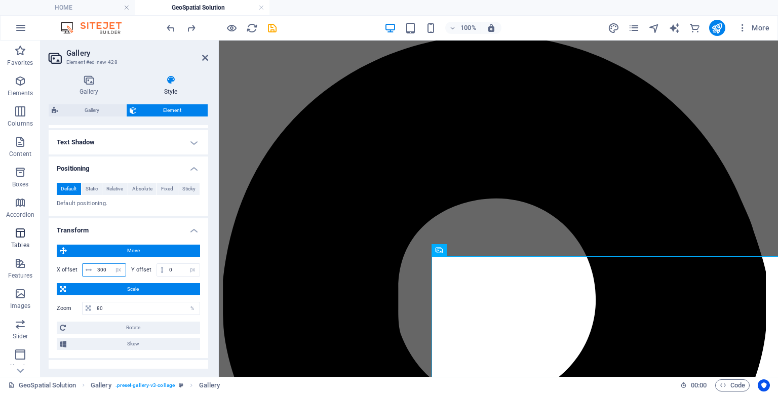
drag, startPoint x: 106, startPoint y: 267, endPoint x: 0, endPoint y: 234, distance: 110.8
click at [0, 234] on section "Favorites Elements Columns Content Boxes Accordion Tables Features Images Slide…" at bounding box center [389, 209] width 778 height 336
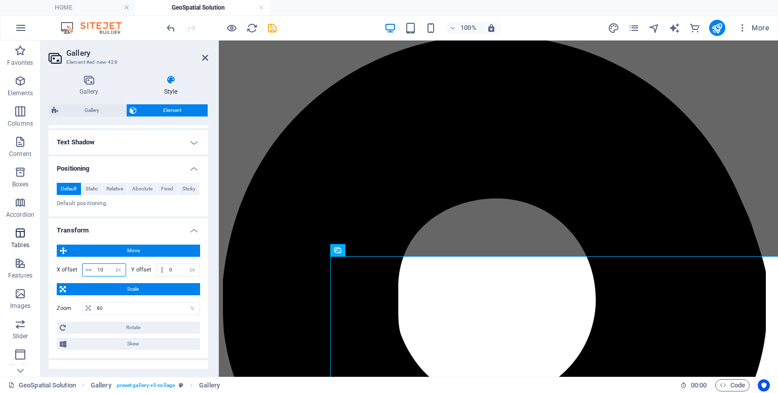
type input "1"
type input "0"
type input "200"
click at [207, 57] on icon at bounding box center [205, 58] width 6 height 8
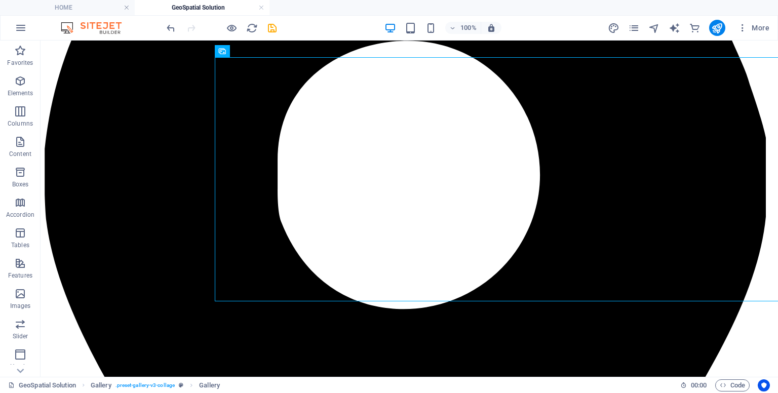
scroll to position [314, 0]
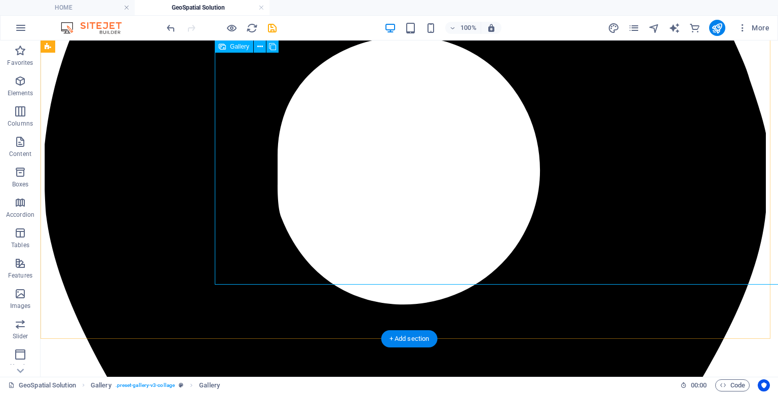
select select "px"
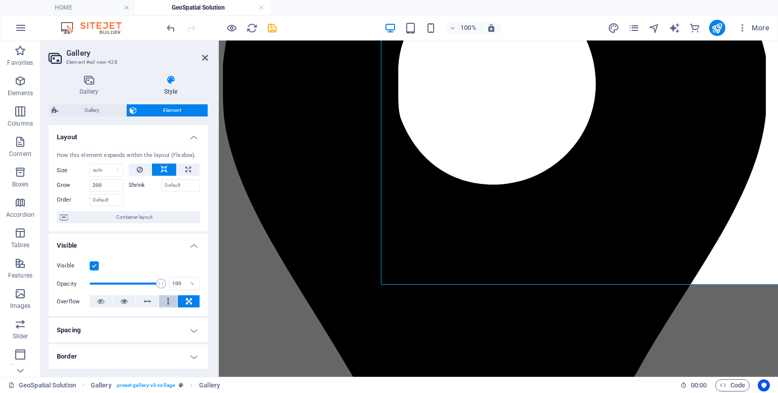
click at [167, 302] on icon at bounding box center [168, 301] width 3 height 12
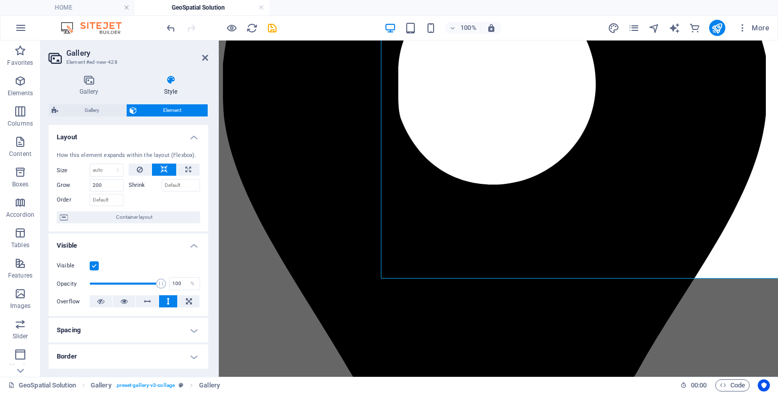
scroll to position [313, 0]
click at [206, 59] on icon at bounding box center [205, 58] width 6 height 8
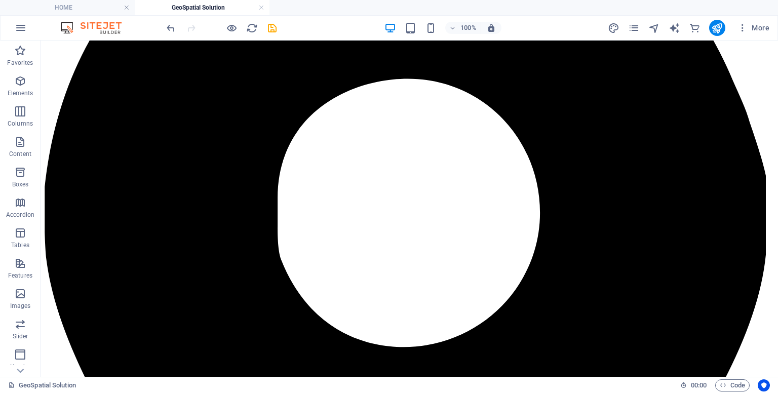
scroll to position [249, 0]
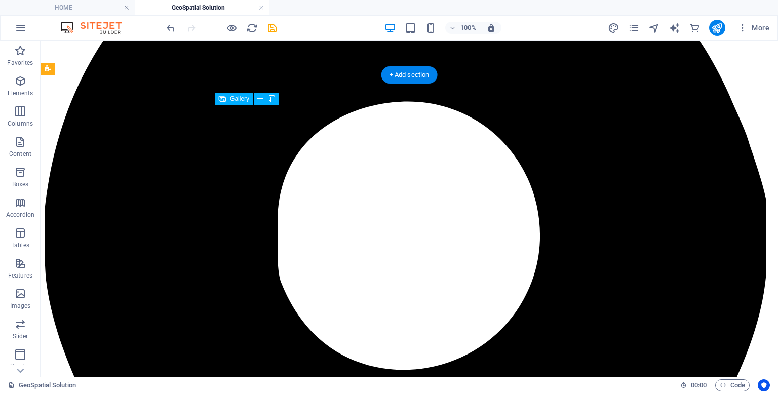
select select "px"
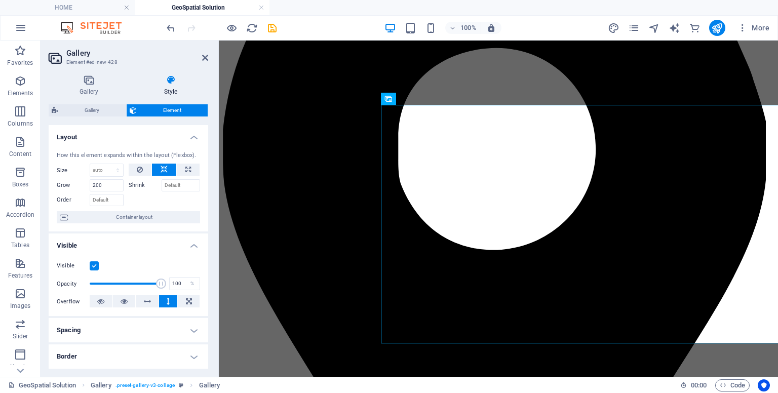
click at [205, 200] on div "How this element expands within the layout (Flexbox). Size Default auto px % 1/…" at bounding box center [129, 187] width 160 height 89
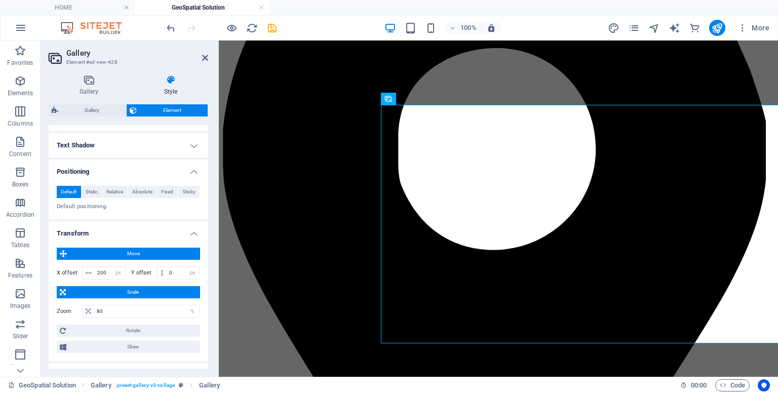
scroll to position [267, 0]
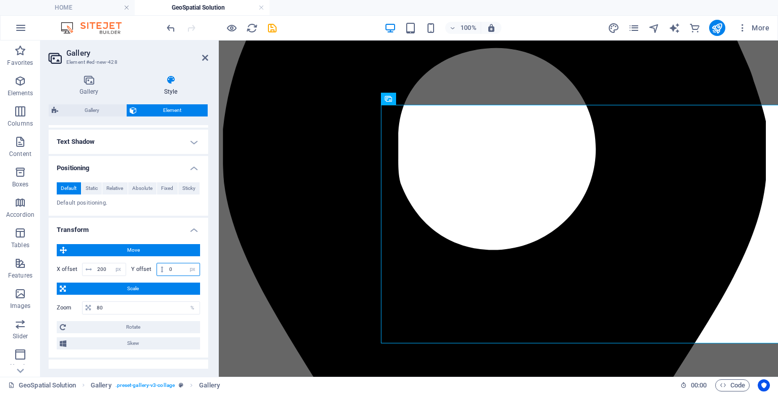
drag, startPoint x: 167, startPoint y: 267, endPoint x: 152, endPoint y: 261, distance: 15.9
click at [152, 261] on div "X offset 200 px rem % em vh vw Y offset 0 px rem % em vh vw" at bounding box center [128, 269] width 143 height 18
drag, startPoint x: 117, startPoint y: 306, endPoint x: 5, endPoint y: 311, distance: 112.0
click at [5, 311] on section "Favorites Elements Columns Content Boxes Accordion Tables Features Images Slide…" at bounding box center [389, 209] width 778 height 336
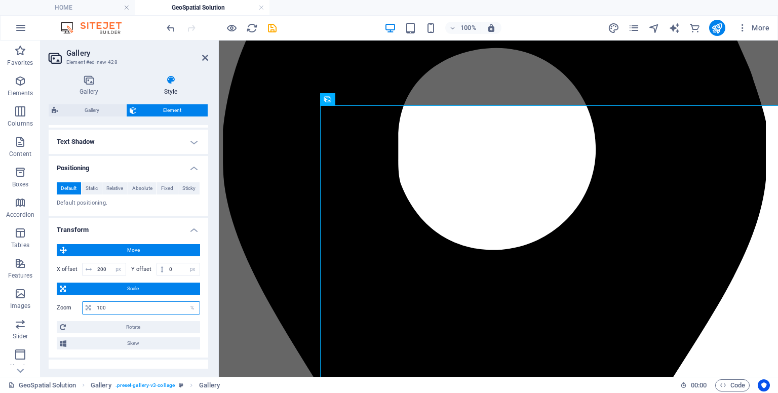
scroll to position [77, 0]
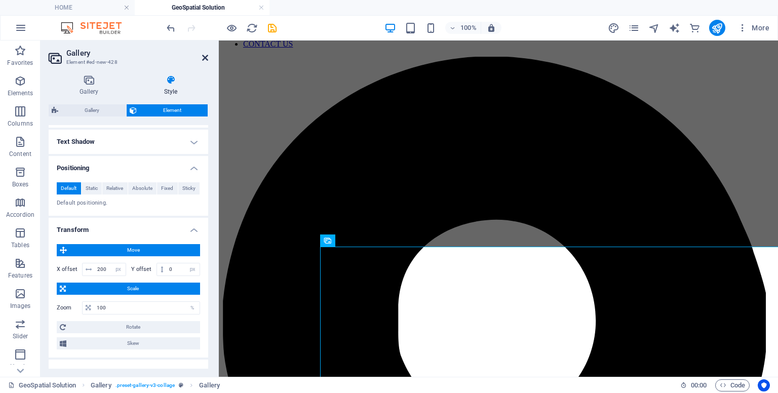
click at [207, 56] on icon at bounding box center [205, 58] width 6 height 8
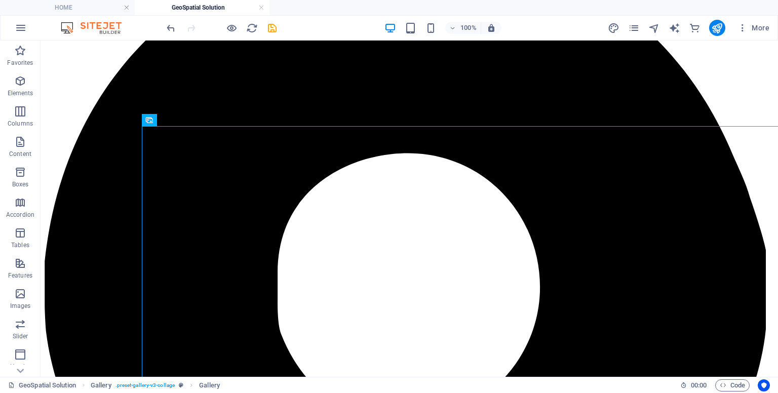
scroll to position [197, 0]
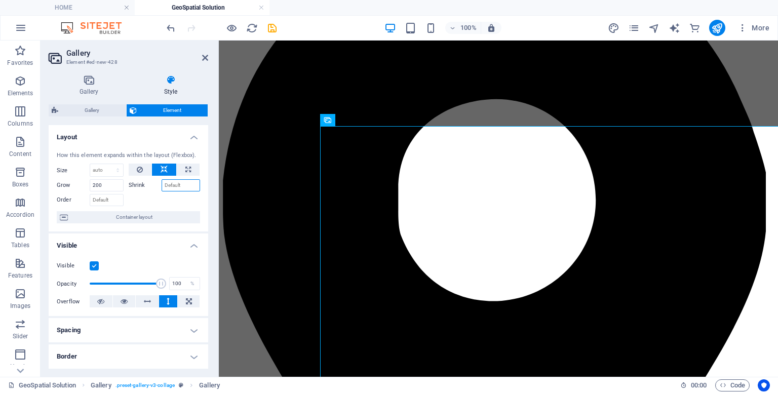
click at [180, 185] on input "Shrink" at bounding box center [181, 185] width 39 height 12
click at [205, 63] on header "Gallery Element #ed-new-428" at bounding box center [129, 54] width 160 height 26
click at [202, 57] on icon at bounding box center [205, 58] width 6 height 8
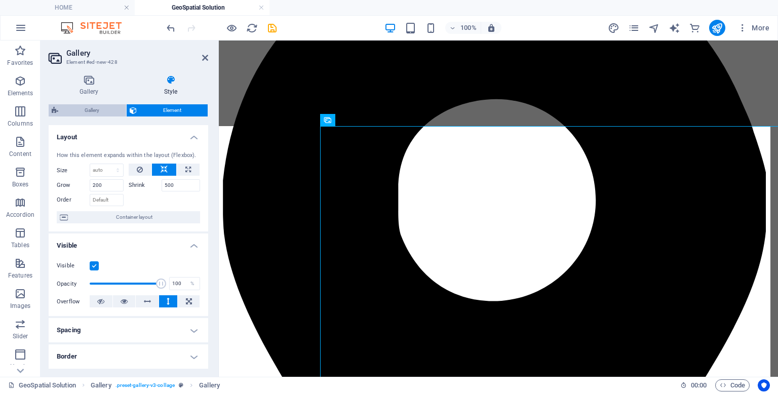
click at [103, 111] on span "Gallery" at bounding box center [92, 110] width 62 height 12
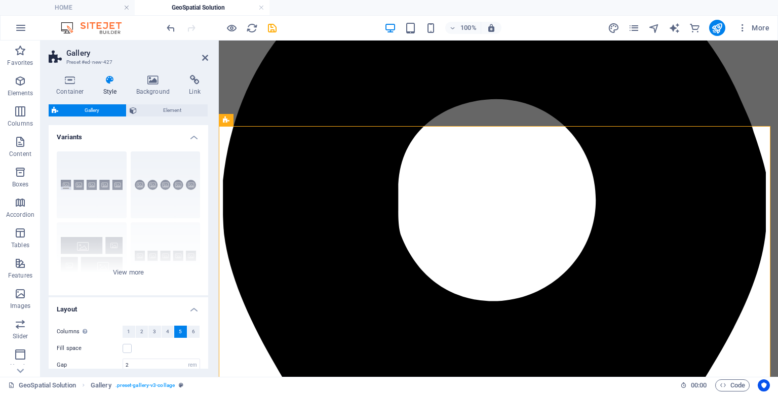
drag, startPoint x: 208, startPoint y: 224, endPoint x: 214, endPoint y: 282, distance: 58.5
click at [214, 292] on div "Container Style Background Link Size Height 650 Default px rem % vh vw Min. hei…" at bounding box center [129, 222] width 176 height 310
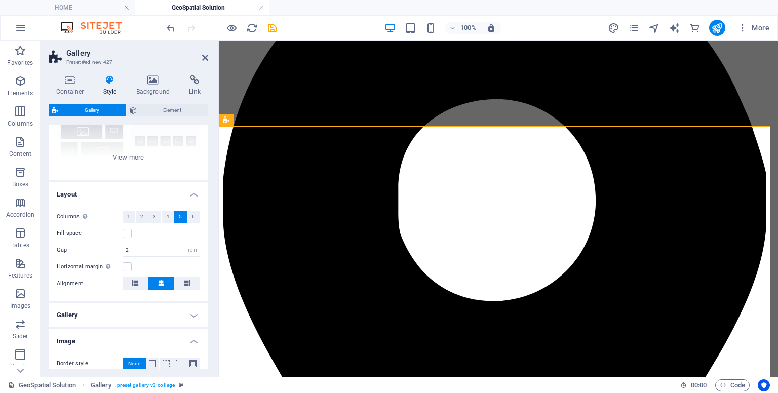
scroll to position [200, 0]
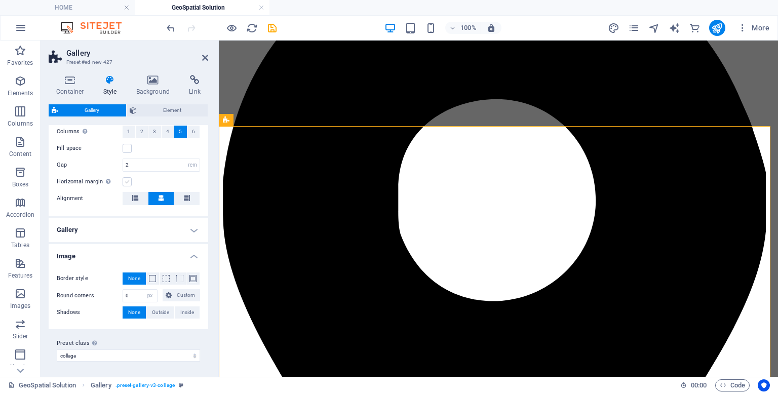
click at [129, 182] on label at bounding box center [127, 181] width 9 height 9
click at [0, 0] on input "Horizontal margin Only if the containers "Content width" is not set to "Default"" at bounding box center [0, 0] width 0 height 0
click at [126, 148] on label at bounding box center [127, 148] width 9 height 9
click at [0, 0] on input "Fill space" at bounding box center [0, 0] width 0 height 0
click at [126, 148] on label at bounding box center [127, 148] width 9 height 9
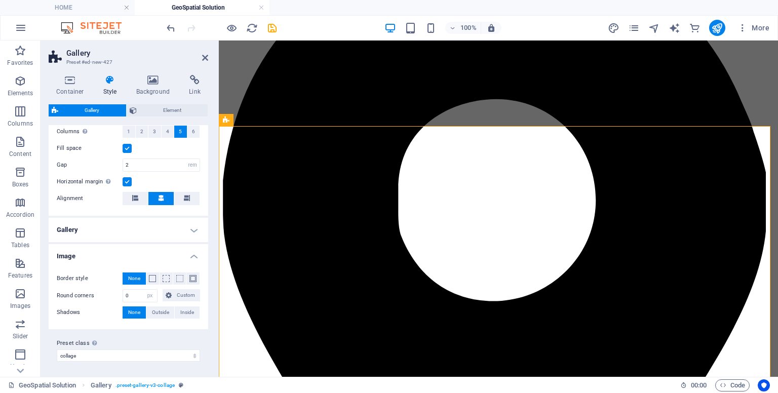
click at [0, 0] on input "Fill space" at bounding box center [0, 0] width 0 height 0
click at [124, 182] on label at bounding box center [127, 181] width 9 height 9
click at [0, 0] on input "Horizontal margin Only if the containers "Content width" is not set to "Default"" at bounding box center [0, 0] width 0 height 0
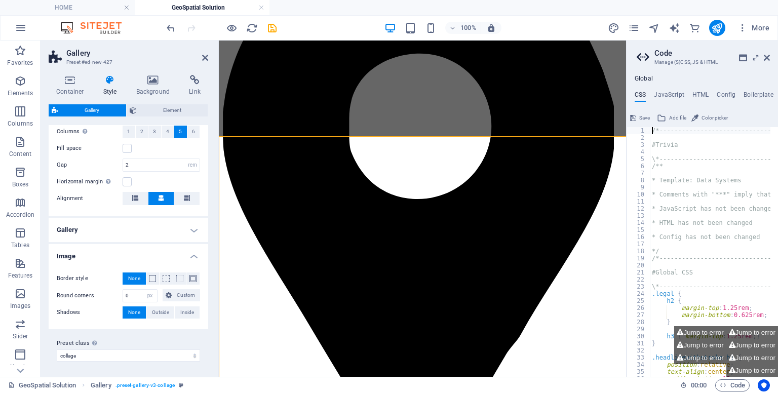
scroll to position [187, 0]
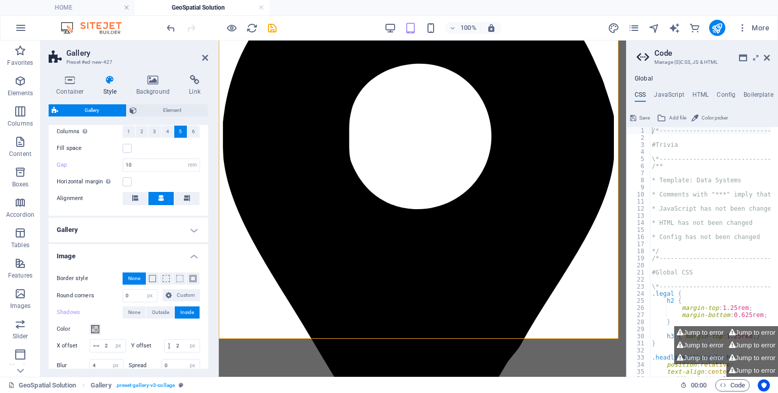
drag, startPoint x: 206, startPoint y: 308, endPoint x: 209, endPoint y: 334, distance: 25.6
click at [209, 334] on div "Container Style Background Link Size Height 650 Default px rem % vh vw Min. hei…" at bounding box center [129, 222] width 176 height 310
click at [766, 57] on icon at bounding box center [767, 58] width 6 height 8
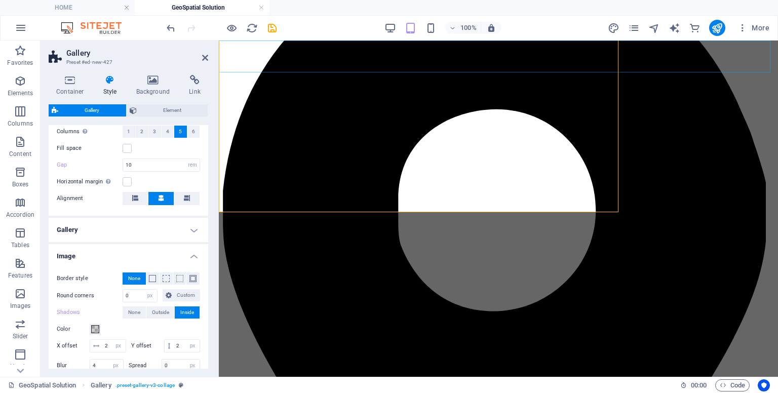
scroll to position [314, 0]
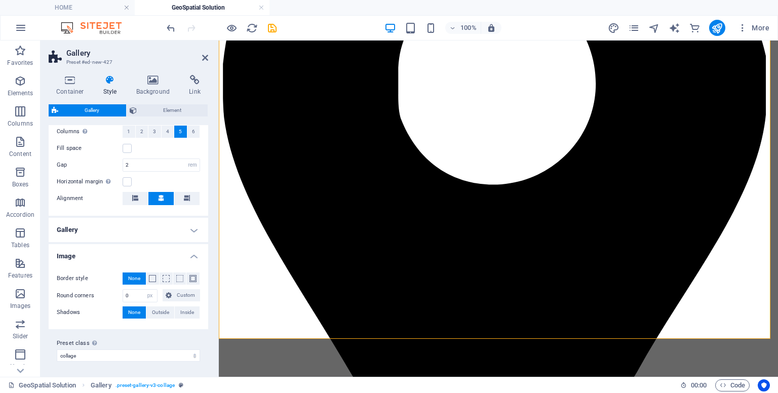
click at [169, 232] on h4 "Gallery" at bounding box center [129, 230] width 160 height 24
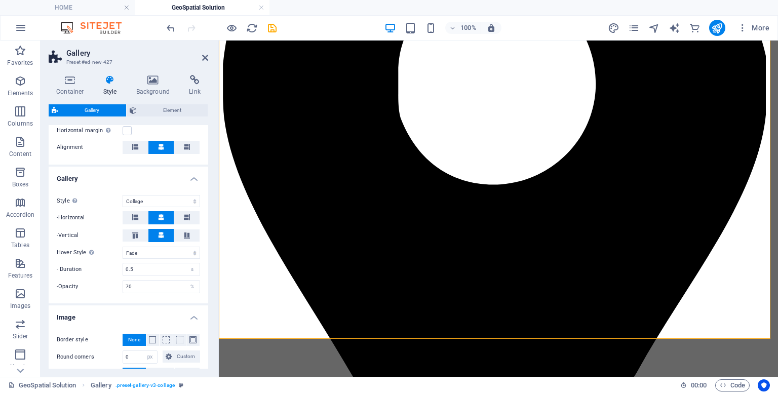
scroll to position [257, 0]
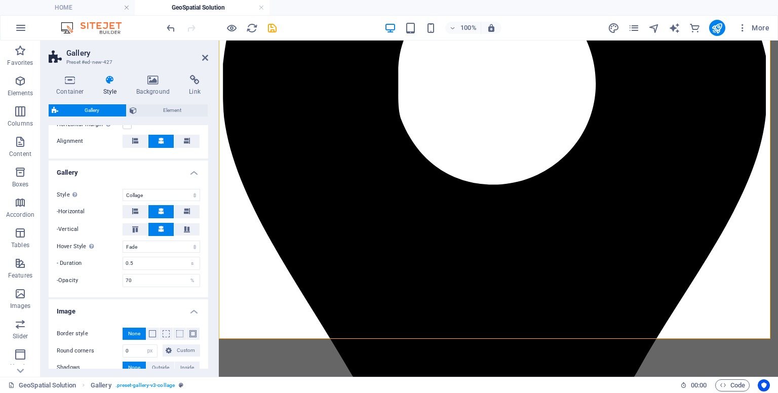
click at [81, 110] on span "Gallery" at bounding box center [92, 110] width 62 height 12
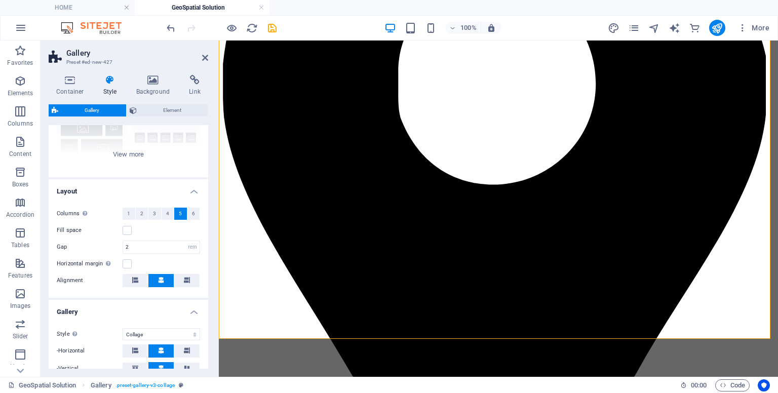
scroll to position [149, 0]
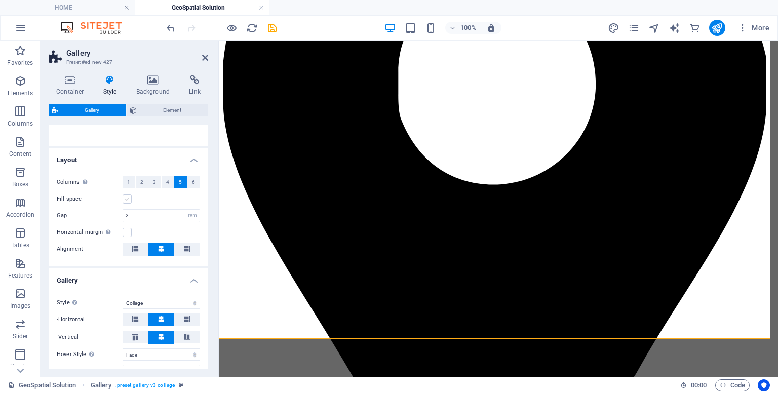
click at [126, 198] on label at bounding box center [127, 198] width 9 height 9
click at [0, 0] on input "Fill space" at bounding box center [0, 0] width 0 height 0
click at [129, 233] on label at bounding box center [127, 232] width 9 height 9
click at [0, 0] on input "Horizontal margin Only if the containers "Content width" is not set to "Default"" at bounding box center [0, 0] width 0 height 0
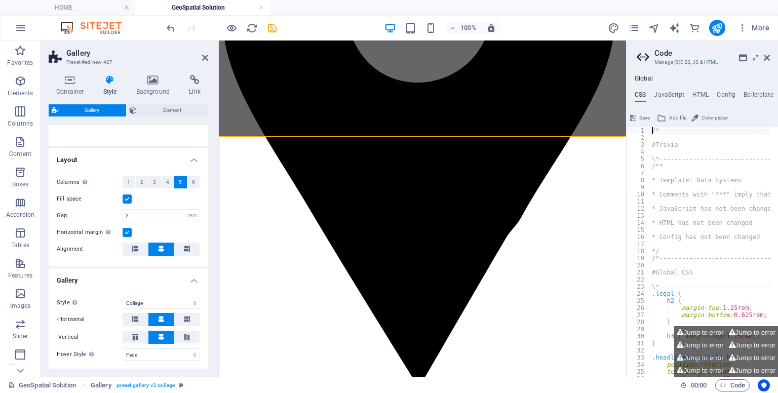
scroll to position [187, 0]
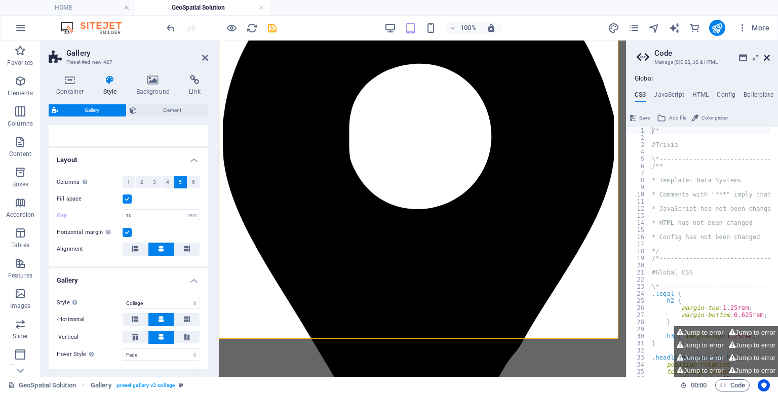
click at [765, 60] on icon at bounding box center [767, 58] width 6 height 8
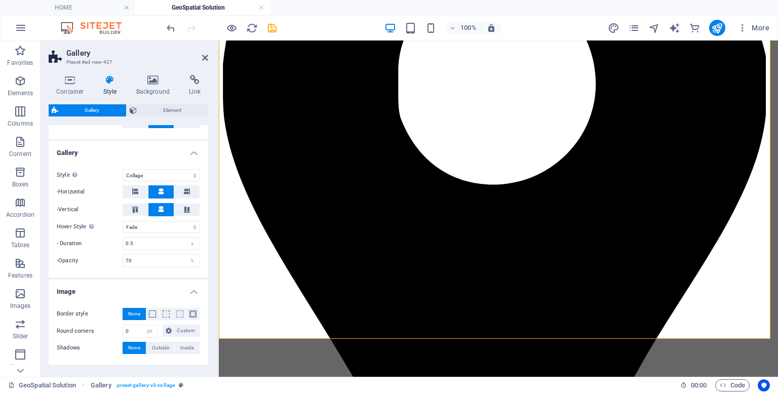
scroll to position [288, 0]
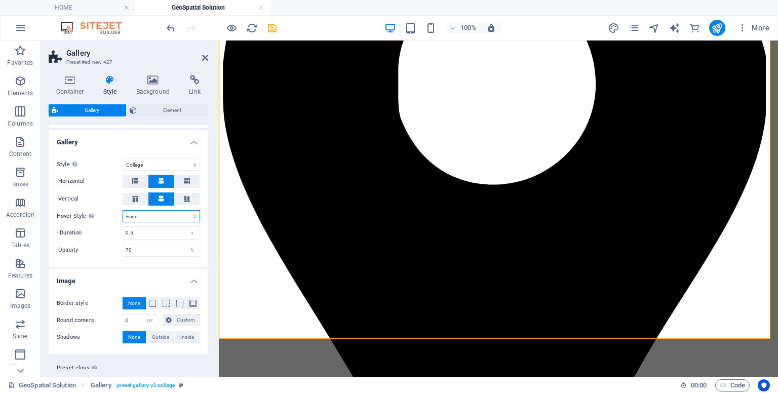
click at [153, 220] on select "Off Rotate Zoom Fade Captions" at bounding box center [161, 216] width 77 height 12
click at [123, 219] on select "Off Rotate Zoom Fade Captions" at bounding box center [161, 216] width 77 height 12
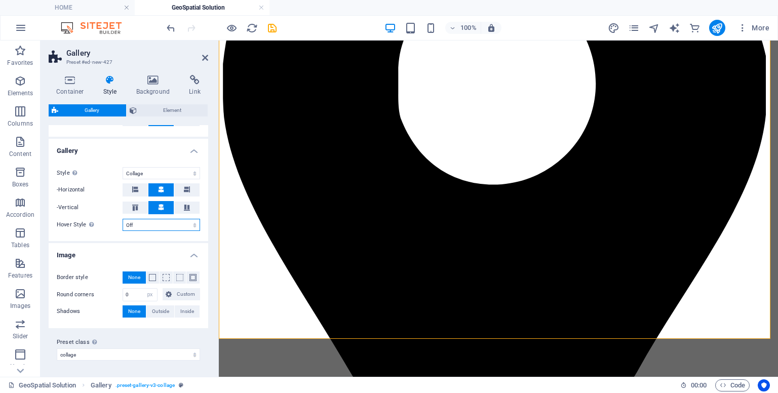
scroll to position [277, 0]
click at [152, 228] on select "Off Rotate Zoom Fade Captions" at bounding box center [161, 226] width 77 height 12
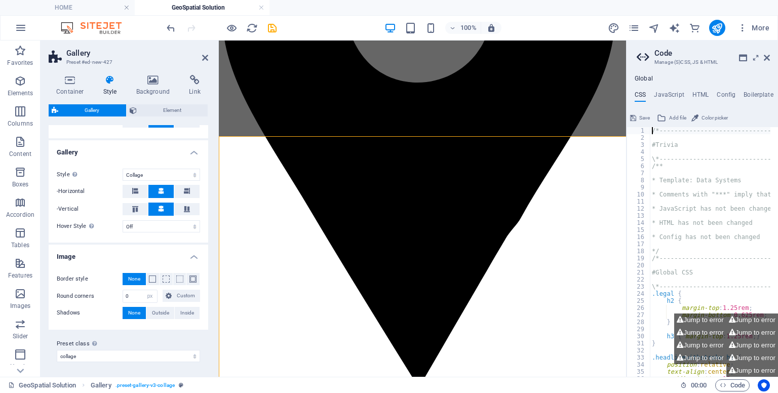
scroll to position [187, 0]
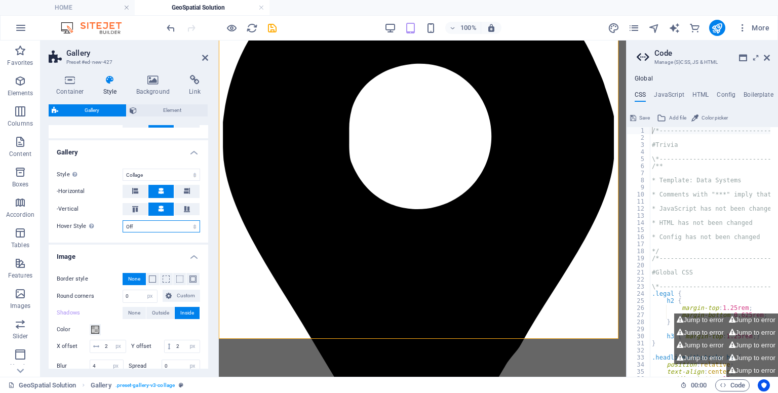
click at [146, 228] on select "Off Rotate Zoom Fade Captions" at bounding box center [161, 226] width 77 height 12
click at [123, 220] on select "Off Rotate Zoom Fade Captions" at bounding box center [161, 226] width 77 height 12
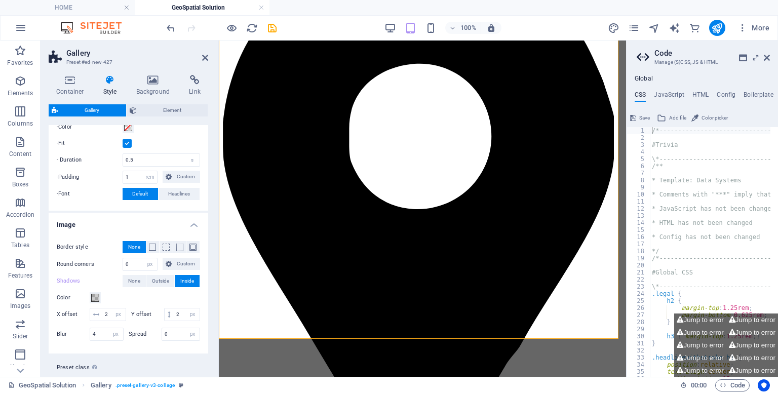
scroll to position [411, 0]
drag, startPoint x: 130, startPoint y: 313, endPoint x: 88, endPoint y: 306, distance: 42.0
click at [88, 306] on div "X offset 2 px rem vh vw" at bounding box center [91, 312] width 69 height 13
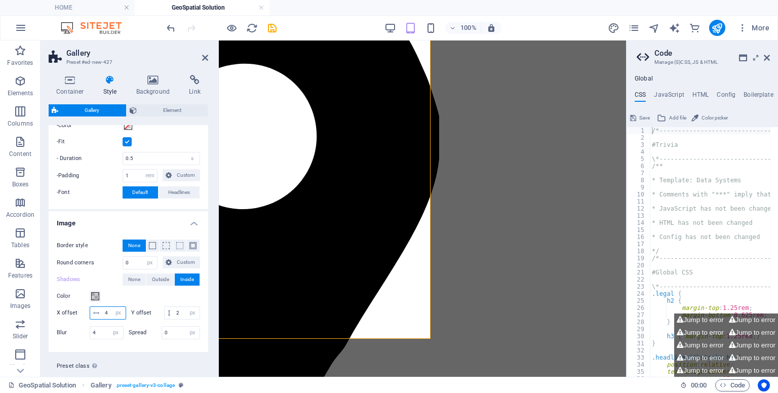
scroll to position [187, 188]
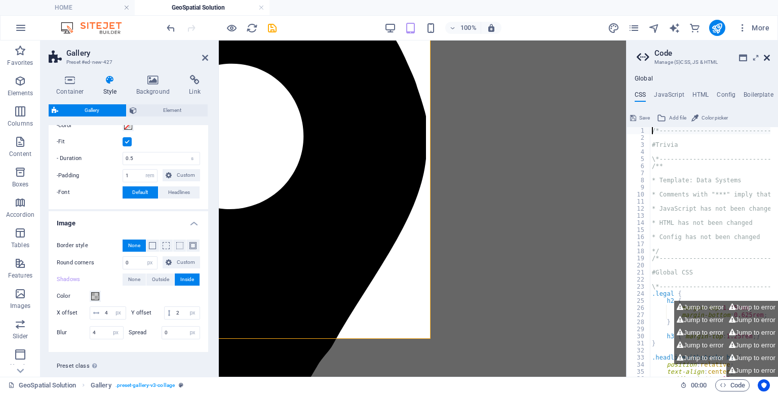
click at [765, 61] on icon at bounding box center [767, 58] width 6 height 8
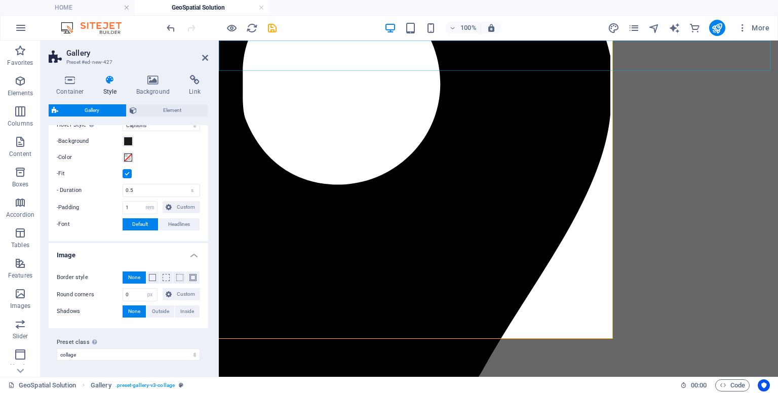
scroll to position [377, 0]
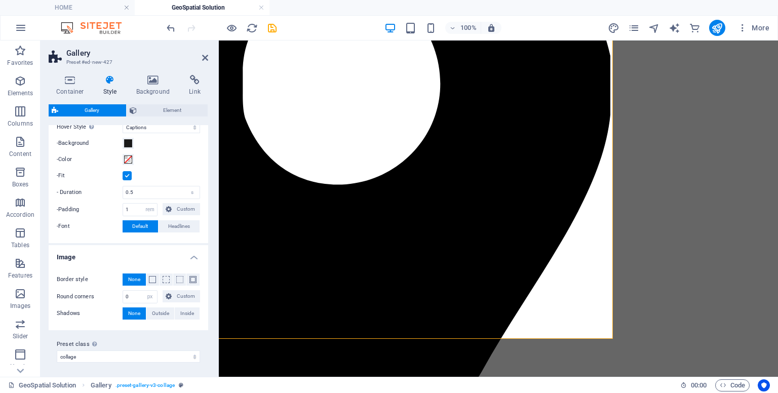
drag, startPoint x: 208, startPoint y: 301, endPoint x: 201, endPoint y: 366, distance: 65.8
click at [201, 366] on div "Container Style Background Link Size Height 650 Default px rem % vh vw Min. hei…" at bounding box center [129, 222] width 176 height 310
click at [112, 90] on h4 "Style" at bounding box center [112, 85] width 33 height 21
click at [146, 91] on h4 "Background" at bounding box center [155, 85] width 53 height 21
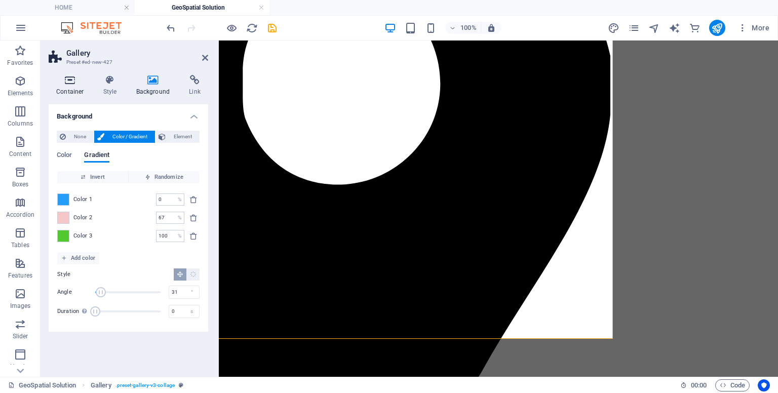
click at [83, 85] on icon at bounding box center [70, 80] width 43 height 10
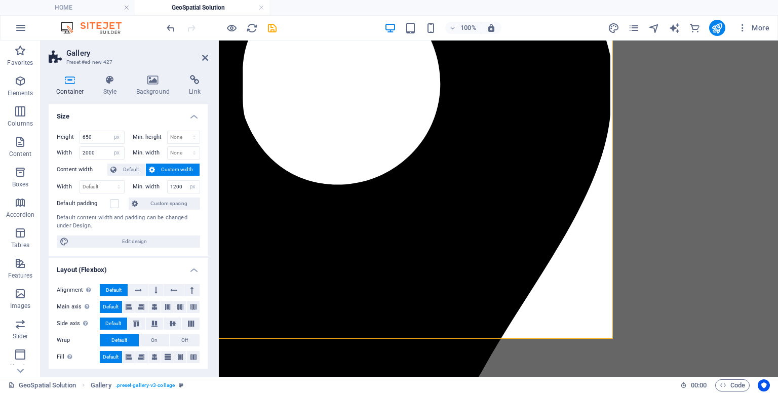
click at [83, 85] on icon at bounding box center [70, 80] width 43 height 10
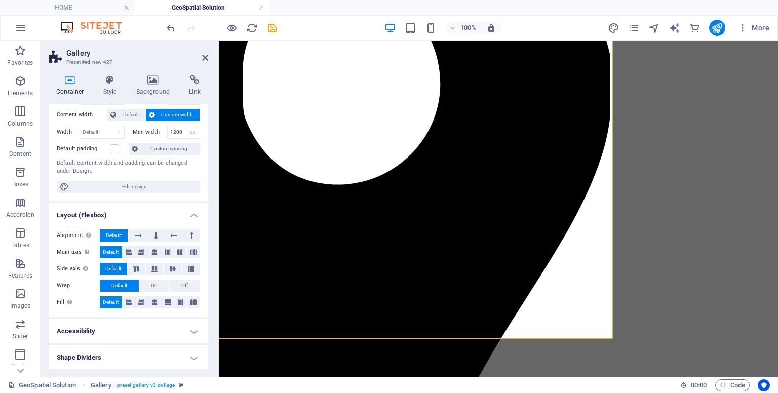
scroll to position [0, 0]
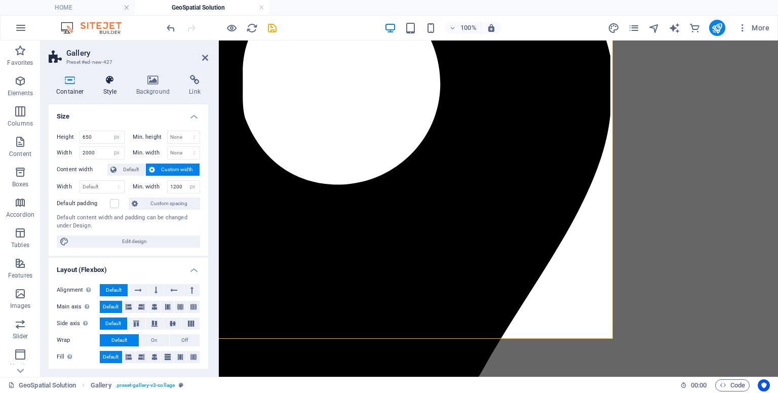
click at [104, 91] on h4 "Style" at bounding box center [112, 85] width 33 height 21
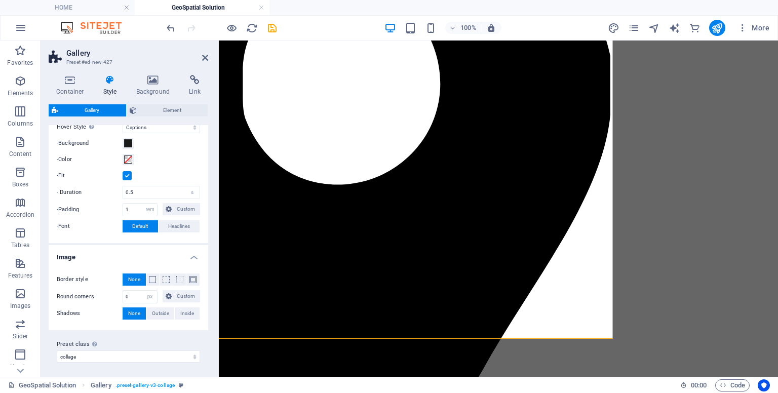
click at [109, 94] on h4 "Style" at bounding box center [112, 85] width 33 height 21
click at [113, 88] on h4 "Style" at bounding box center [112, 85] width 33 height 21
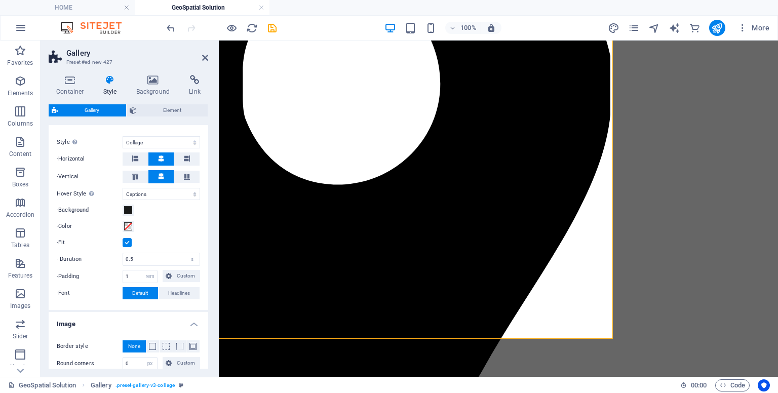
scroll to position [377, 0]
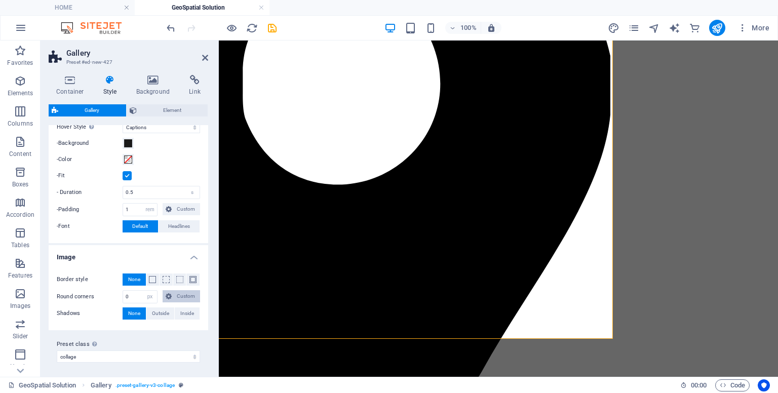
click at [182, 292] on span "Custom" at bounding box center [186, 296] width 22 height 12
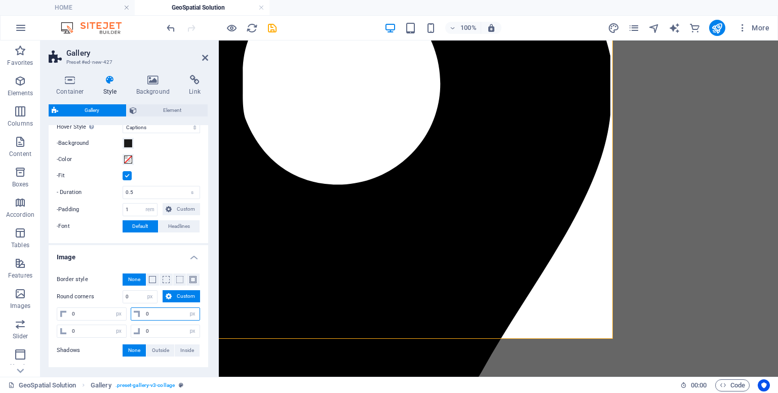
drag, startPoint x: 150, startPoint y: 310, endPoint x: 138, endPoint y: 310, distance: 12.7
click at [138, 310] on div "0 px rem % vh vw" at bounding box center [166, 313] width 70 height 13
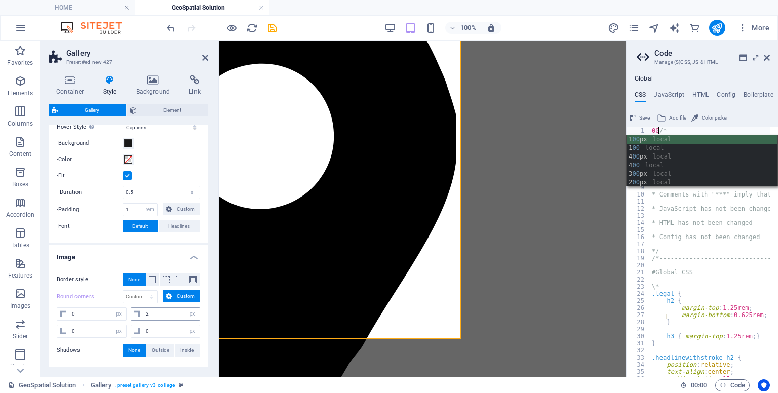
scroll to position [0, 1]
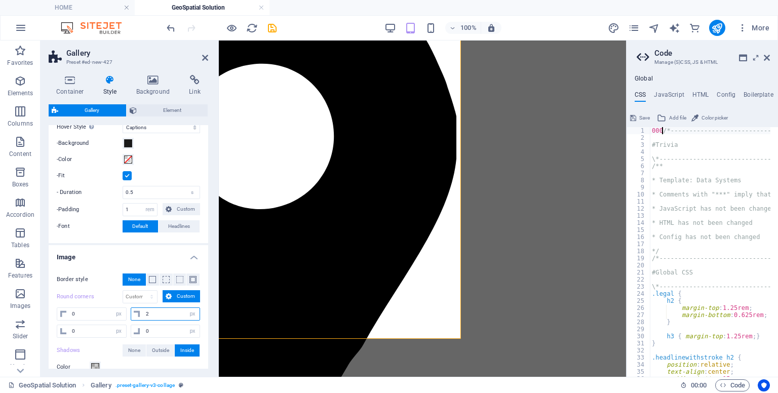
click at [156, 314] on input "2" at bounding box center [171, 314] width 57 height 12
click at [153, 347] on span "Outside" at bounding box center [160, 350] width 17 height 12
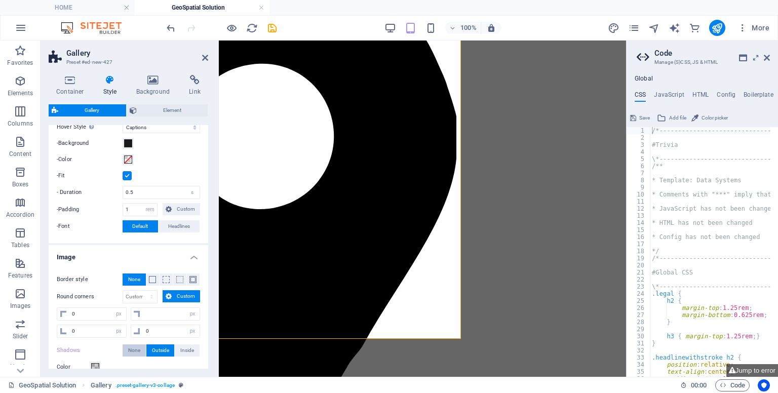
click at [137, 349] on span "None" at bounding box center [134, 350] width 12 height 12
drag, startPoint x: 206, startPoint y: 343, endPoint x: 209, endPoint y: 250, distance: 92.7
click at [209, 250] on div "Container Style Background Link Size Height 650 Default px rem % vh vw Min. hei…" at bounding box center [129, 222] width 176 height 310
click at [166, 210] on icon at bounding box center [169, 209] width 6 height 12
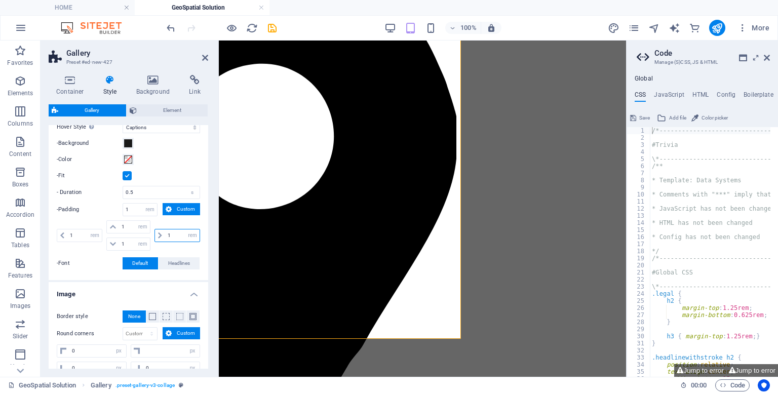
click at [171, 233] on input "1" at bounding box center [182, 235] width 34 height 12
click at [171, 233] on input "number" at bounding box center [182, 235] width 34 height 12
click at [171, 262] on span "Headlines" at bounding box center [179, 263] width 22 height 12
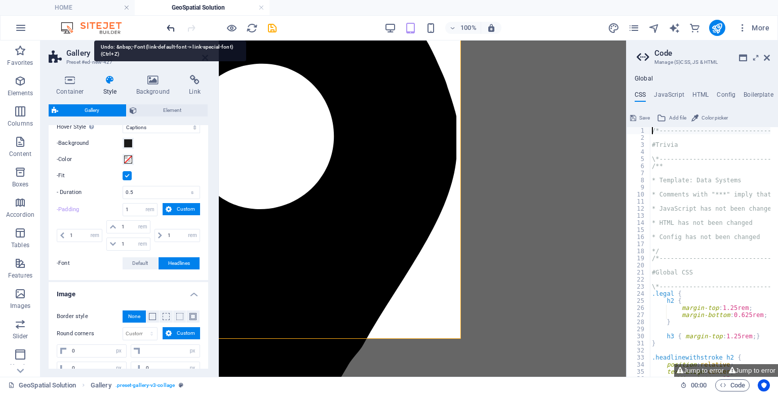
click at [171, 26] on icon "undo" at bounding box center [171, 28] width 12 height 12
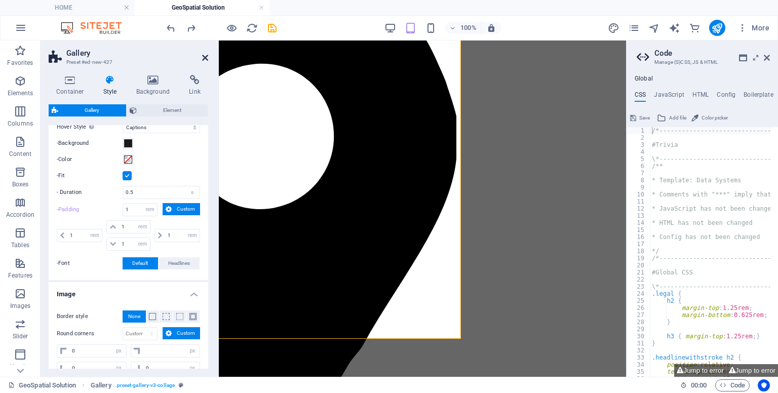
click at [205, 57] on icon at bounding box center [205, 58] width 6 height 8
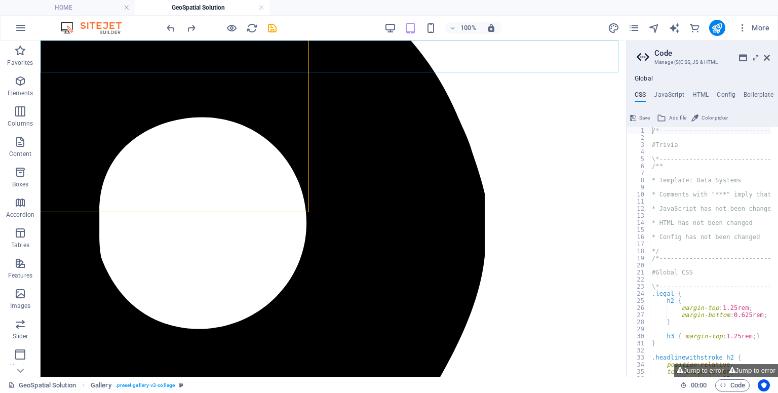
scroll to position [314, 131]
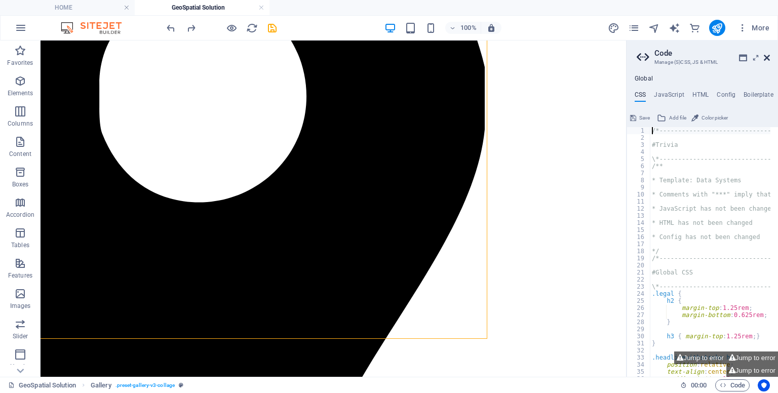
click at [768, 56] on icon at bounding box center [767, 58] width 6 height 8
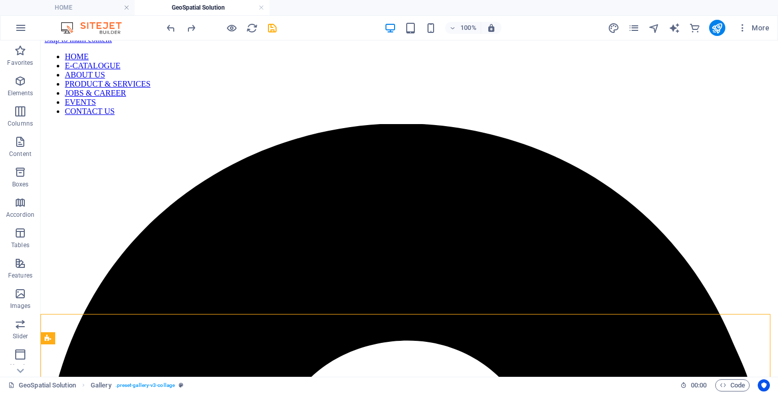
scroll to position [0, 0]
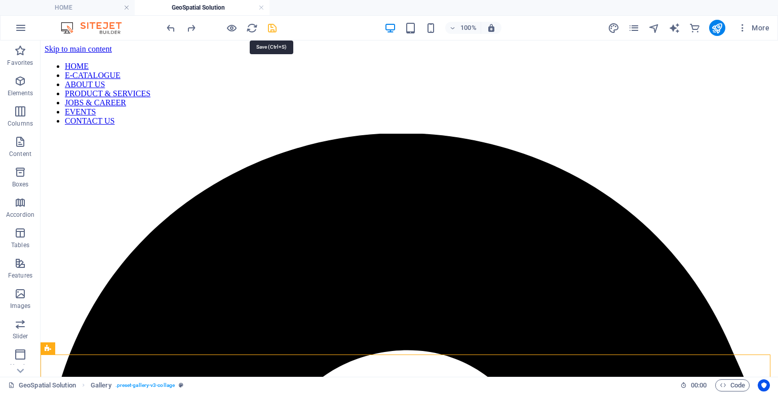
click at [268, 31] on icon "save" at bounding box center [272, 28] width 12 height 12
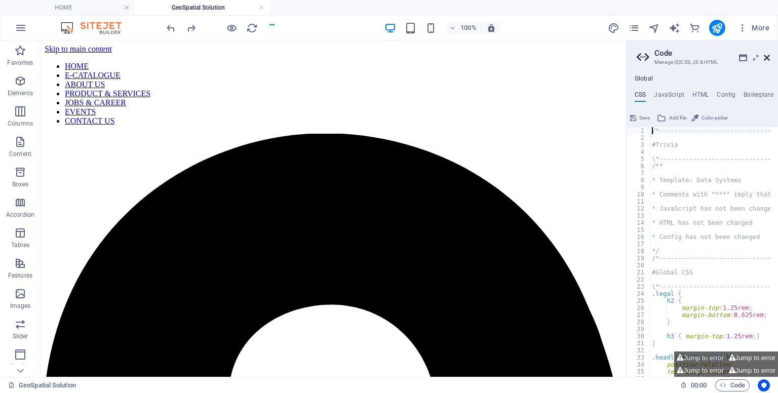
click at [767, 57] on icon at bounding box center [767, 58] width 6 height 8
